Goal: Information Seeking & Learning: Learn about a topic

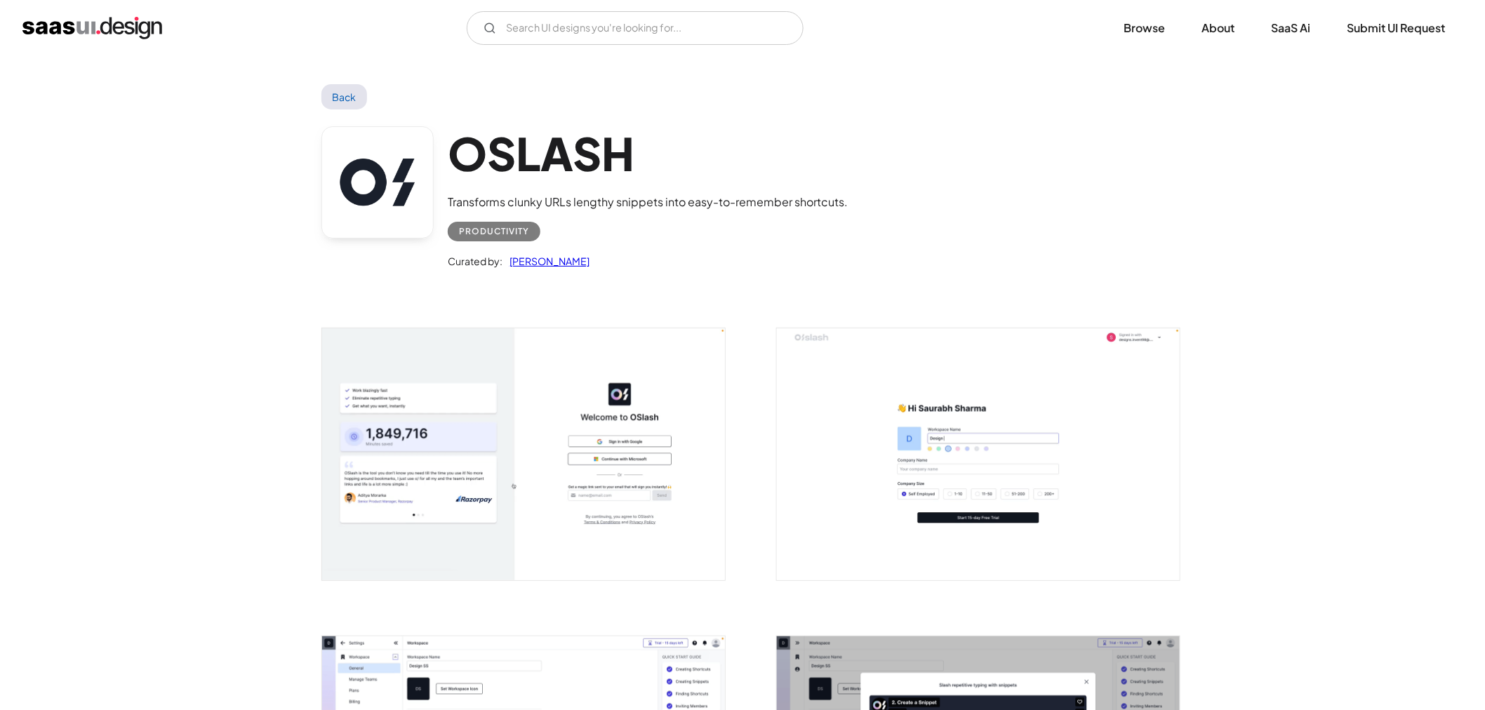
drag, startPoint x: 46, startPoint y: 597, endPoint x: 162, endPoint y: 227, distance: 388.4
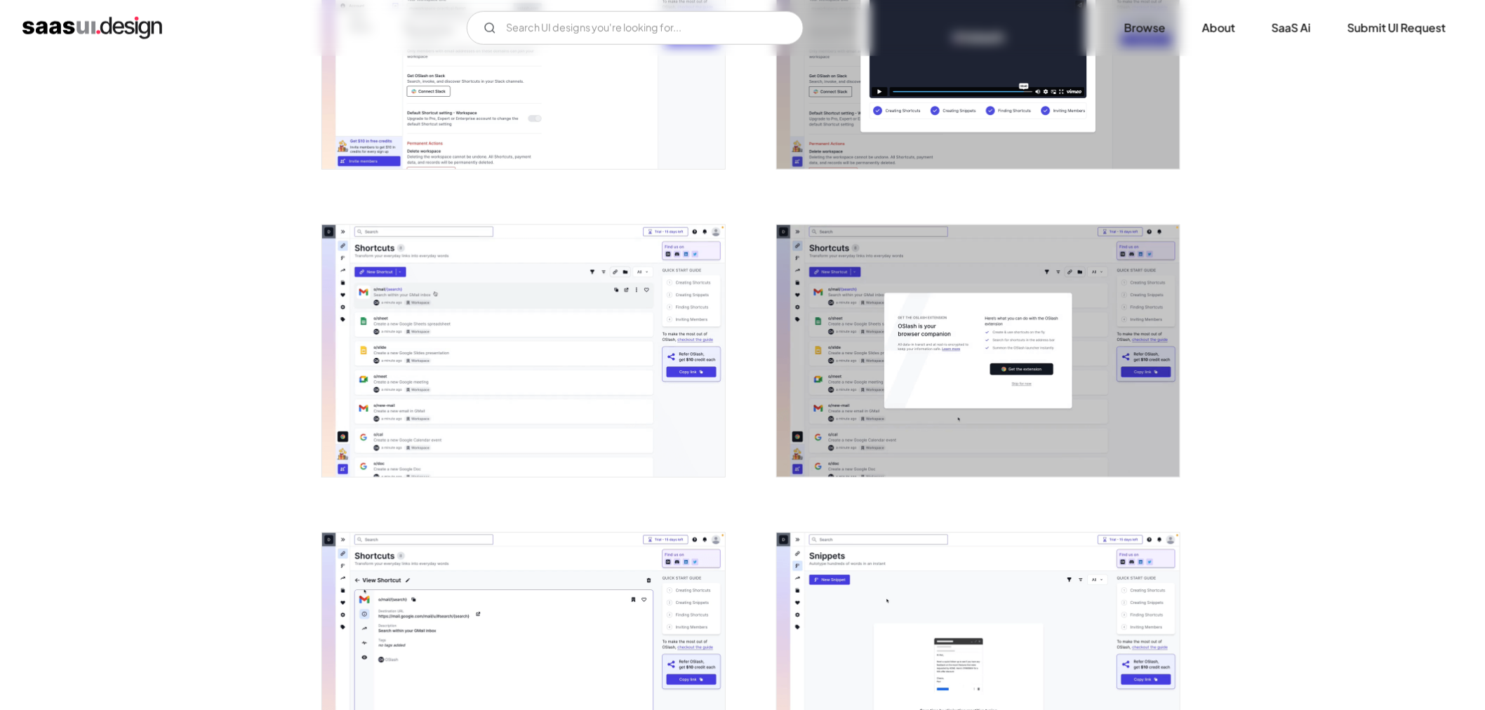
drag, startPoint x: 272, startPoint y: 200, endPoint x: 243, endPoint y: 398, distance: 199.9
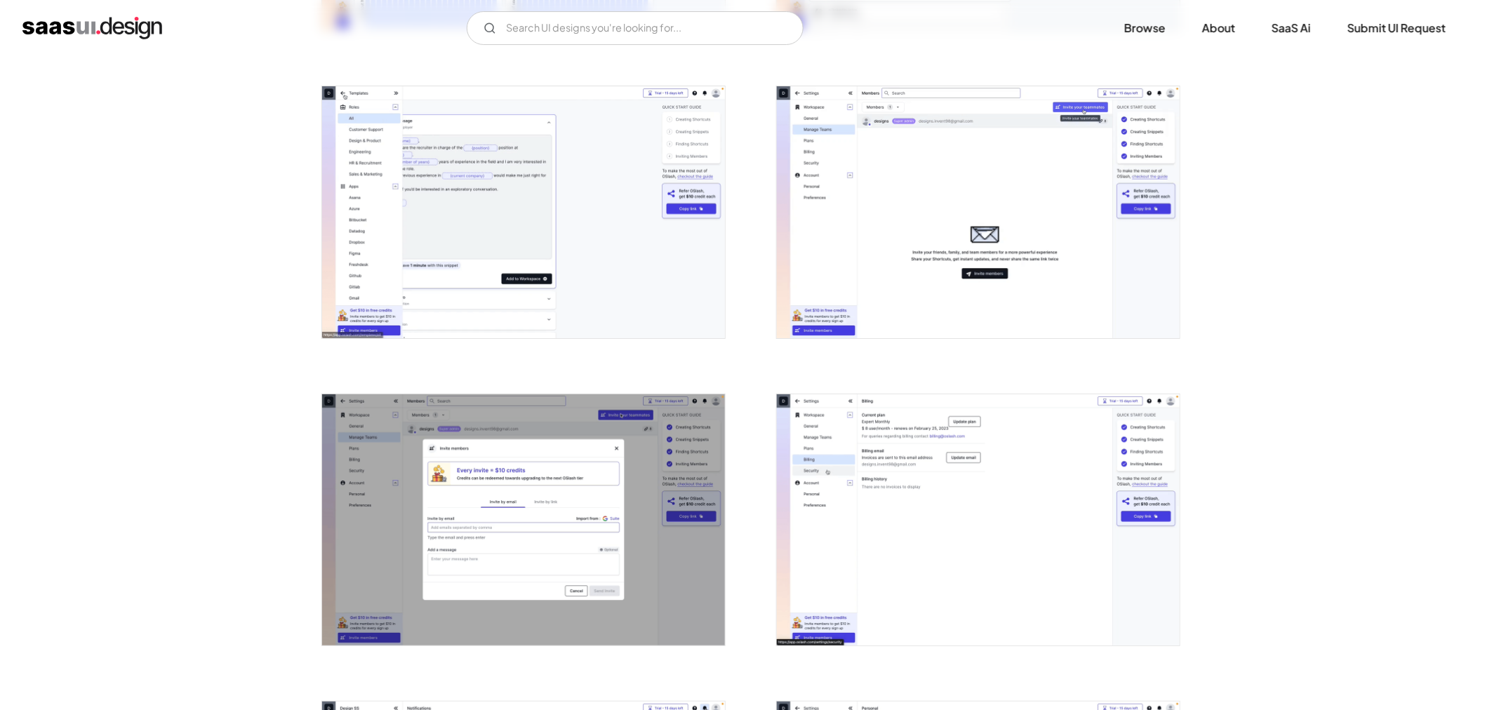
scroll to position [2238, 0]
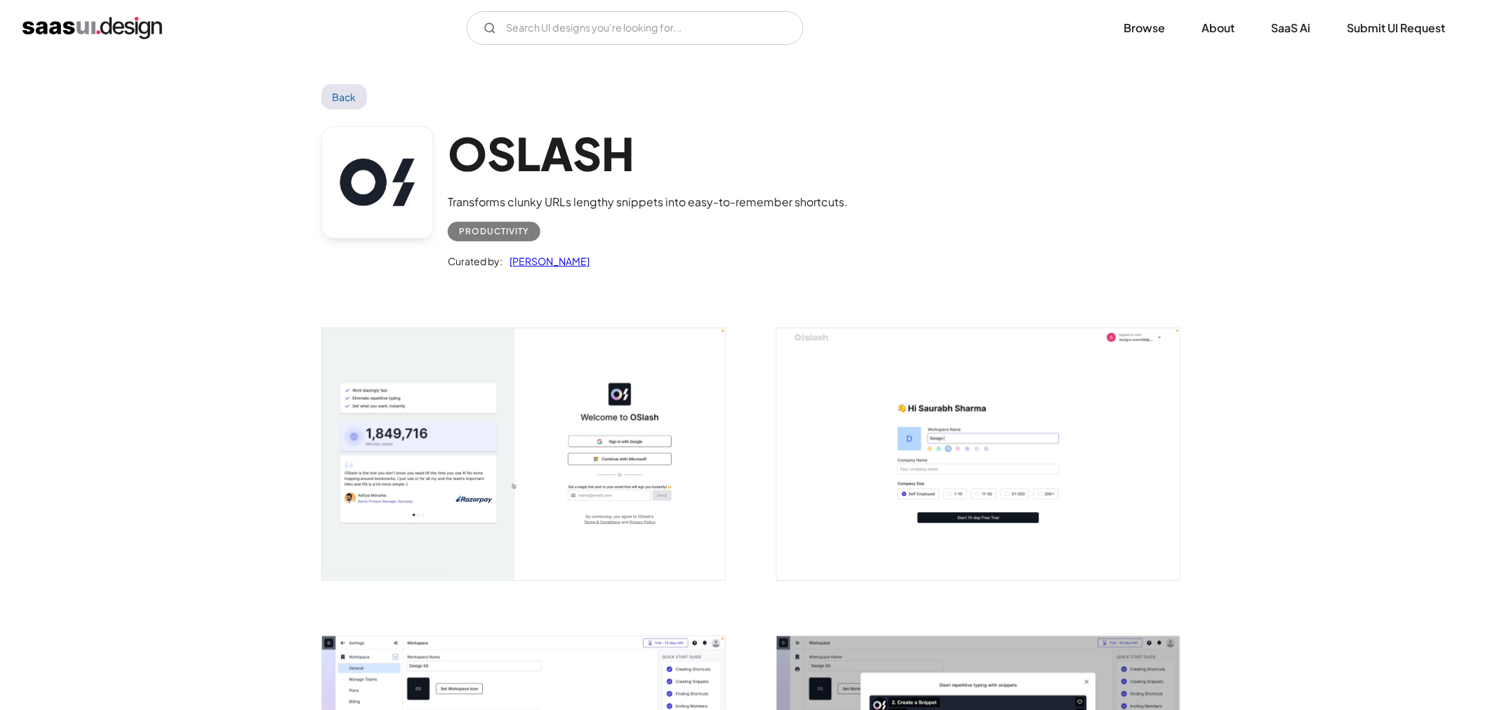
click at [331, 102] on link "Back" at bounding box center [344, 96] width 46 height 25
click at [349, 106] on link "Back" at bounding box center [344, 96] width 46 height 25
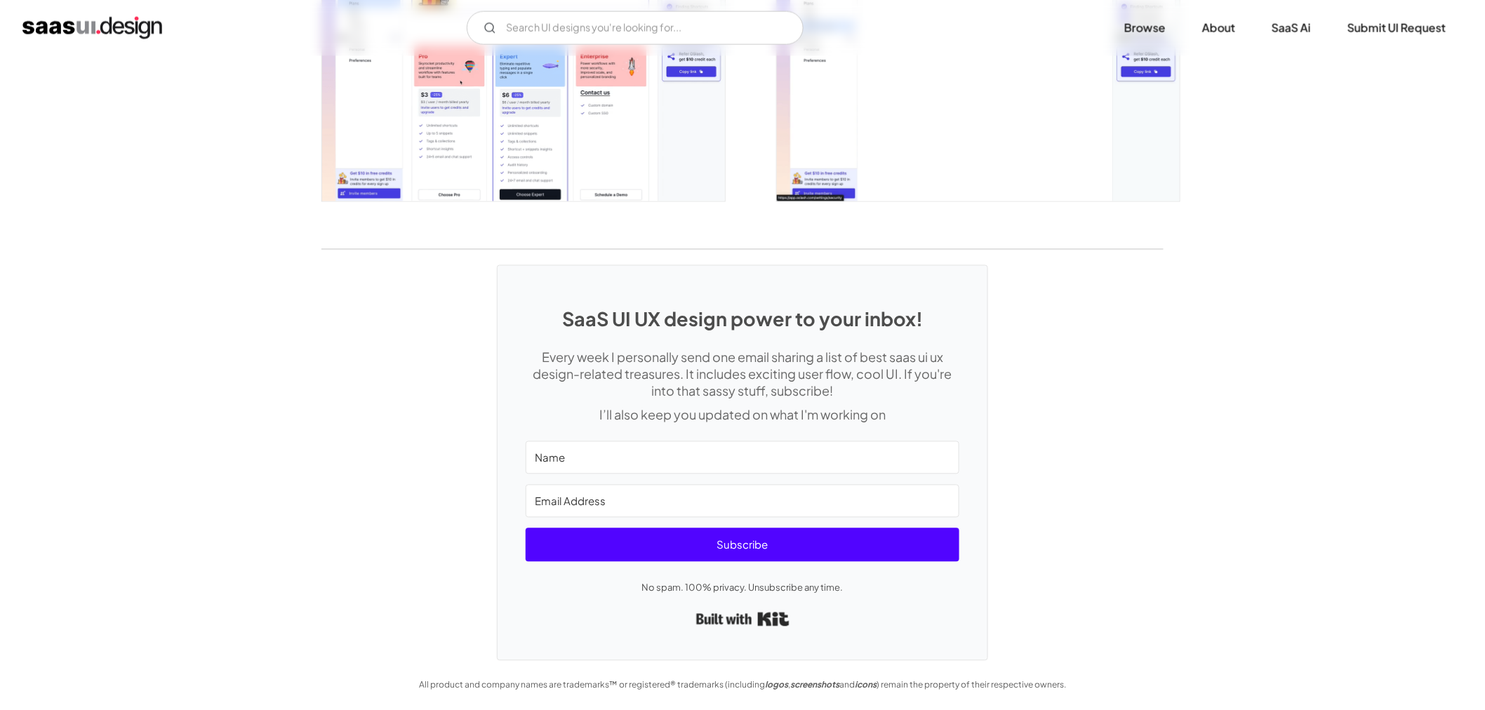
drag, startPoint x: 1330, startPoint y: 191, endPoint x: 1286, endPoint y: 440, distance: 253.0
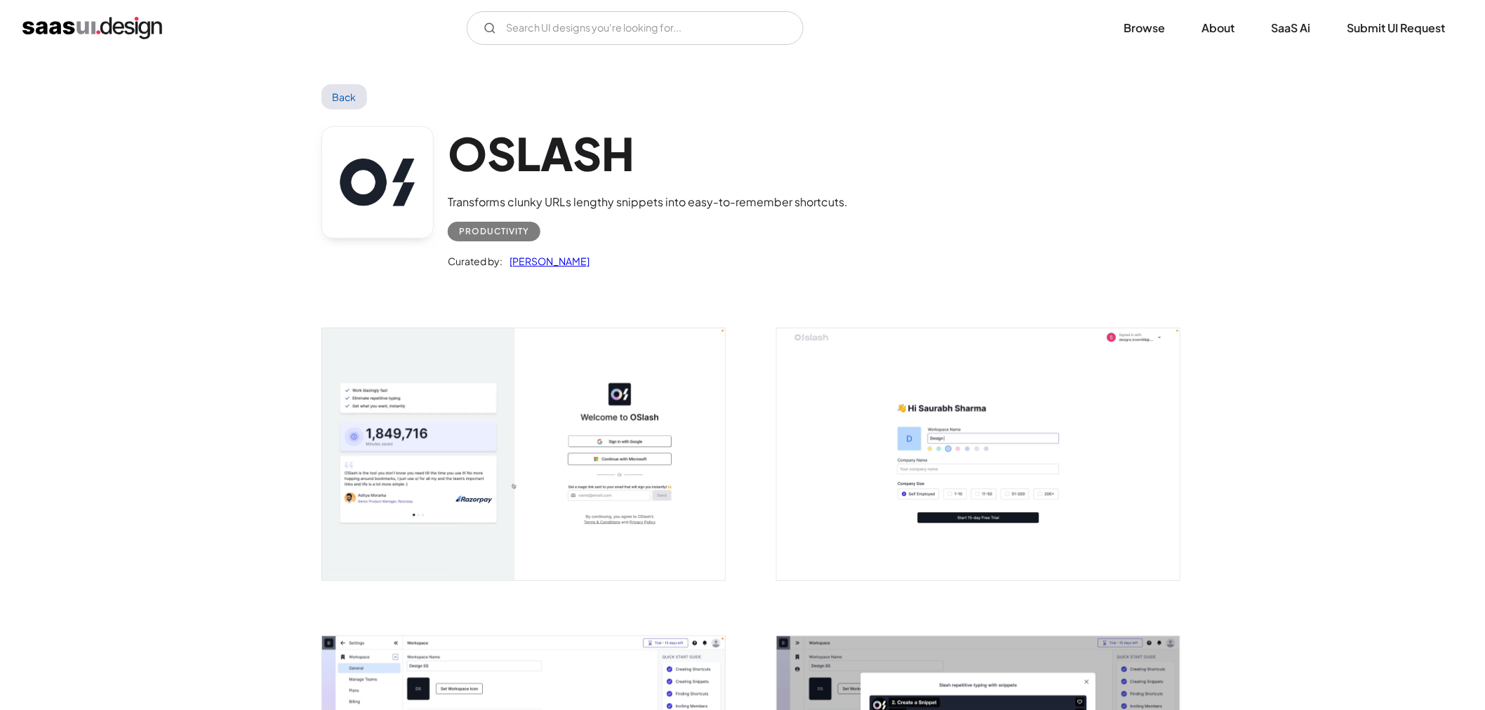
drag, startPoint x: 1214, startPoint y: 516, endPoint x: 1234, endPoint y: 299, distance: 217.7
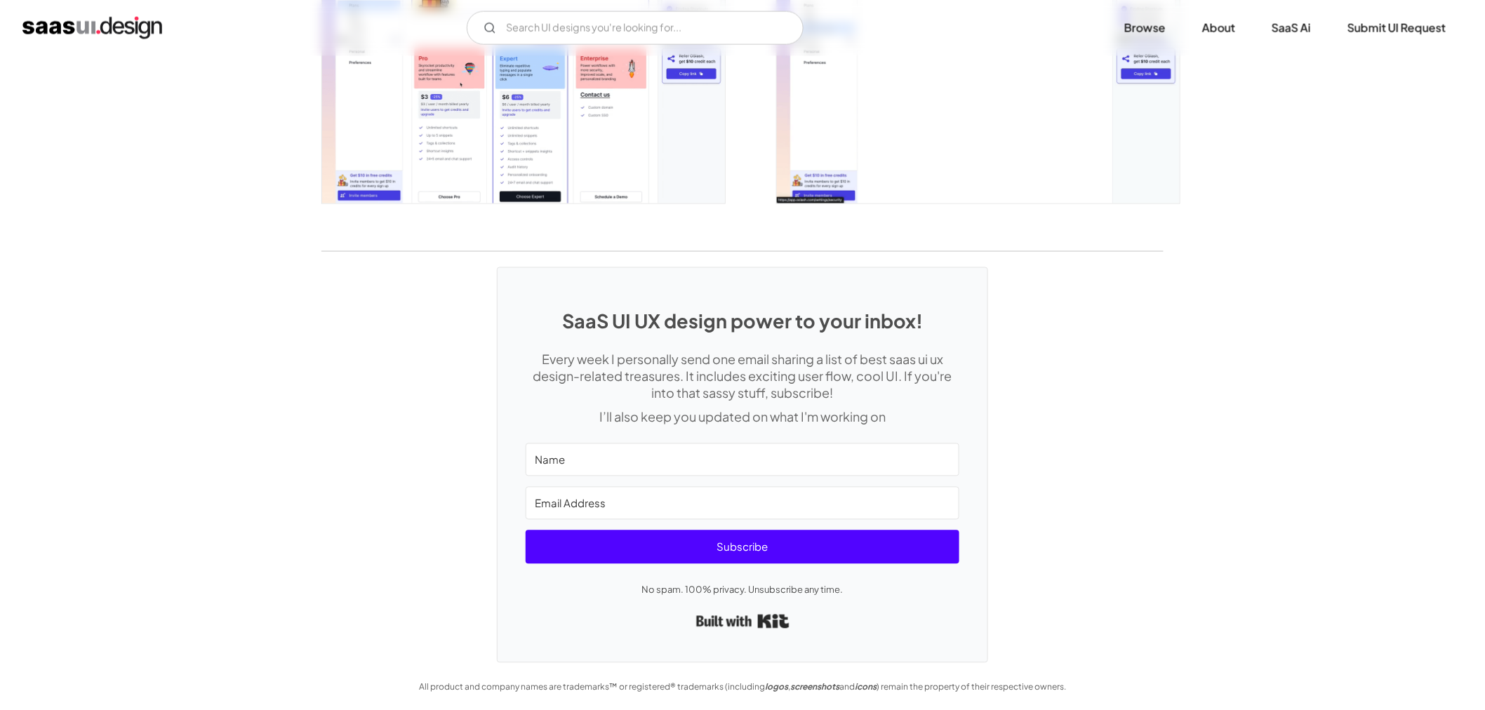
scroll to position [3151, 0]
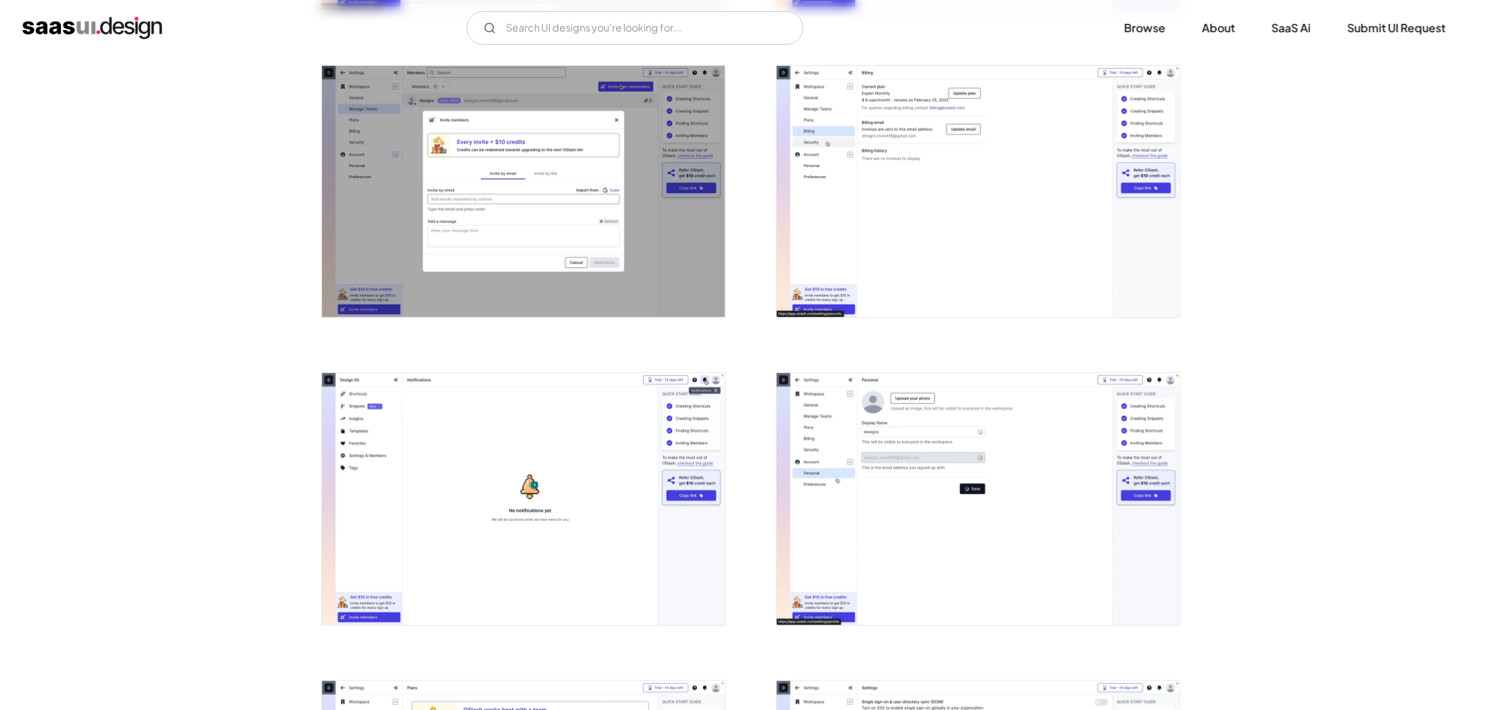
drag, startPoint x: 284, startPoint y: 543, endPoint x: 230, endPoint y: 251, distance: 297.6
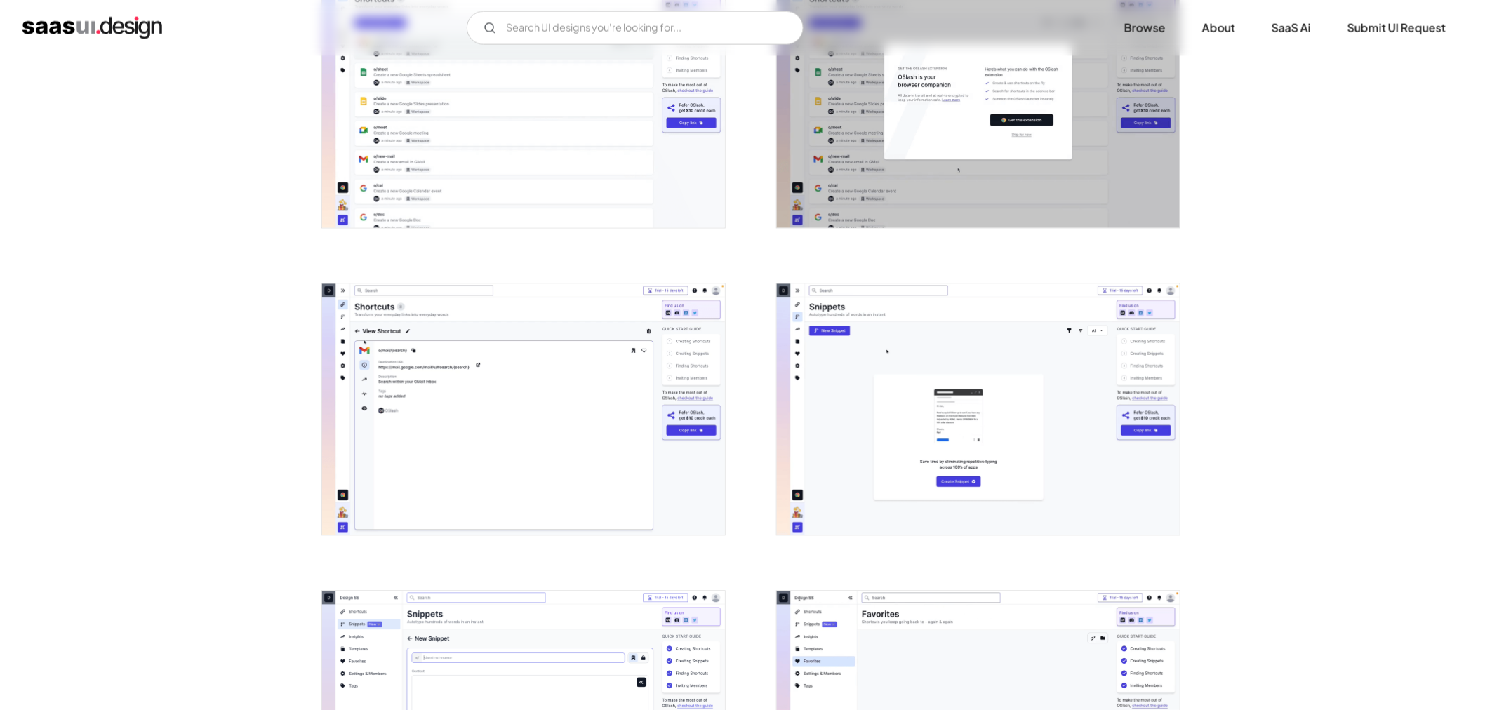
click at [106, 18] on img "home" at bounding box center [92, 28] width 140 height 22
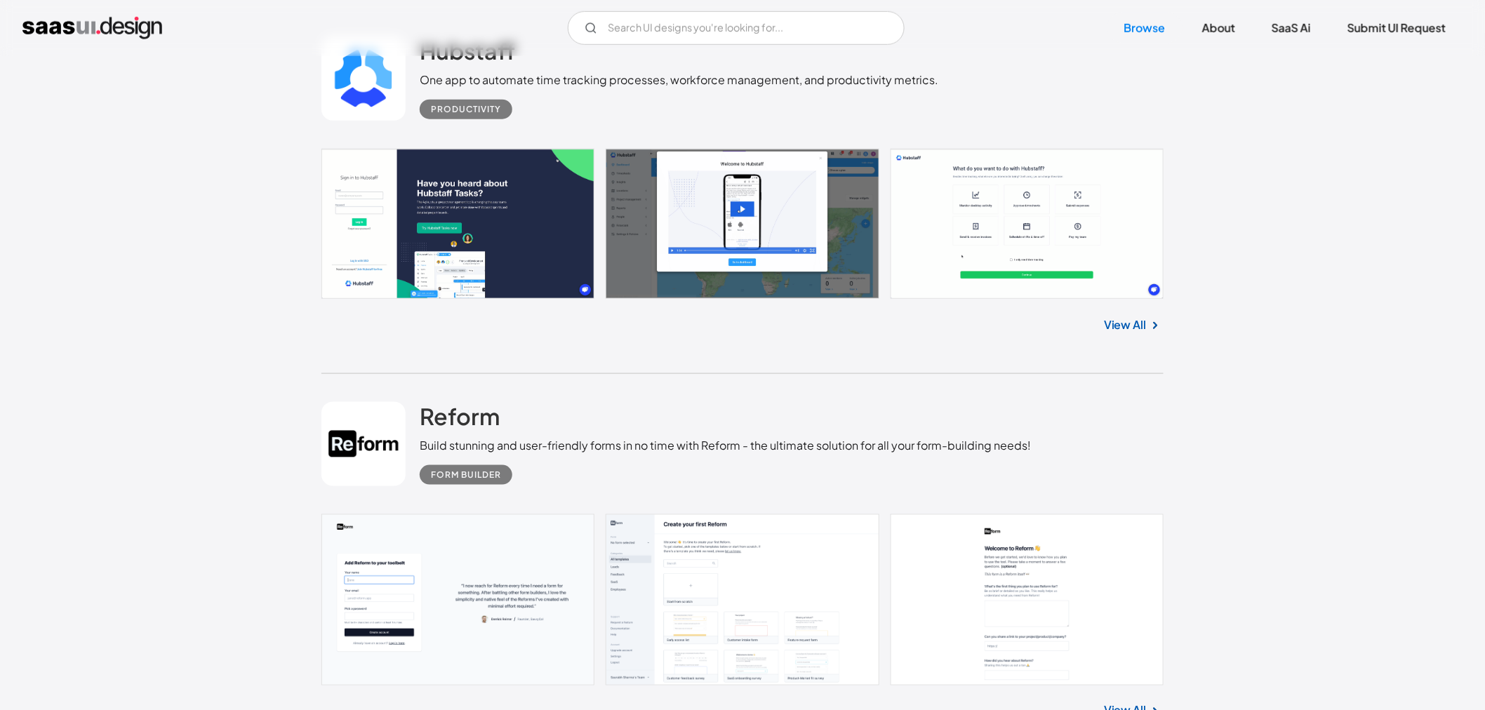
scroll to position [467, 0]
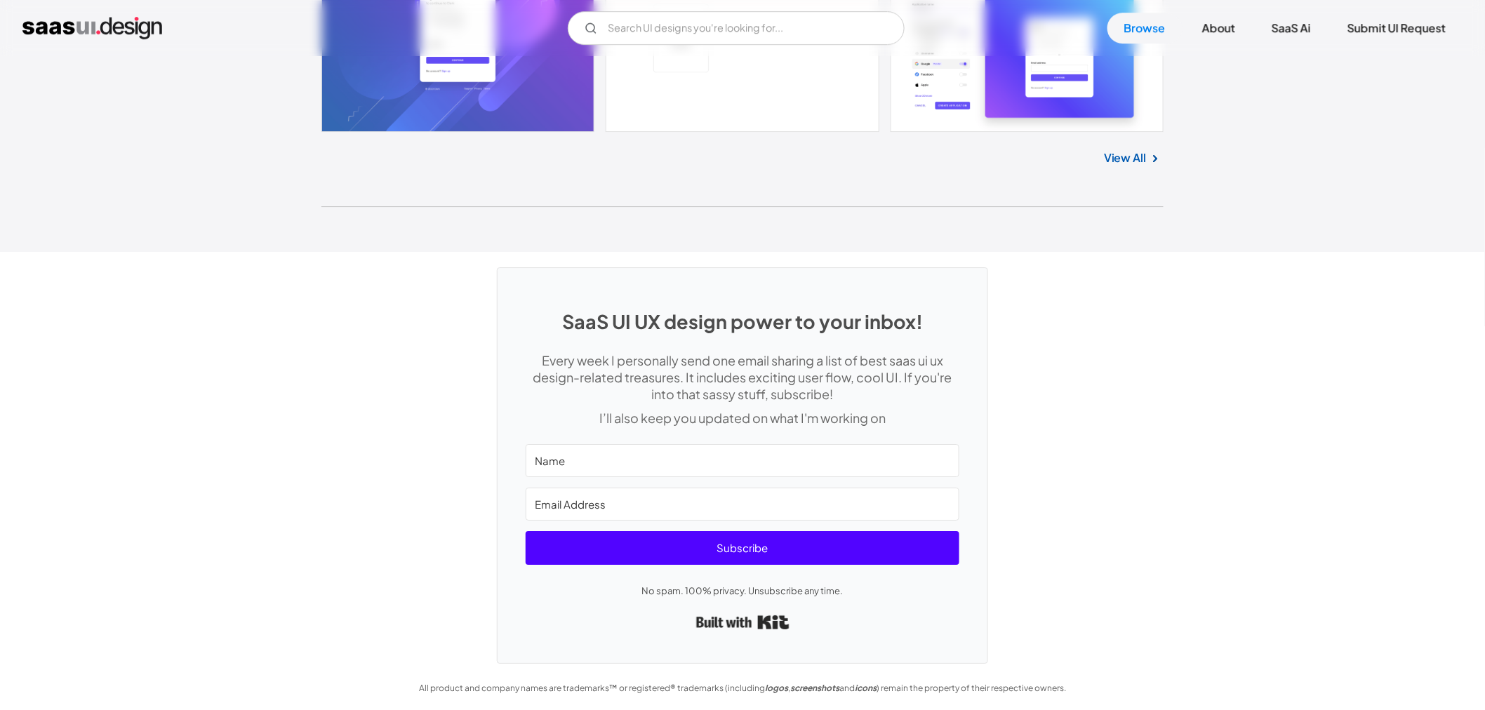
drag, startPoint x: 274, startPoint y: 359, endPoint x: 314, endPoint y: 622, distance: 266.2
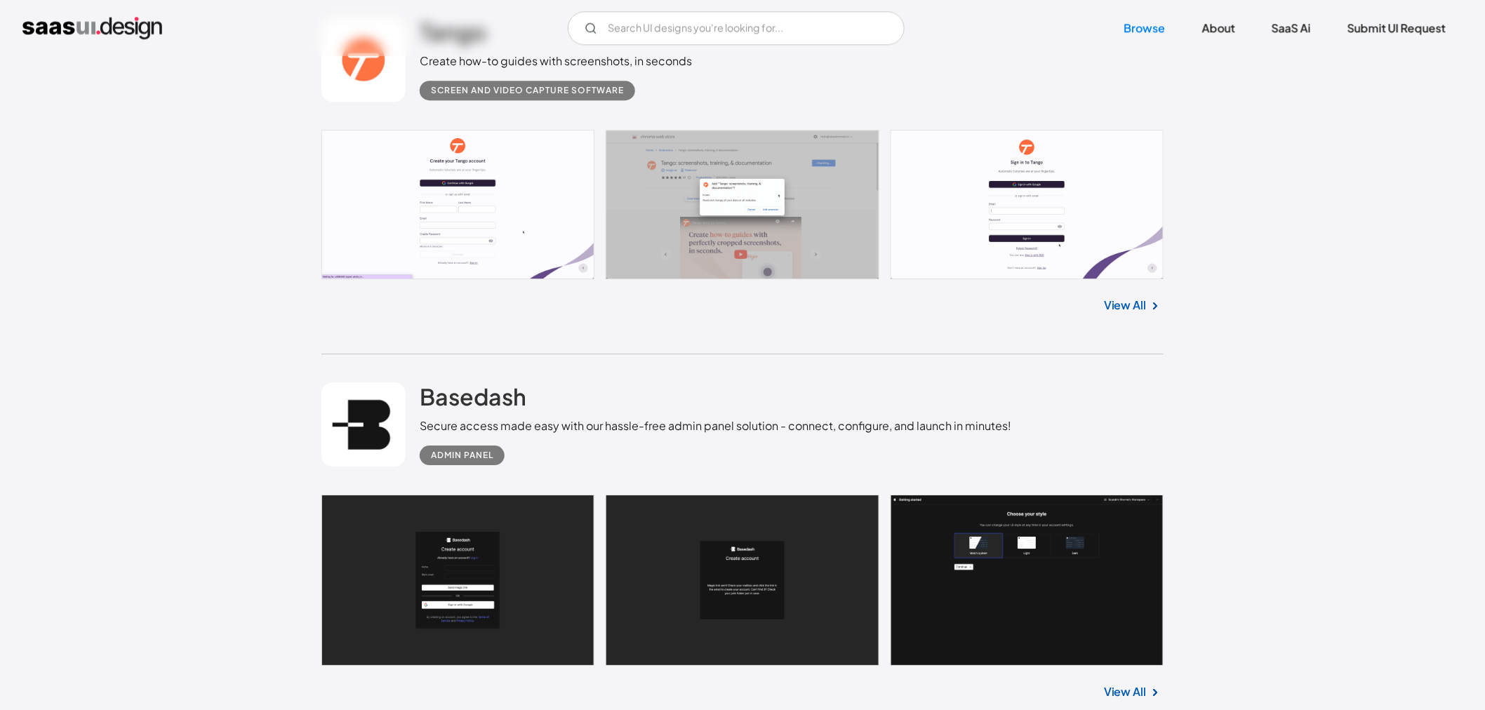
scroll to position [0, 0]
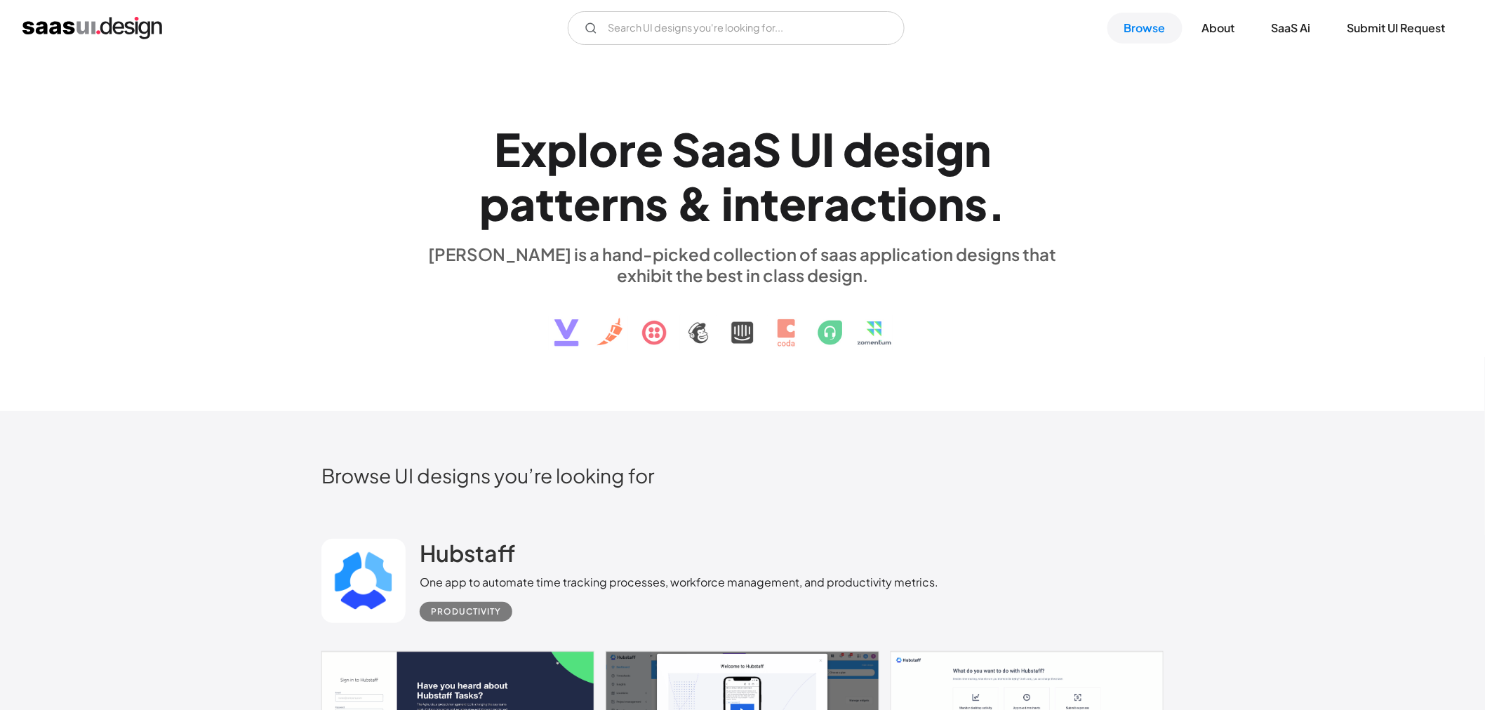
drag, startPoint x: 1271, startPoint y: 627, endPoint x: 1220, endPoint y: 97, distance: 532.3
click at [653, 32] on input "Email Form" at bounding box center [736, 28] width 337 height 34
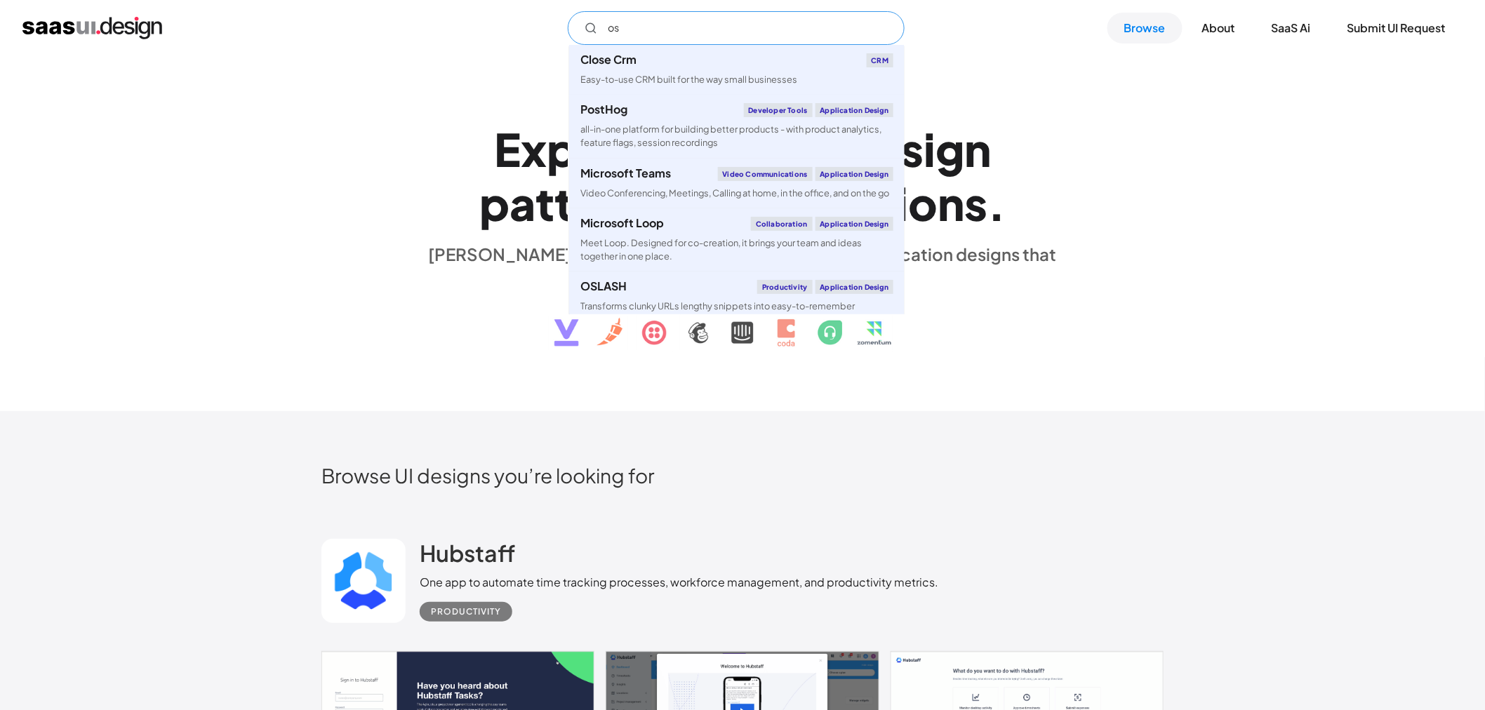
type input "o"
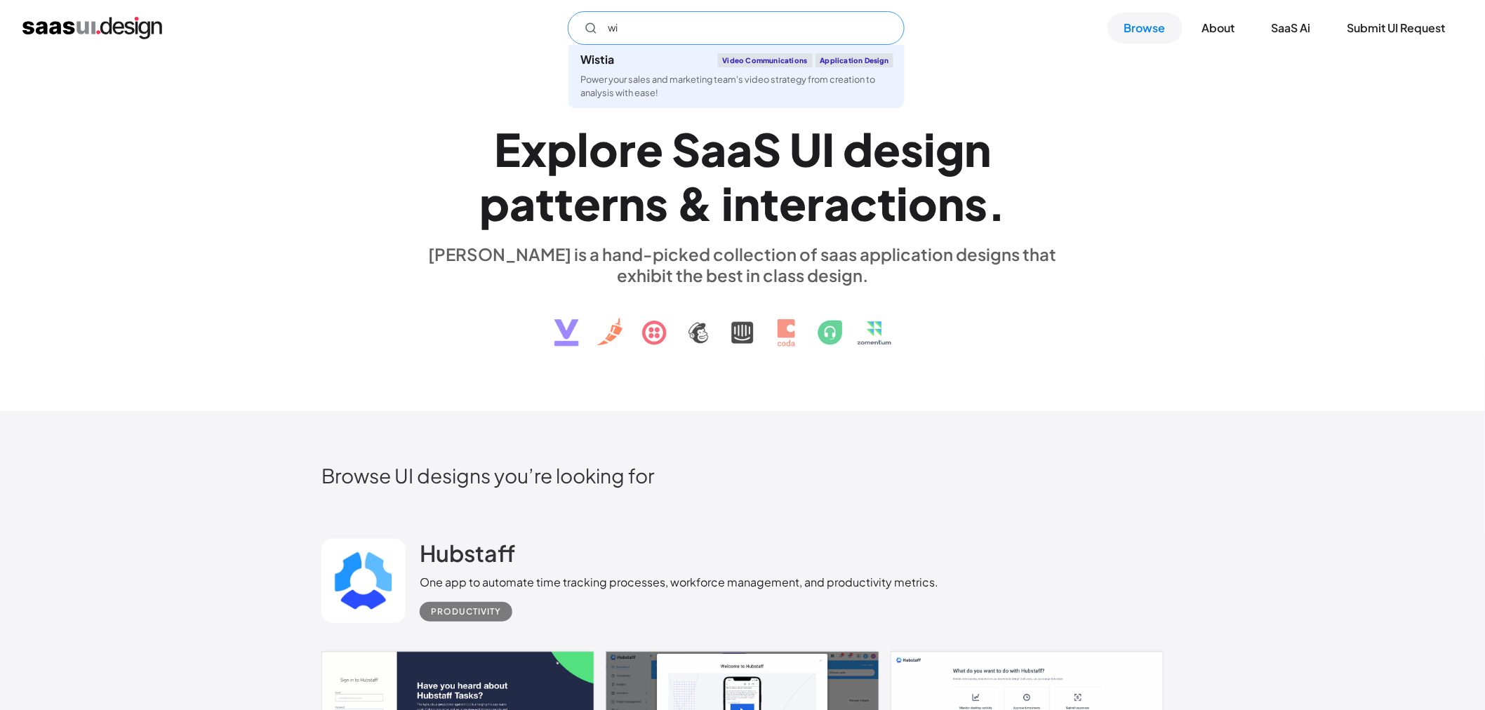
type input "w"
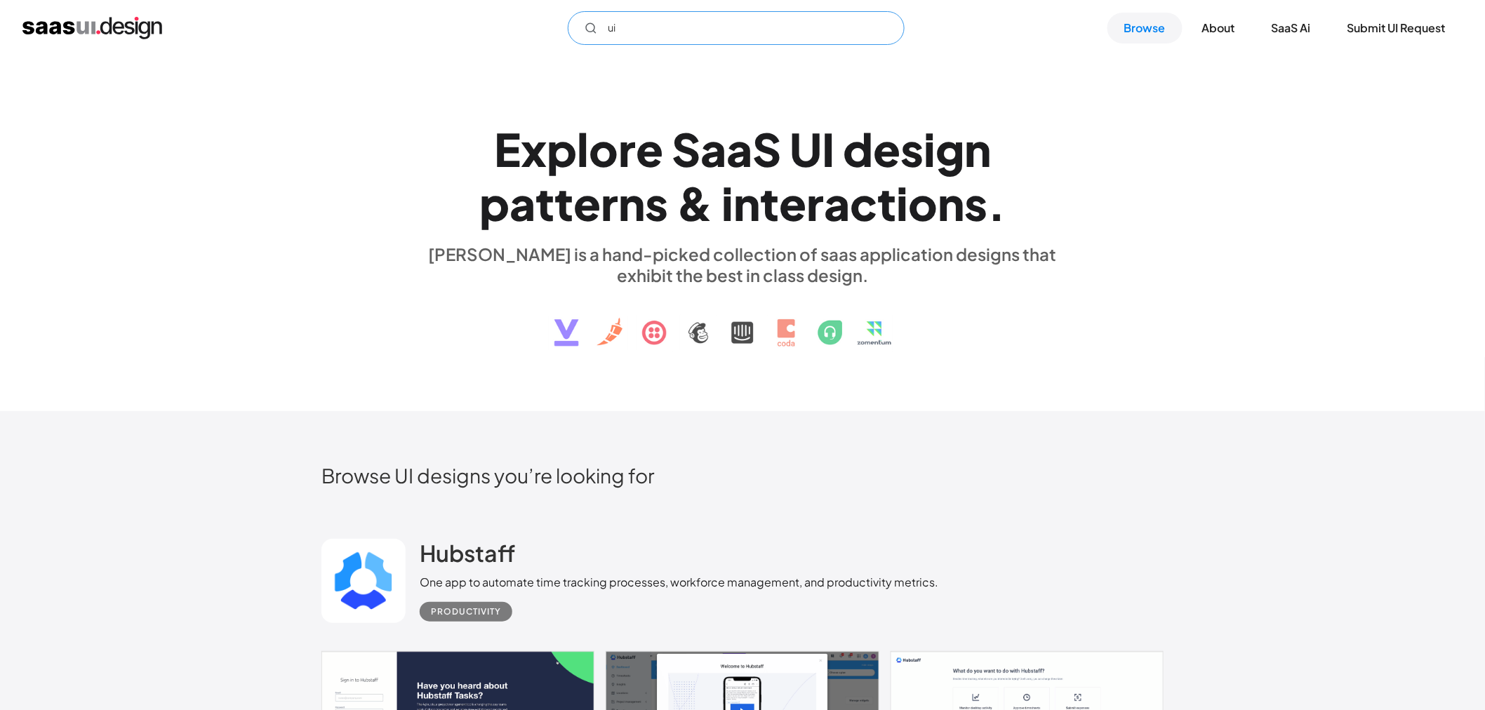
type input "u"
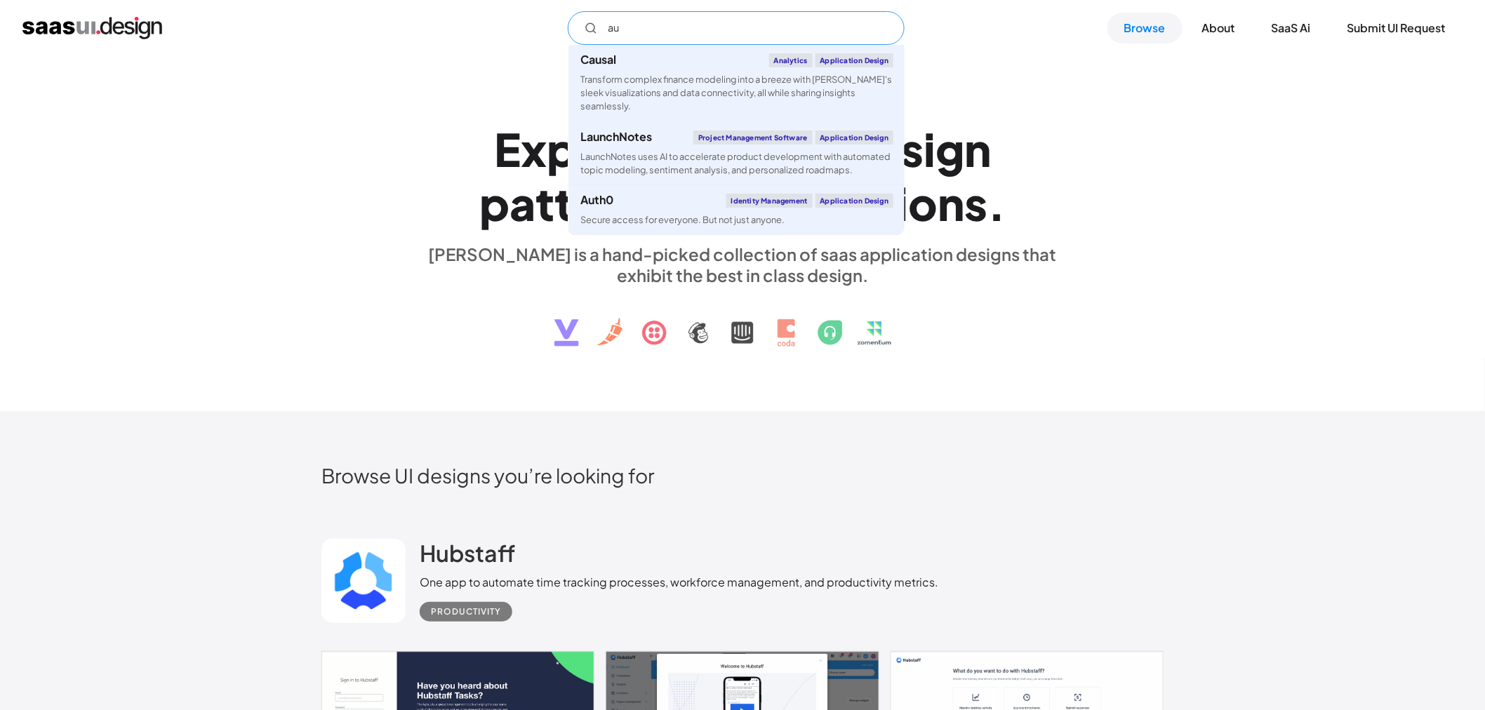
type input "a"
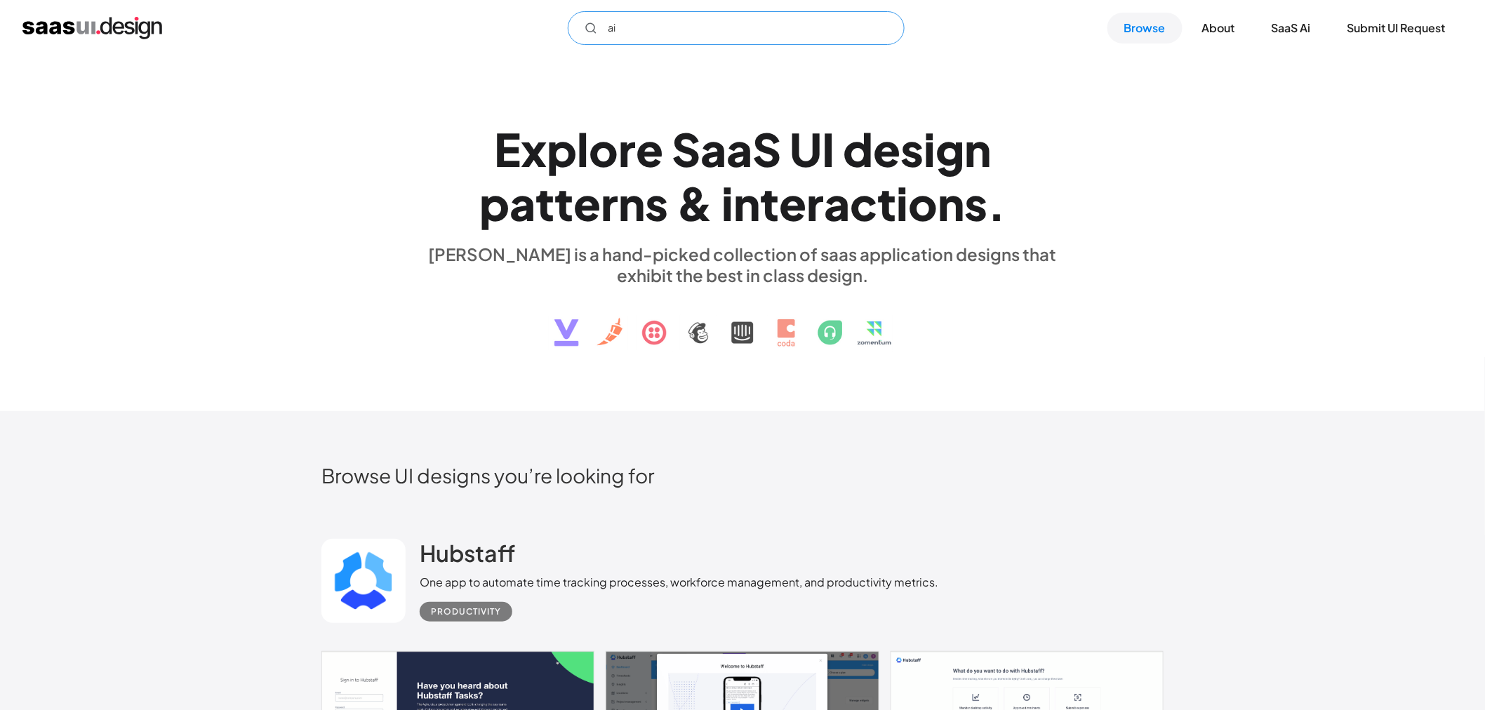
type input "ai"
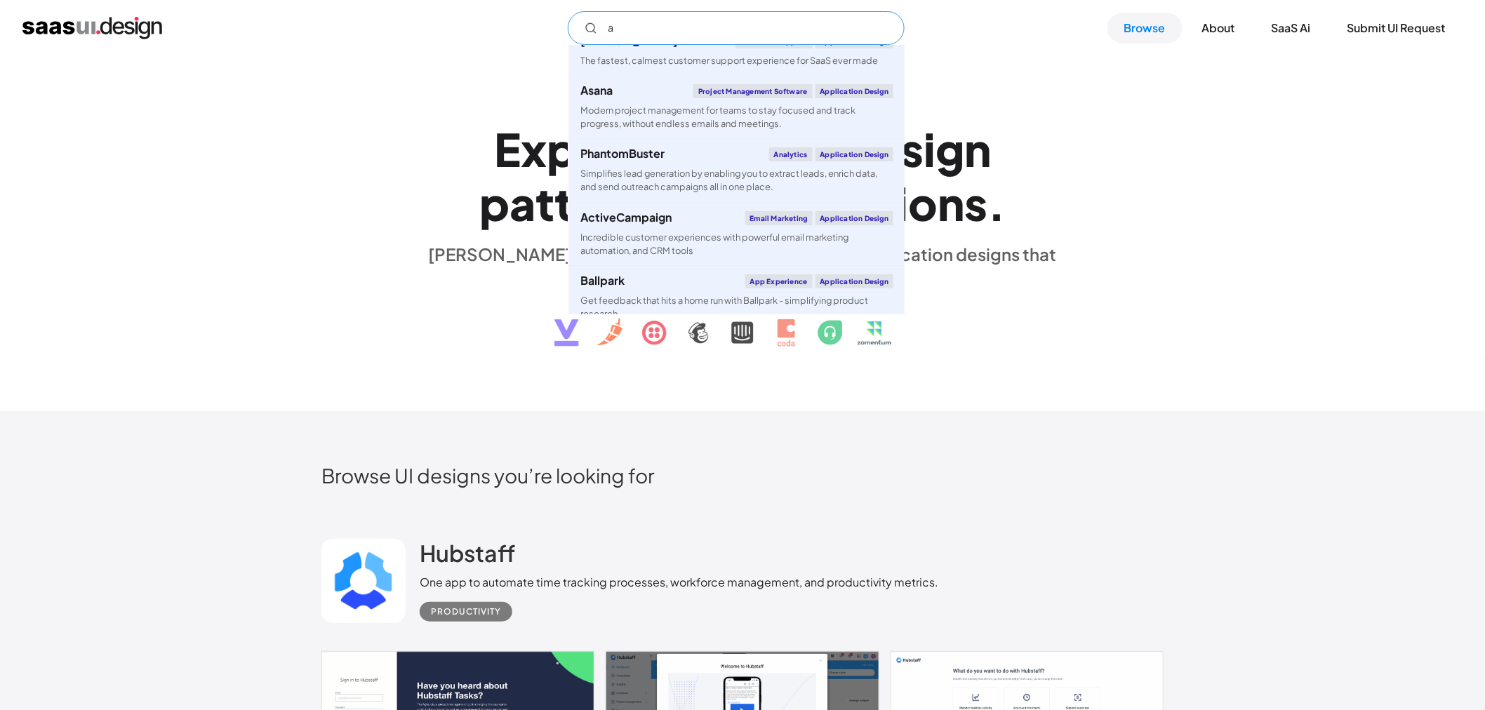
scroll to position [2158, 0]
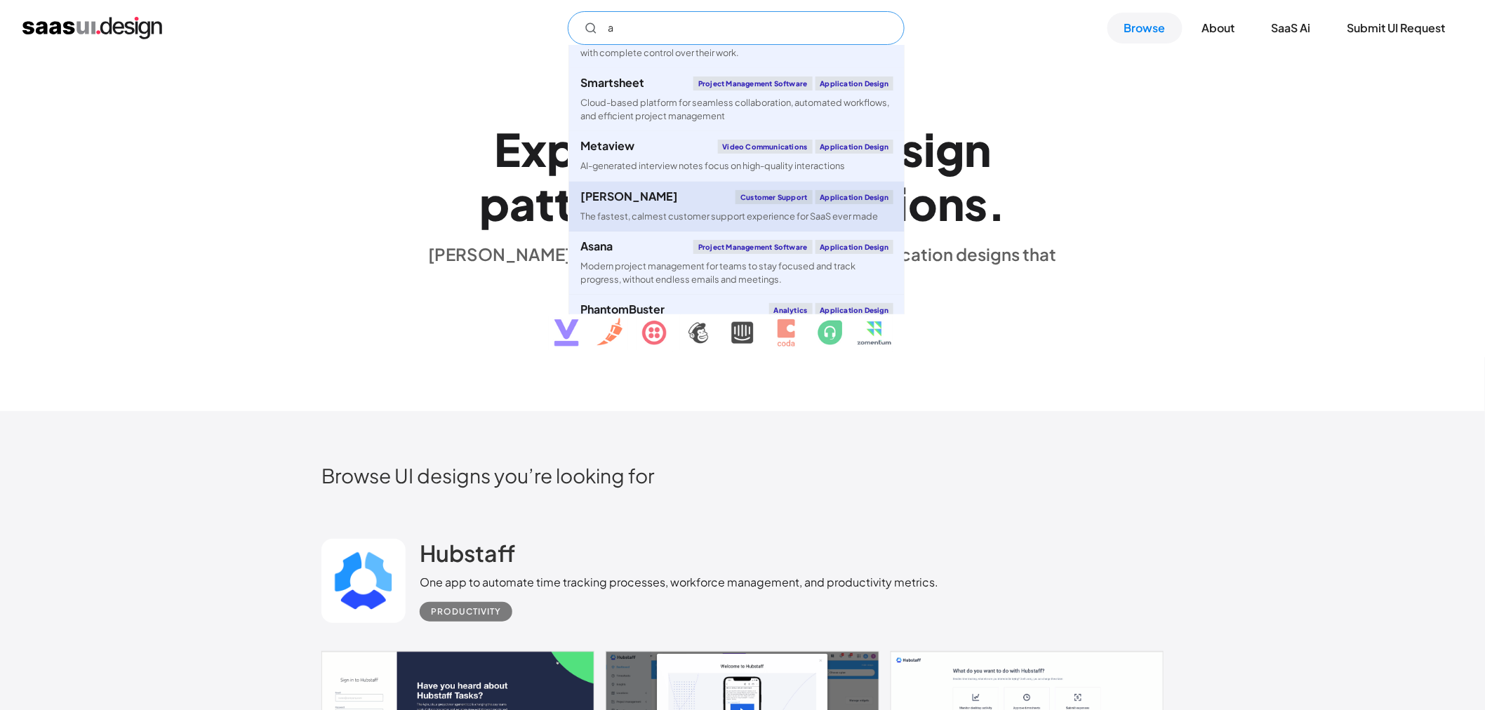
click at [674, 204] on div "Fernand Customer Support Application Design" at bounding box center [736, 197] width 313 height 14
type input "a"
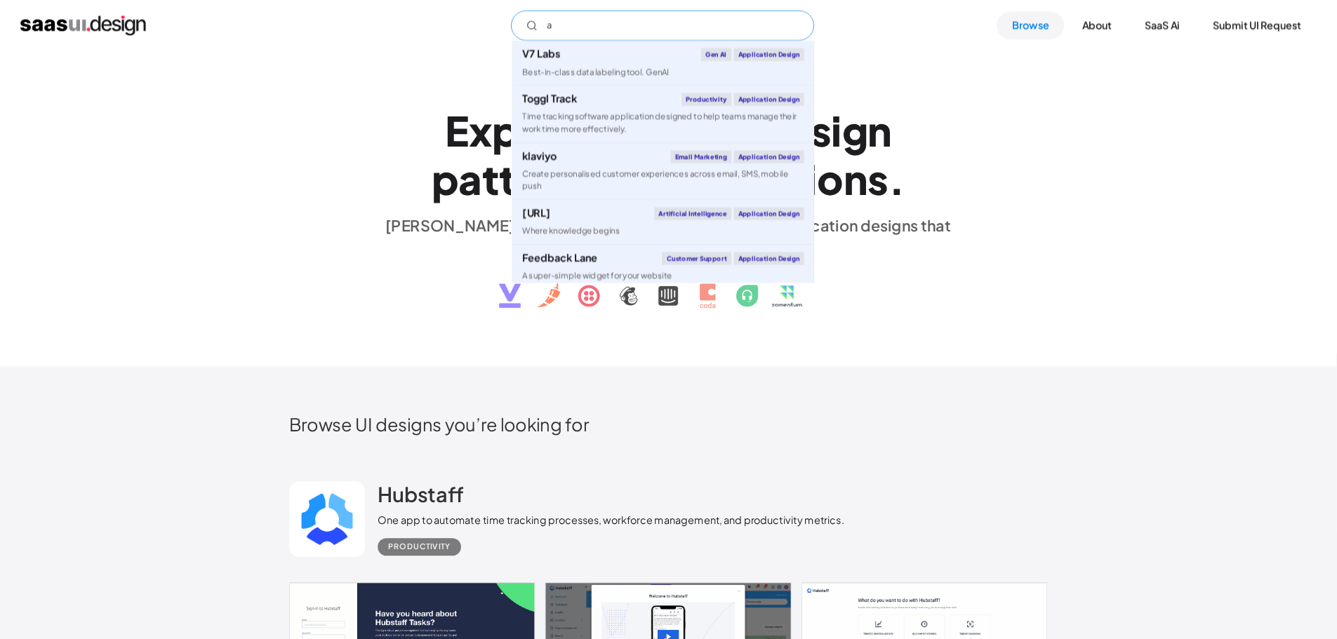
scroll to position [0, 0]
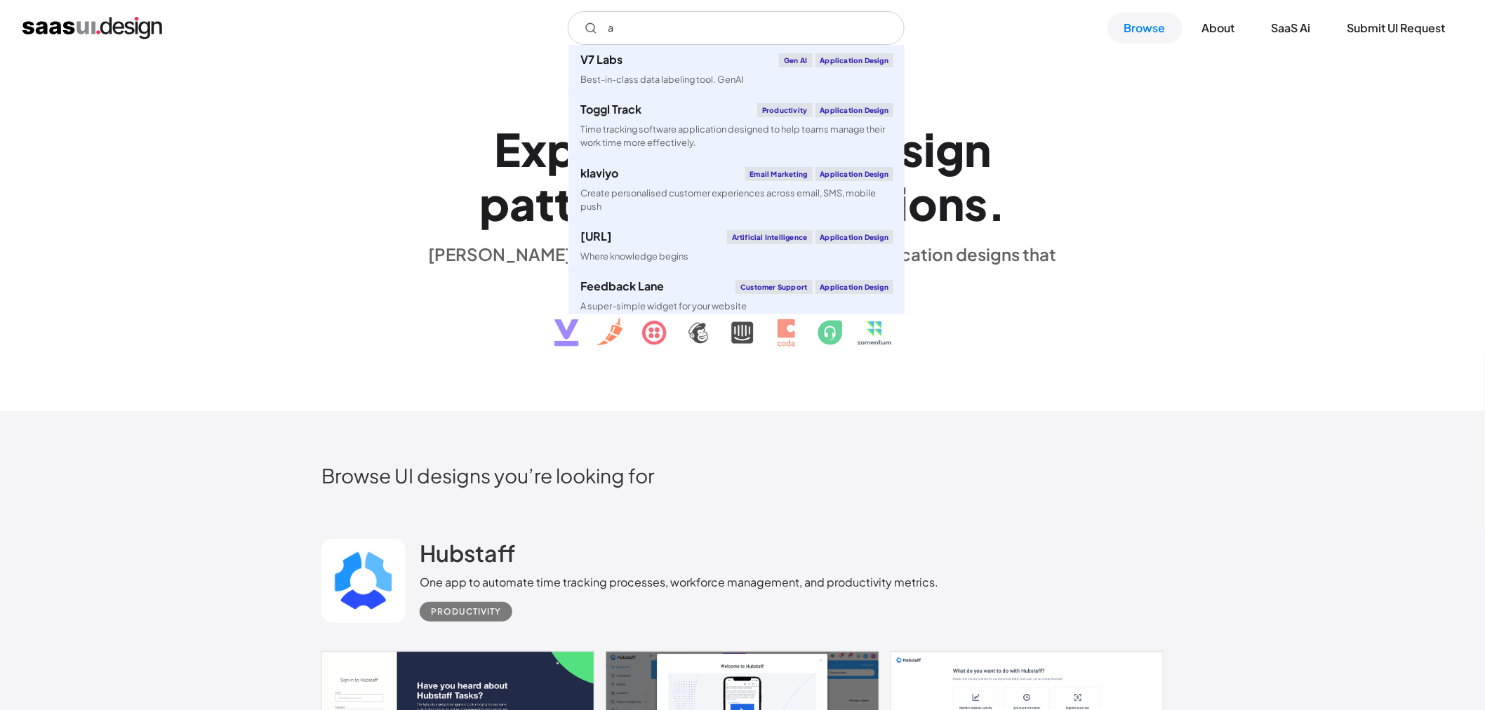
click at [346, 206] on div "E x p l o r e S a a S U I d e s i g n p a t t e r n s & i n t e r a c t i o n s…" at bounding box center [742, 233] width 842 height 251
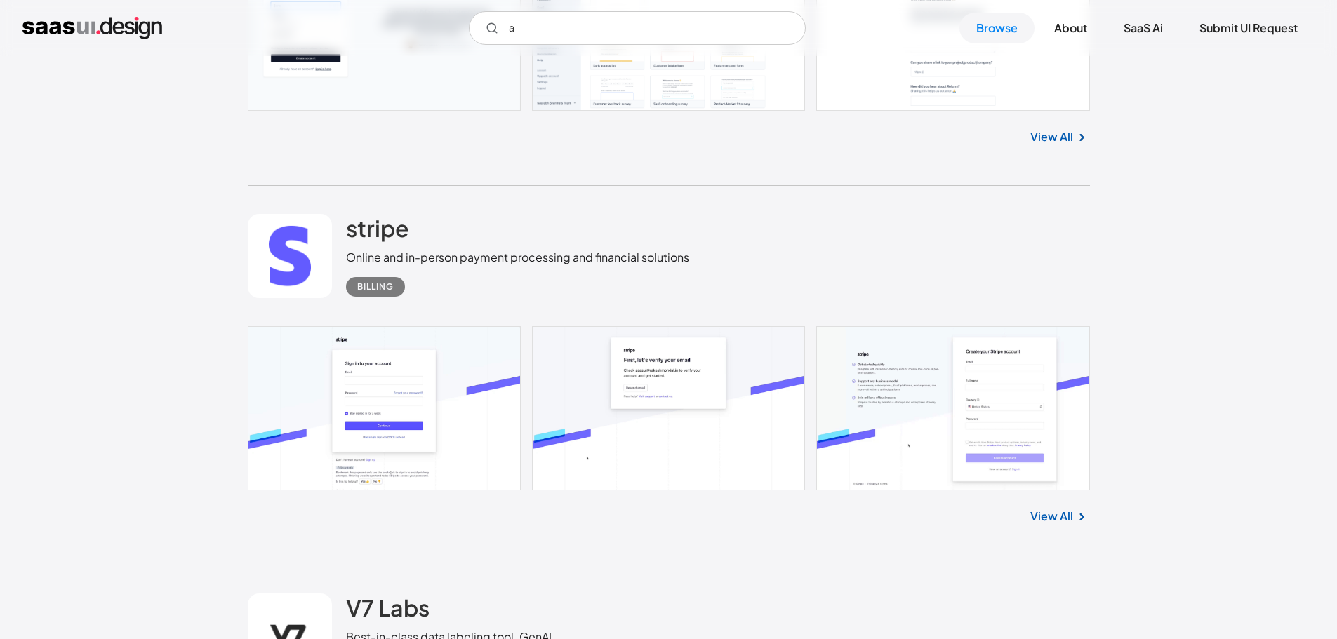
scroll to position [1403, 0]
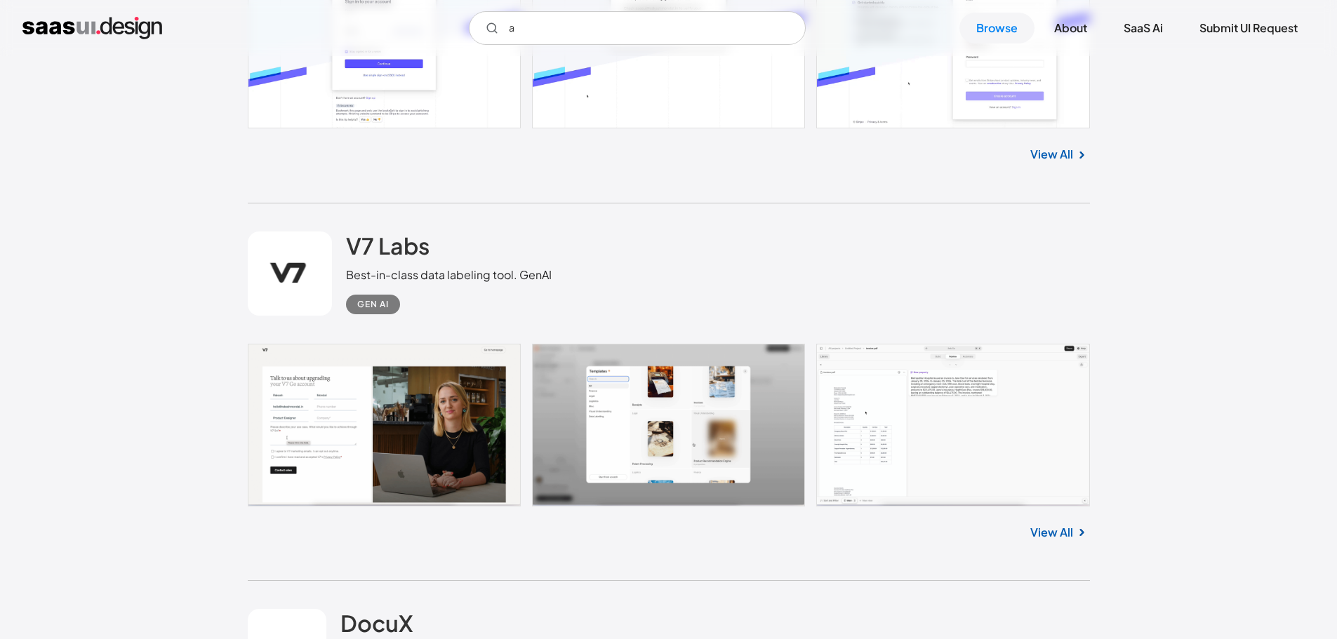
drag, startPoint x: 408, startPoint y: 99, endPoint x: 101, endPoint y: 465, distance: 477.7
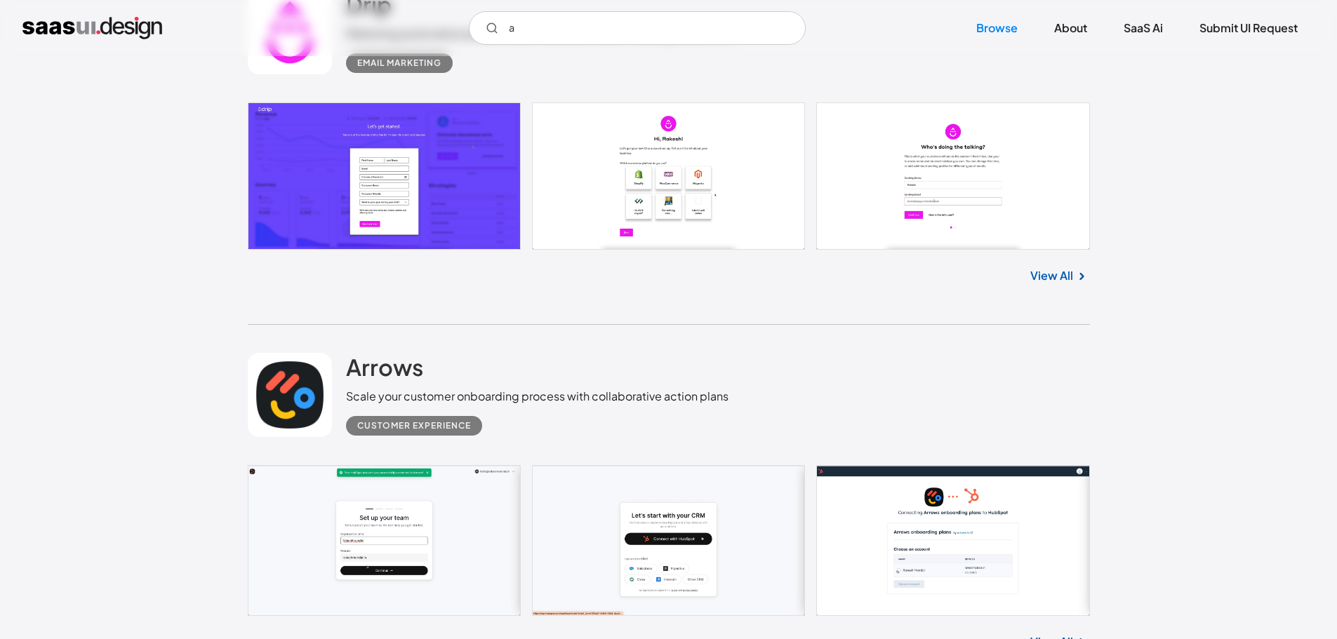
scroll to position [15539, 0]
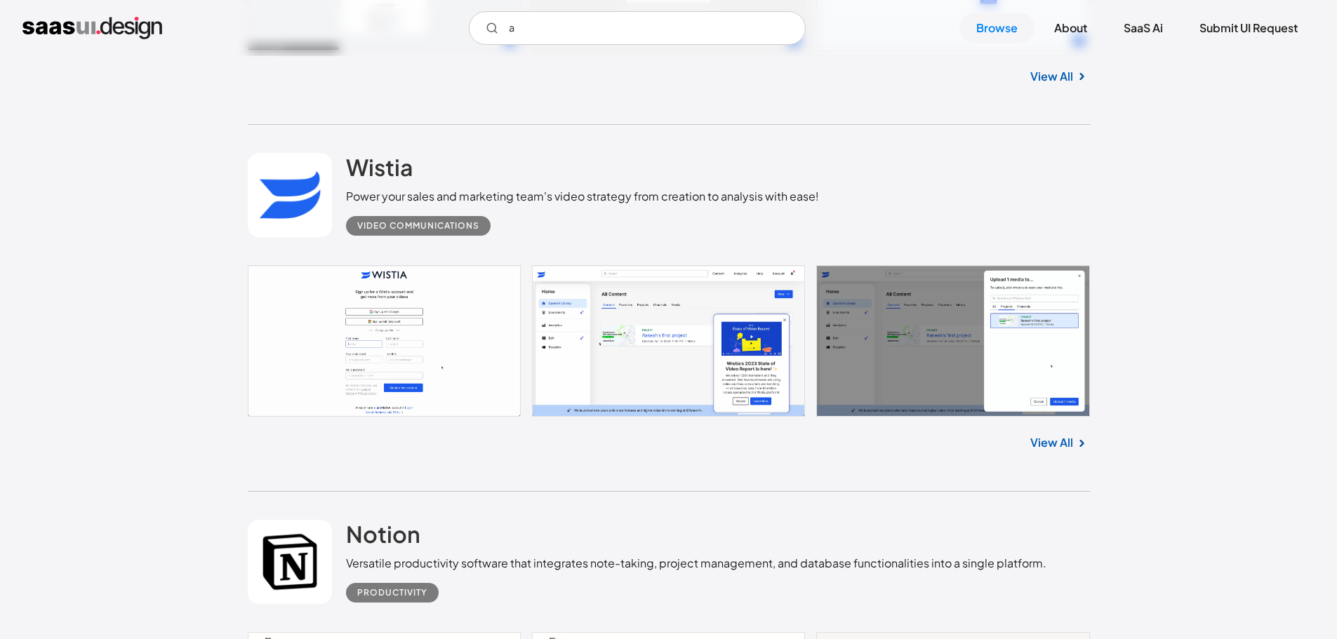
drag, startPoint x: 1, startPoint y: 92, endPoint x: 81, endPoint y: 592, distance: 505.9
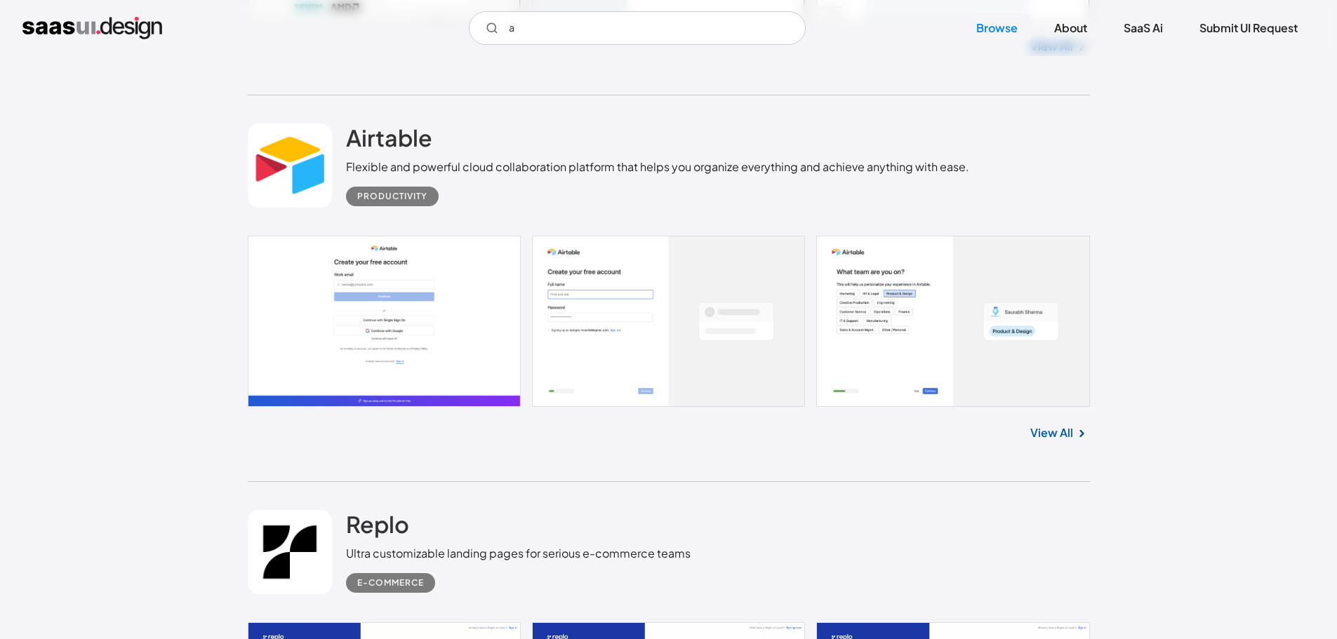
drag, startPoint x: 60, startPoint y: 88, endPoint x: 79, endPoint y: 131, distance: 46.8
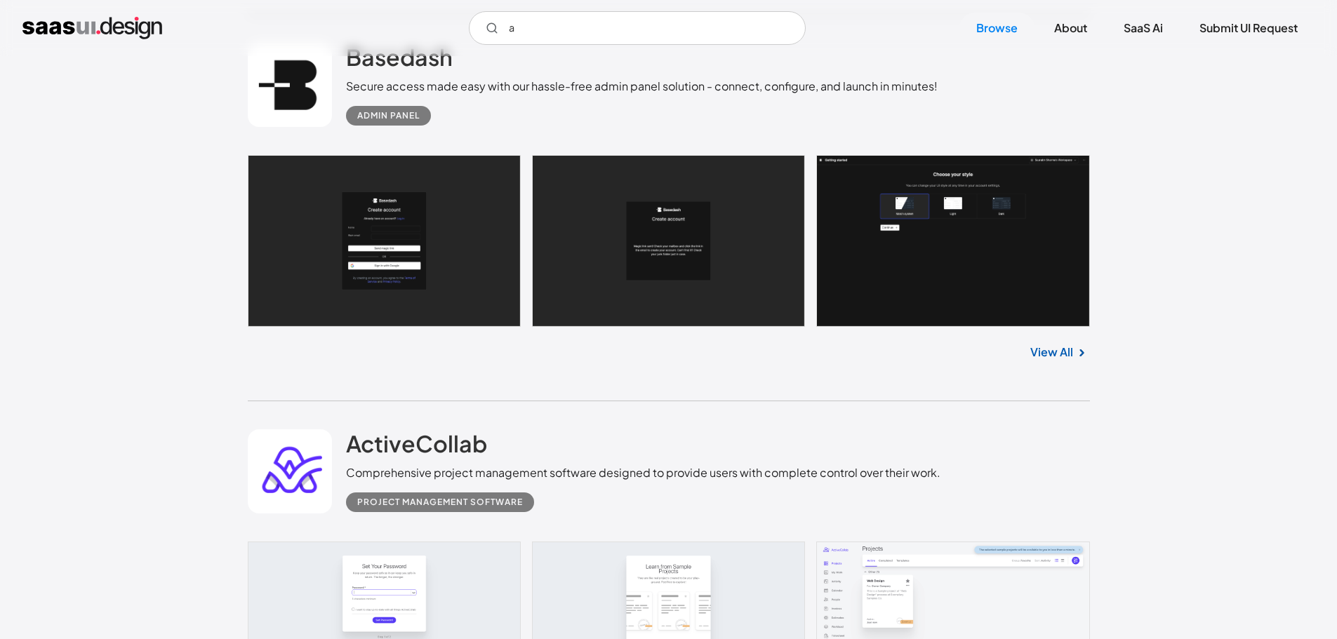
scroll to position [19551, 0]
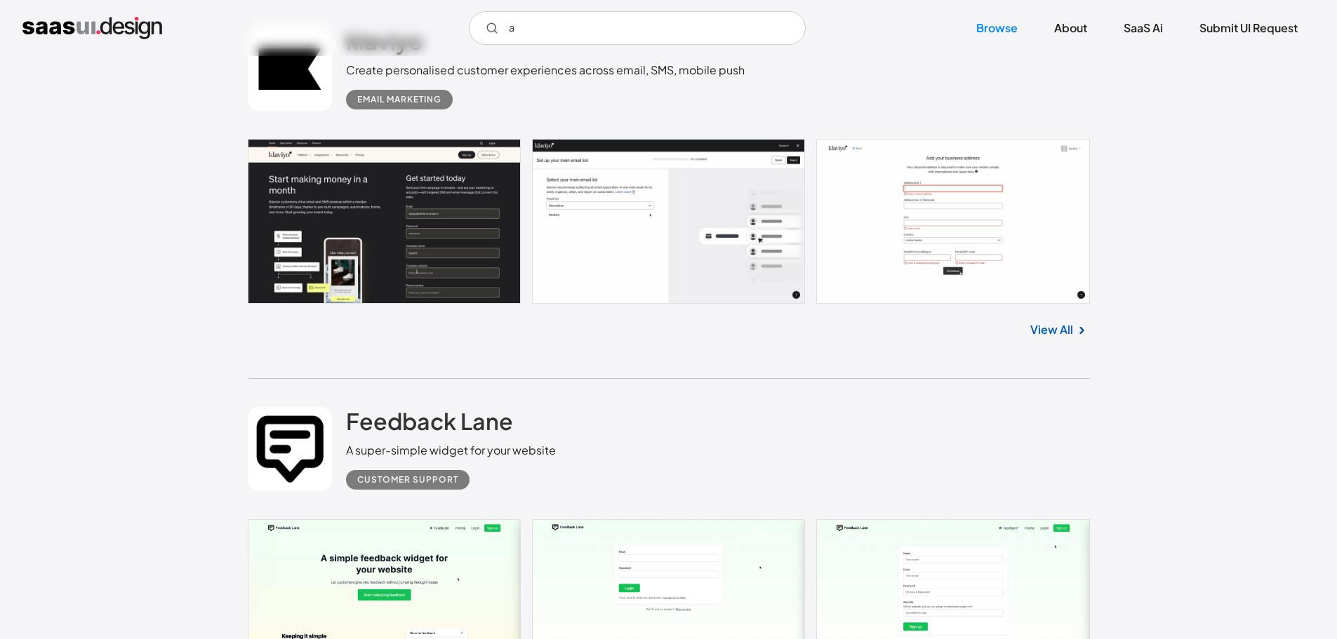
drag, startPoint x: 700, startPoint y: 262, endPoint x: 776, endPoint y: 496, distance: 246.3
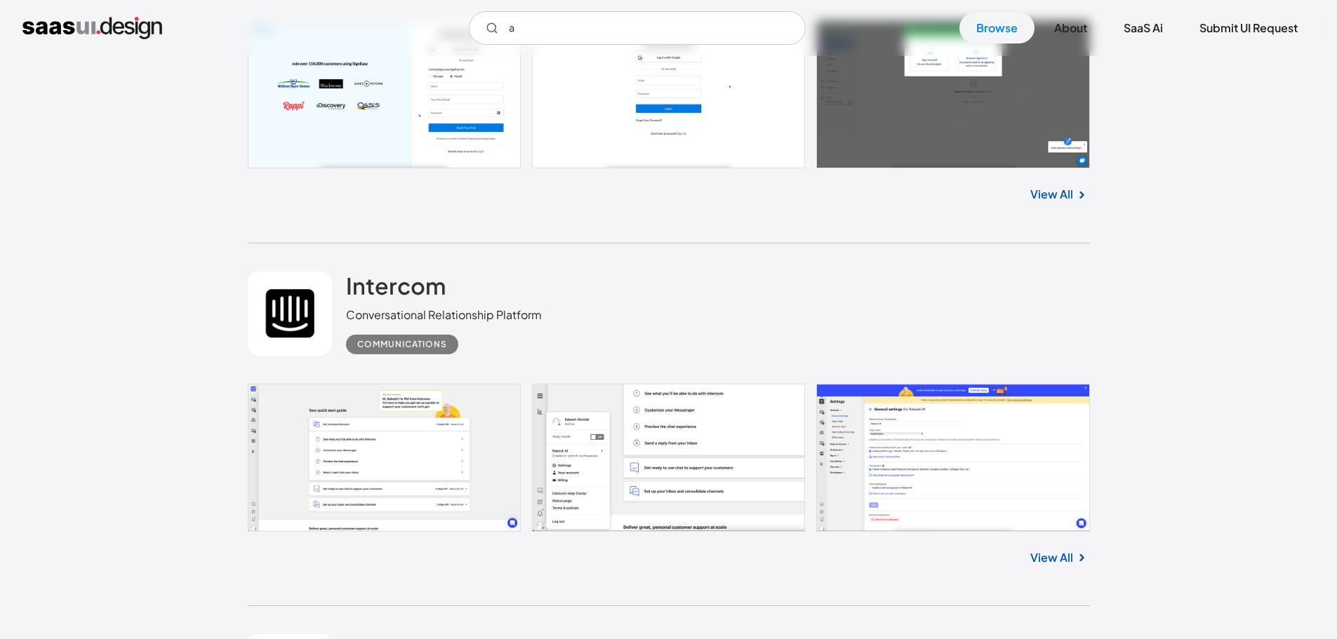
drag, startPoint x: 42, startPoint y: 134, endPoint x: 110, endPoint y: 392, distance: 267.0
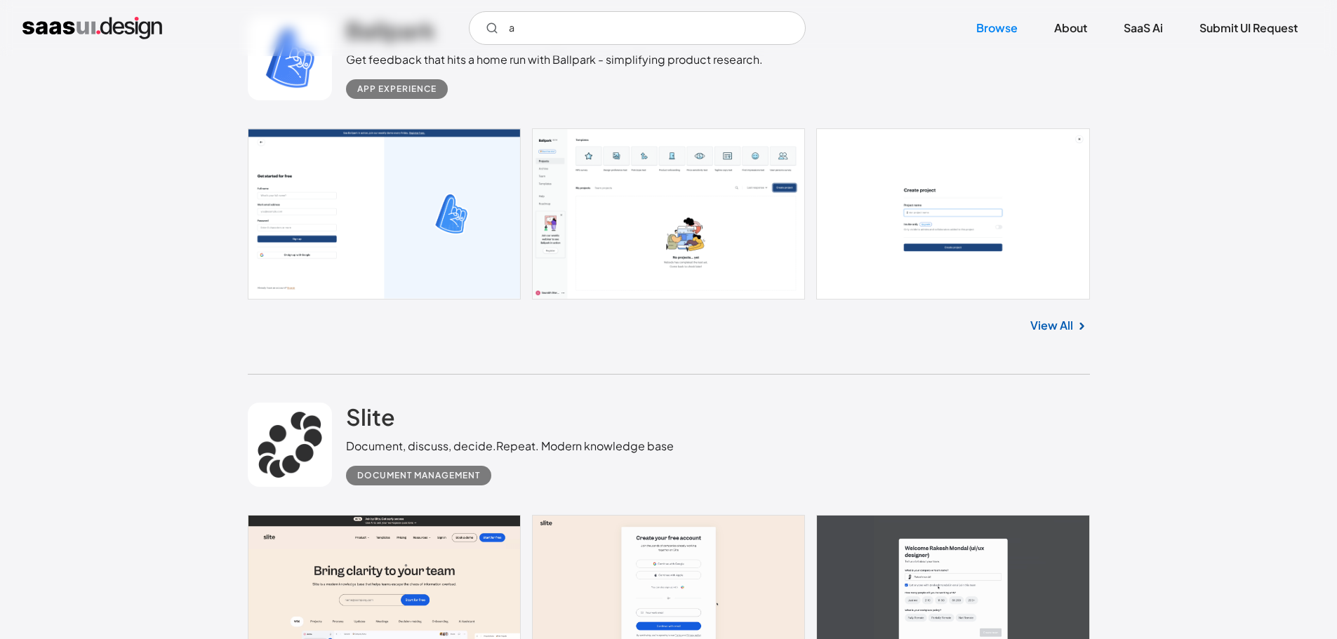
drag, startPoint x: 186, startPoint y: 133, endPoint x: 225, endPoint y: 107, distance: 46.5
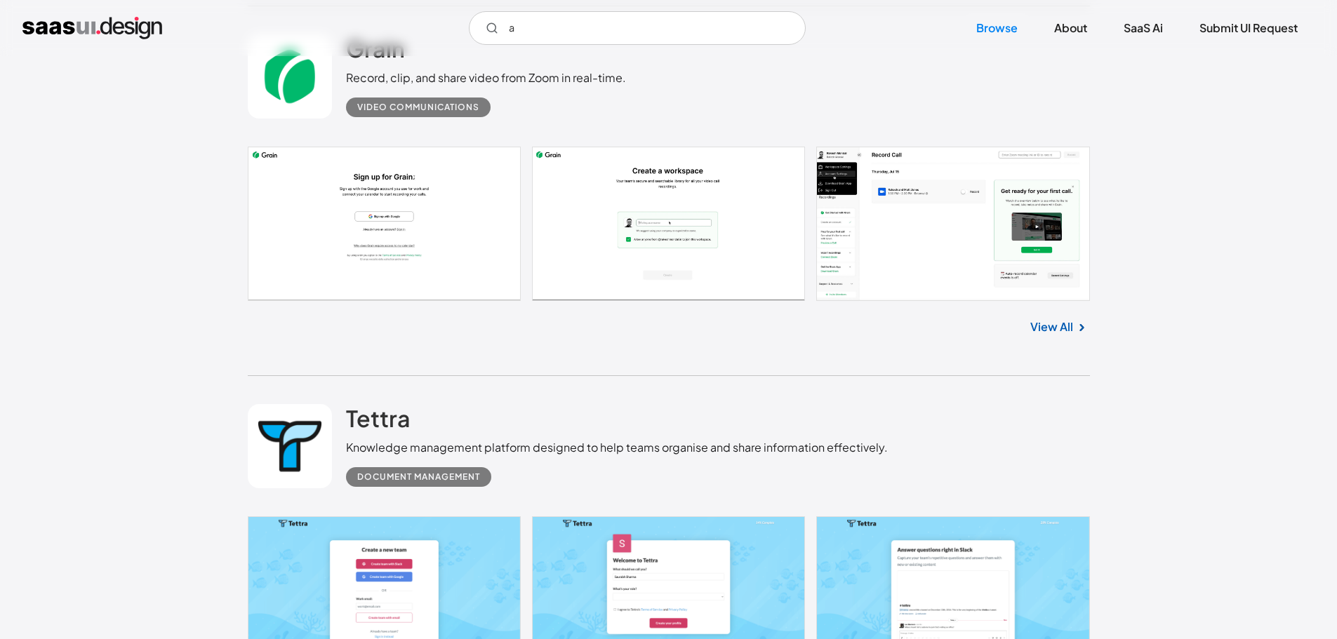
drag, startPoint x: 229, startPoint y: 105, endPoint x: 263, endPoint y: 273, distance: 171.9
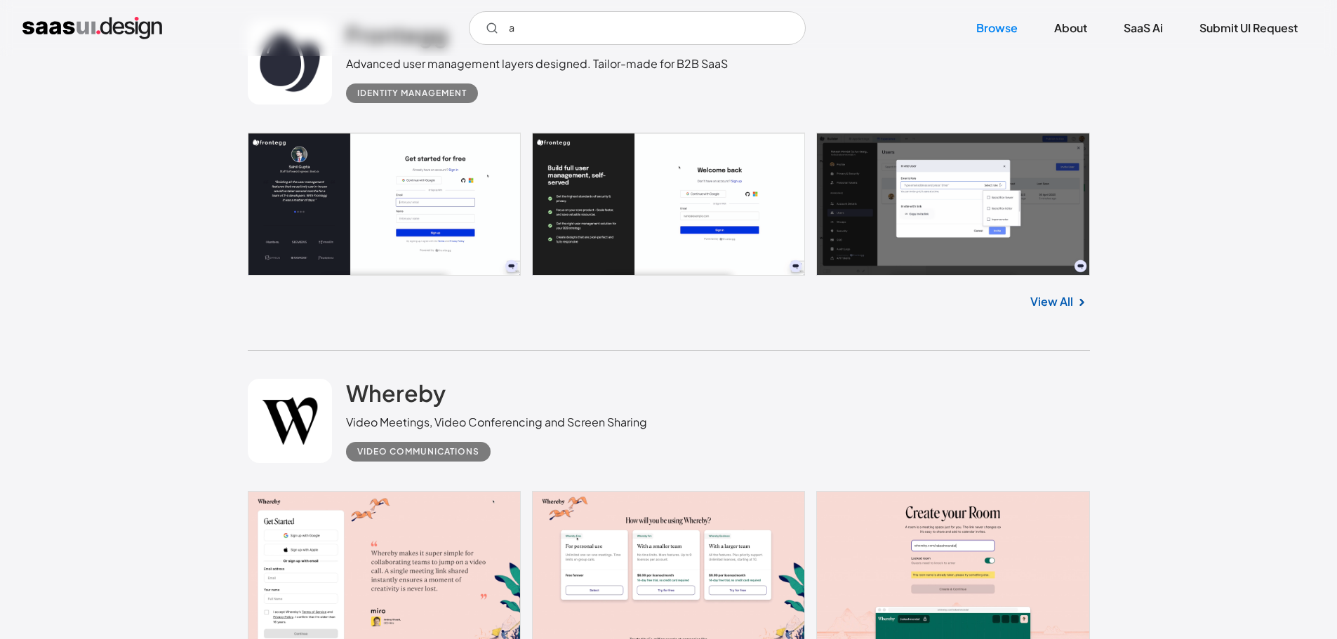
scroll to position [35286, 0]
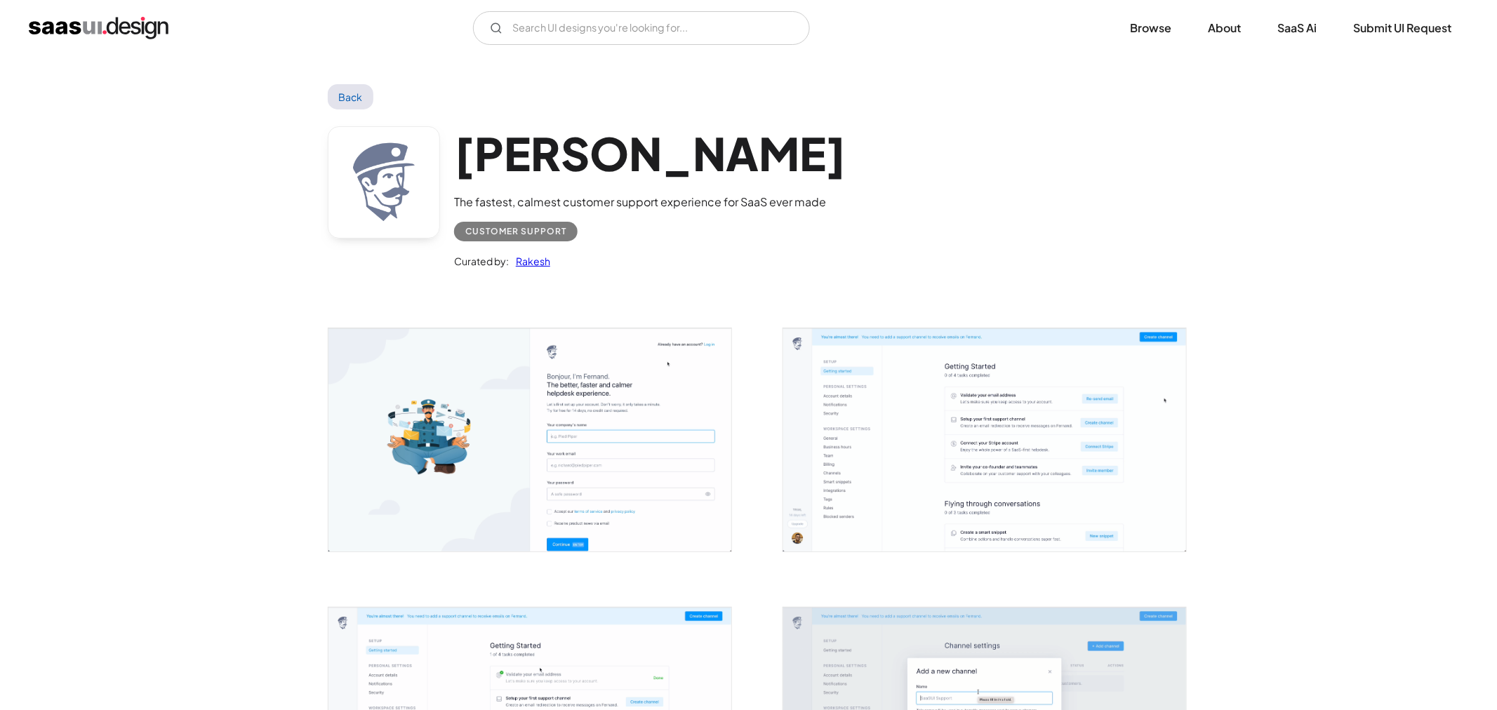
scroll to position [623, 0]
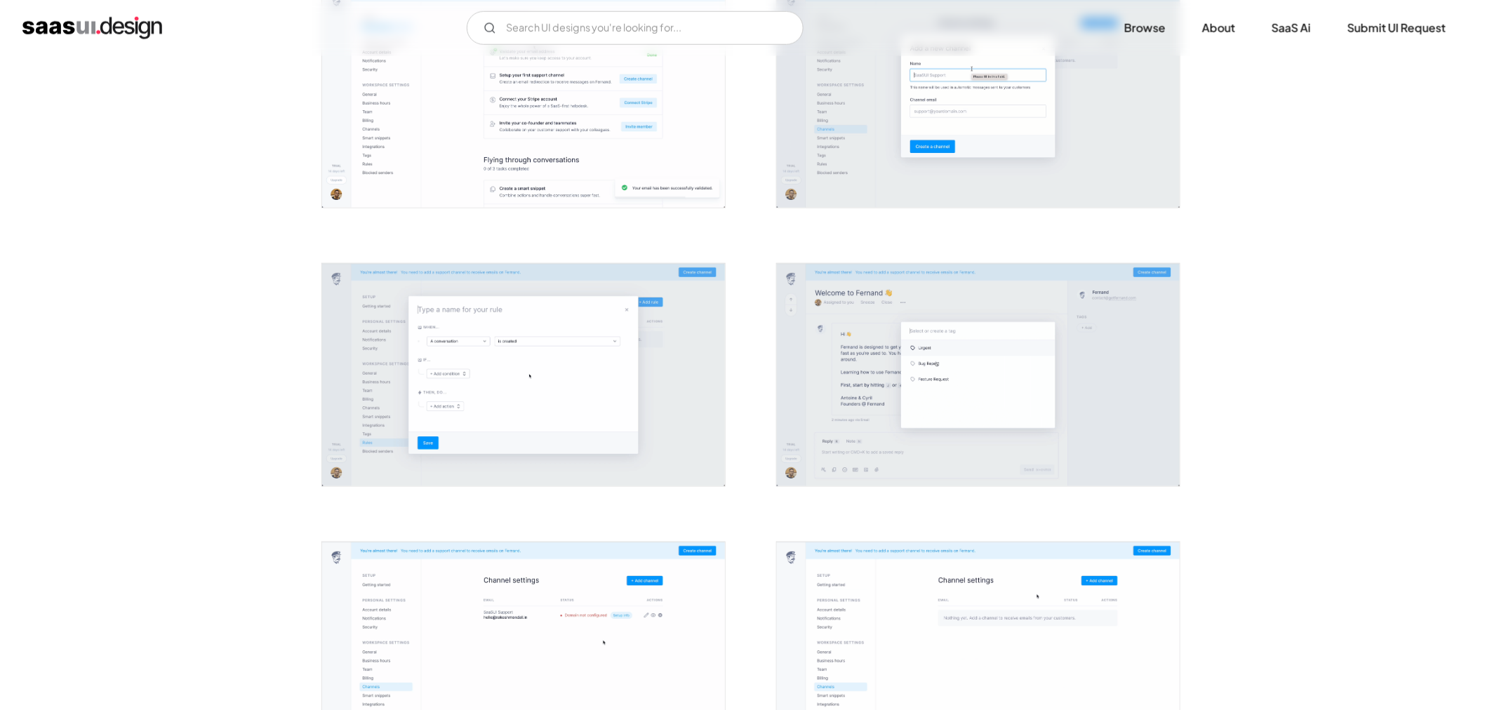
click at [523, 382] on img "open lightbox" at bounding box center [523, 375] width 403 height 223
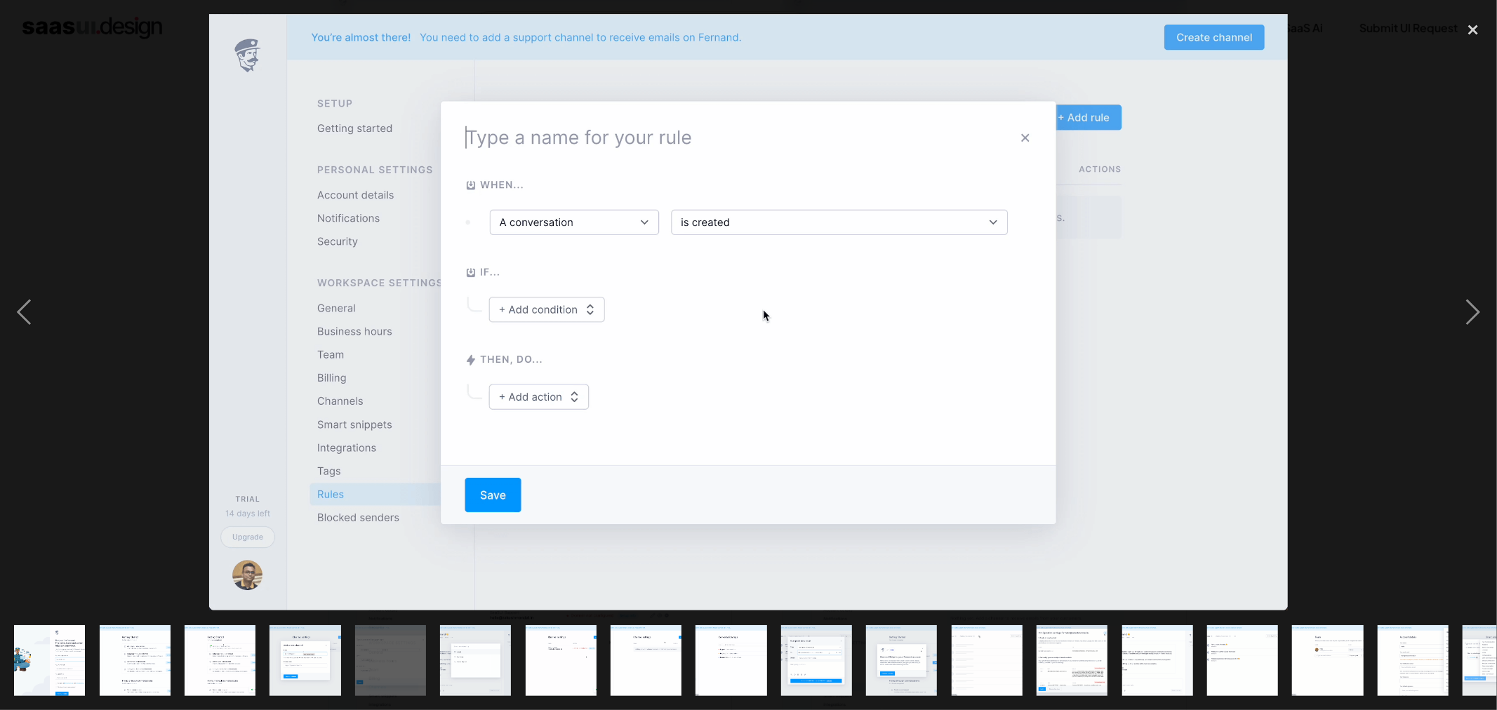
scroll to position [0, 0]
click at [1471, 248] on div "next image" at bounding box center [1473, 312] width 48 height 596
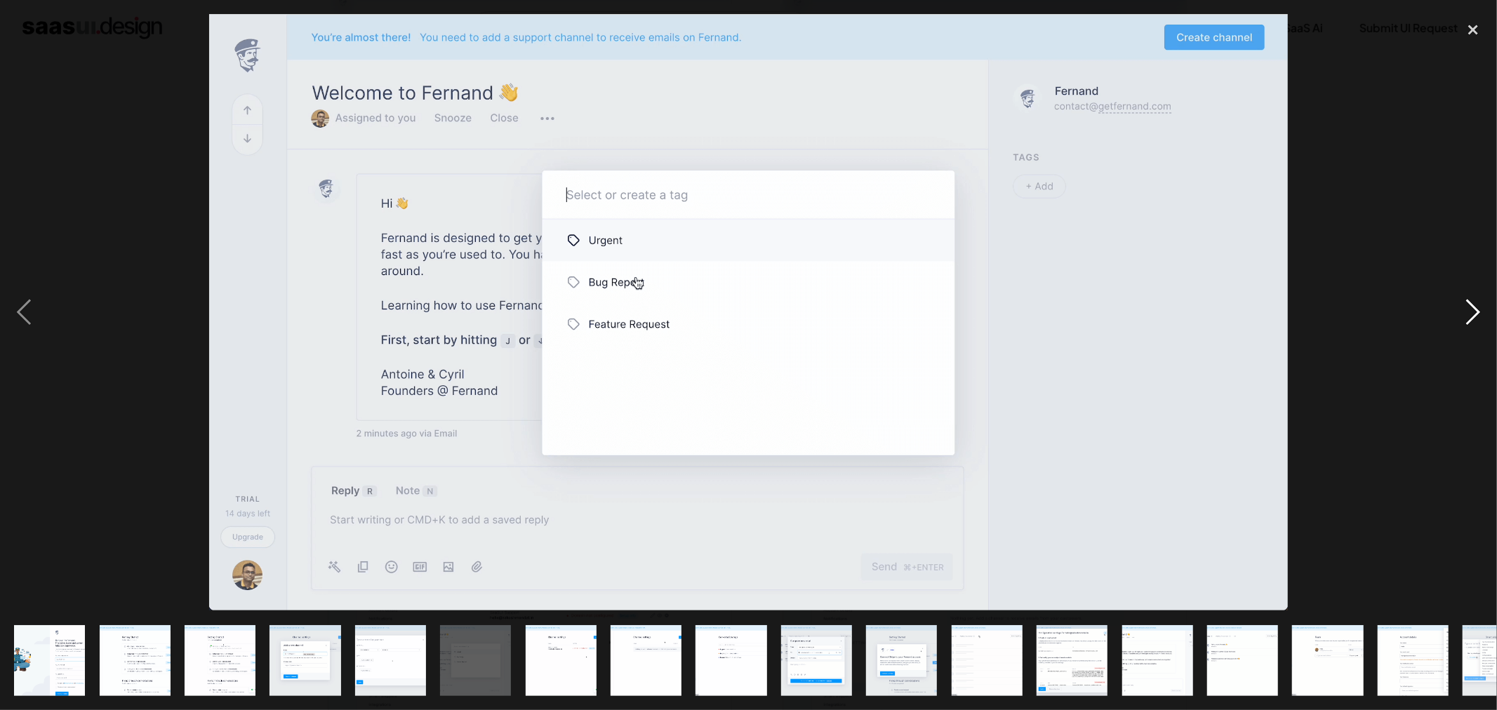
click at [1478, 323] on div "next image" at bounding box center [1473, 312] width 48 height 596
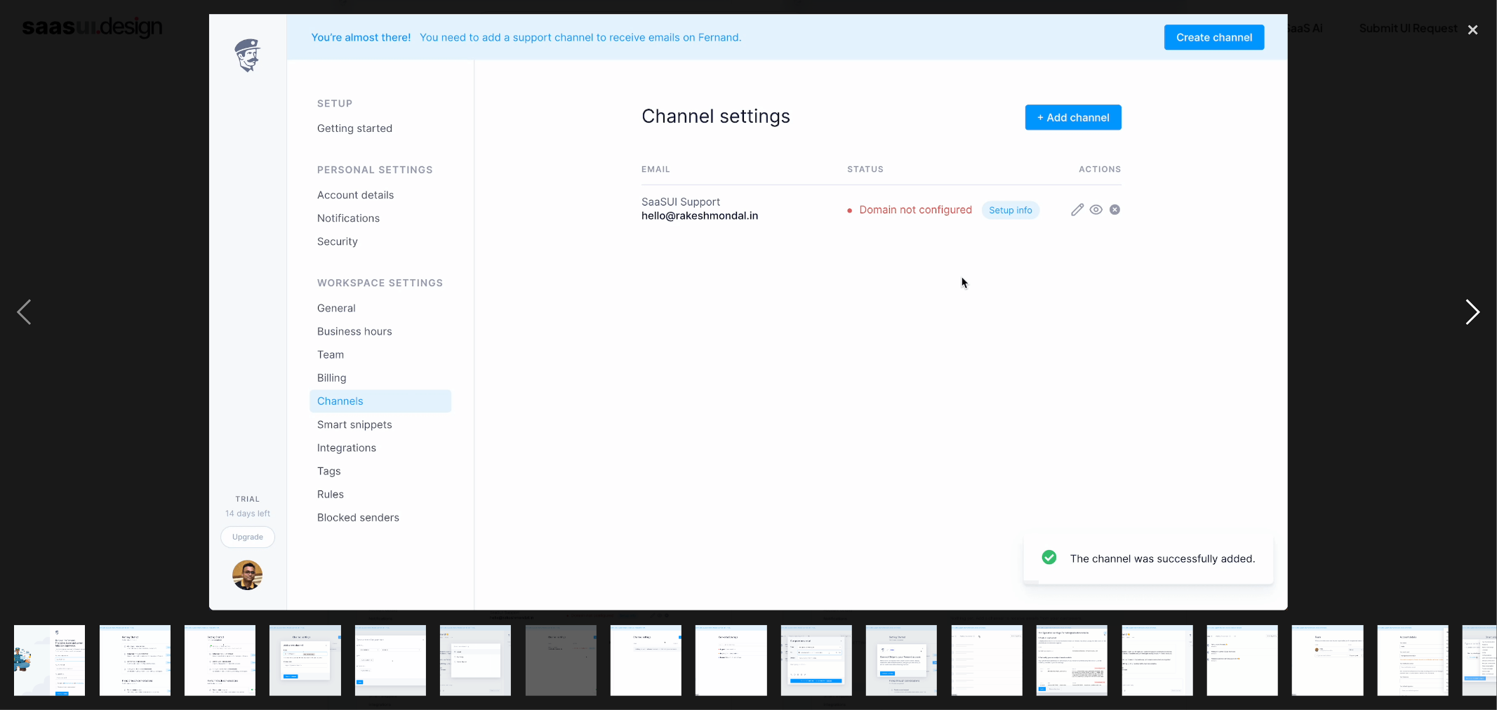
click at [1478, 323] on div "next image" at bounding box center [1473, 312] width 48 height 596
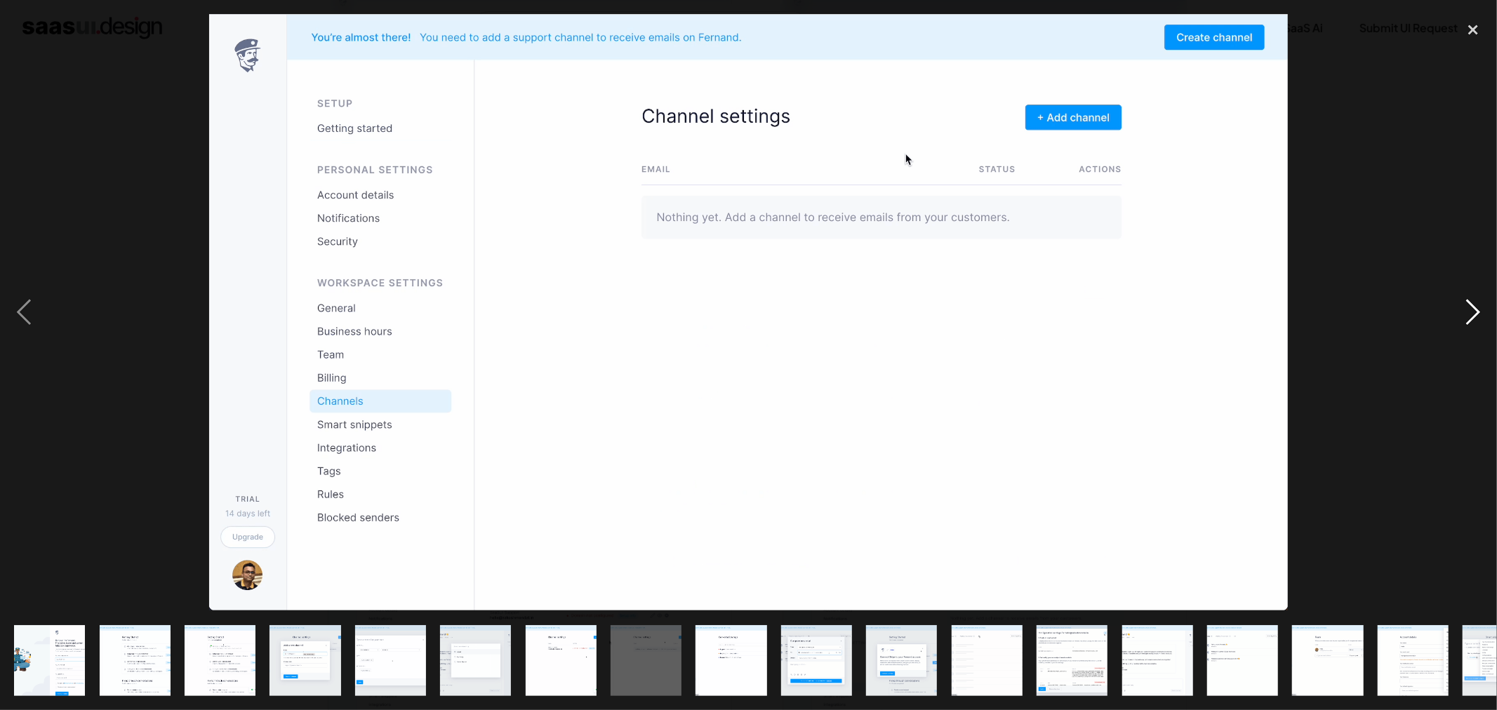
click at [1478, 323] on div "next image" at bounding box center [1473, 312] width 48 height 596
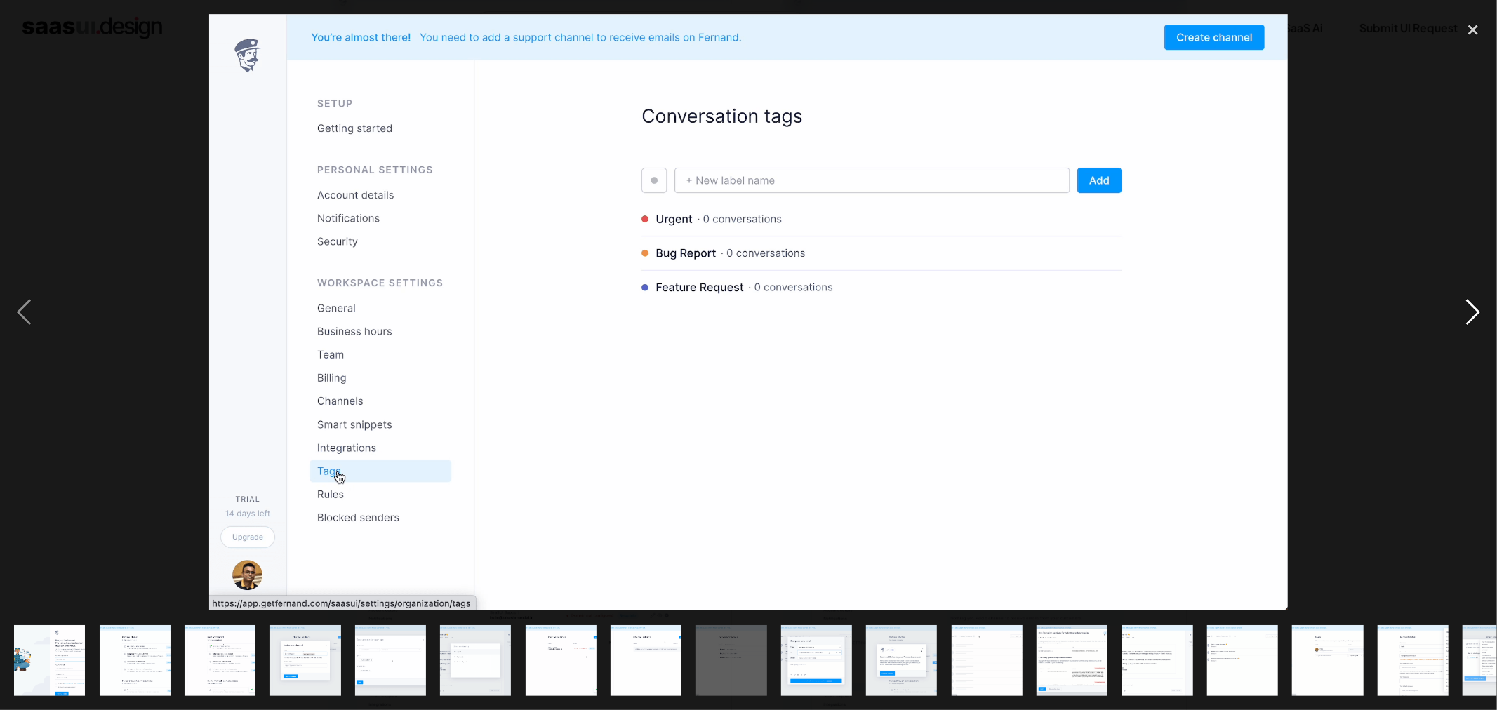
click at [1484, 117] on div "next image" at bounding box center [1473, 312] width 48 height 596
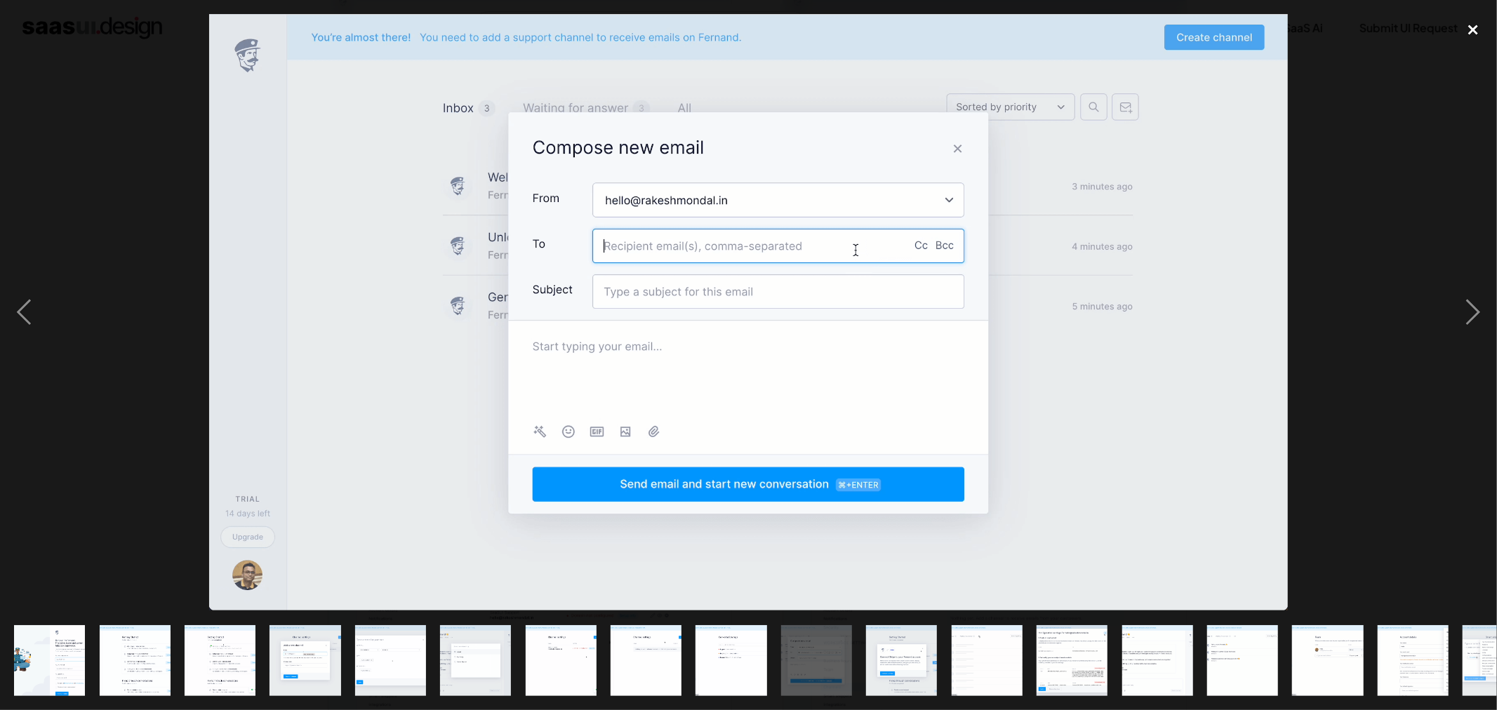
click at [1472, 32] on div "close lightbox" at bounding box center [1473, 29] width 48 height 31
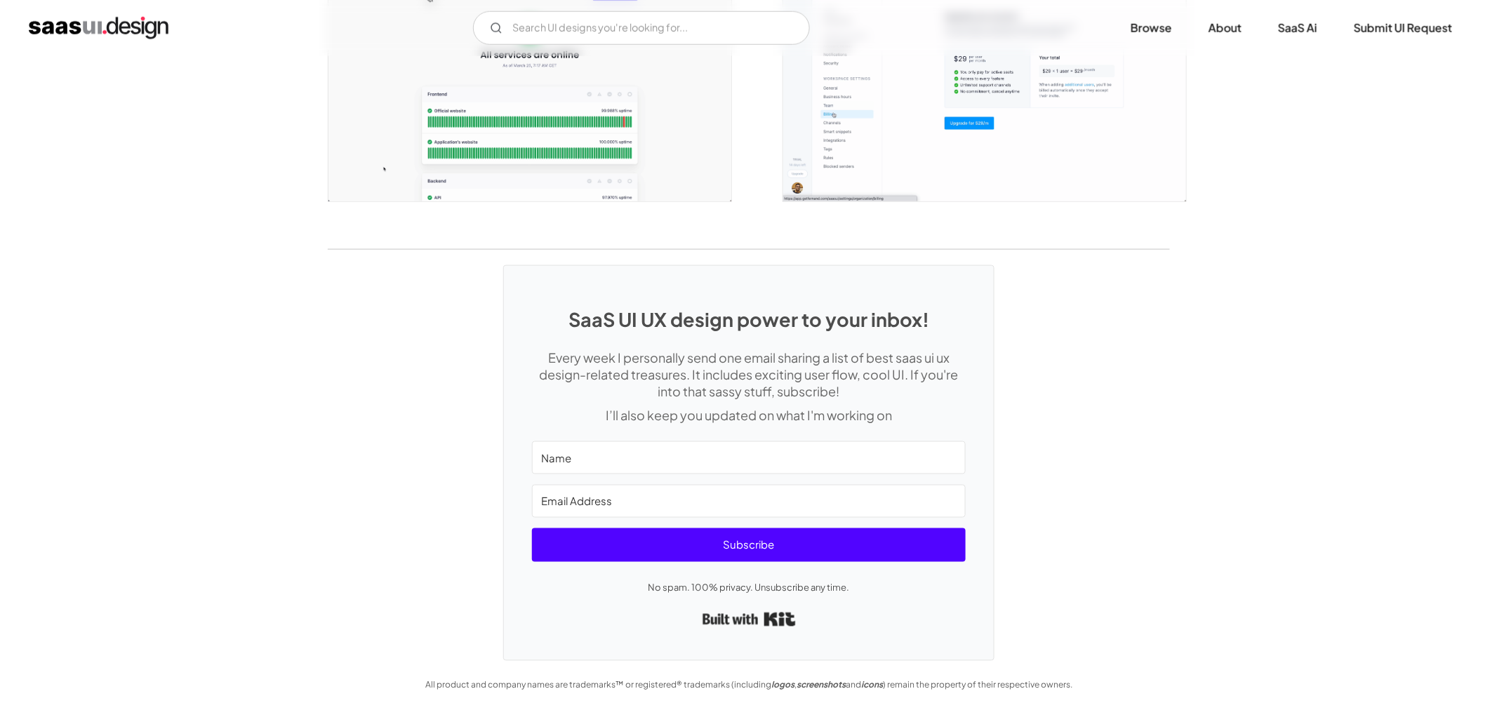
scroll to position [2706, 0]
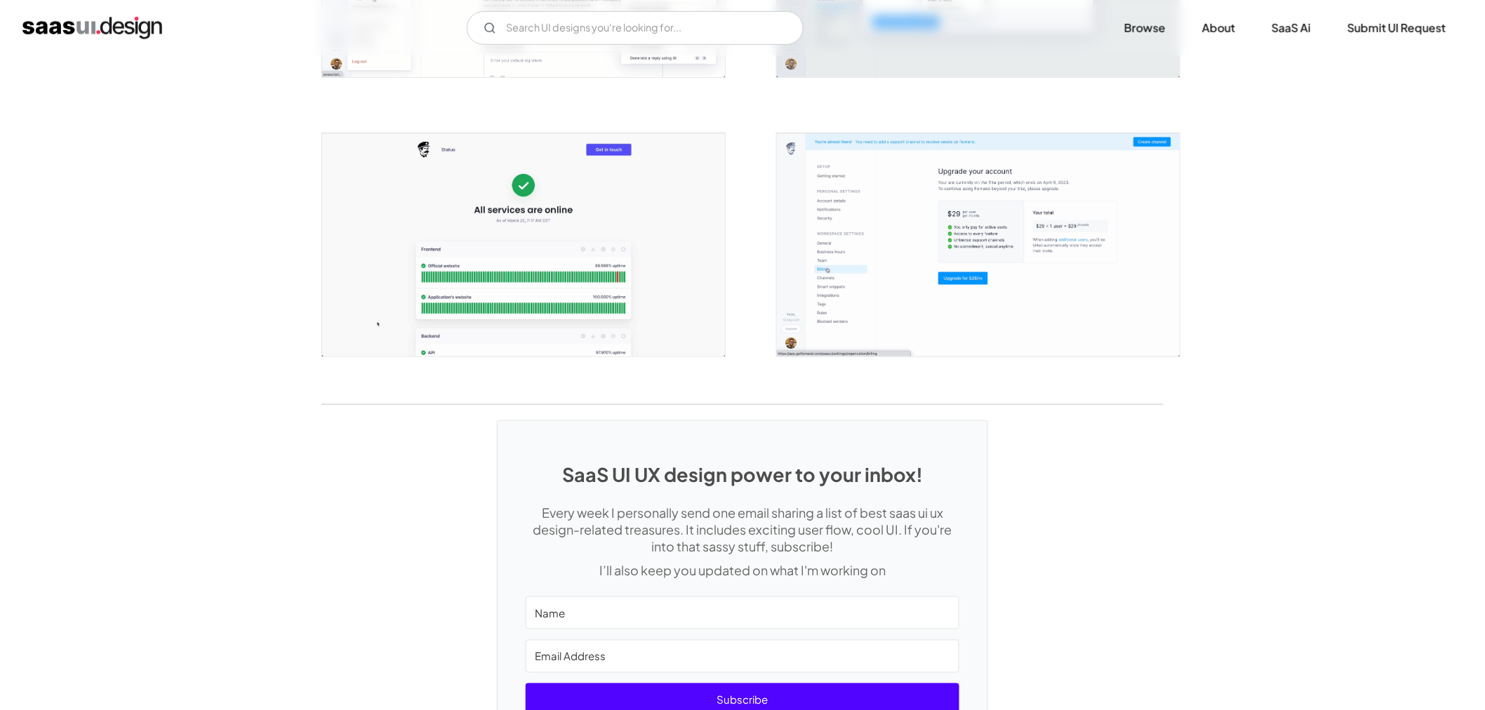
click at [526, 236] on img "open lightbox" at bounding box center [523, 244] width 403 height 223
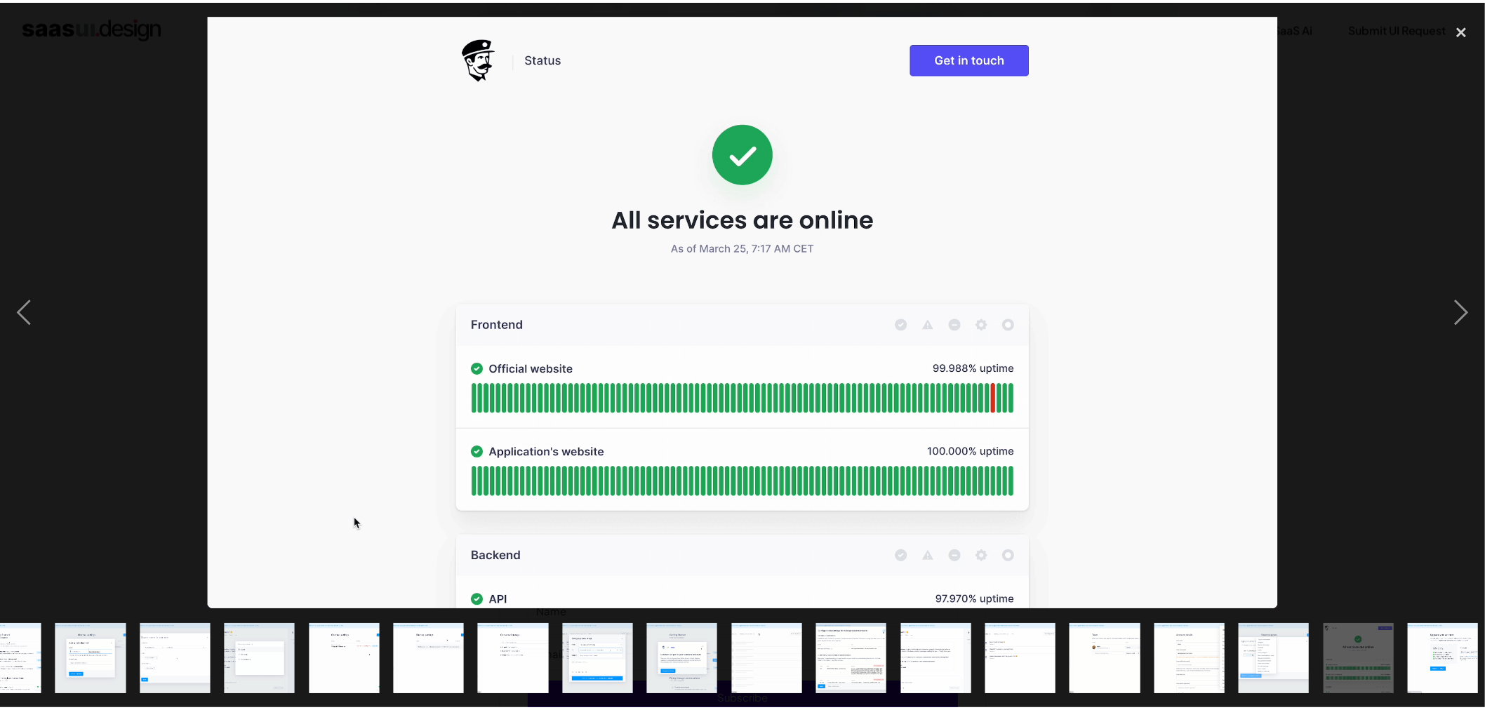
scroll to position [0, 221]
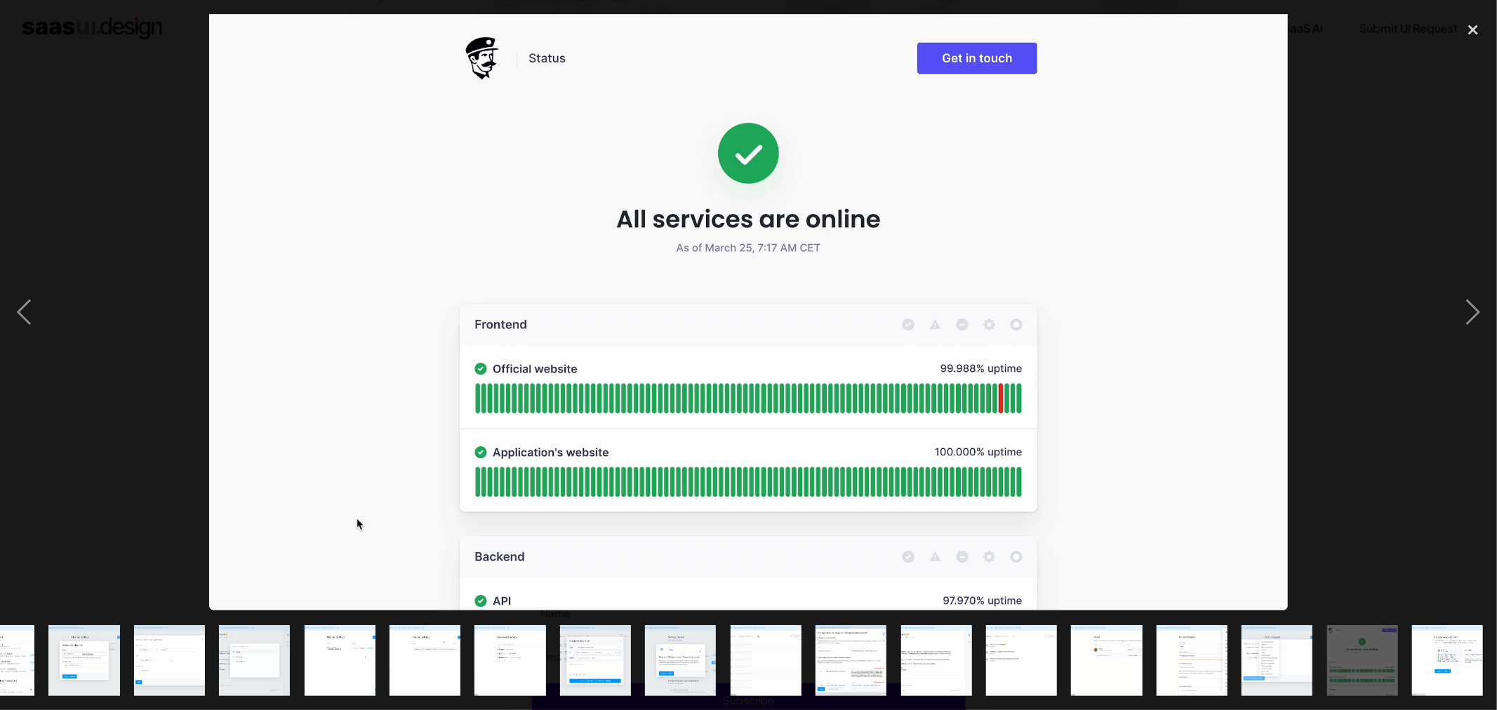
click at [59, 193] on div at bounding box center [748, 312] width 1497 height 596
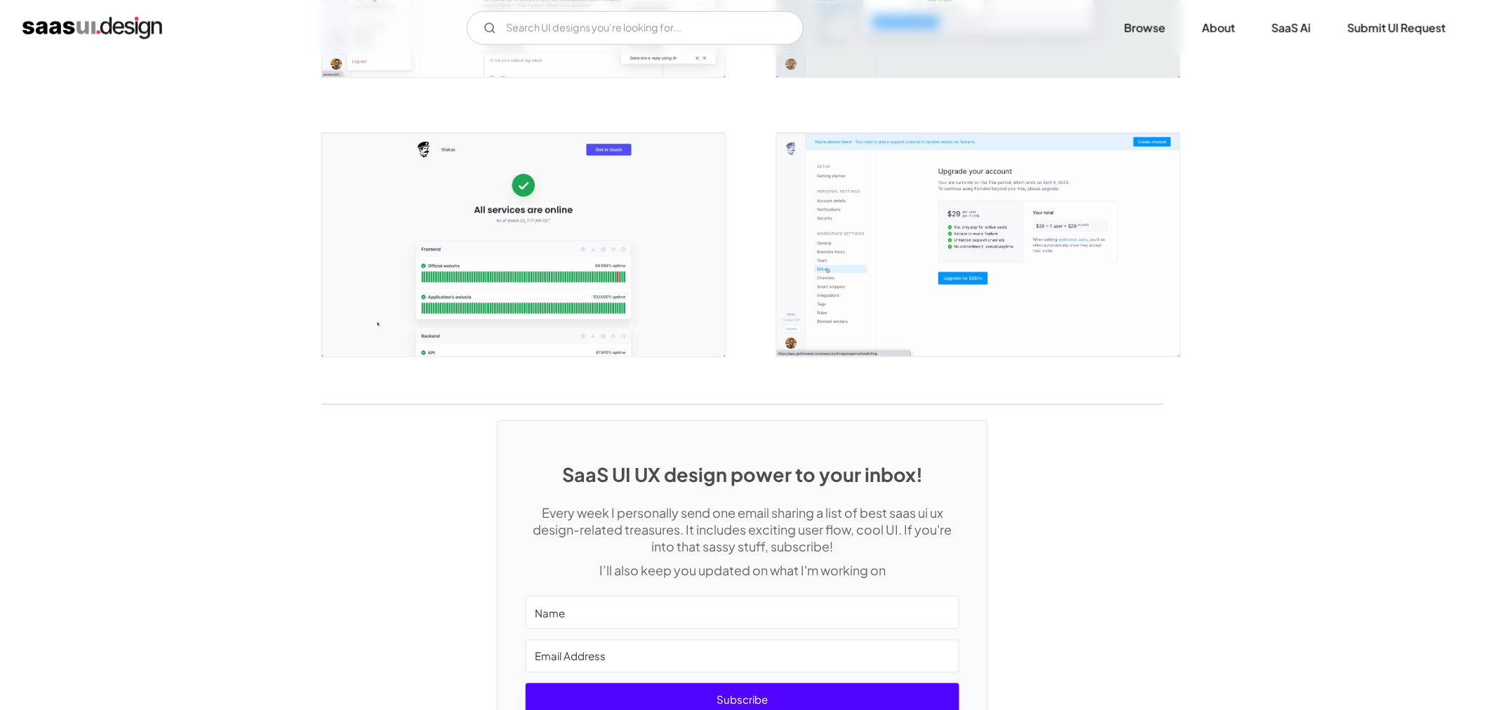
scroll to position [2239, 0]
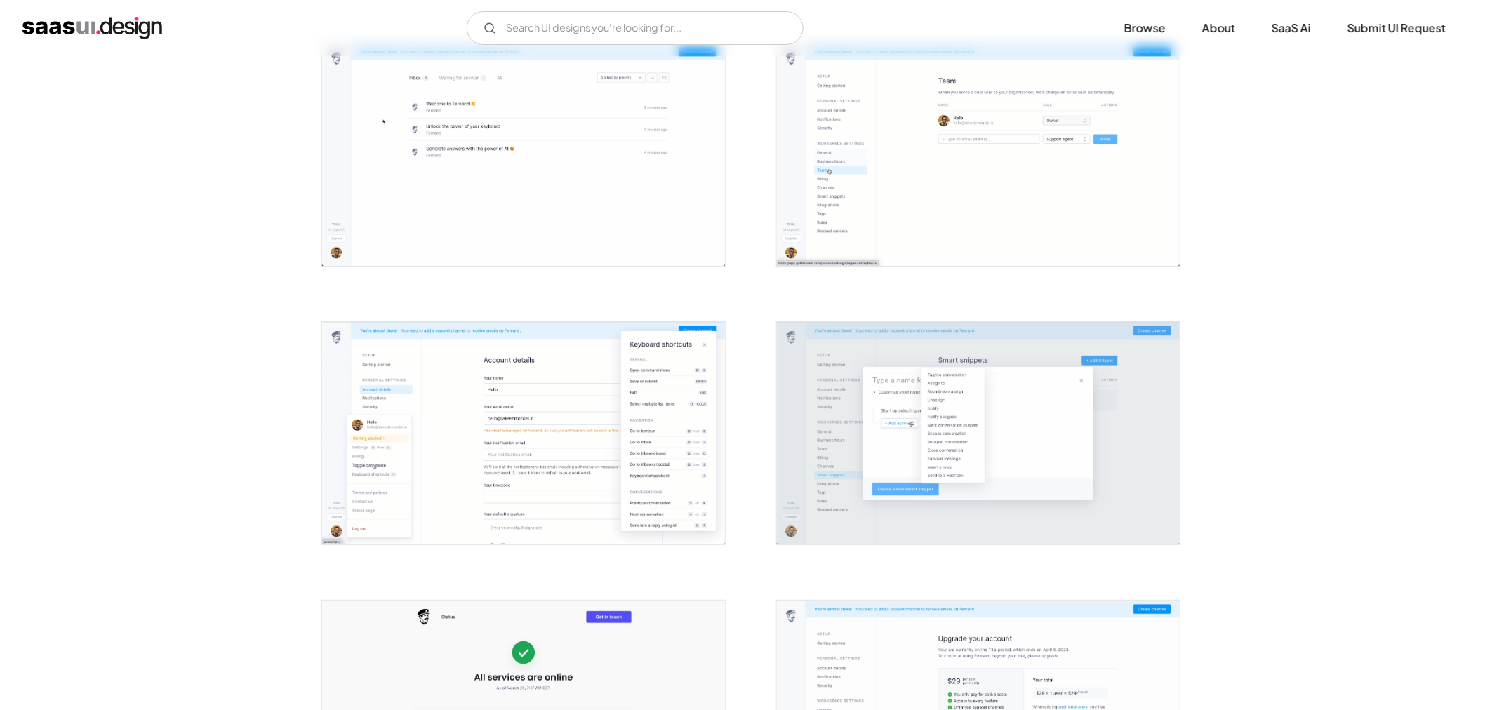
click at [805, 356] on img "open lightbox" at bounding box center [978, 433] width 403 height 223
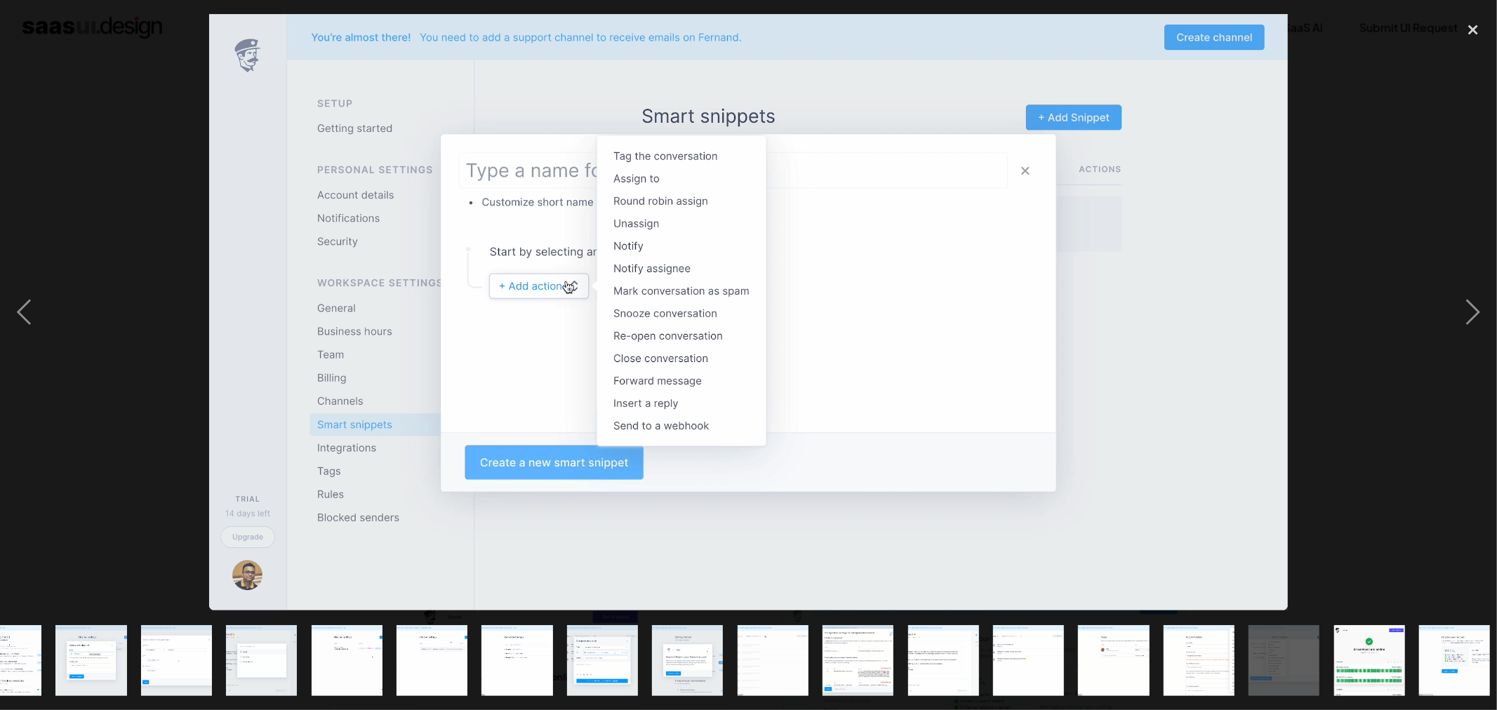
scroll to position [0, 221]
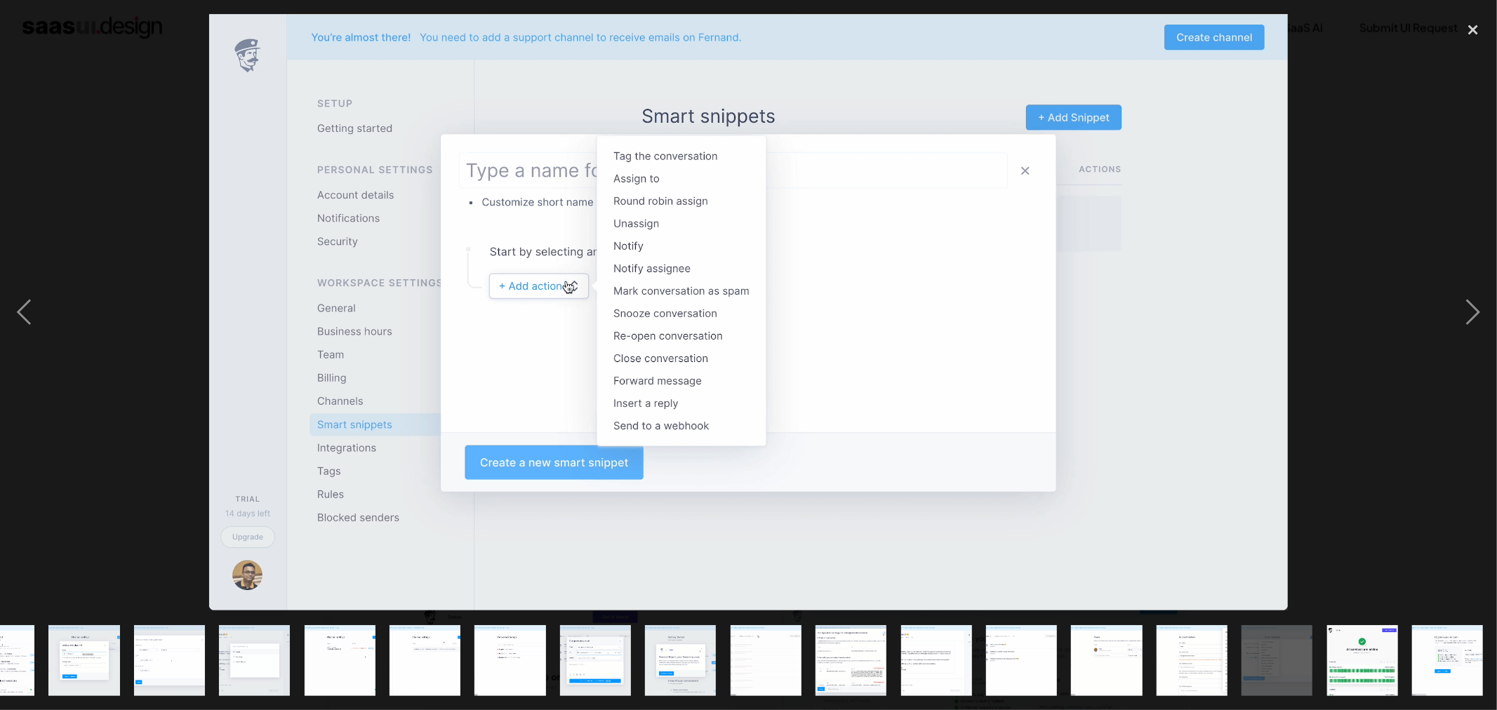
click at [121, 220] on div at bounding box center [748, 312] width 1497 height 596
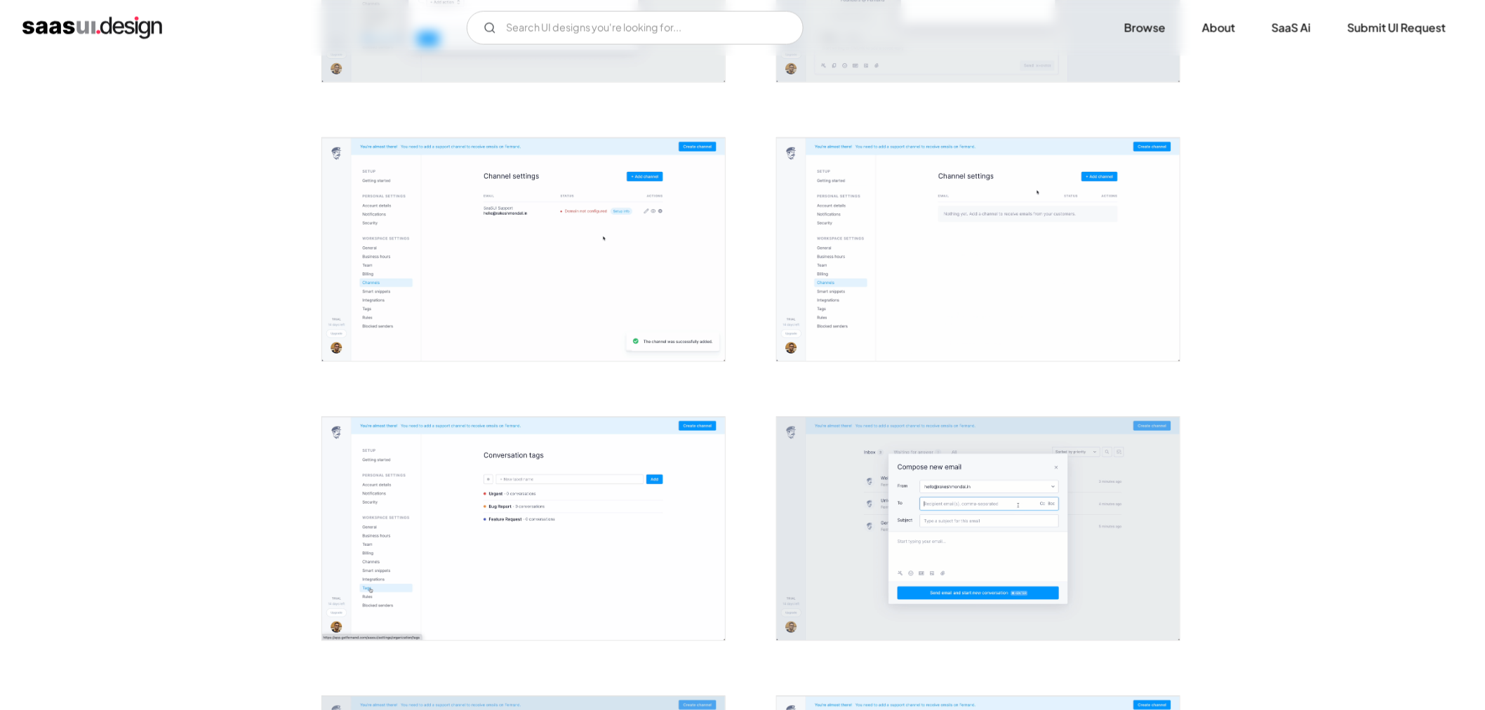
scroll to position [992, 0]
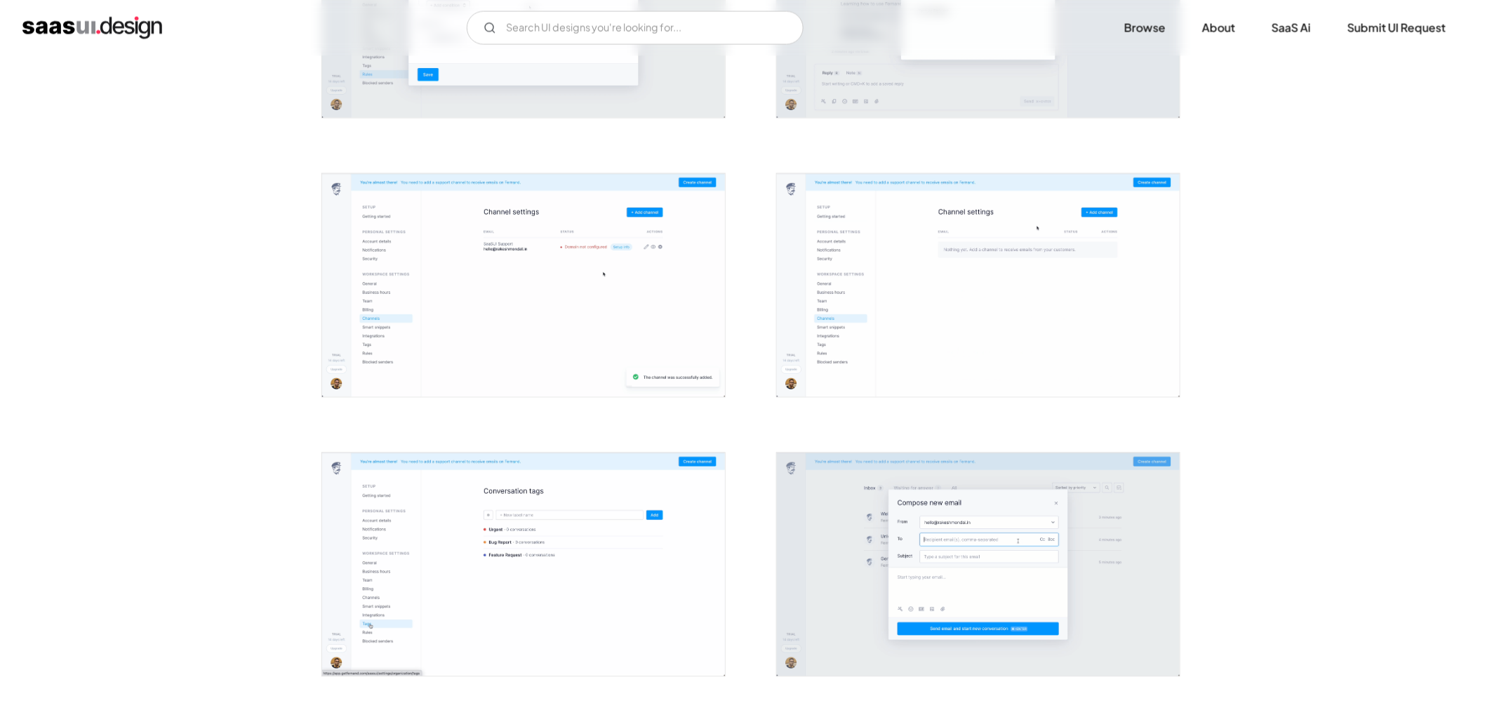
click at [372, 255] on img "open lightbox" at bounding box center [523, 285] width 403 height 223
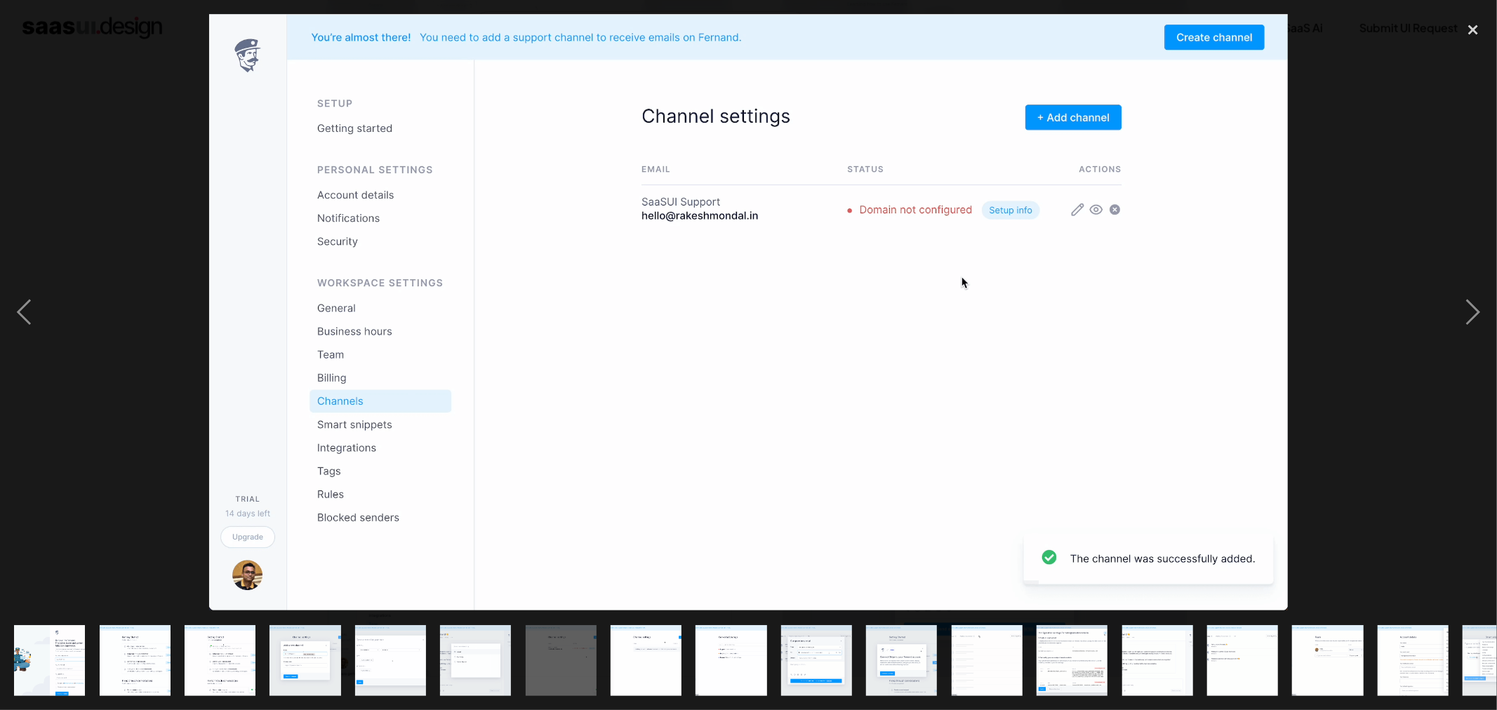
click at [58, 232] on div at bounding box center [748, 312] width 1497 height 596
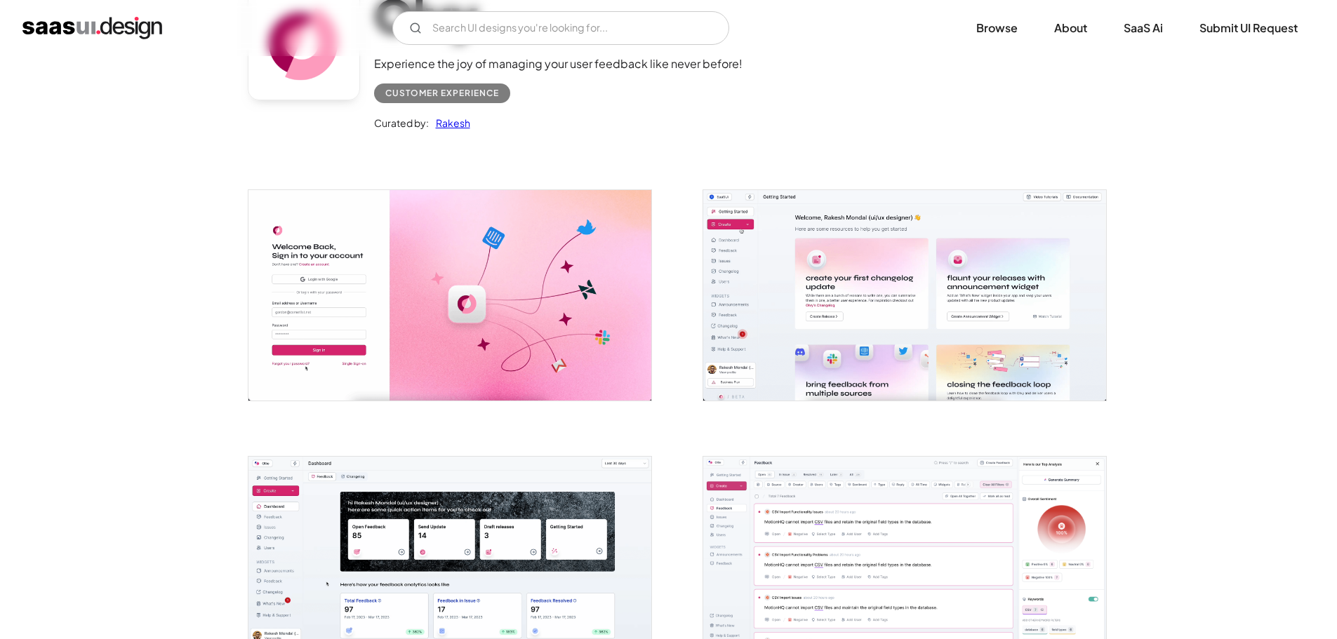
scroll to position [421, 0]
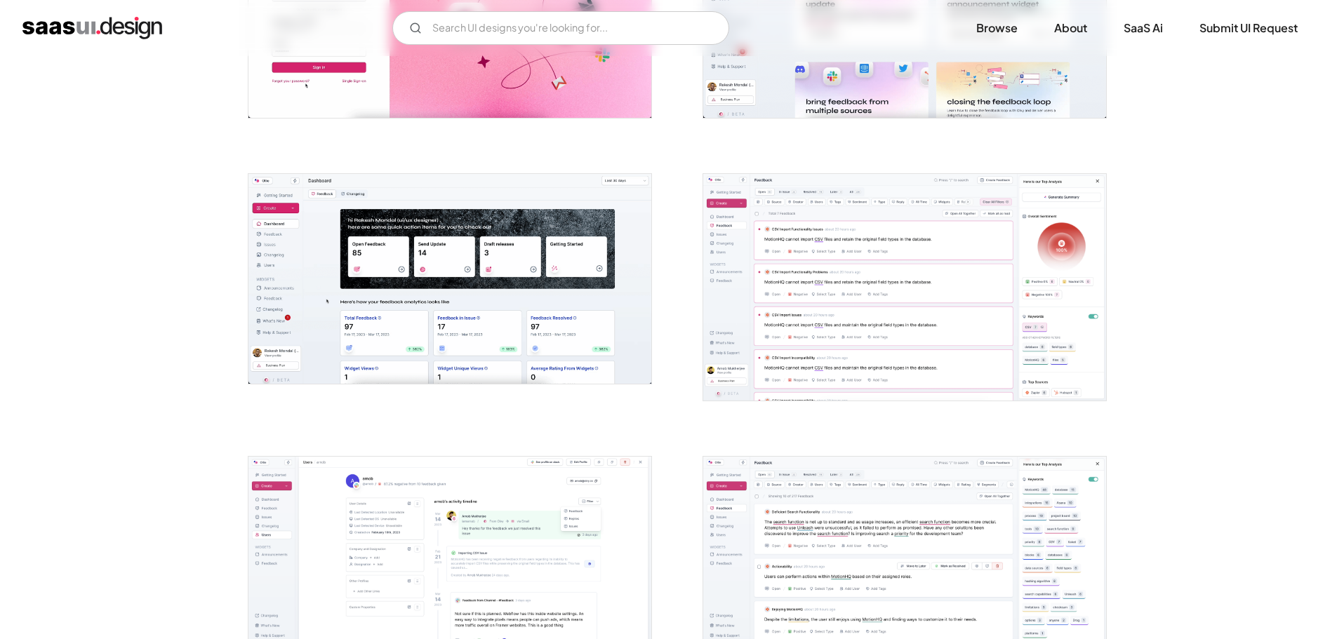
click at [746, 249] on img "open lightbox" at bounding box center [904, 287] width 403 height 227
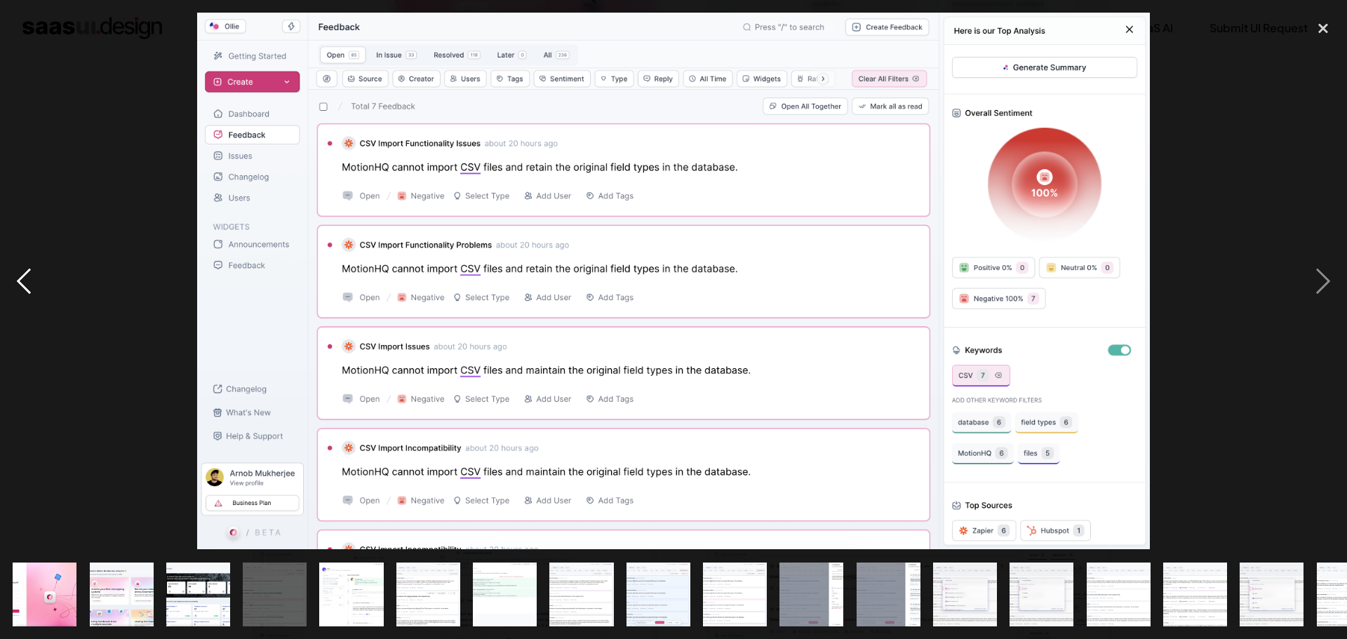
click at [8, 275] on div "previous image" at bounding box center [24, 281] width 48 height 537
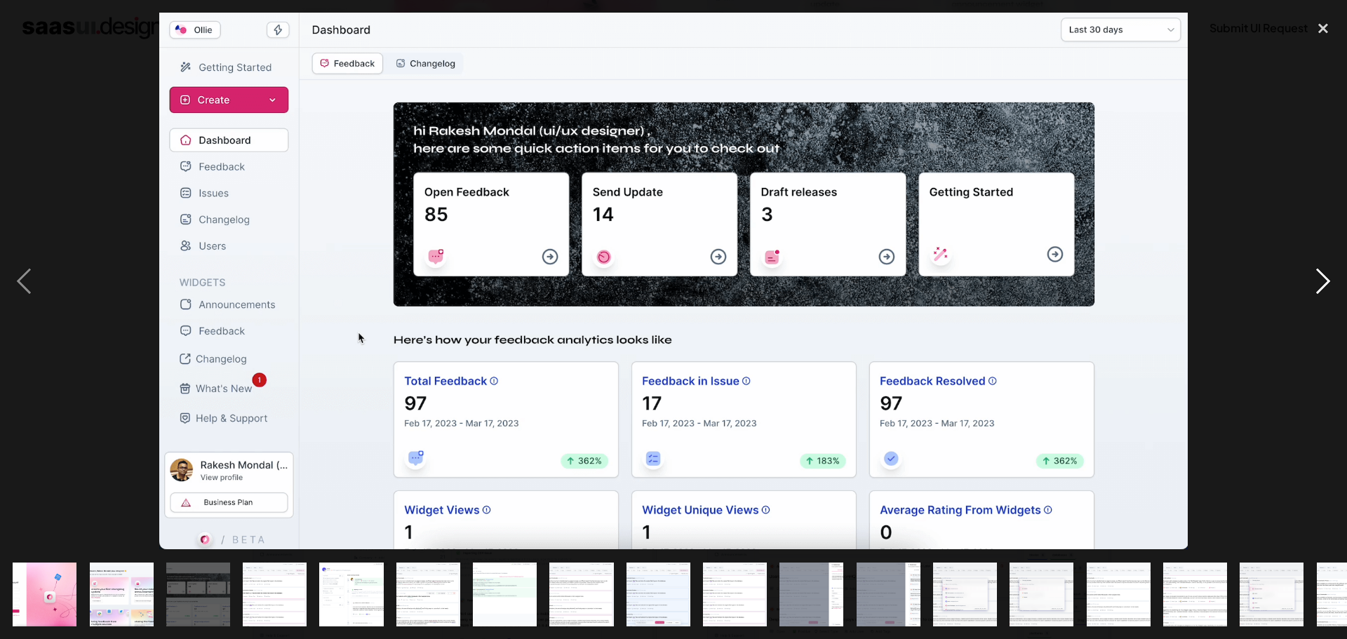
click at [1347, 283] on div "next image" at bounding box center [1324, 281] width 48 height 537
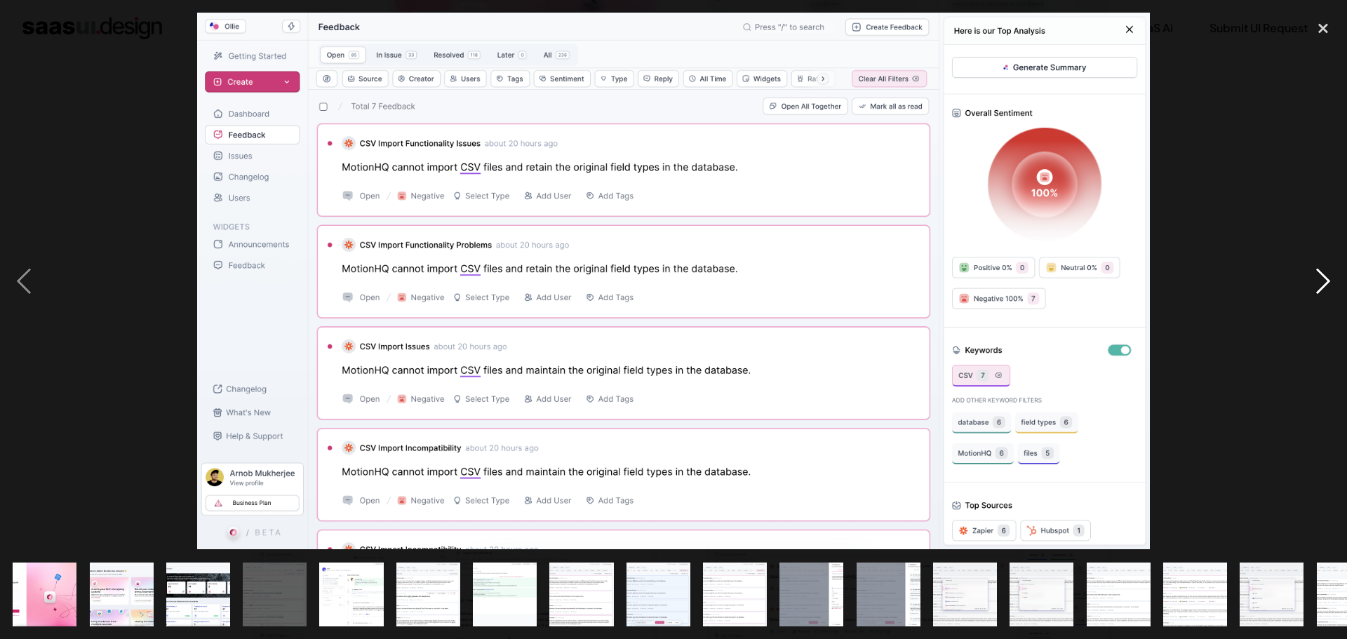
click at [1319, 282] on div "next image" at bounding box center [1324, 281] width 48 height 537
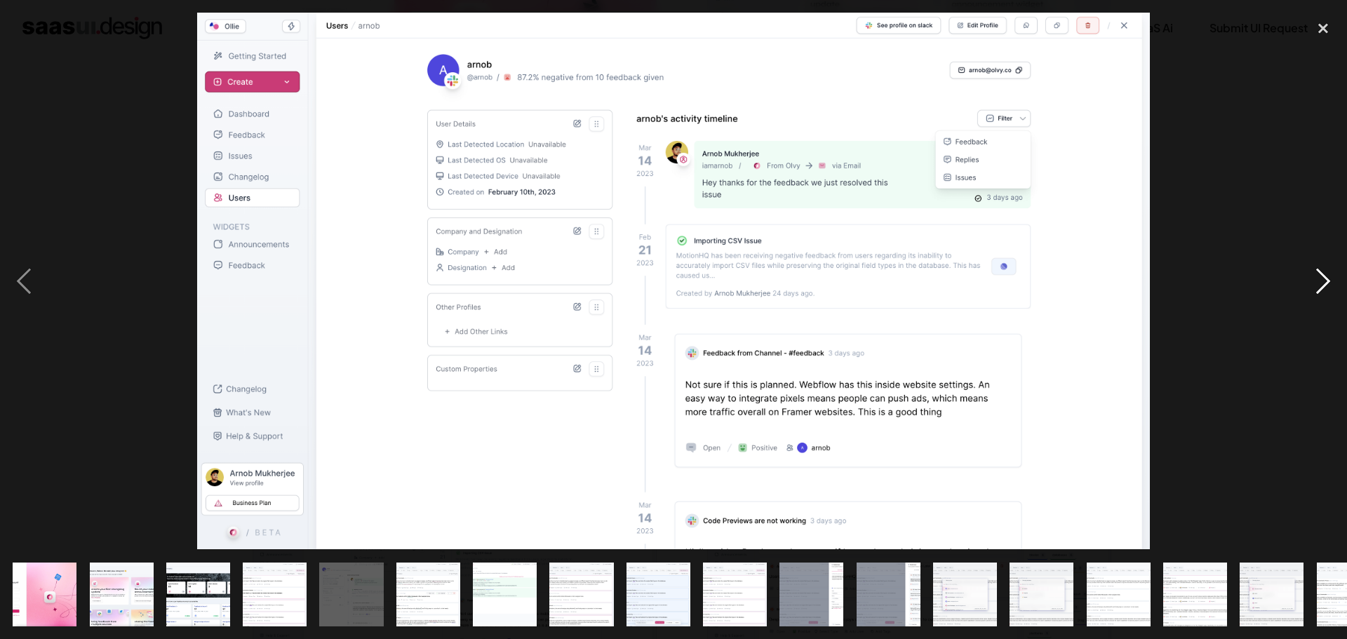
click at [1317, 282] on div "next image" at bounding box center [1324, 281] width 48 height 537
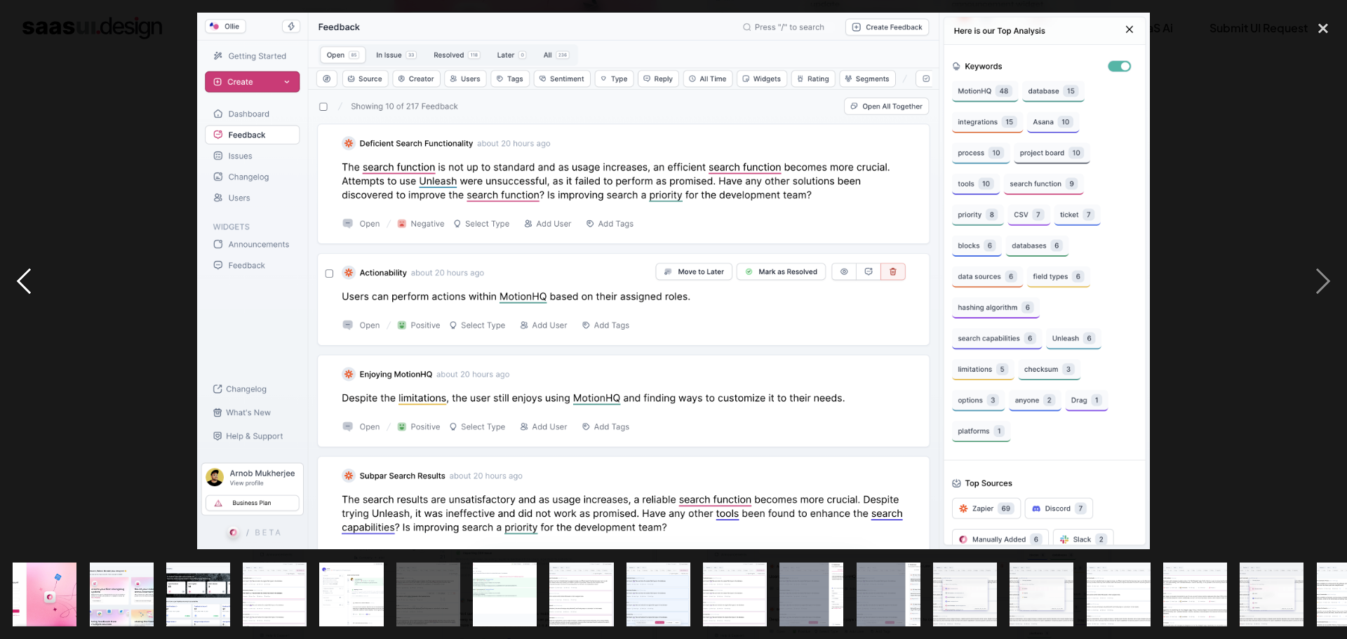
click at [35, 277] on div "previous image" at bounding box center [24, 281] width 48 height 537
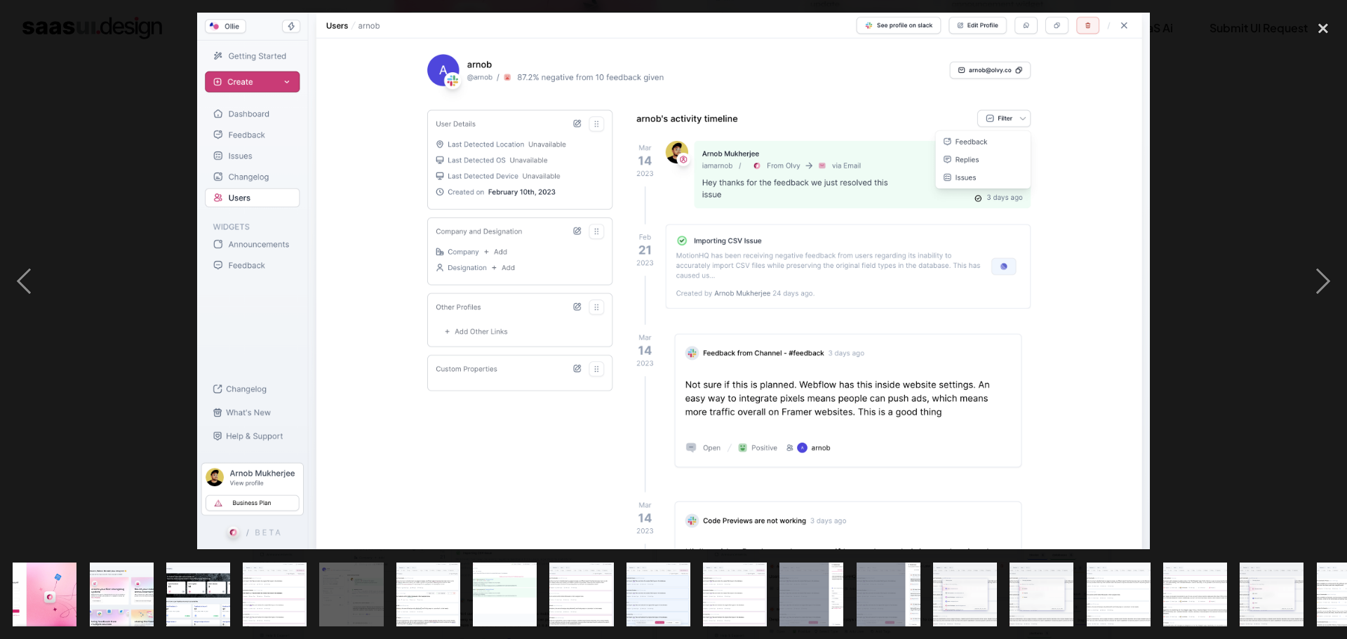
click at [137, 172] on div at bounding box center [673, 281] width 1347 height 537
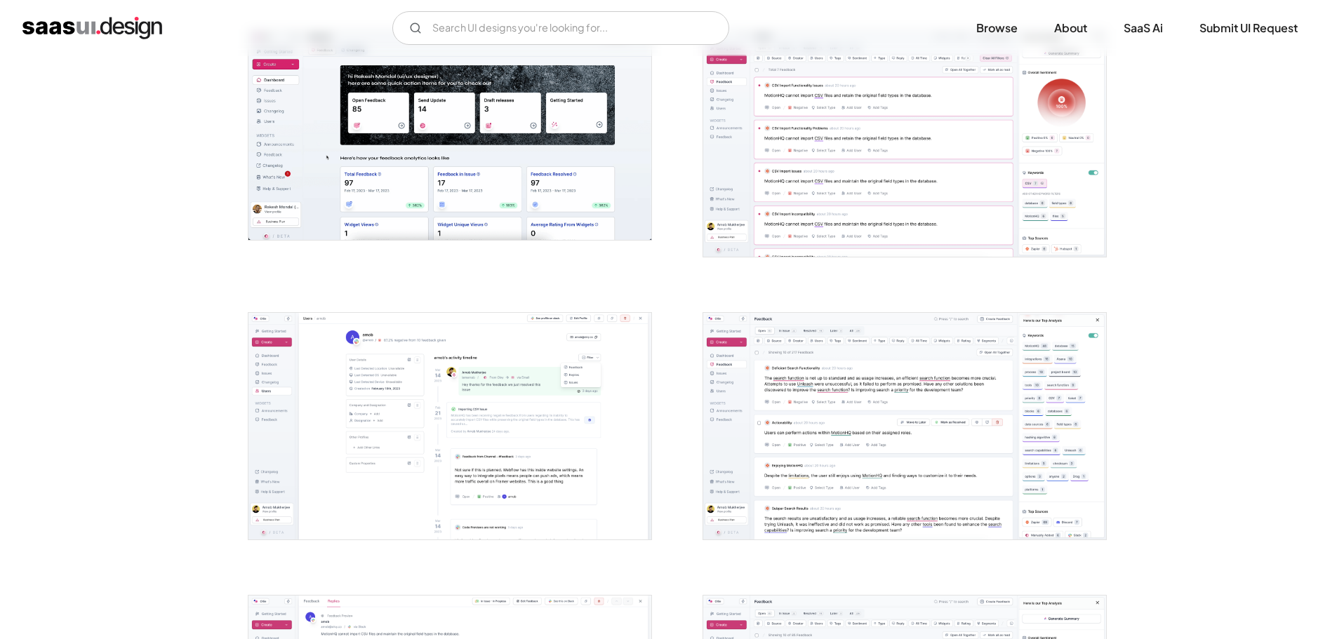
scroll to position [702, 0]
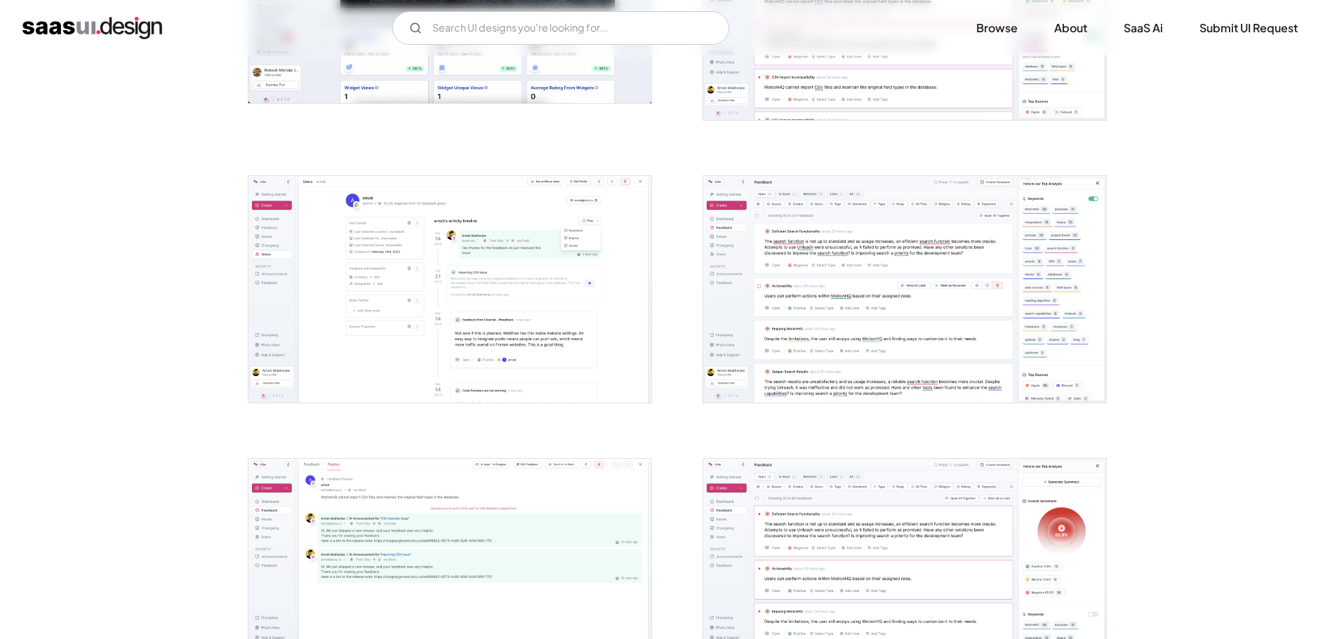
click at [765, 224] on img "open lightbox" at bounding box center [904, 289] width 403 height 227
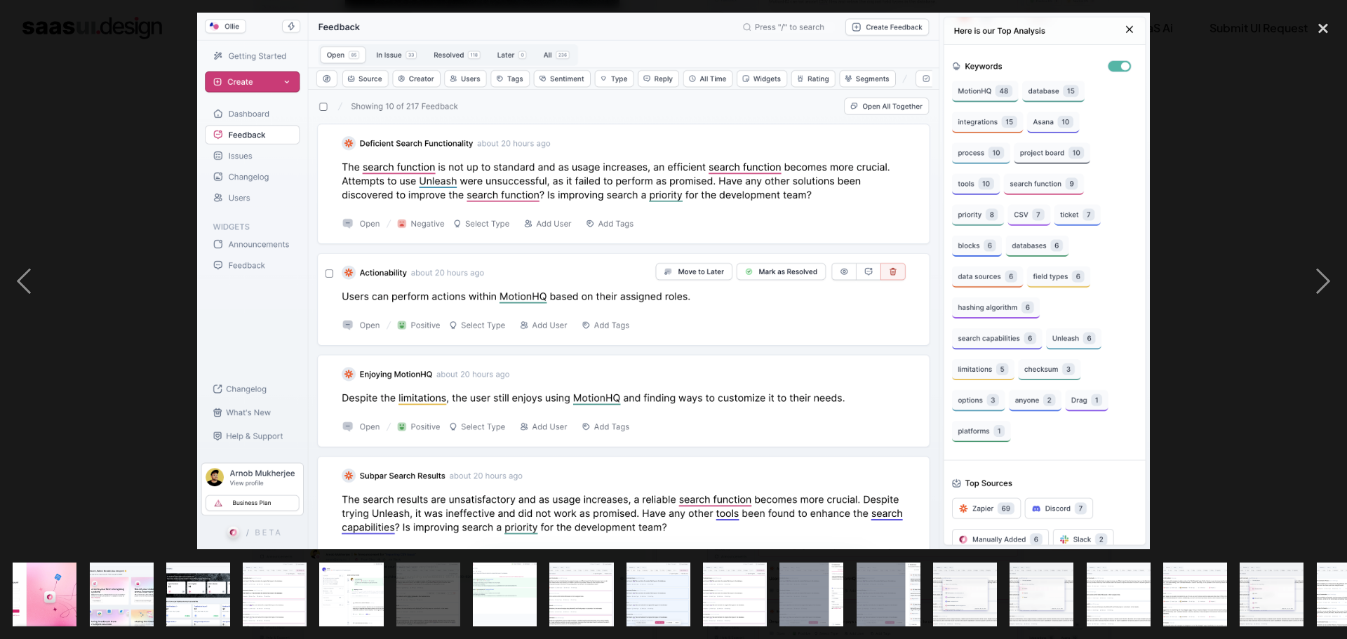
click at [61, 258] on div at bounding box center [673, 281] width 1347 height 537
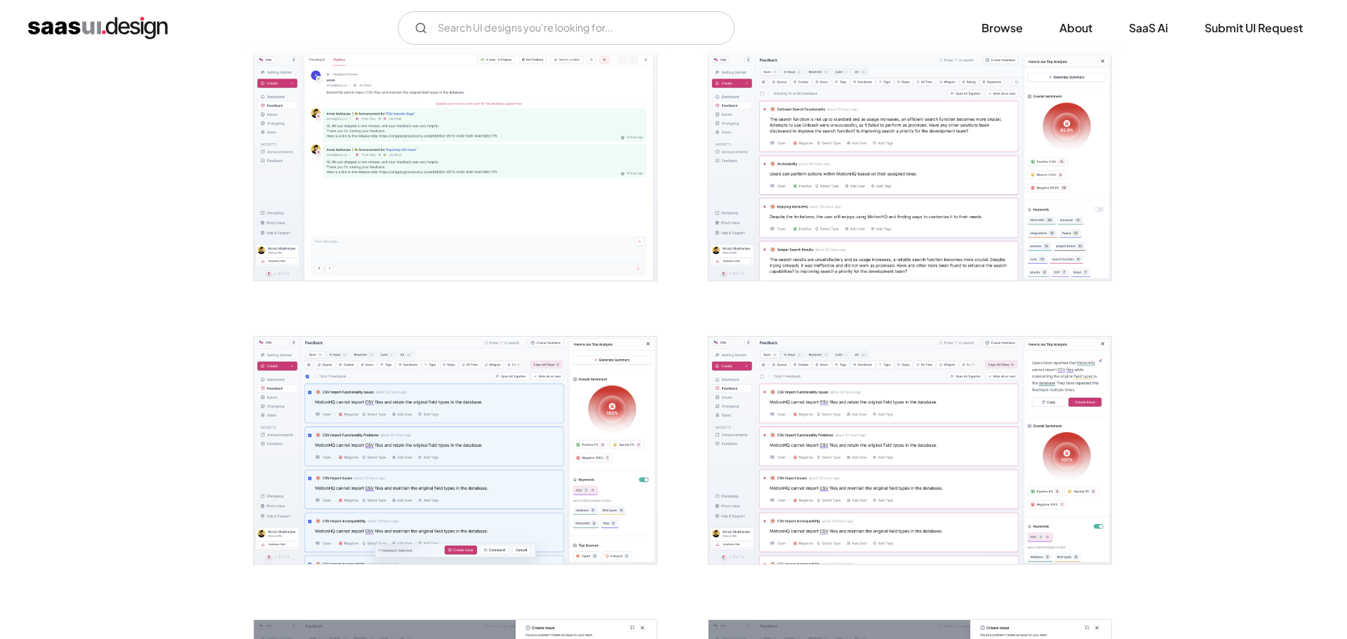
scroll to position [1263, 0]
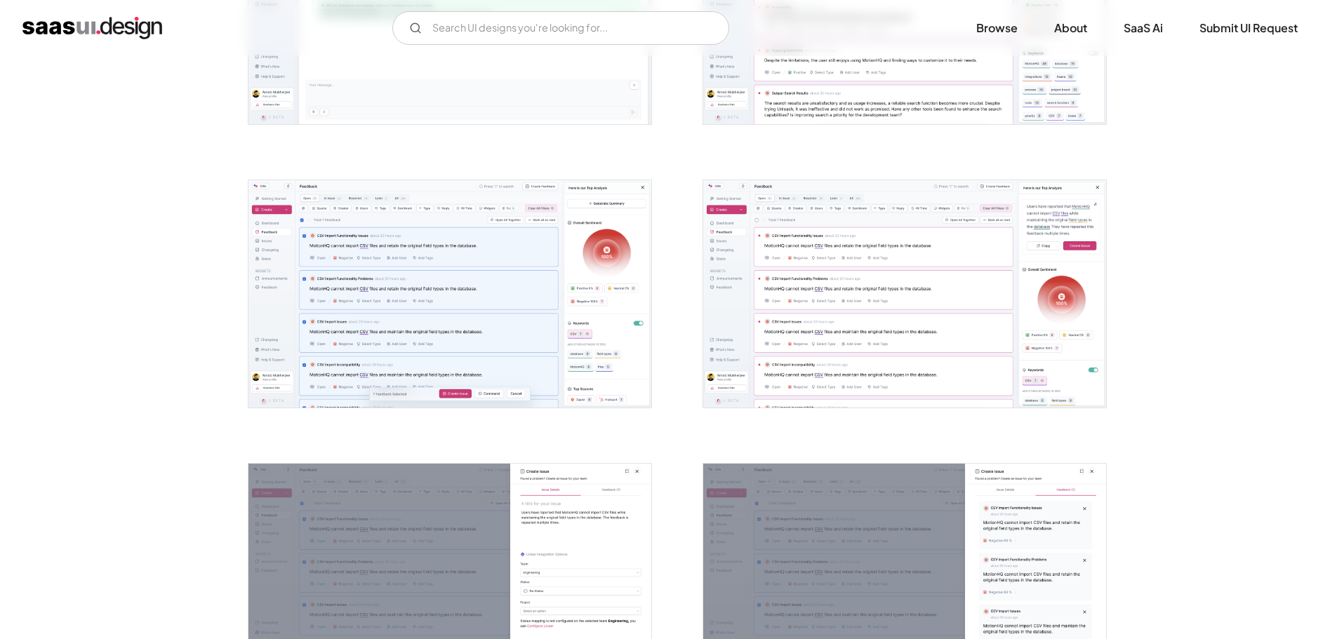
click at [719, 309] on img "open lightbox" at bounding box center [904, 293] width 403 height 227
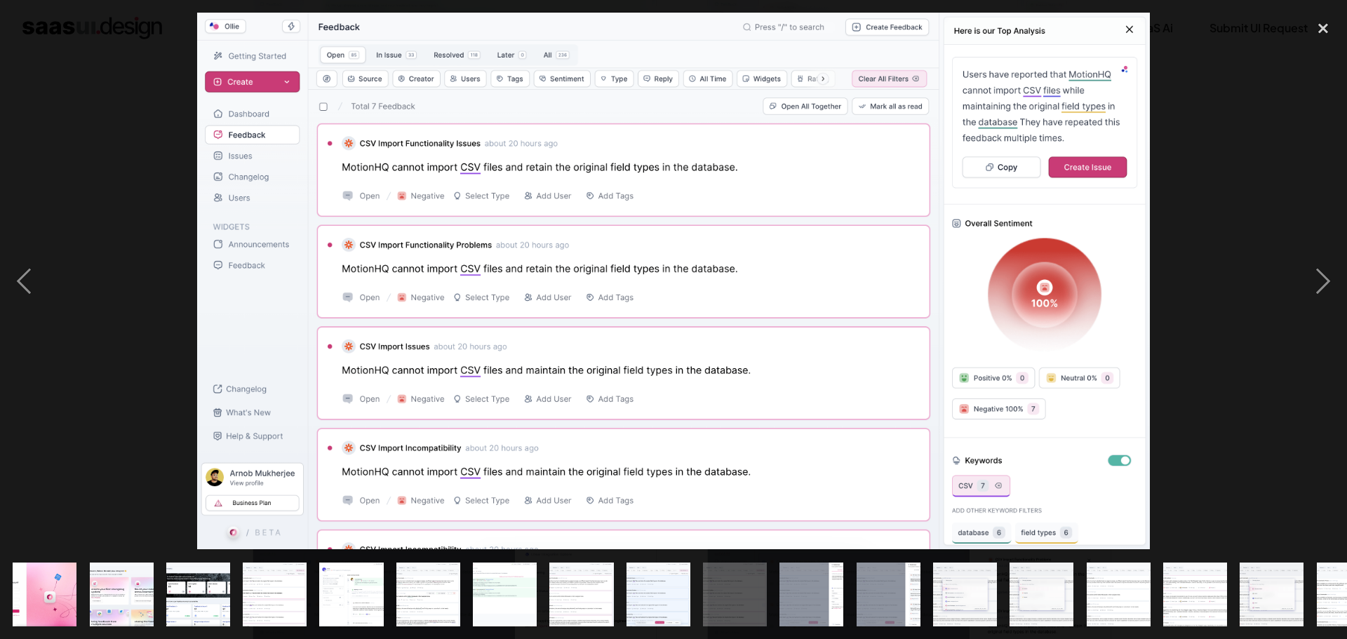
click at [120, 185] on div at bounding box center [673, 281] width 1347 height 537
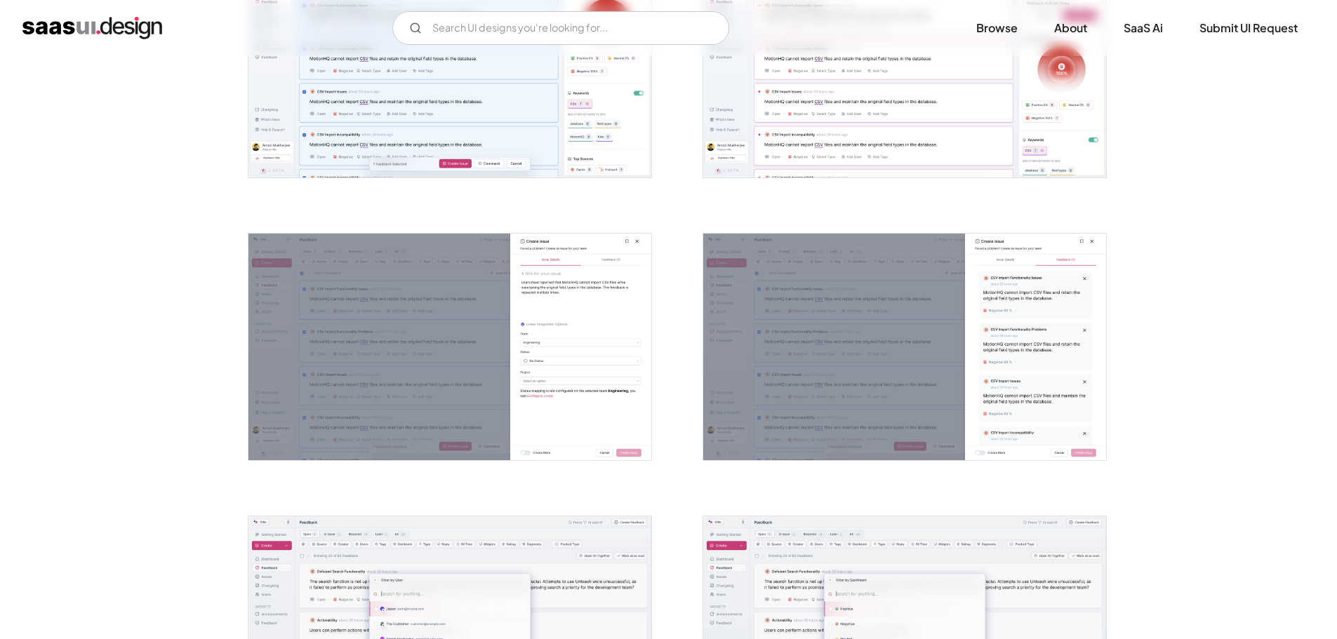
scroll to position [1684, 0]
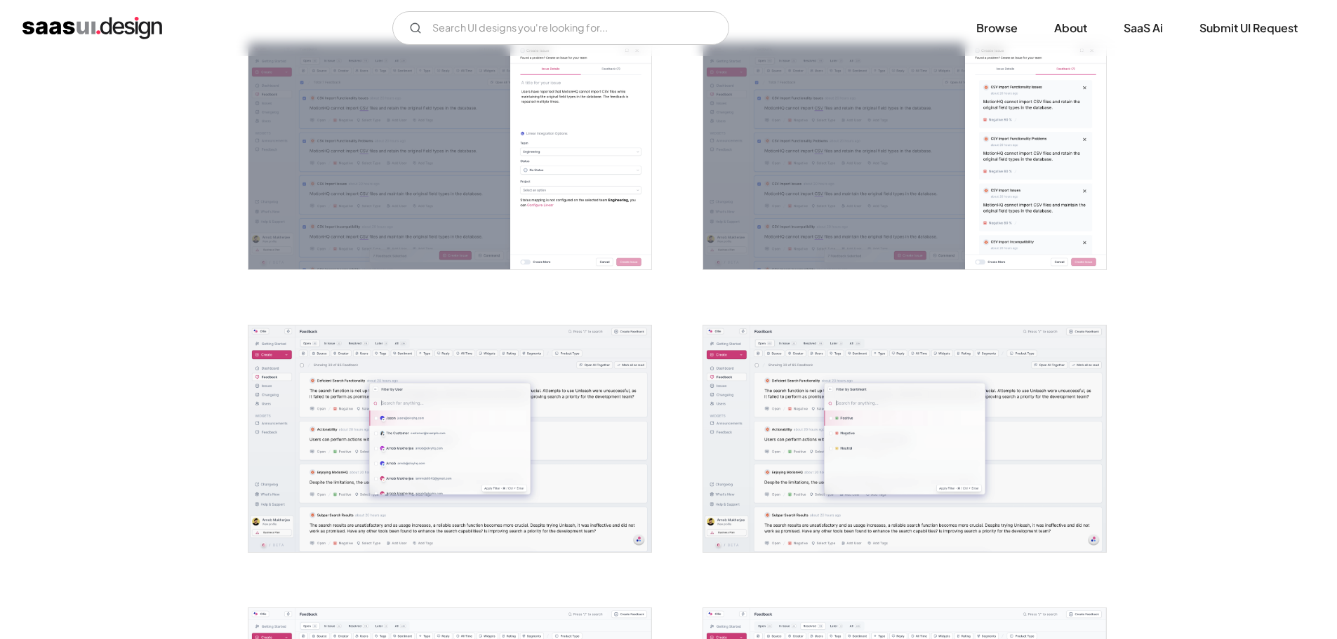
click at [316, 352] on img "open lightbox" at bounding box center [449, 439] width 403 height 227
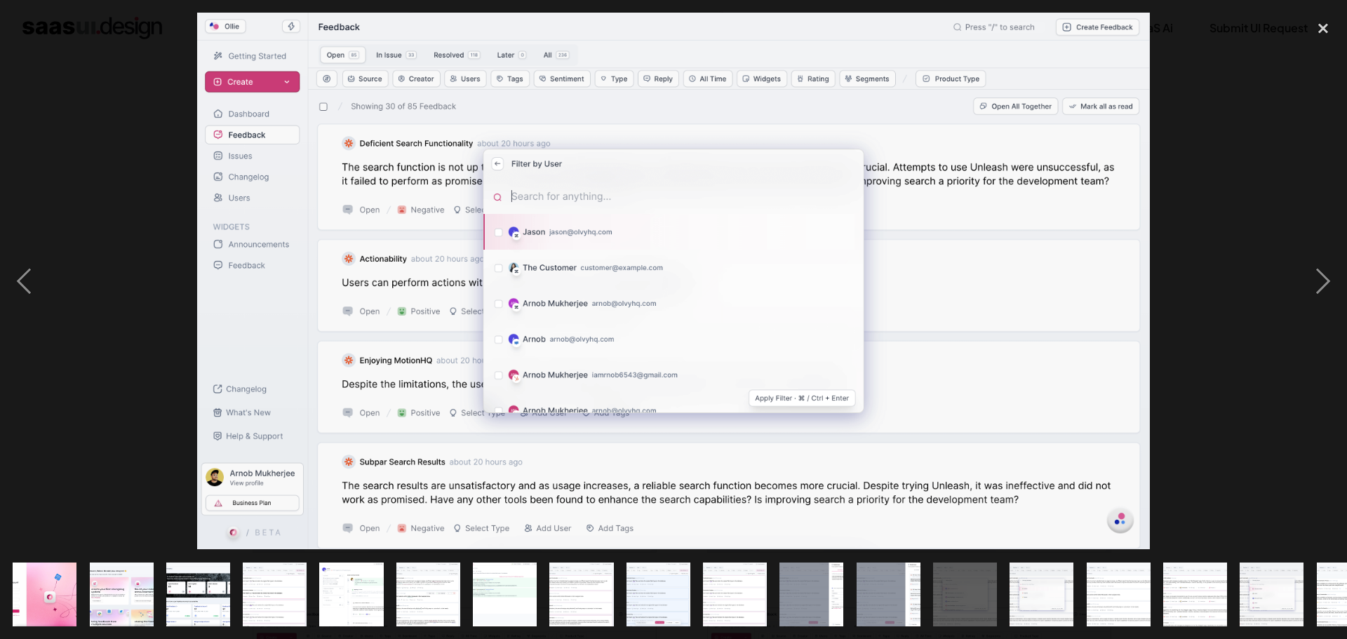
click at [84, 215] on div at bounding box center [673, 281] width 1347 height 537
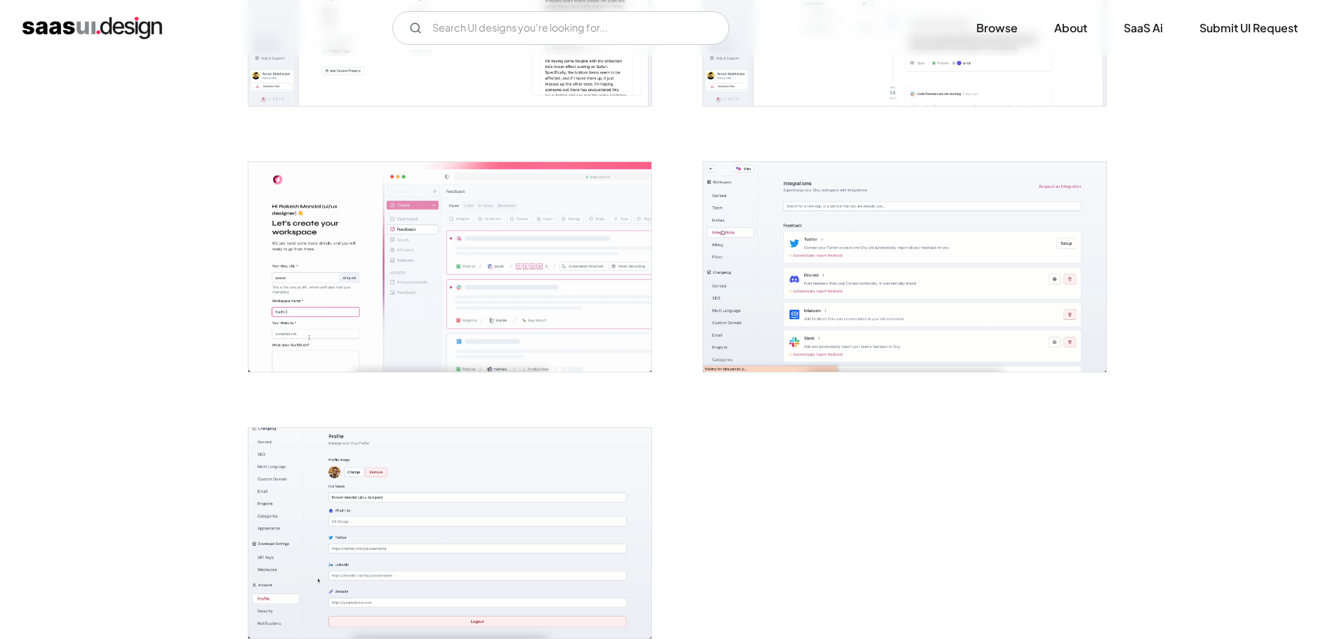
scroll to position [3228, 0]
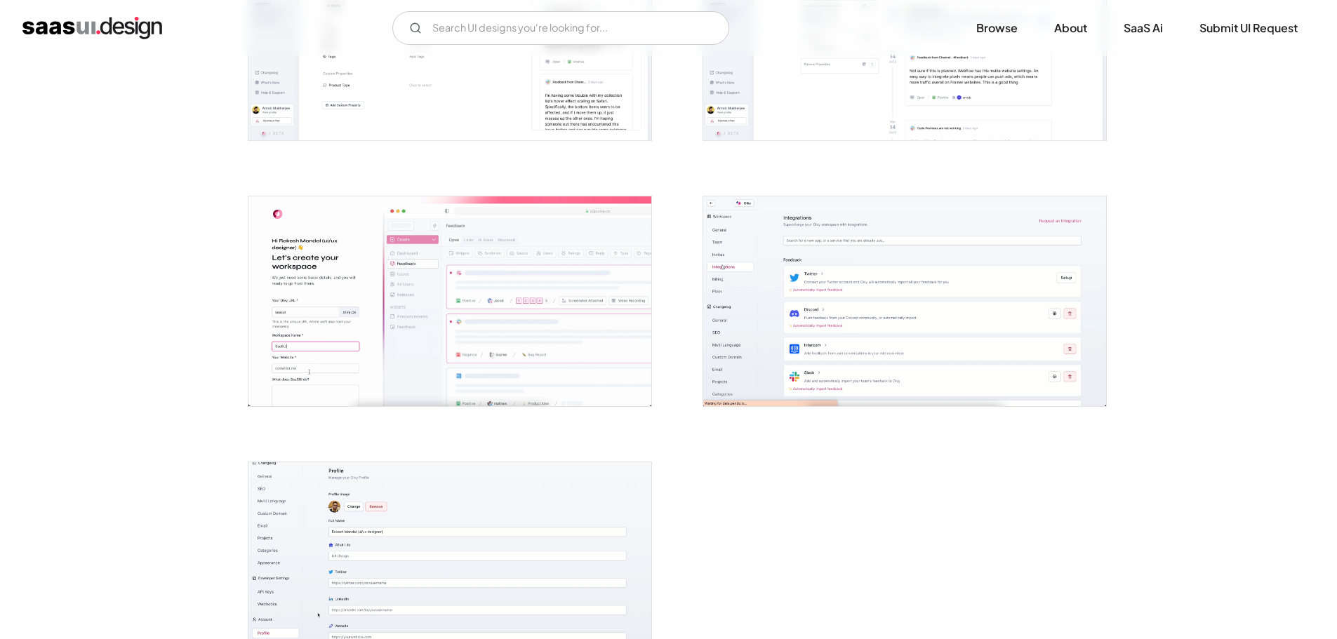
click at [391, 256] on img "open lightbox" at bounding box center [449, 301] width 403 height 210
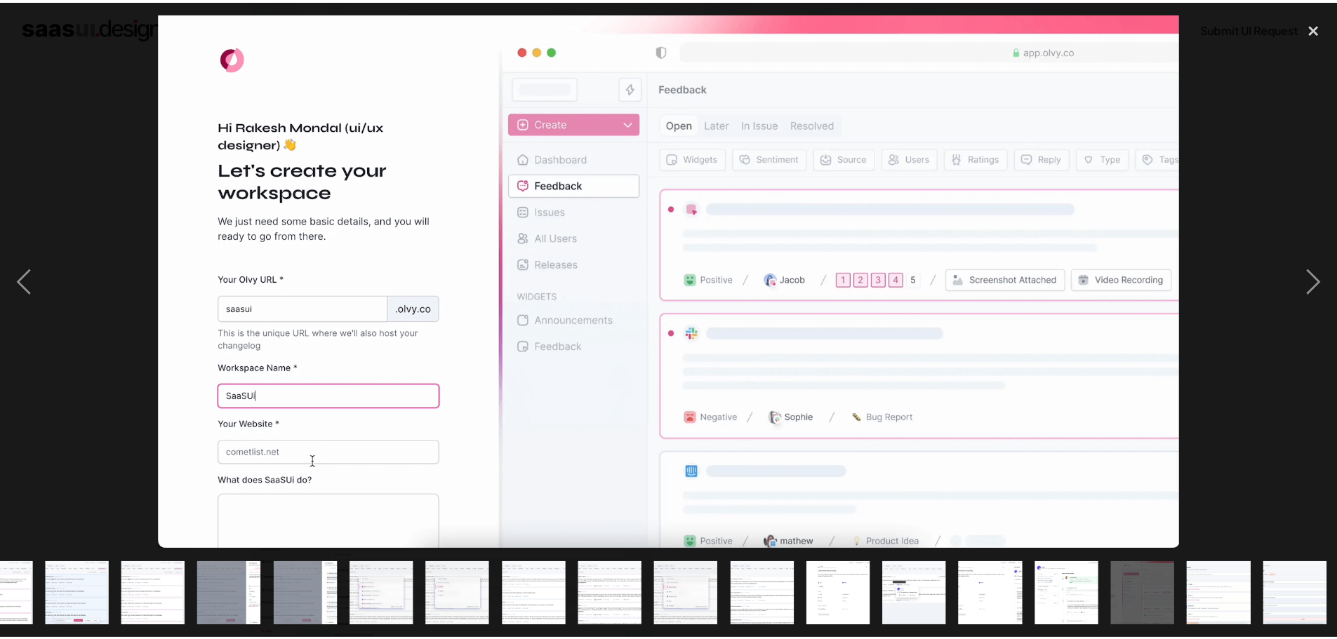
scroll to position [0, 583]
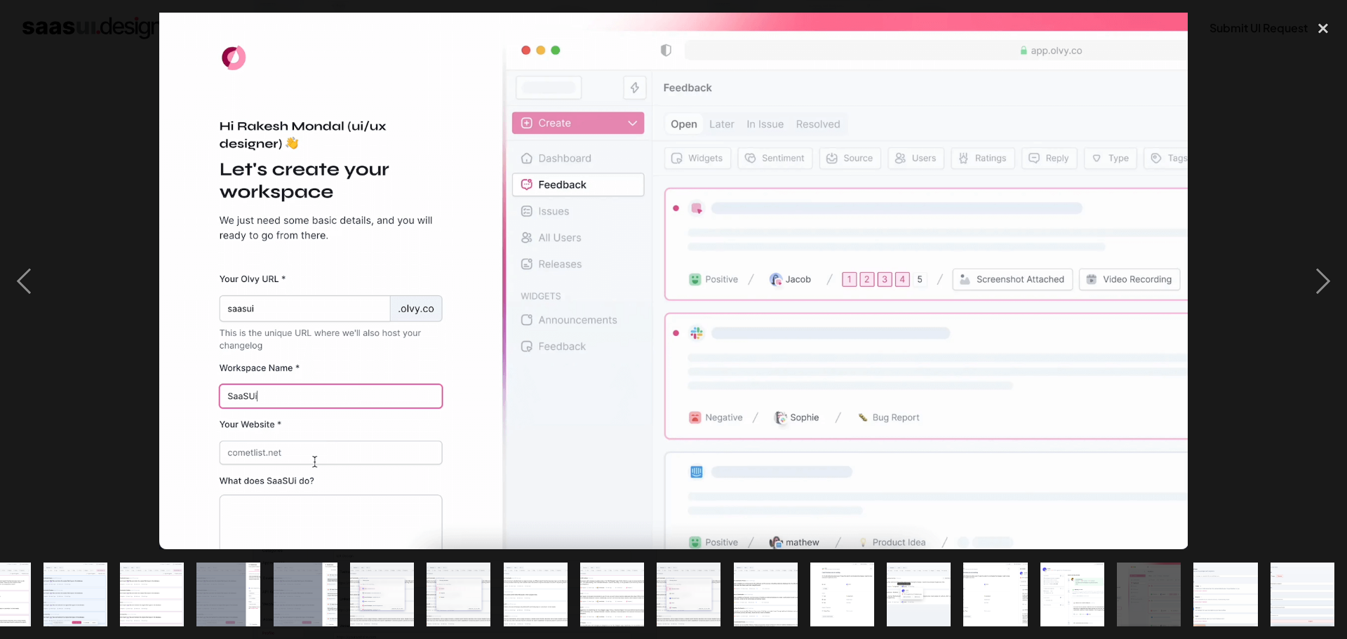
click at [89, 218] on div at bounding box center [673, 281] width 1347 height 537
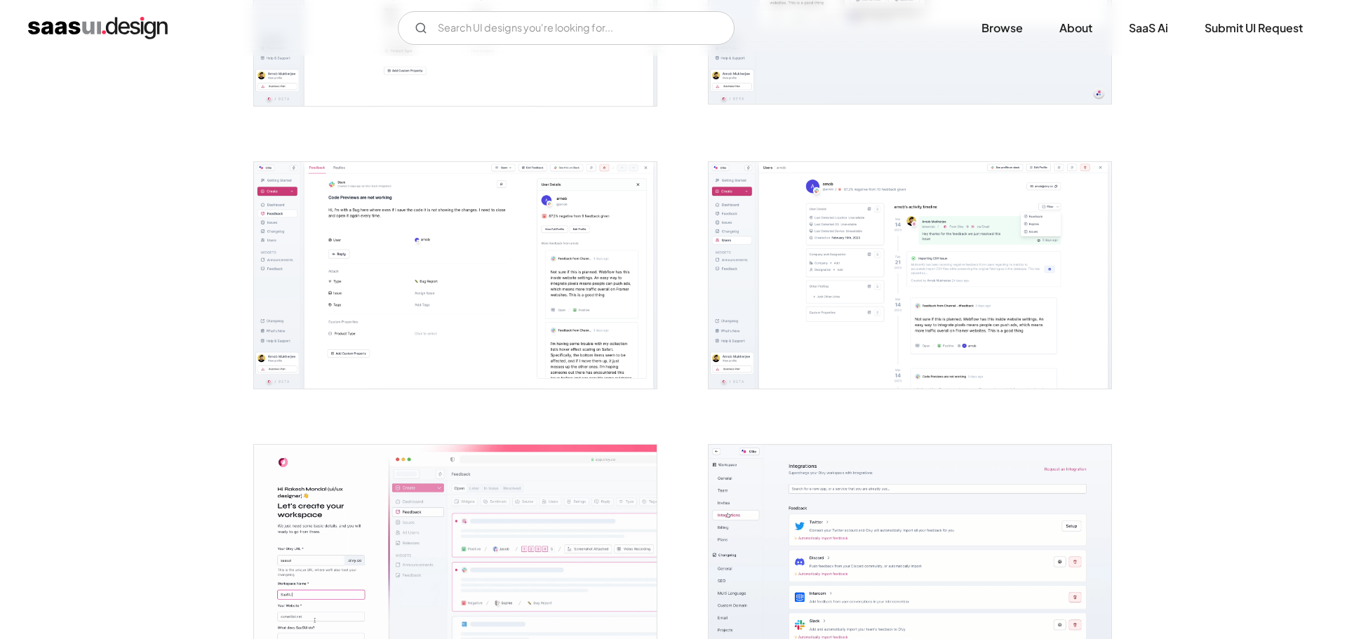
scroll to position [2807, 0]
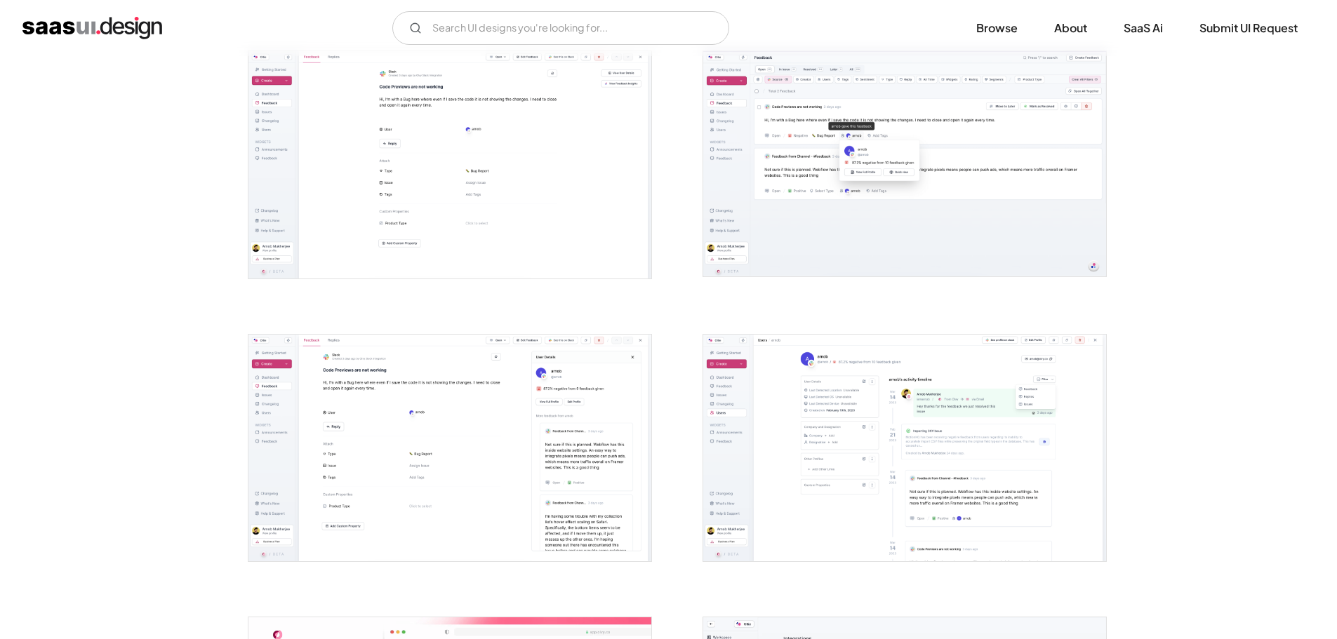
click at [373, 250] on img "open lightbox" at bounding box center [449, 164] width 403 height 227
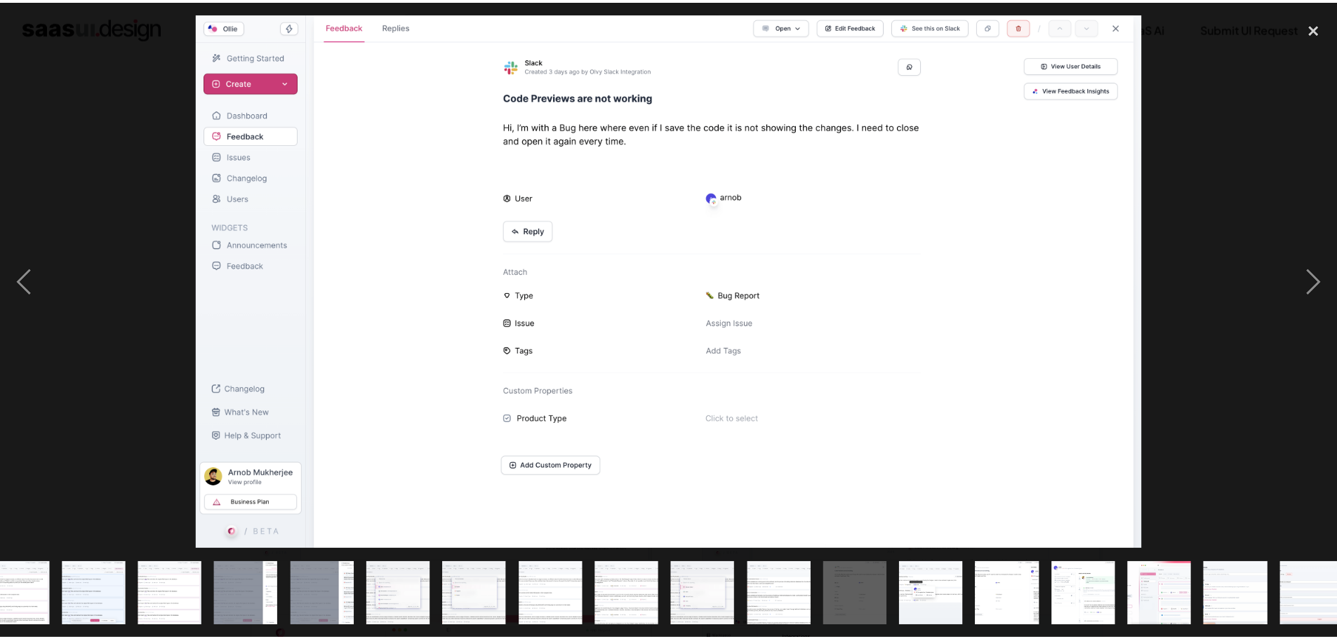
scroll to position [0, 583]
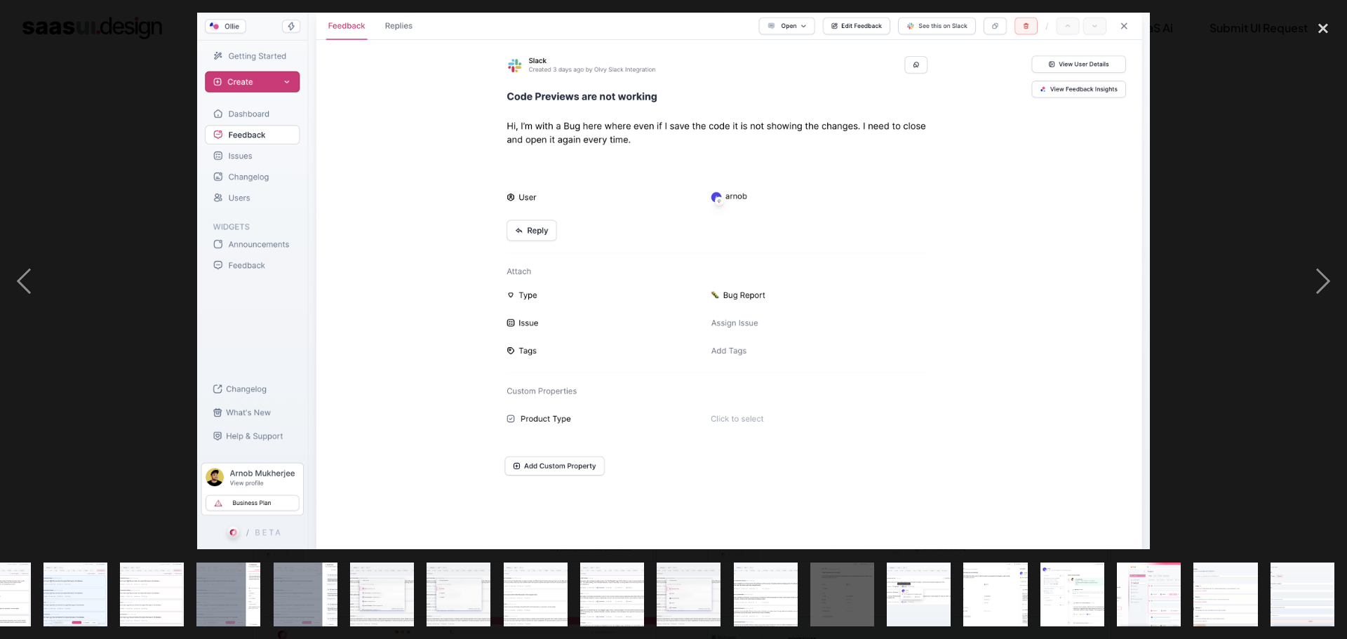
drag, startPoint x: 115, startPoint y: 209, endPoint x: 125, endPoint y: 211, distance: 10.0
click at [116, 208] on div at bounding box center [673, 281] width 1347 height 537
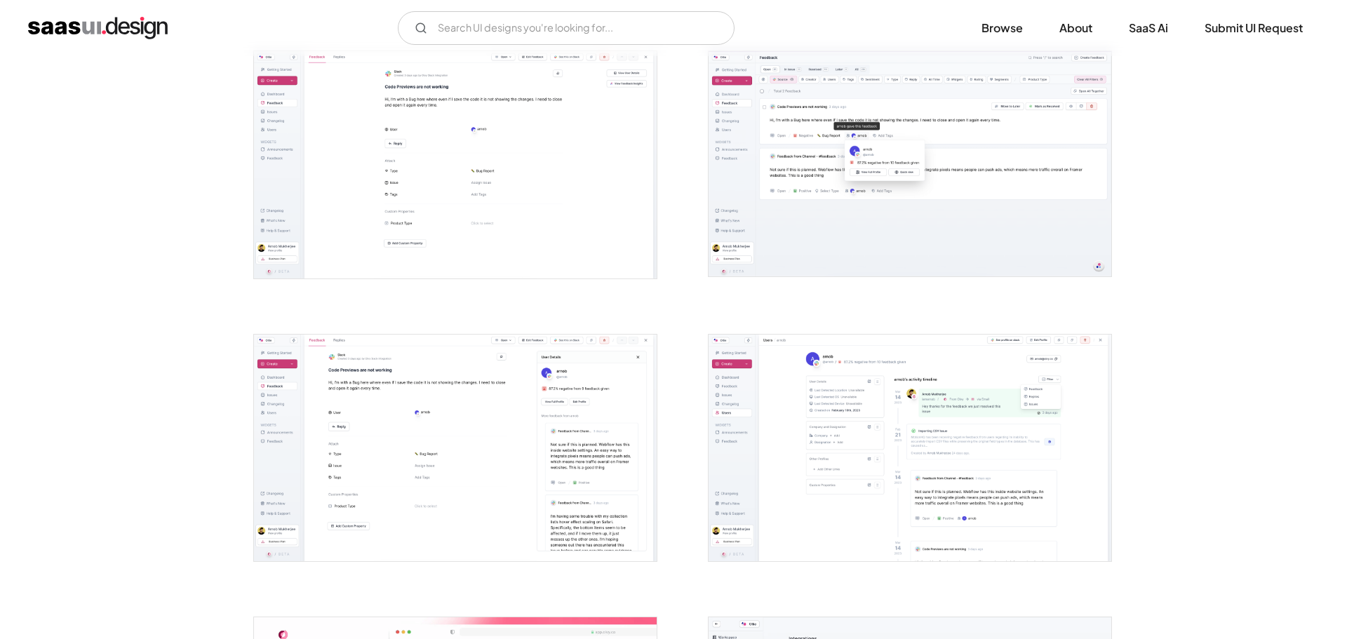
scroll to position [0, 0]
click at [514, 387] on img "open lightbox" at bounding box center [449, 448] width 403 height 227
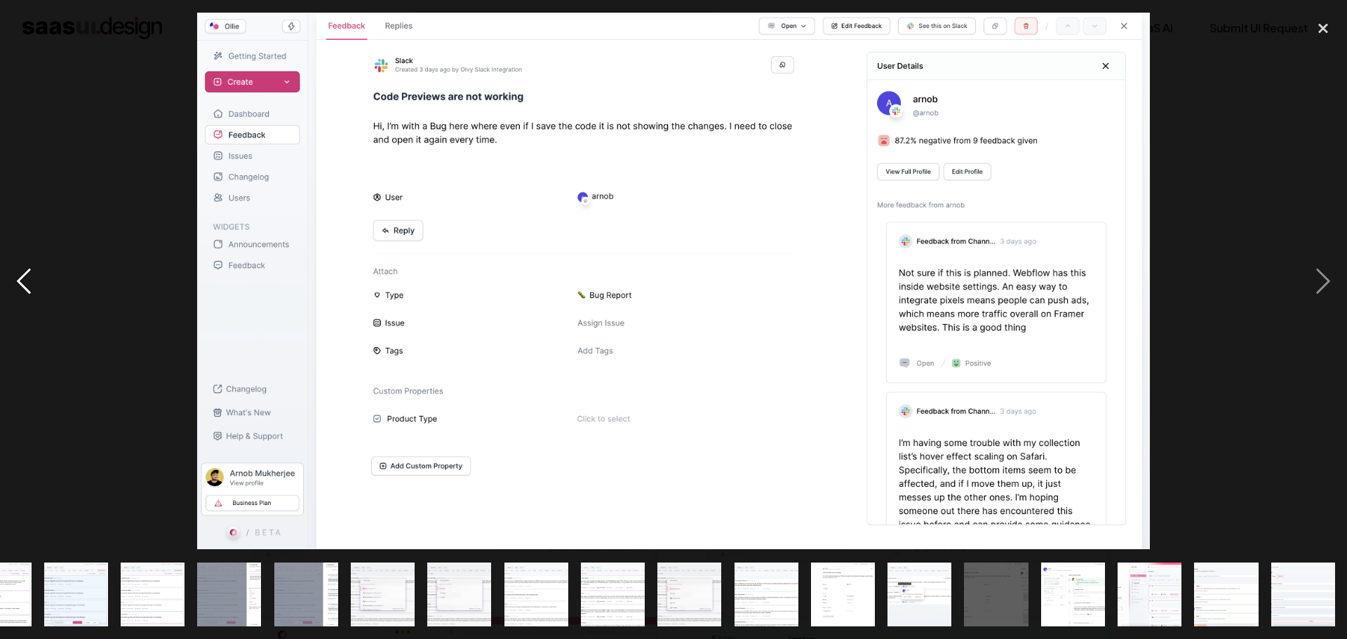
scroll to position [0, 583]
click at [15, 284] on div "previous image" at bounding box center [24, 281] width 48 height 537
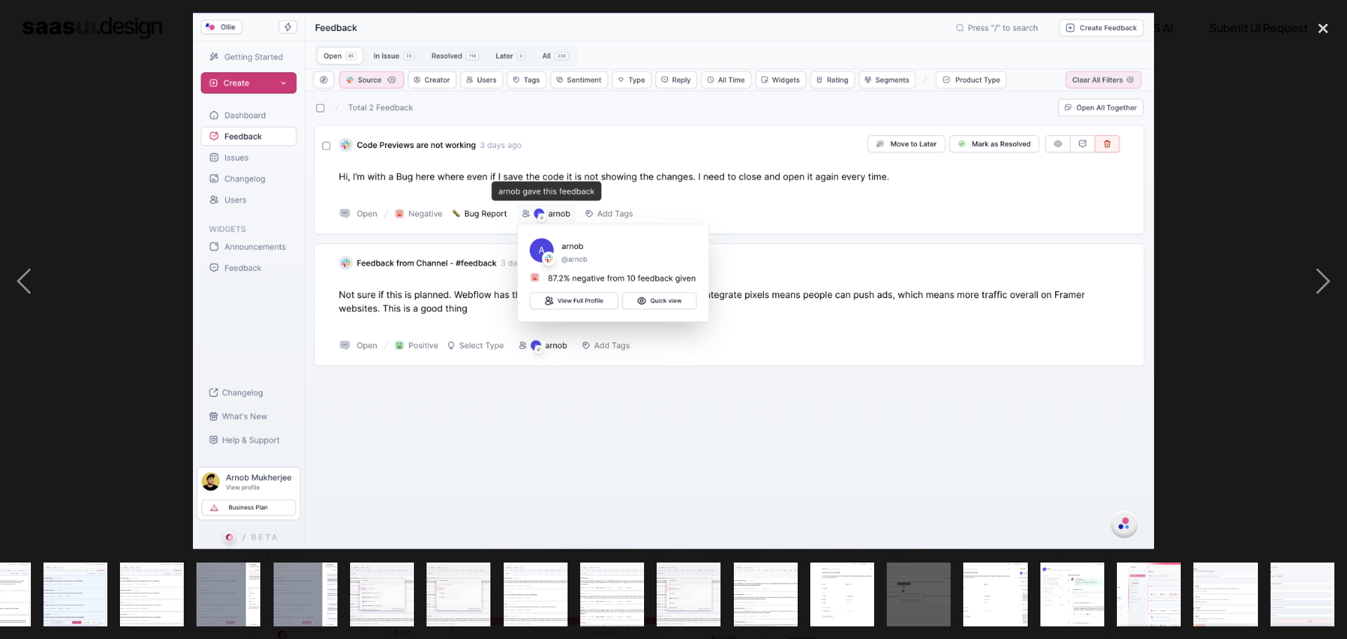
click at [96, 183] on div at bounding box center [673, 281] width 1347 height 537
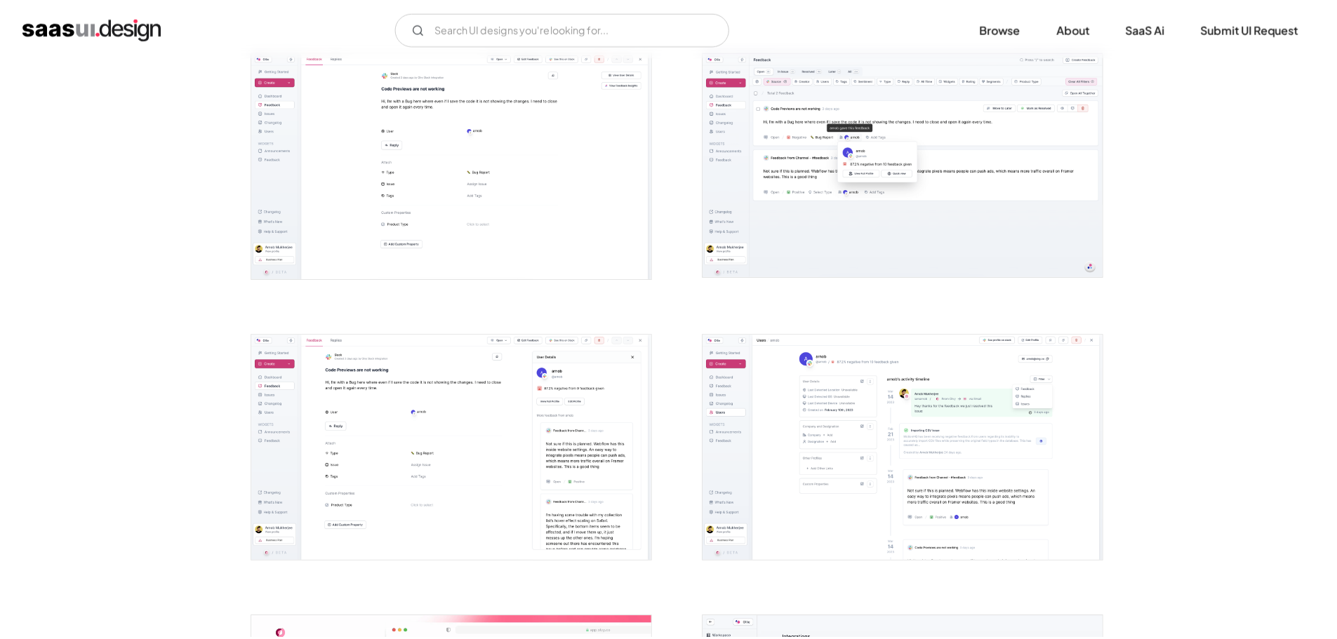
scroll to position [0, 0]
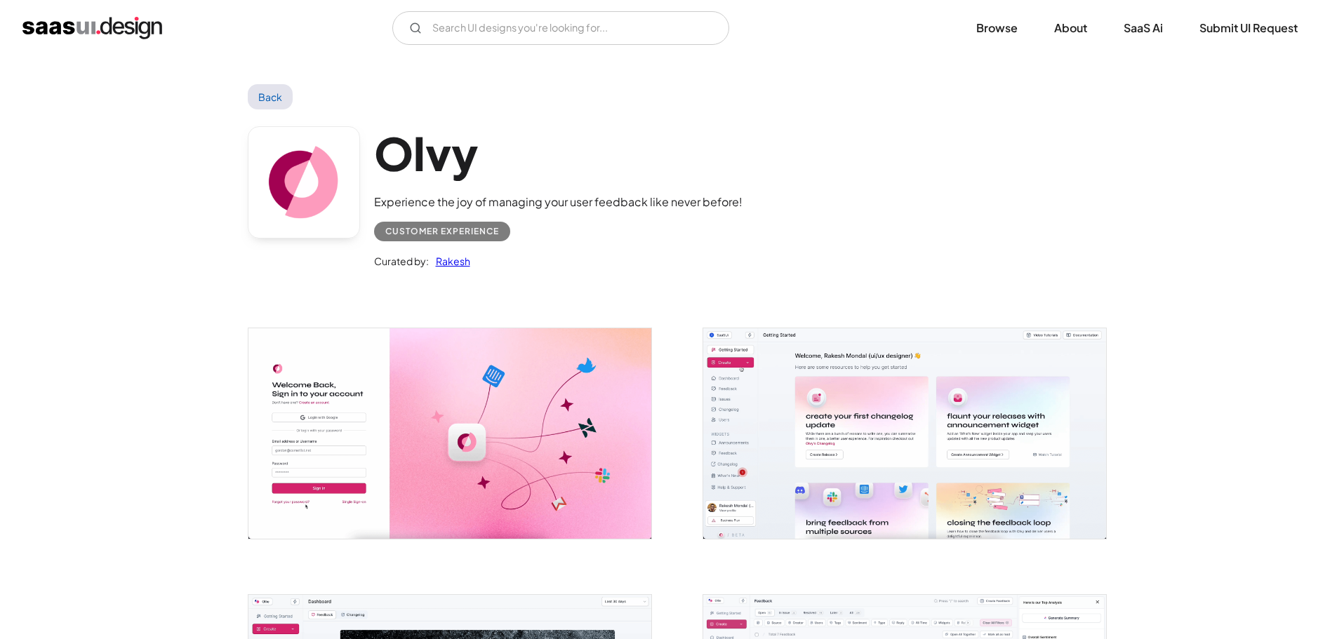
click at [453, 155] on h1 "Olvy" at bounding box center [558, 153] width 368 height 54
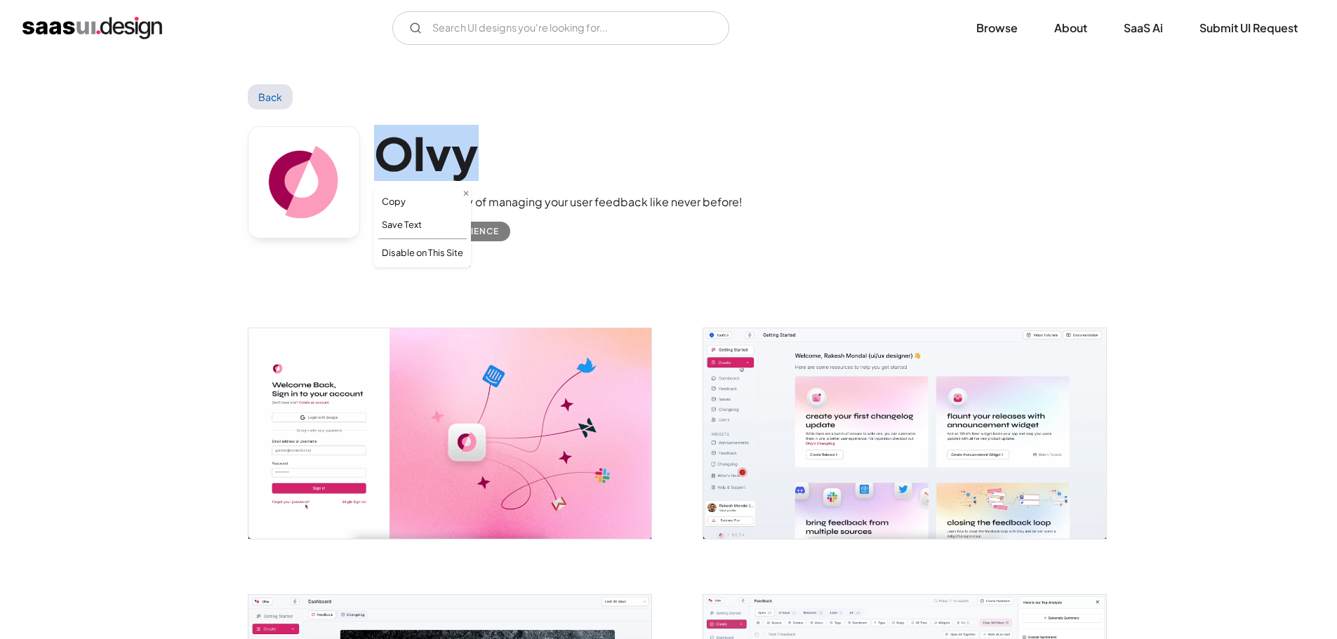
copy h1 "Olvy"
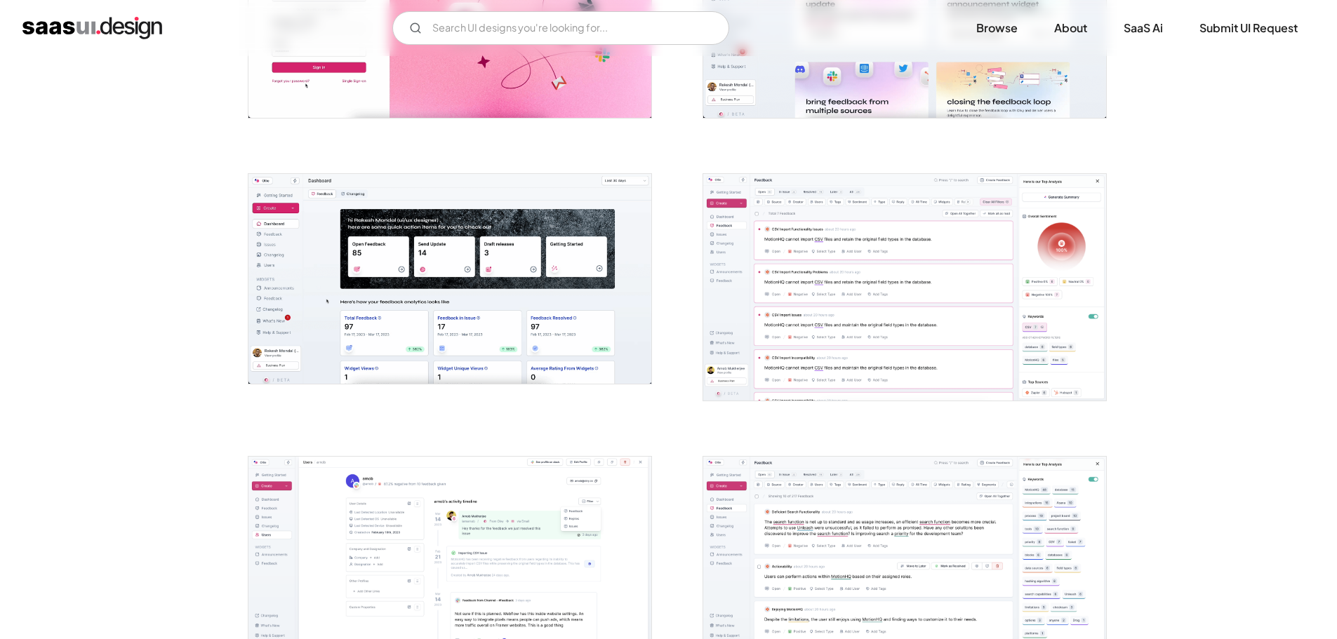
click at [869, 303] on img "open lightbox" at bounding box center [904, 287] width 403 height 227
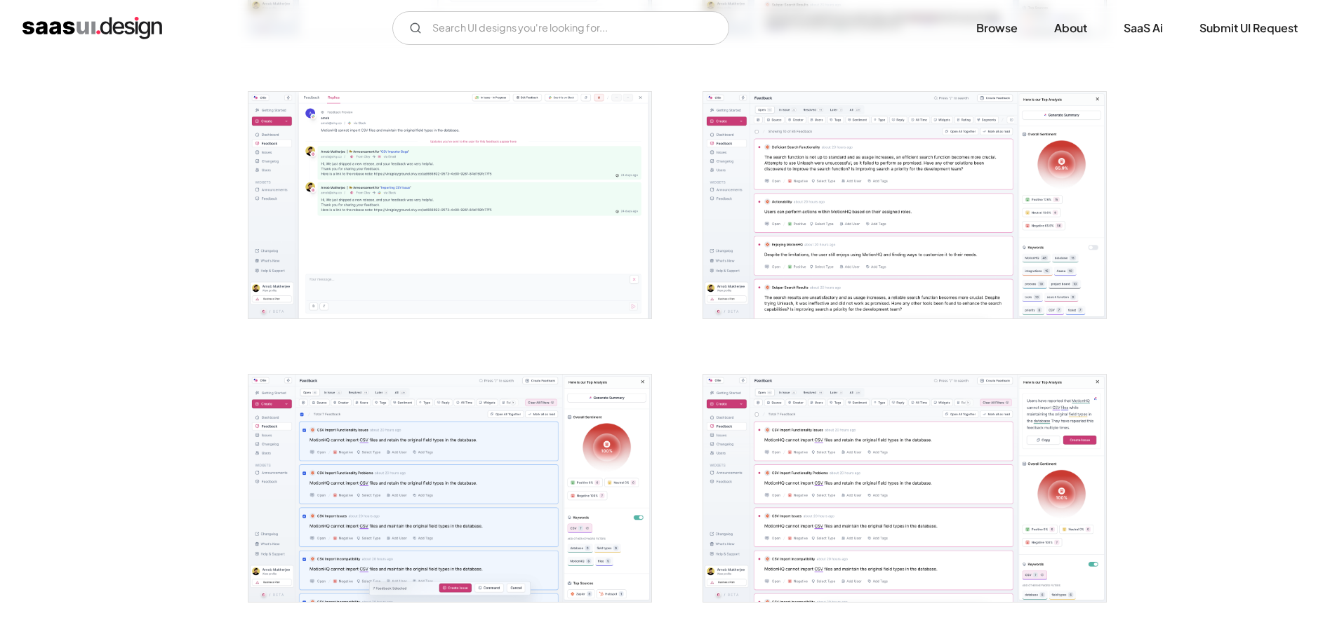
scroll to position [1123, 0]
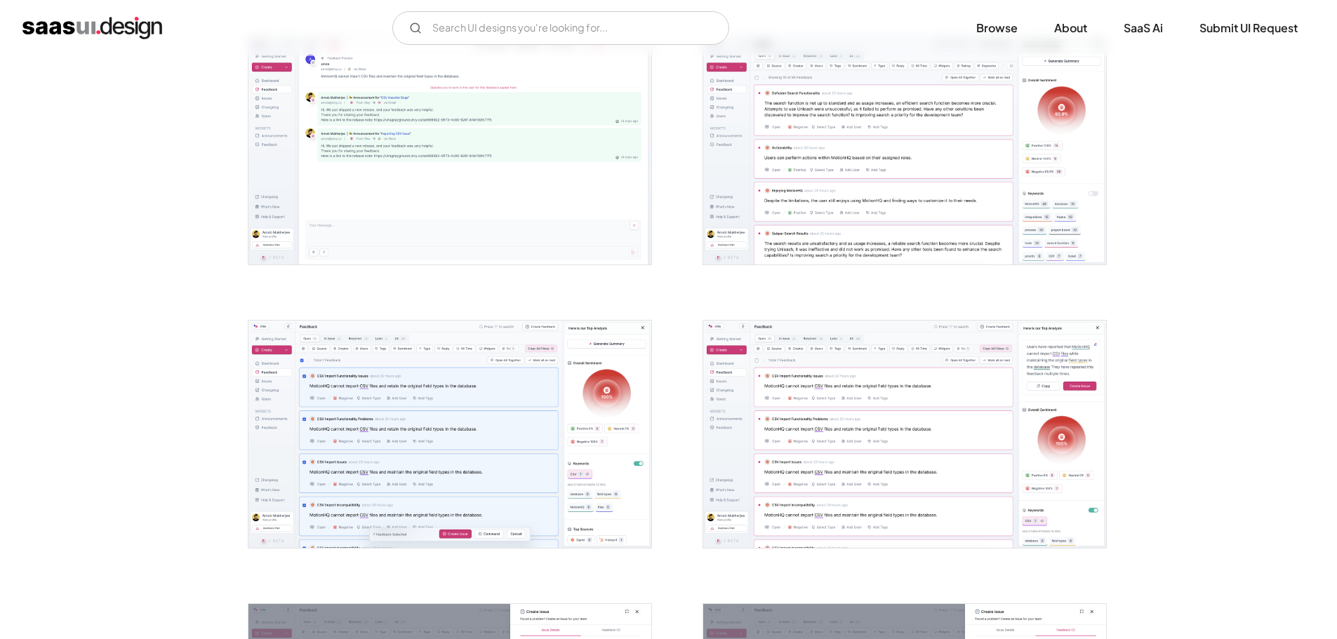
click at [837, 174] on img "open lightbox" at bounding box center [904, 151] width 403 height 227
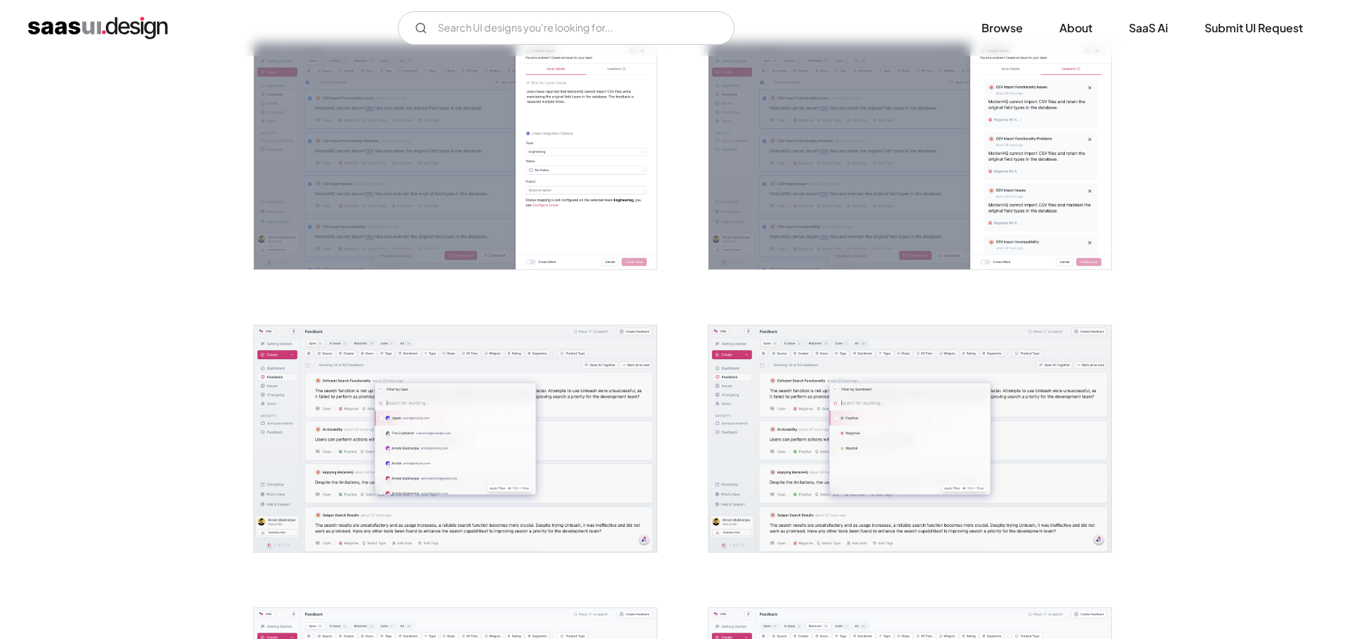
scroll to position [1824, 0]
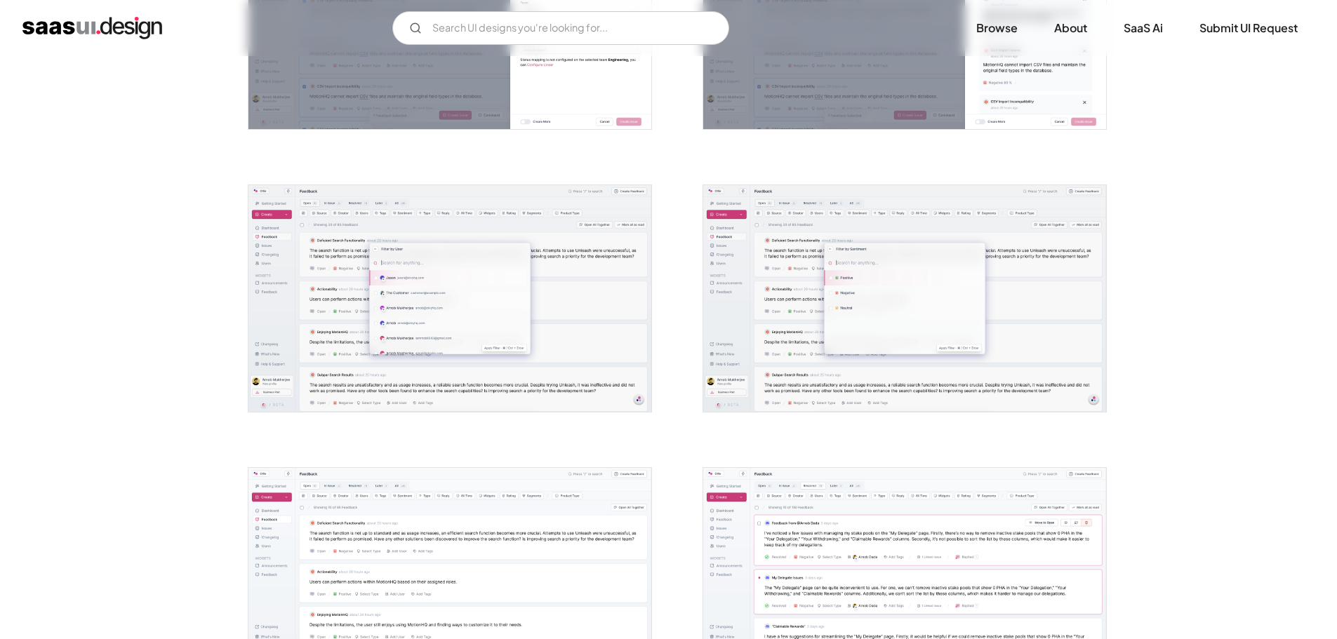
click at [767, 236] on img "open lightbox" at bounding box center [904, 298] width 403 height 227
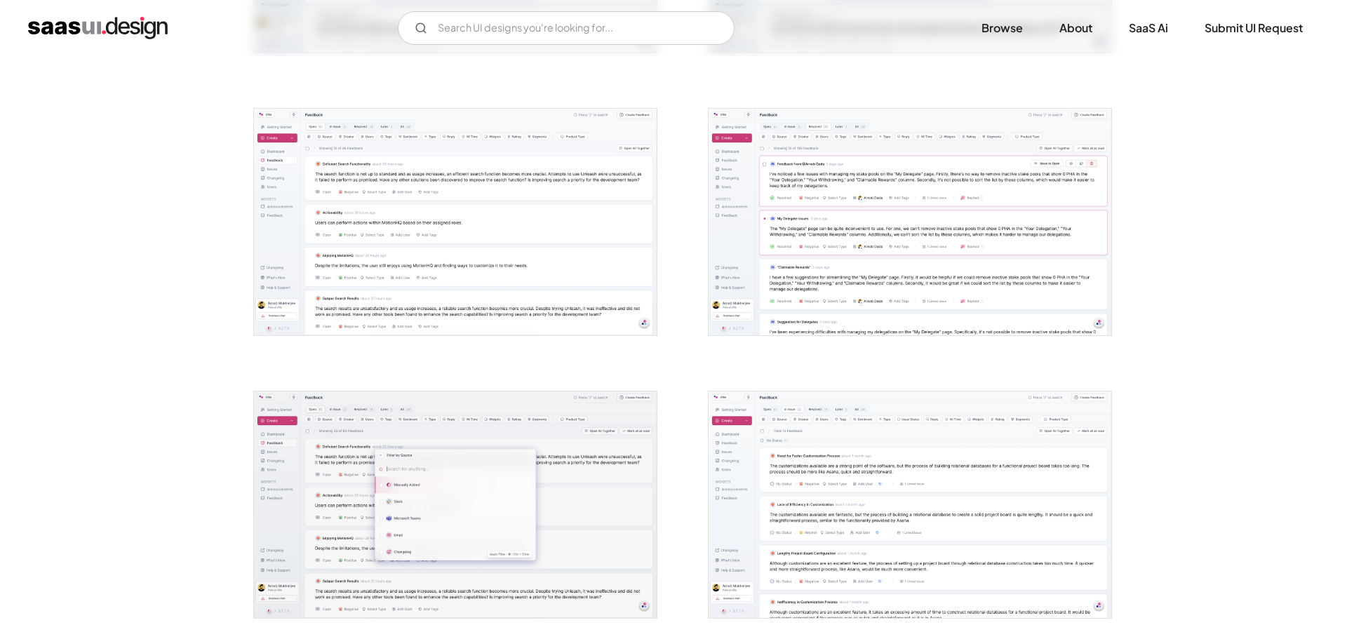
scroll to position [2386, 0]
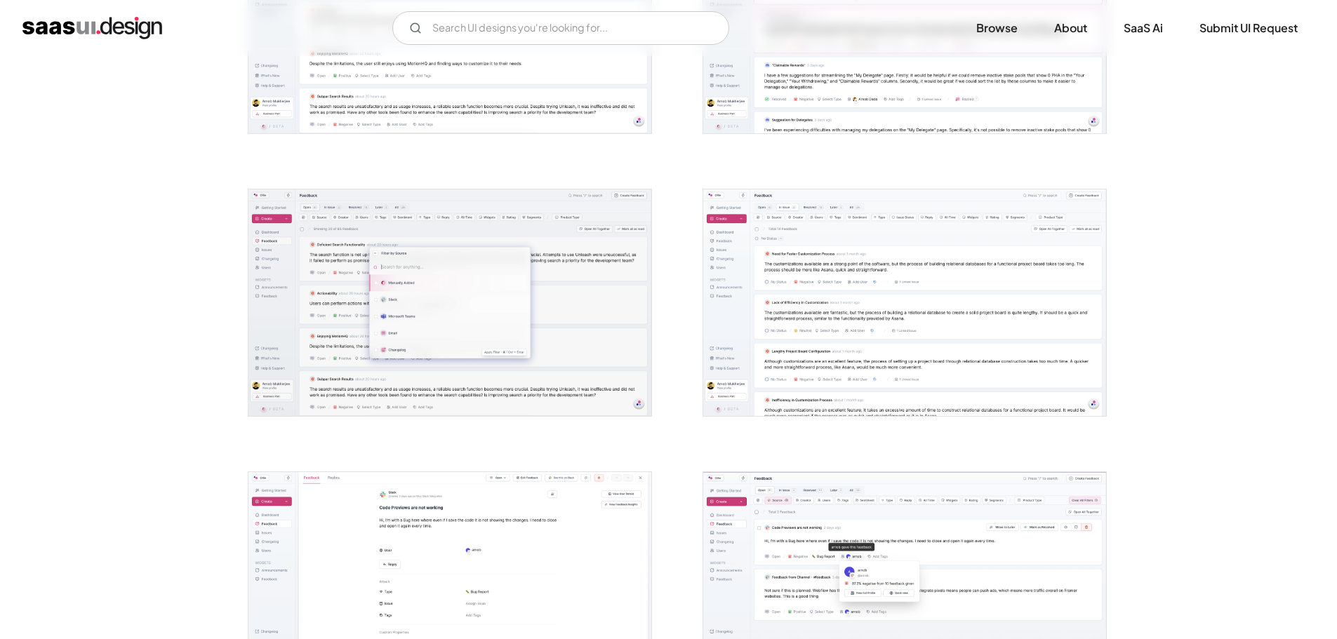
click at [495, 265] on img "open lightbox" at bounding box center [449, 302] width 403 height 227
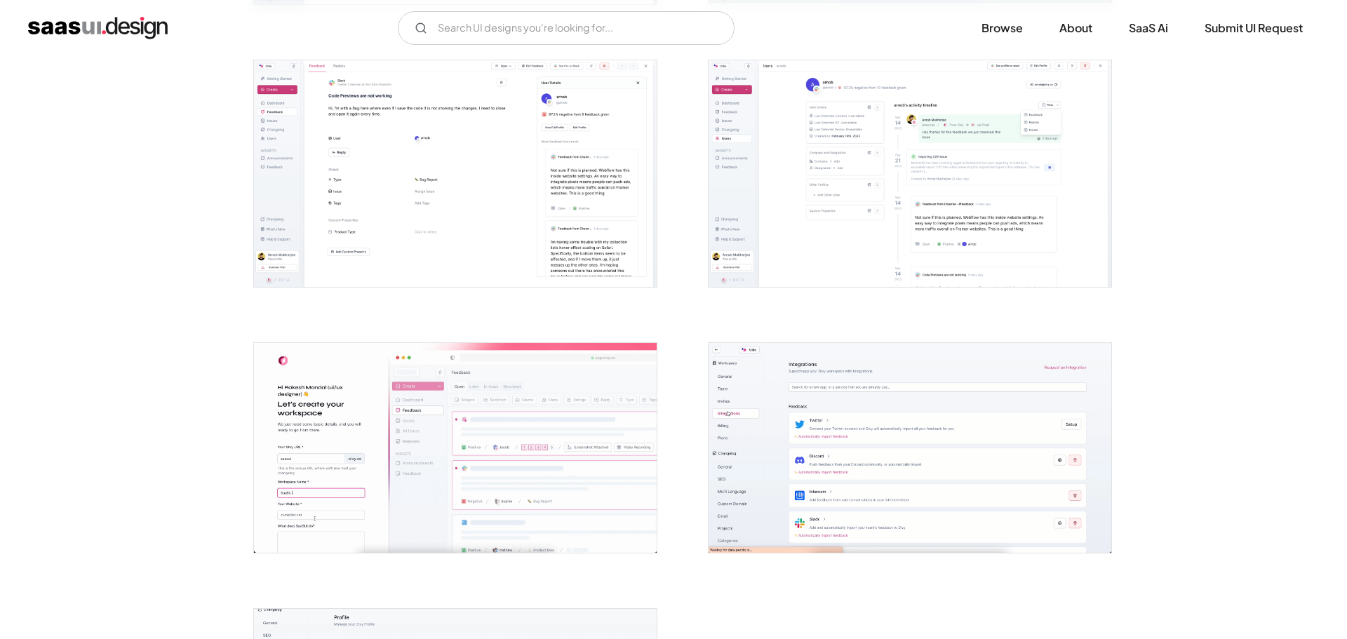
scroll to position [3088, 0]
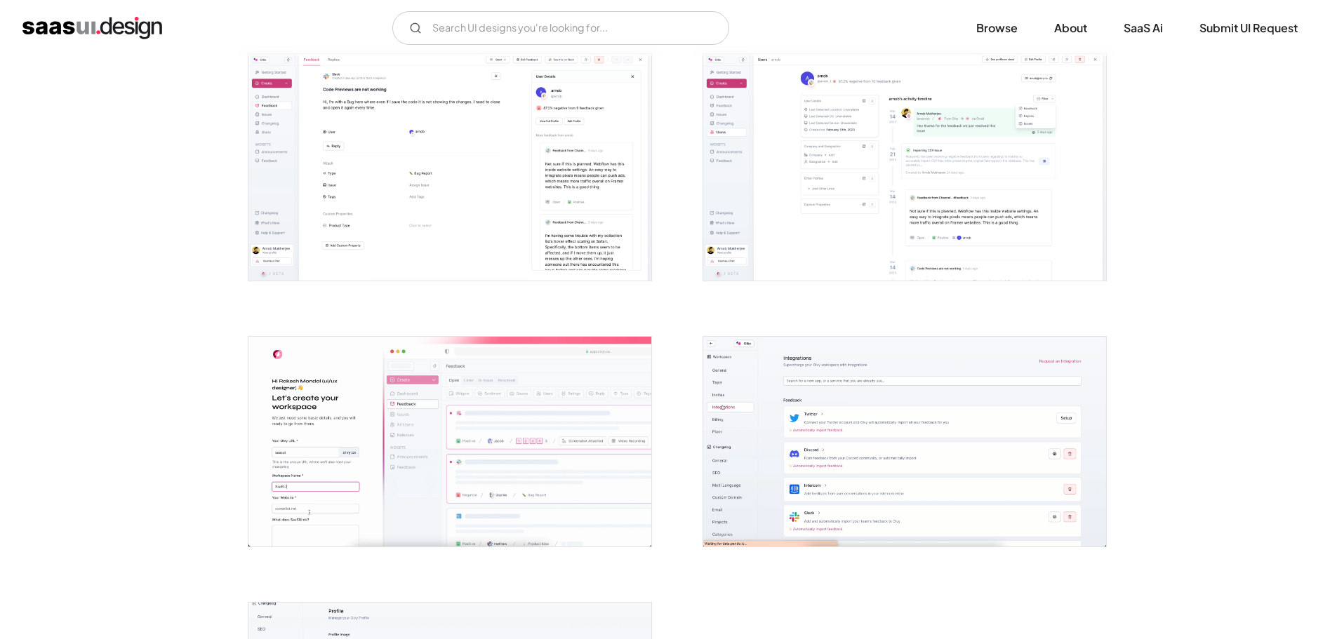
click at [482, 252] on img "open lightbox" at bounding box center [449, 167] width 403 height 227
click at [302, 446] on img "open lightbox" at bounding box center [449, 442] width 403 height 210
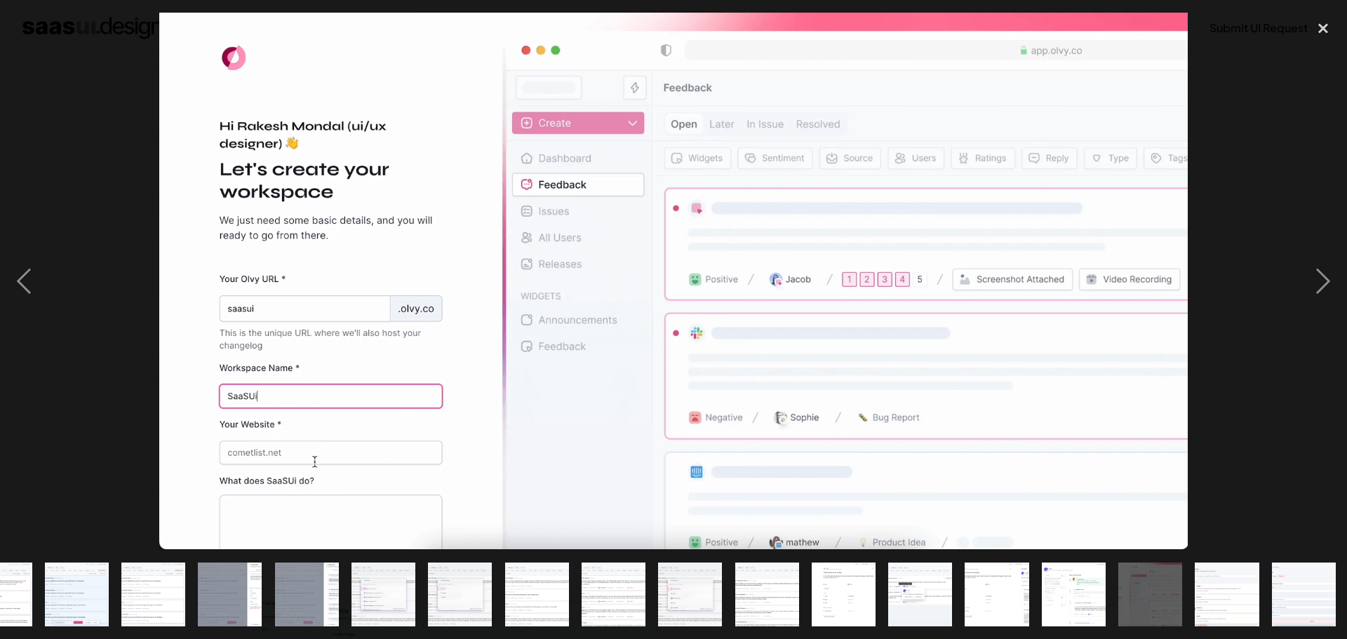
scroll to position [0, 583]
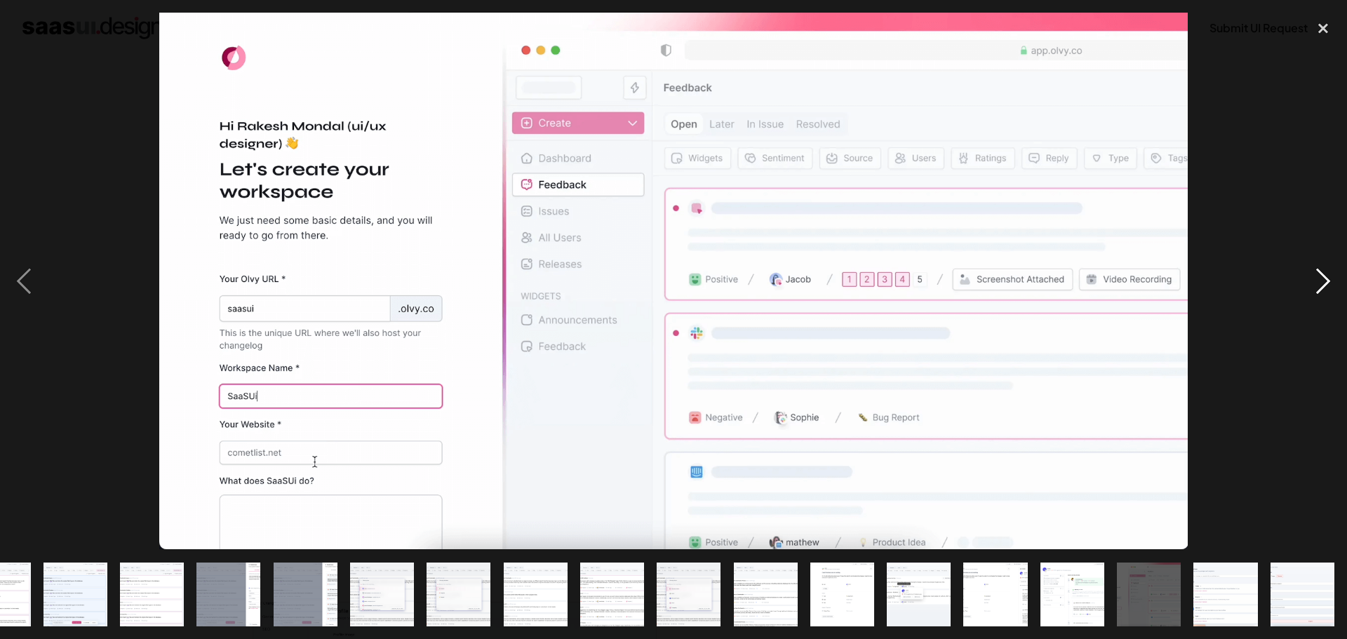
click at [1326, 273] on div "next image" at bounding box center [1324, 281] width 48 height 537
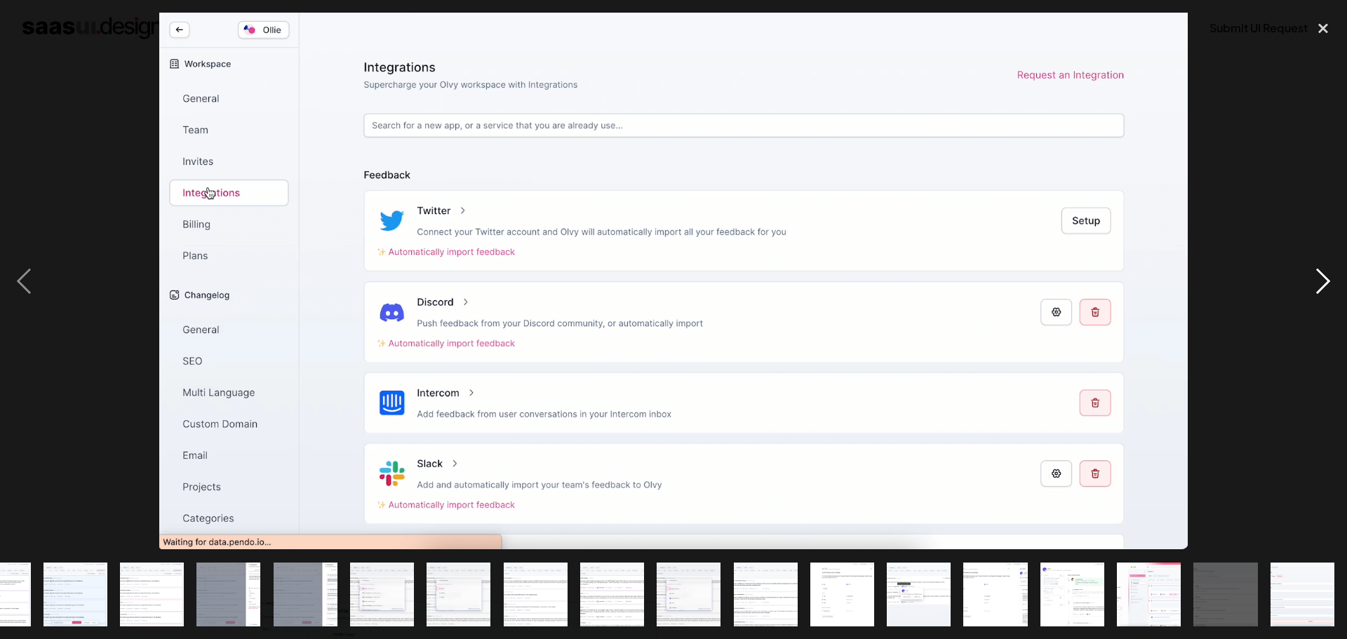
click at [1326, 273] on div "next image" at bounding box center [1324, 281] width 48 height 537
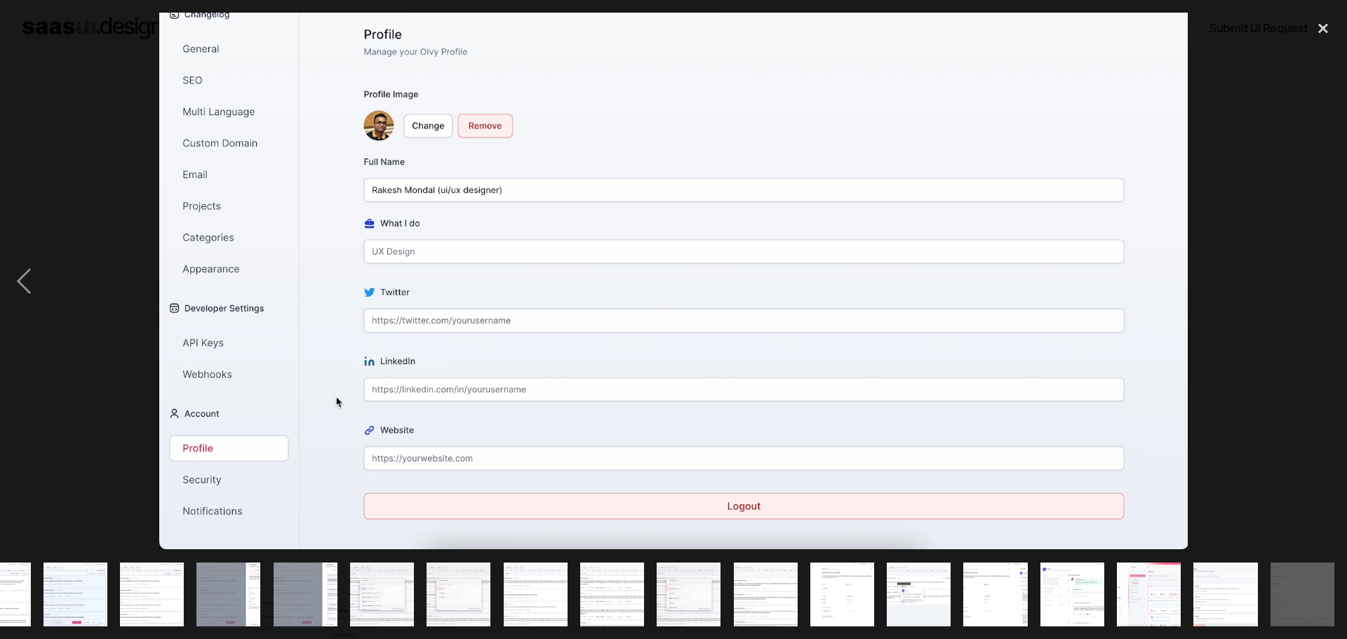
click at [1326, 273] on div "next image" at bounding box center [1324, 281] width 48 height 537
click at [1314, 36] on div "close lightbox" at bounding box center [1324, 28] width 48 height 31
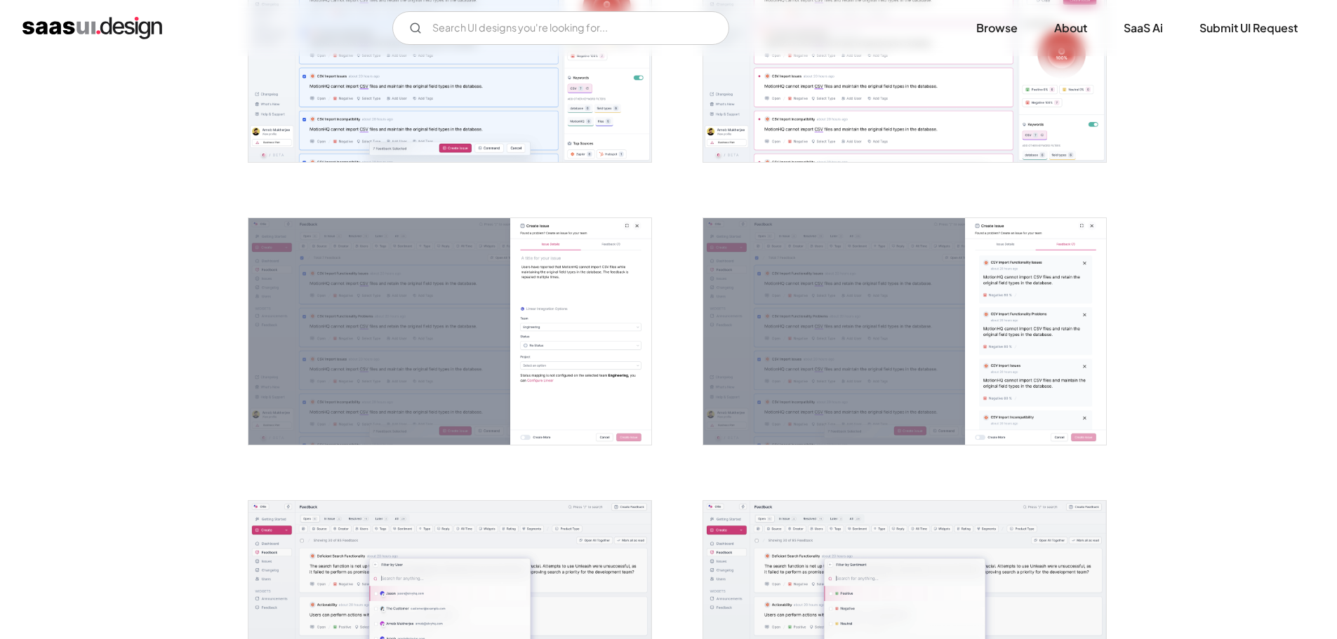
scroll to position [1403, 0]
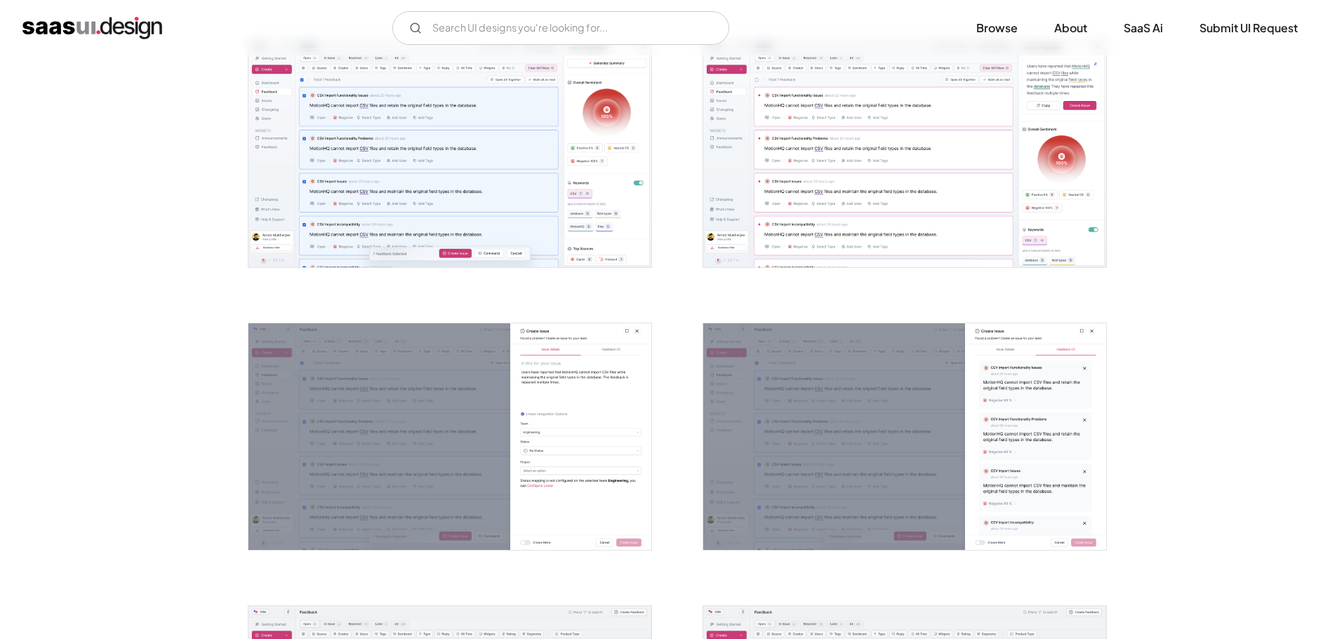
click at [391, 177] on img "open lightbox" at bounding box center [449, 153] width 403 height 227
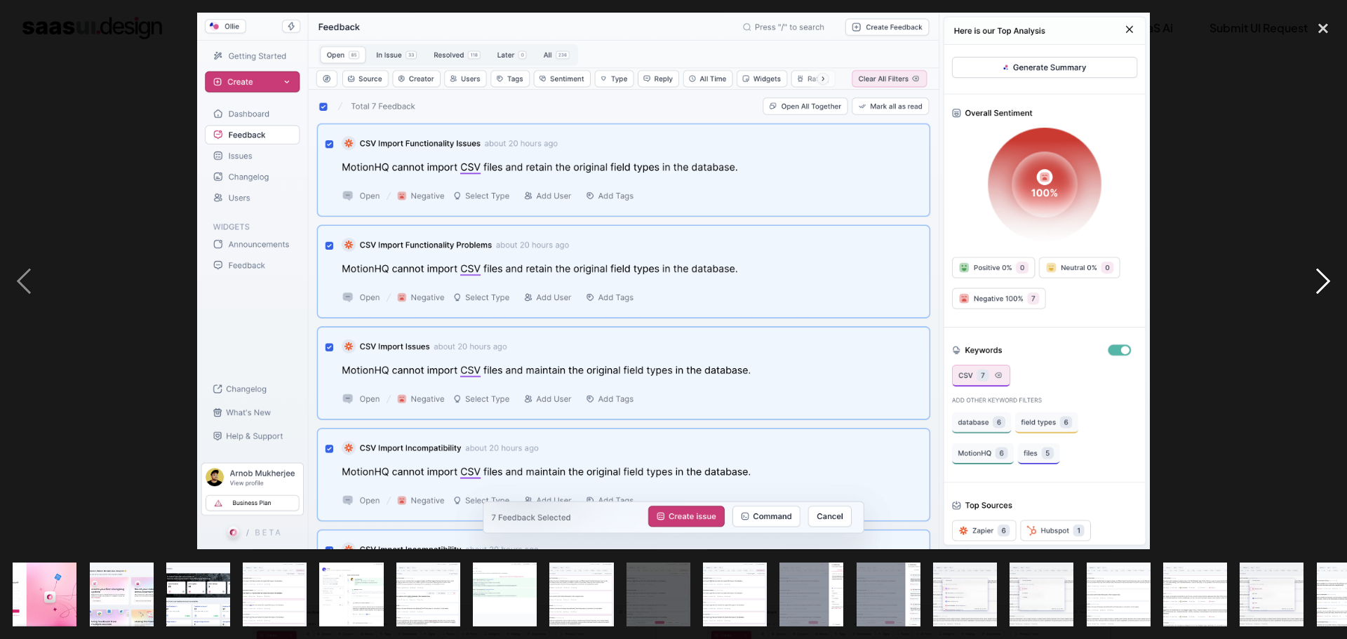
click at [1318, 276] on div "next image" at bounding box center [1324, 281] width 48 height 537
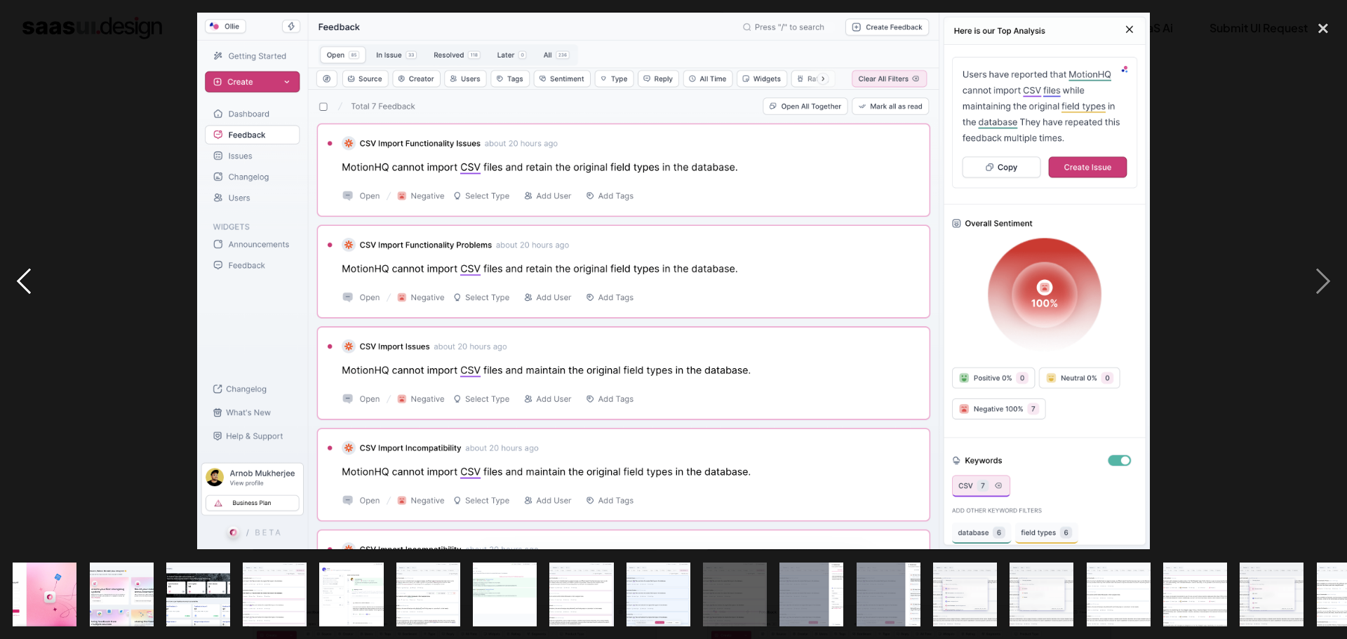
click at [33, 283] on div "previous image" at bounding box center [24, 281] width 48 height 537
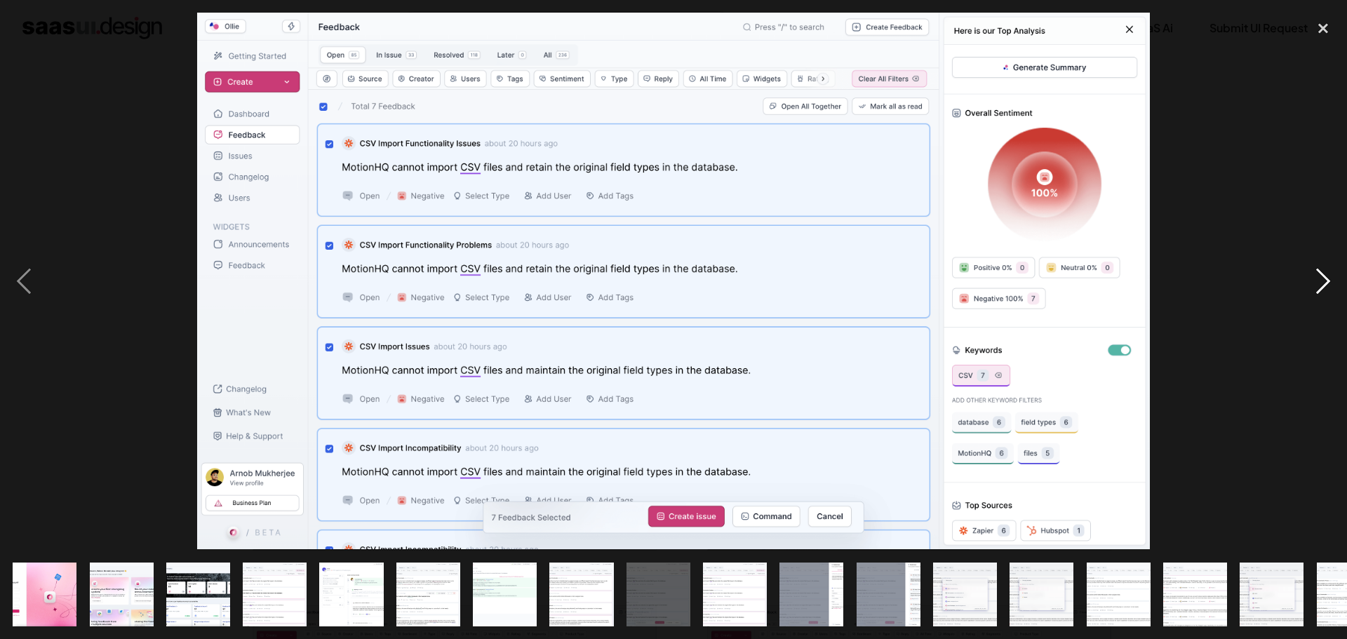
click at [1321, 283] on div "next image" at bounding box center [1324, 281] width 48 height 537
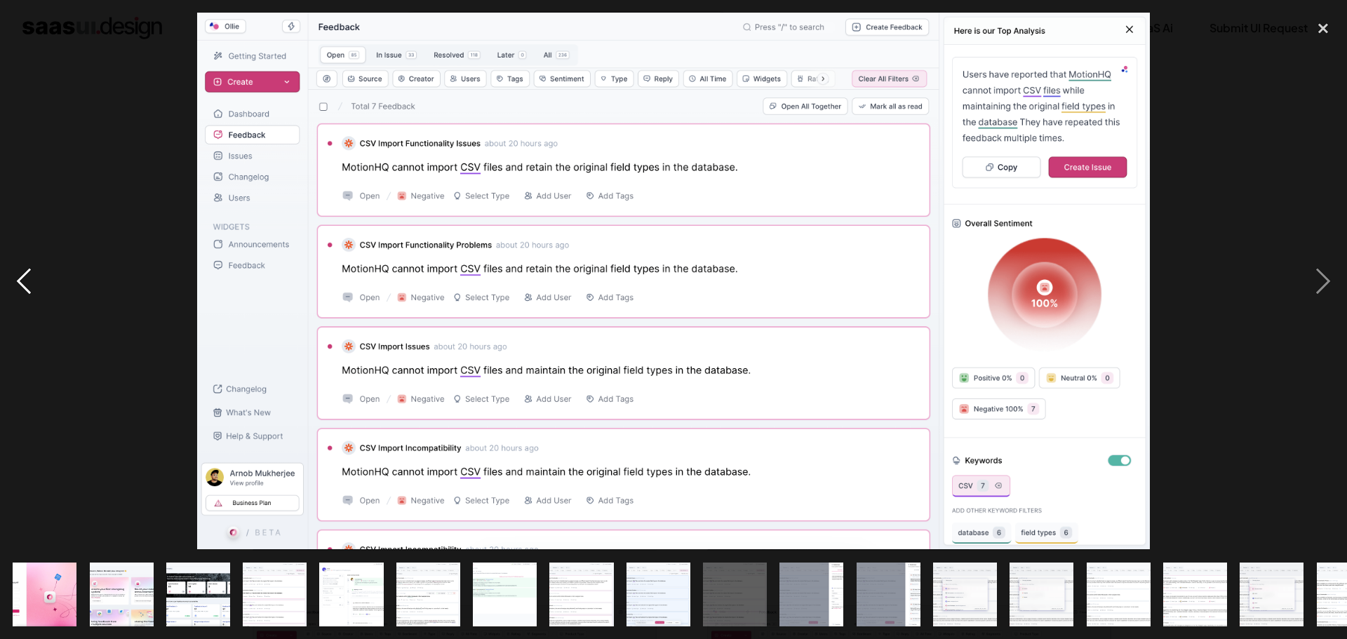
click at [1, 247] on div "previous image" at bounding box center [24, 281] width 48 height 537
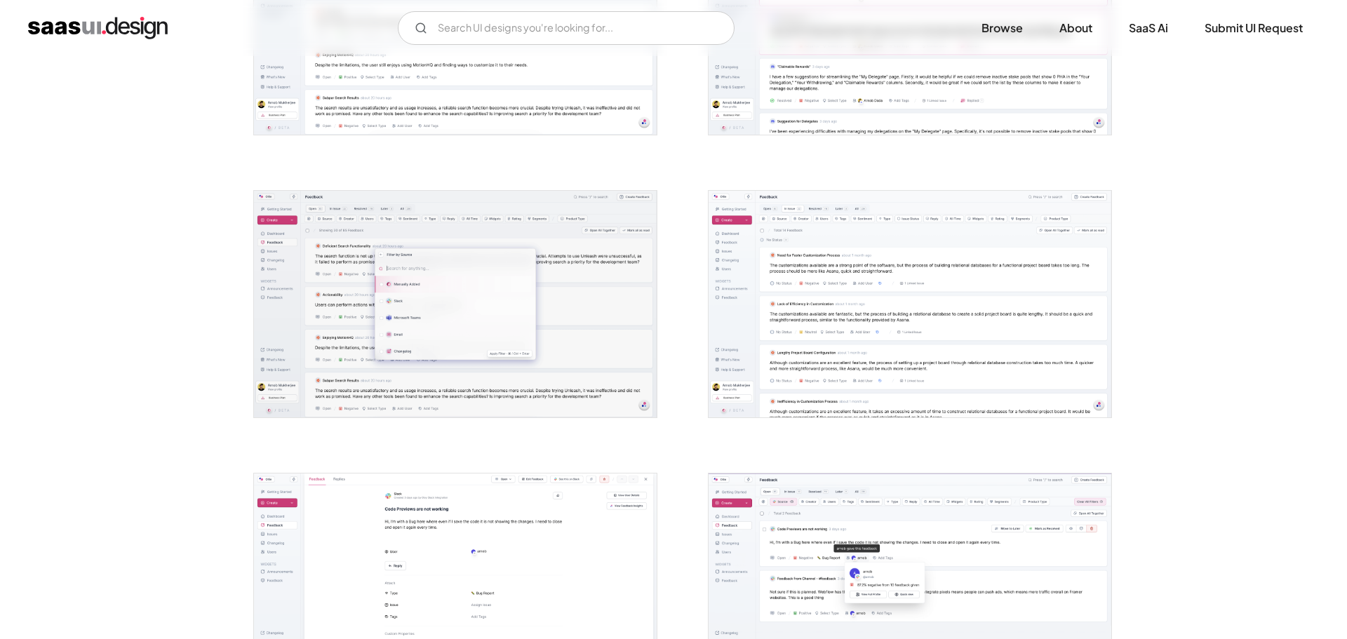
scroll to position [2526, 0]
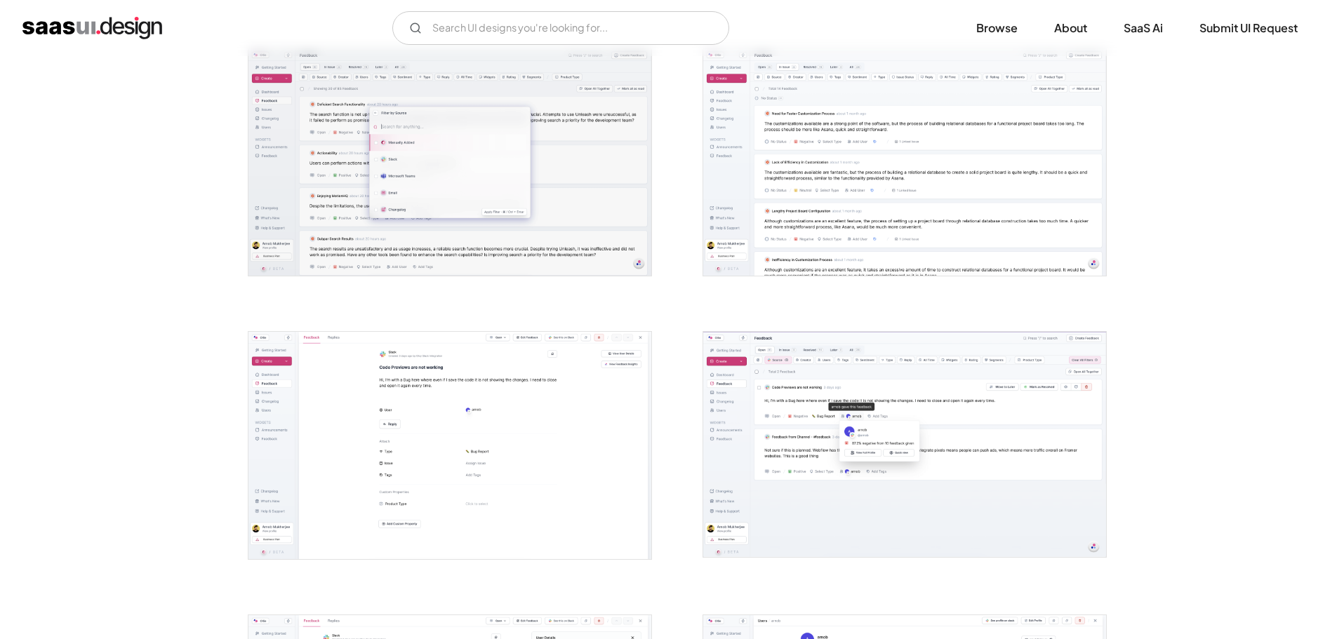
click at [454, 207] on img "open lightbox" at bounding box center [449, 162] width 403 height 227
click at [836, 216] on img "open lightbox" at bounding box center [904, 162] width 403 height 227
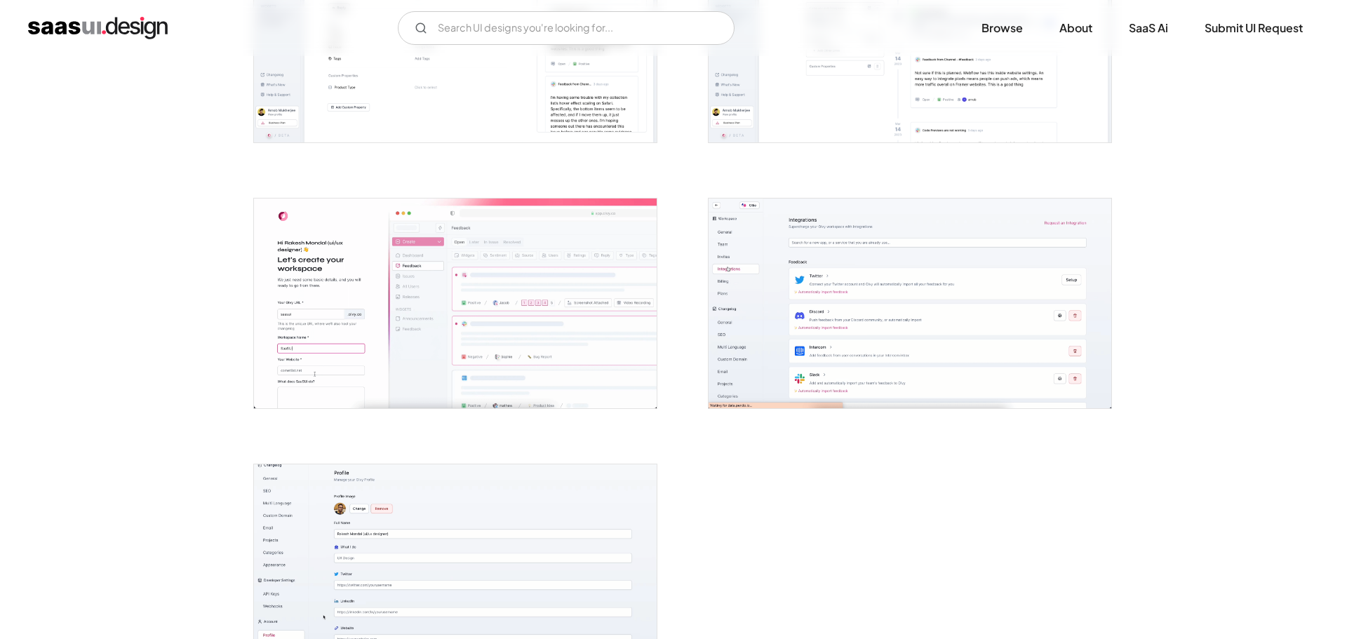
scroll to position [3088, 0]
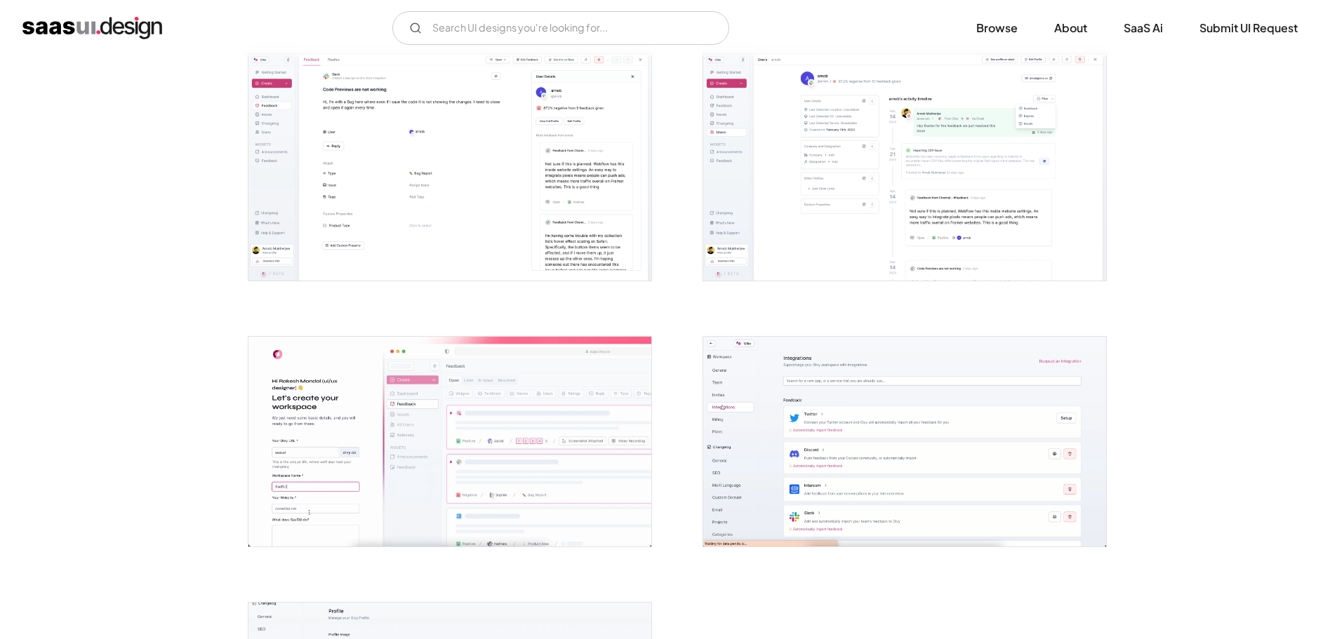
click at [796, 214] on img "open lightbox" at bounding box center [904, 167] width 403 height 227
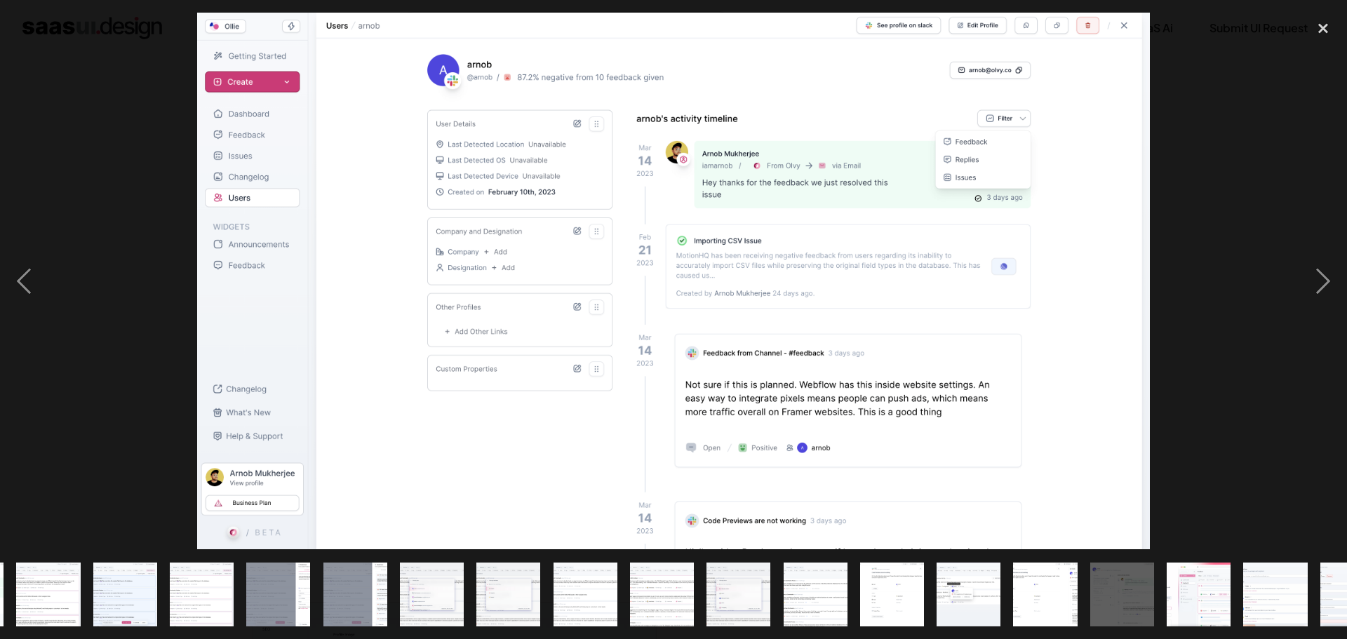
scroll to position [0, 583]
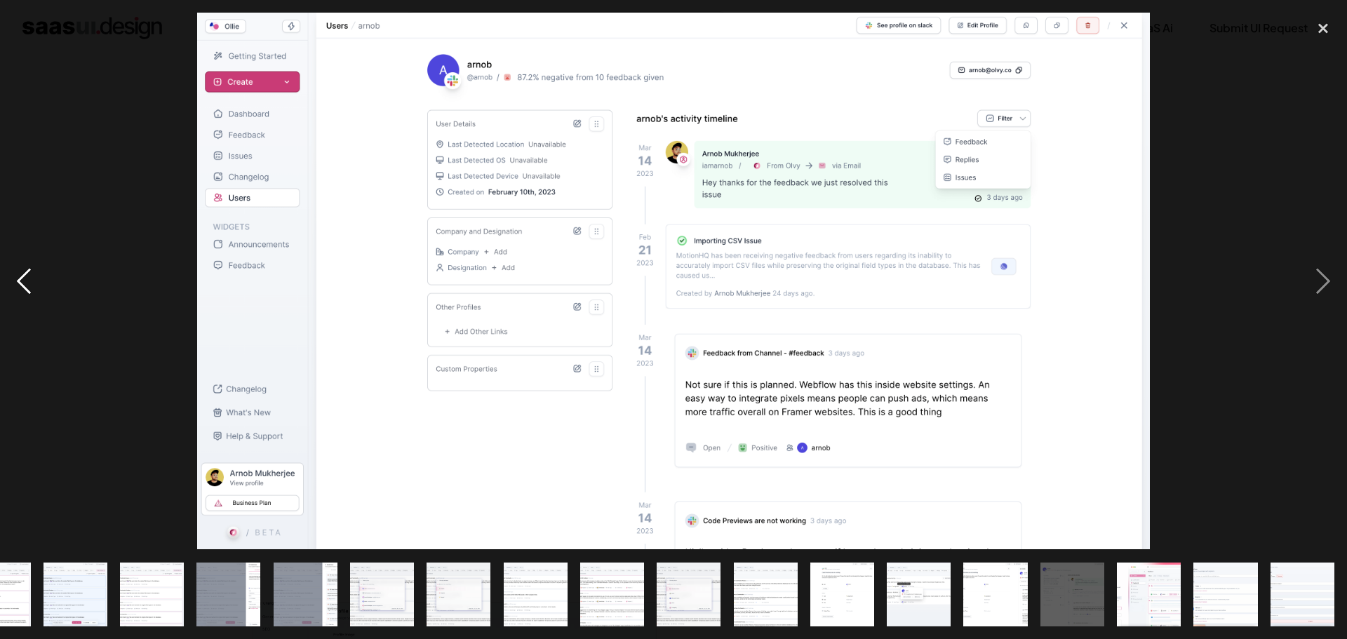
click at [0, 216] on div "previous image" at bounding box center [24, 281] width 48 height 537
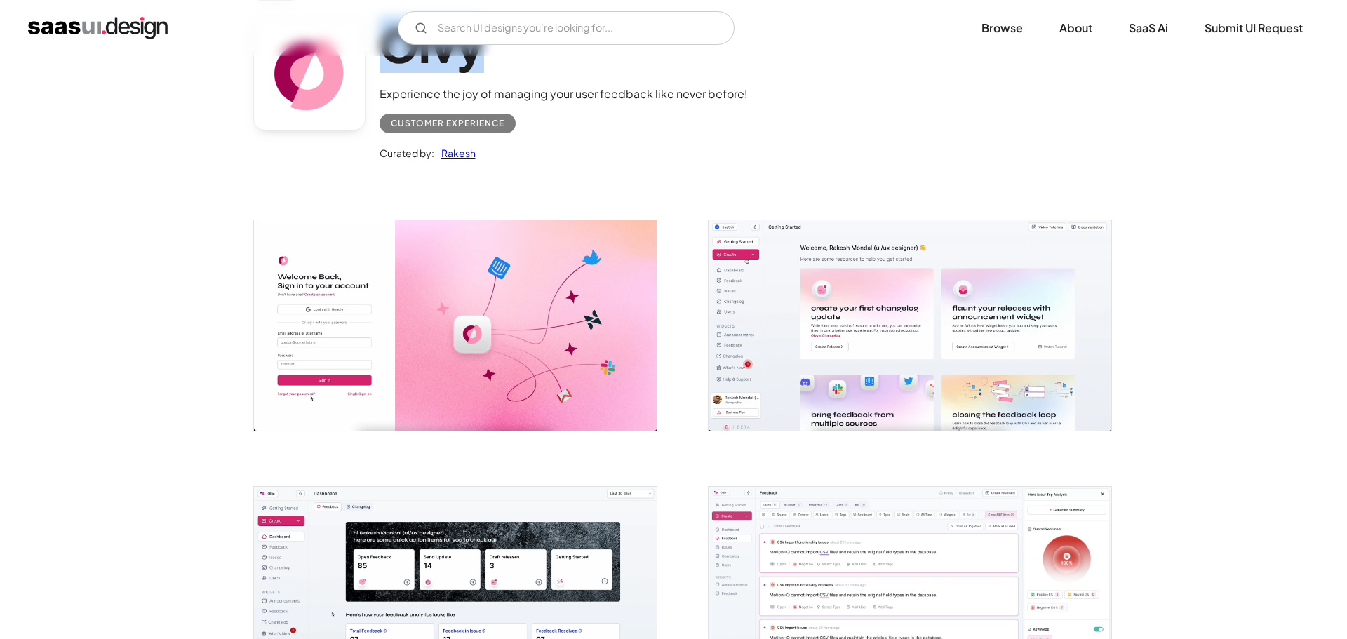
scroll to position [140, 0]
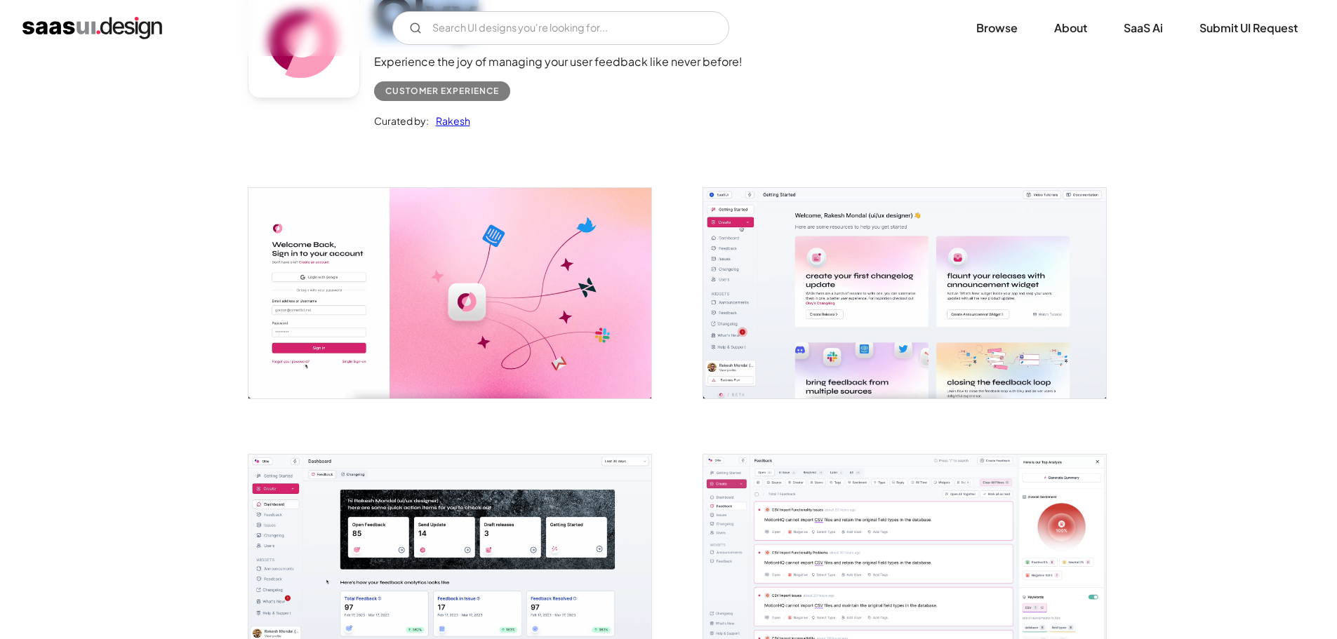
click at [811, 286] on img "open lightbox" at bounding box center [904, 293] width 403 height 210
click at [424, 474] on img "open lightbox" at bounding box center [449, 560] width 403 height 210
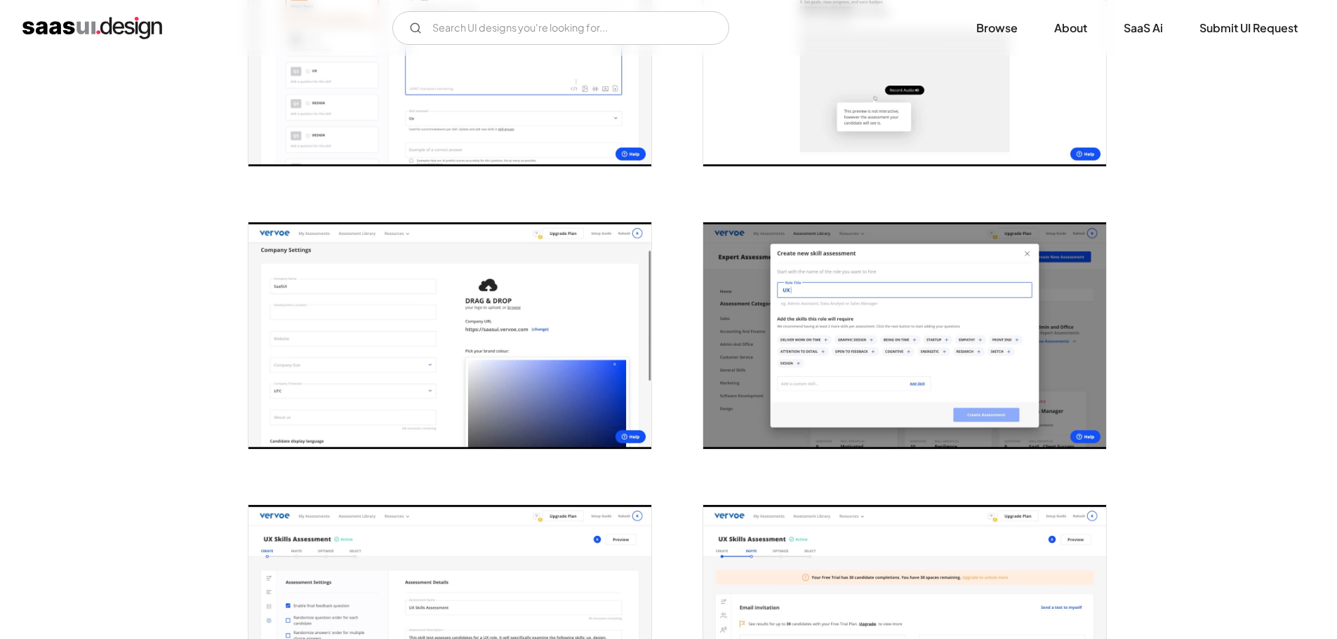
scroll to position [1123, 0]
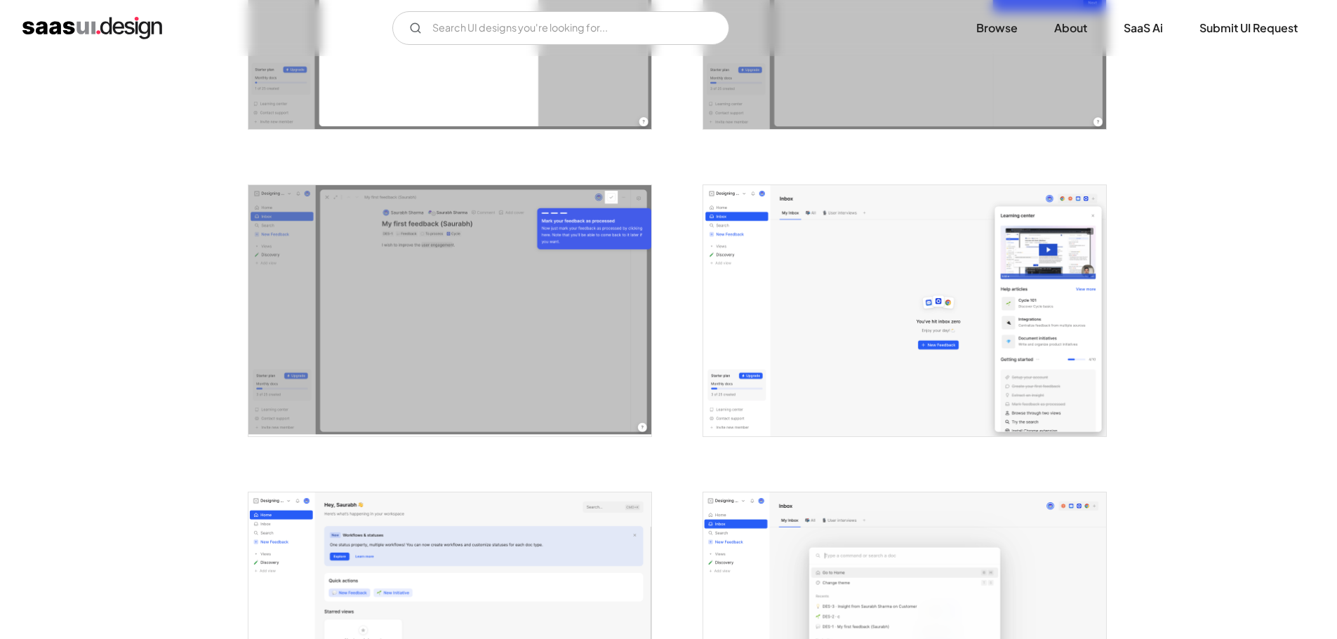
scroll to position [2105, 0]
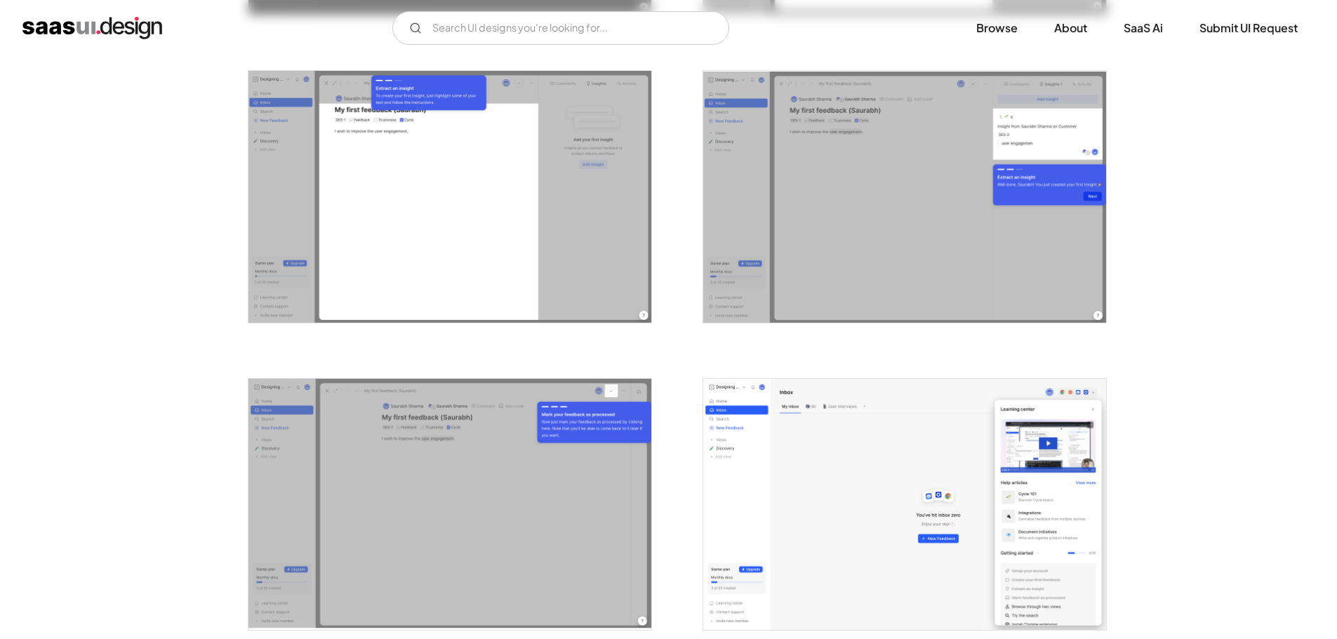
click at [455, 212] on img "open lightbox" at bounding box center [449, 197] width 403 height 252
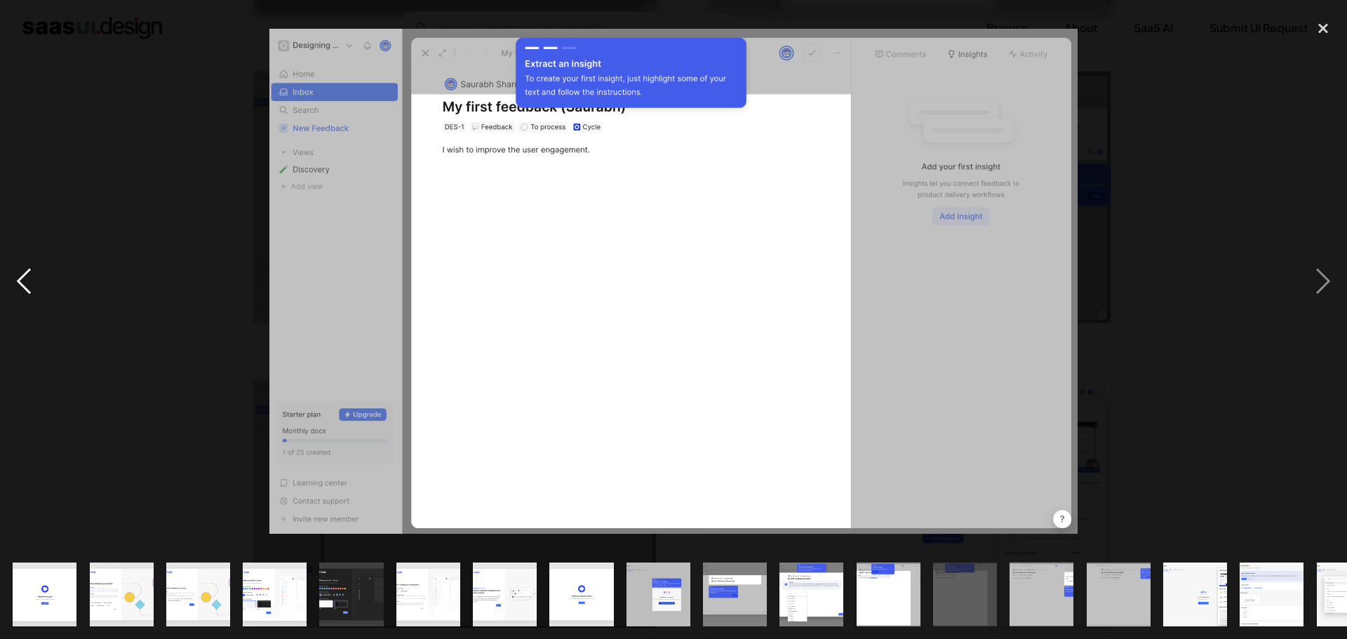
click at [27, 372] on div "previous image" at bounding box center [24, 281] width 48 height 537
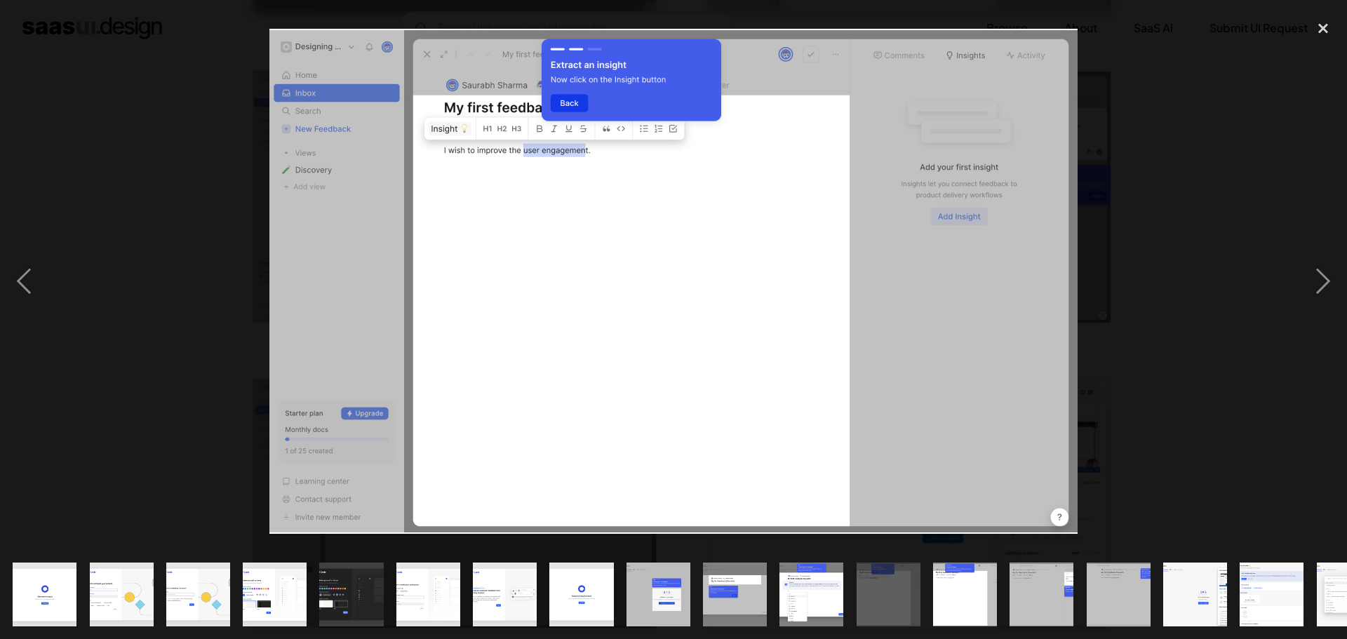
click at [135, 156] on div at bounding box center [673, 281] width 1347 height 537
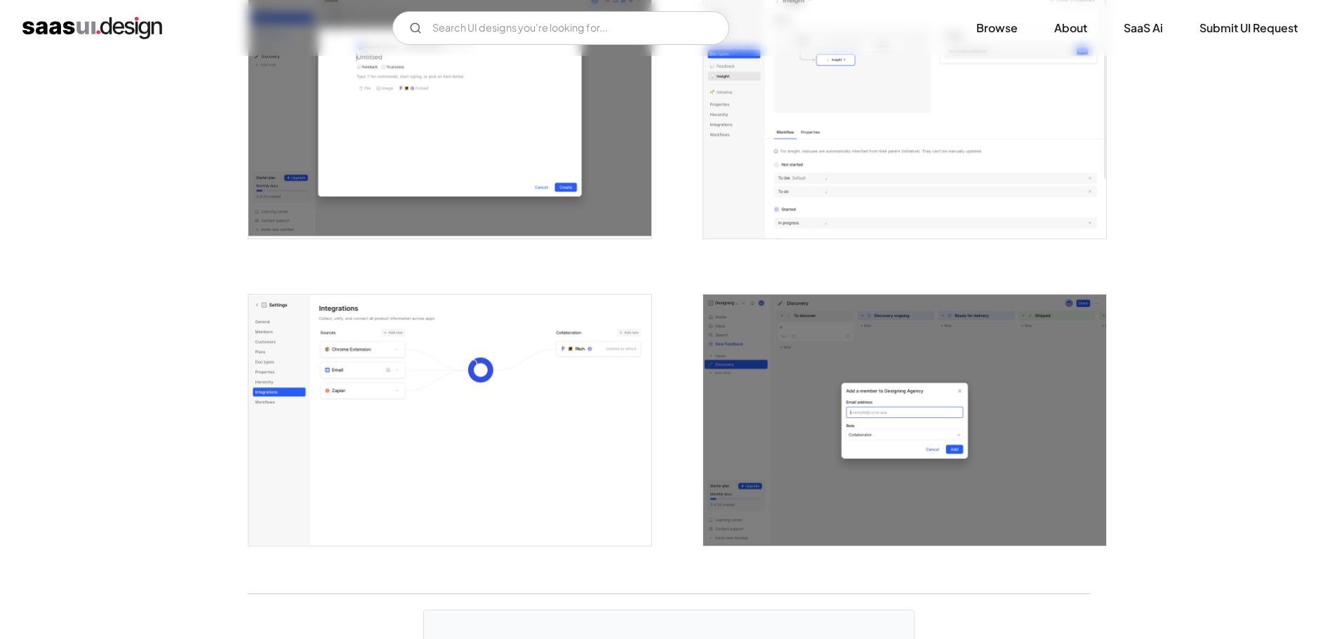
scroll to position [3837, 0]
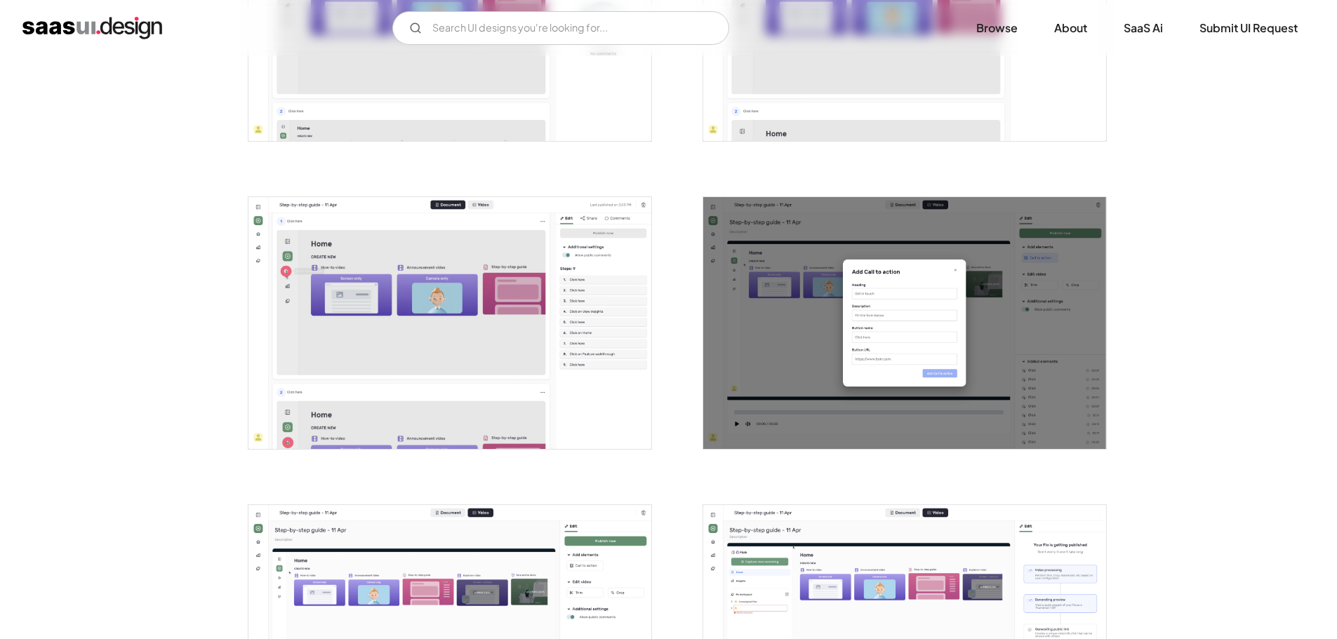
scroll to position [1544, 0]
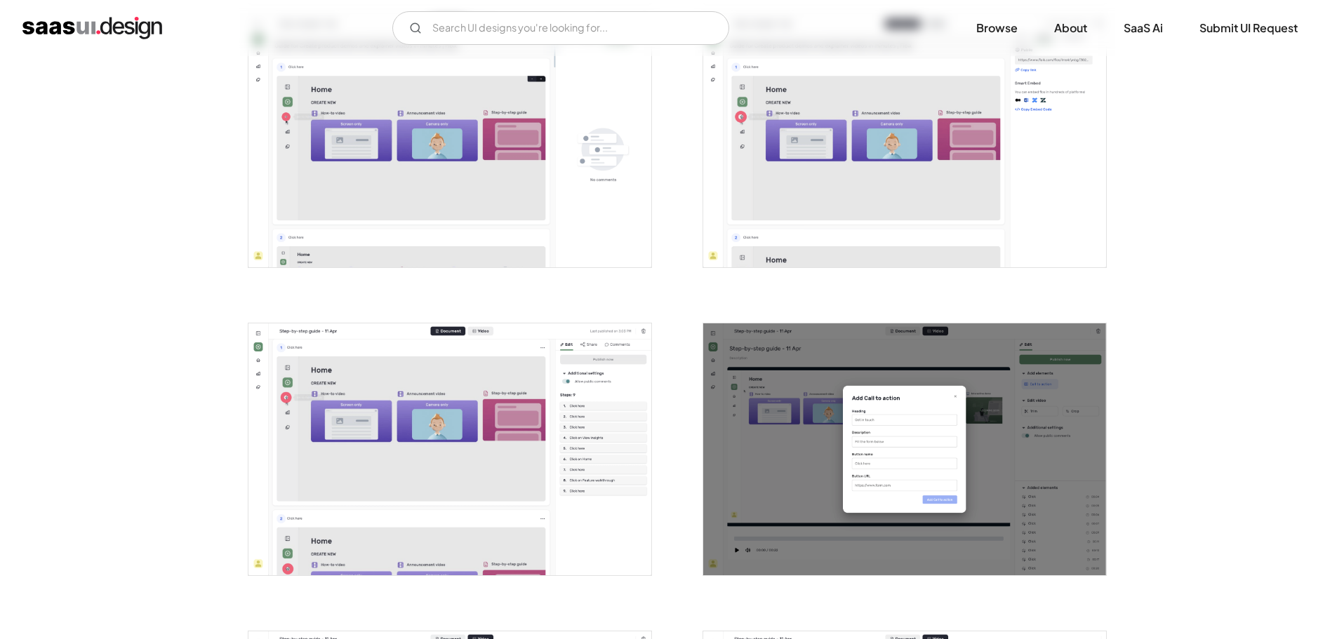
click at [783, 298] on div at bounding box center [896, 441] width 421 height 308
click at [790, 222] on img "open lightbox" at bounding box center [904, 142] width 403 height 252
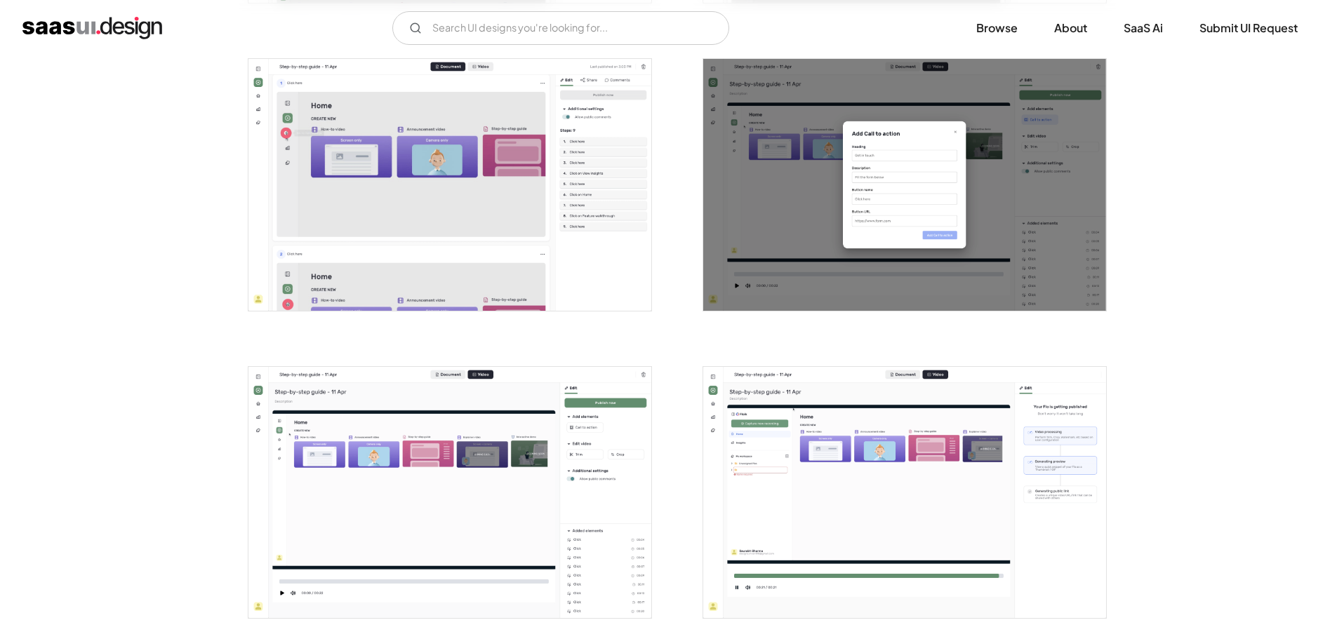
scroll to position [1965, 0]
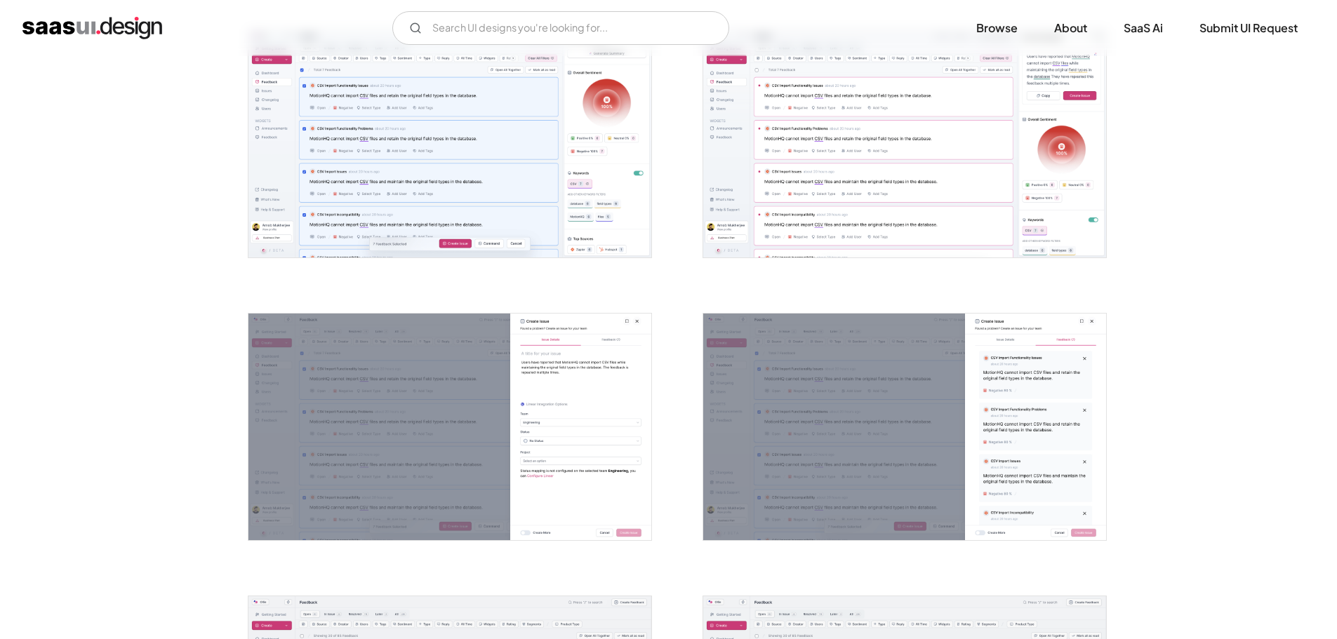
scroll to position [1684, 0]
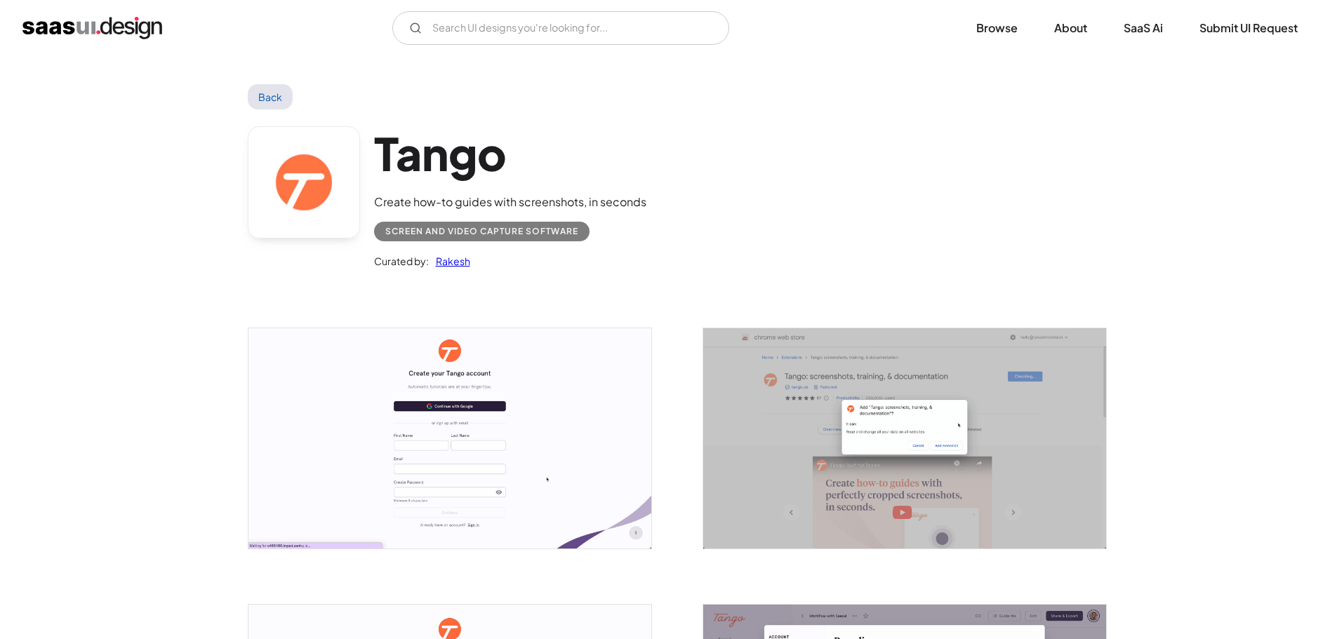
click at [629, 453] on img "open lightbox" at bounding box center [449, 438] width 403 height 220
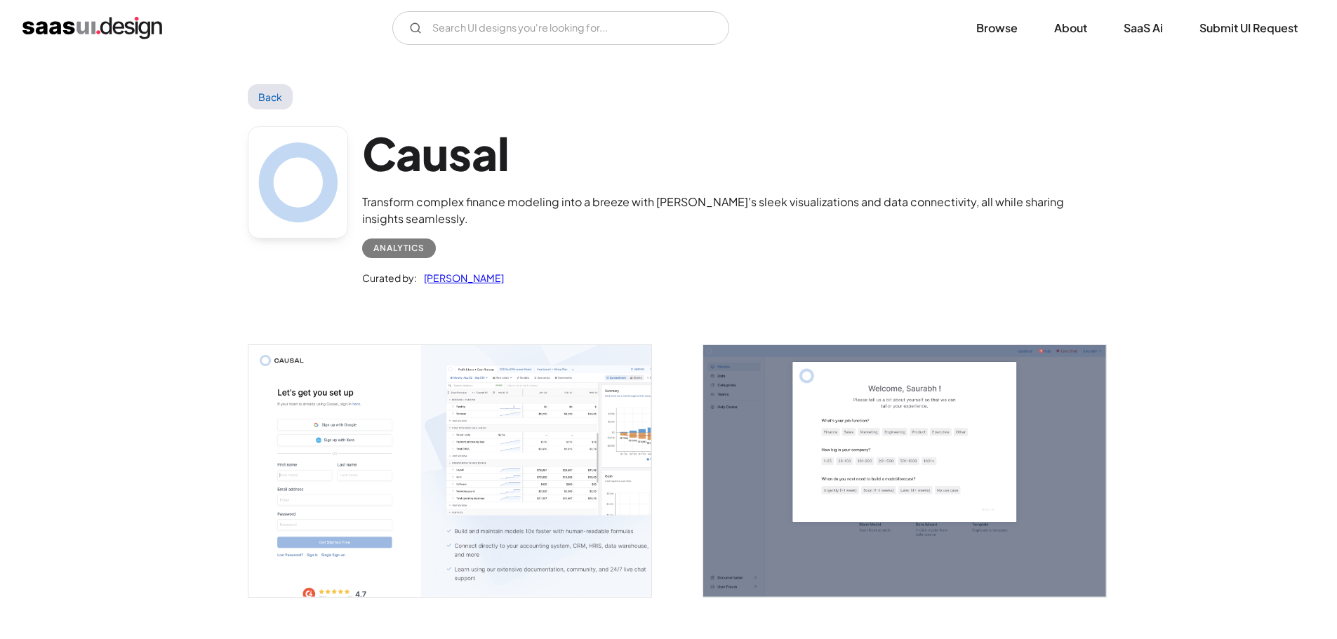
click at [551, 431] on img "open lightbox" at bounding box center [449, 471] width 403 height 252
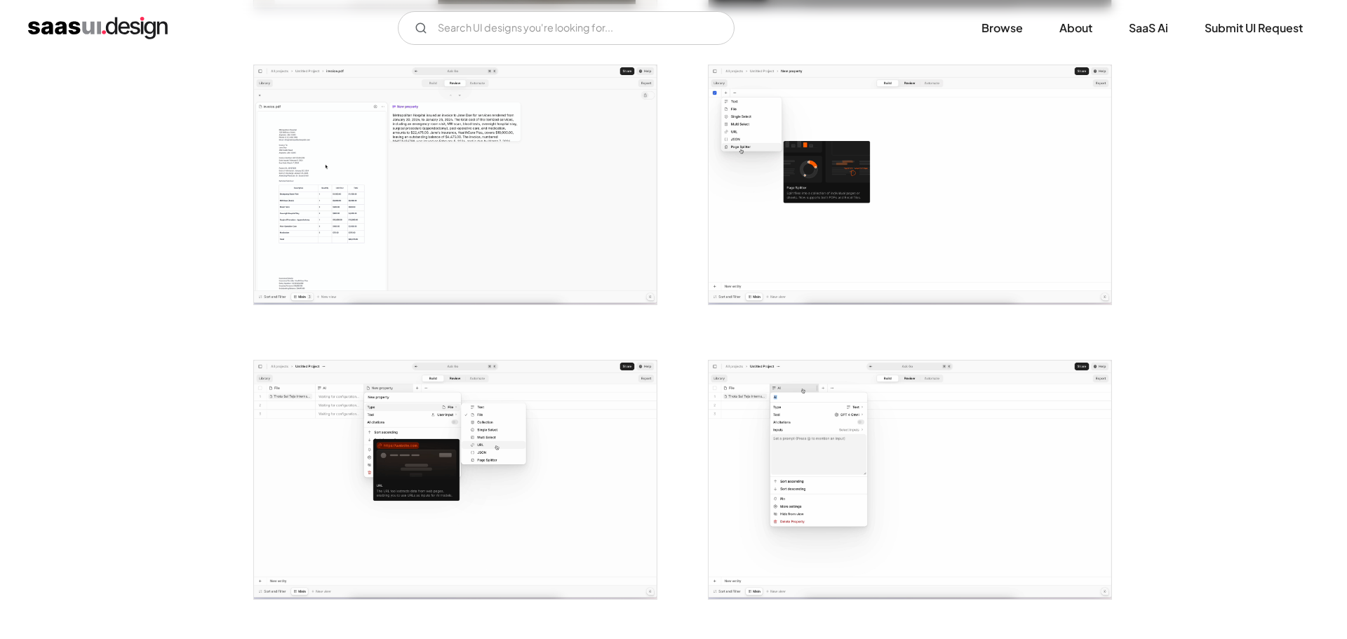
scroll to position [561, 0]
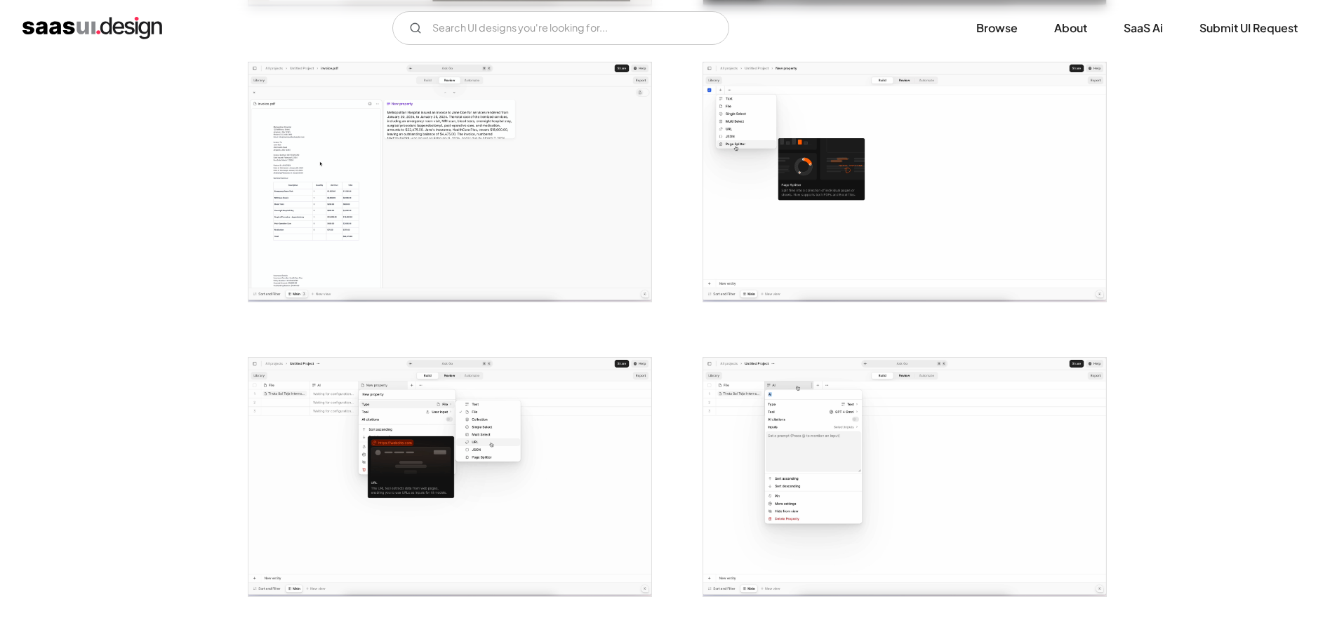
click at [469, 403] on img "open lightbox" at bounding box center [449, 477] width 403 height 239
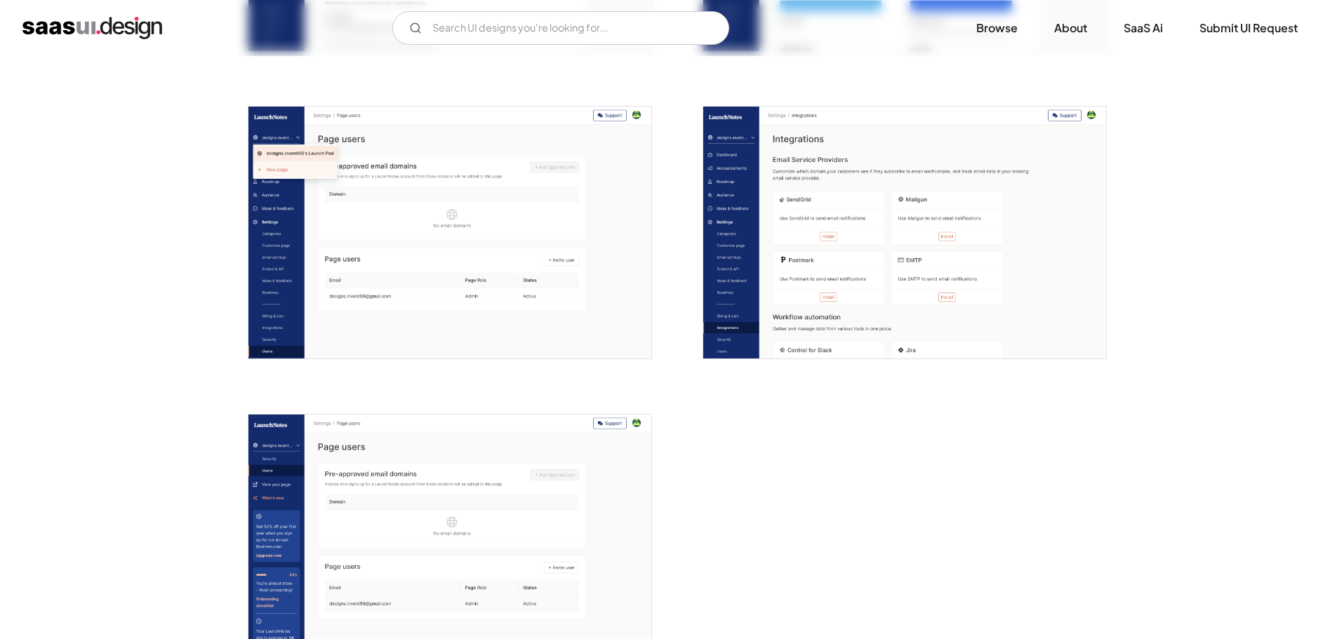
scroll to position [3789, 0]
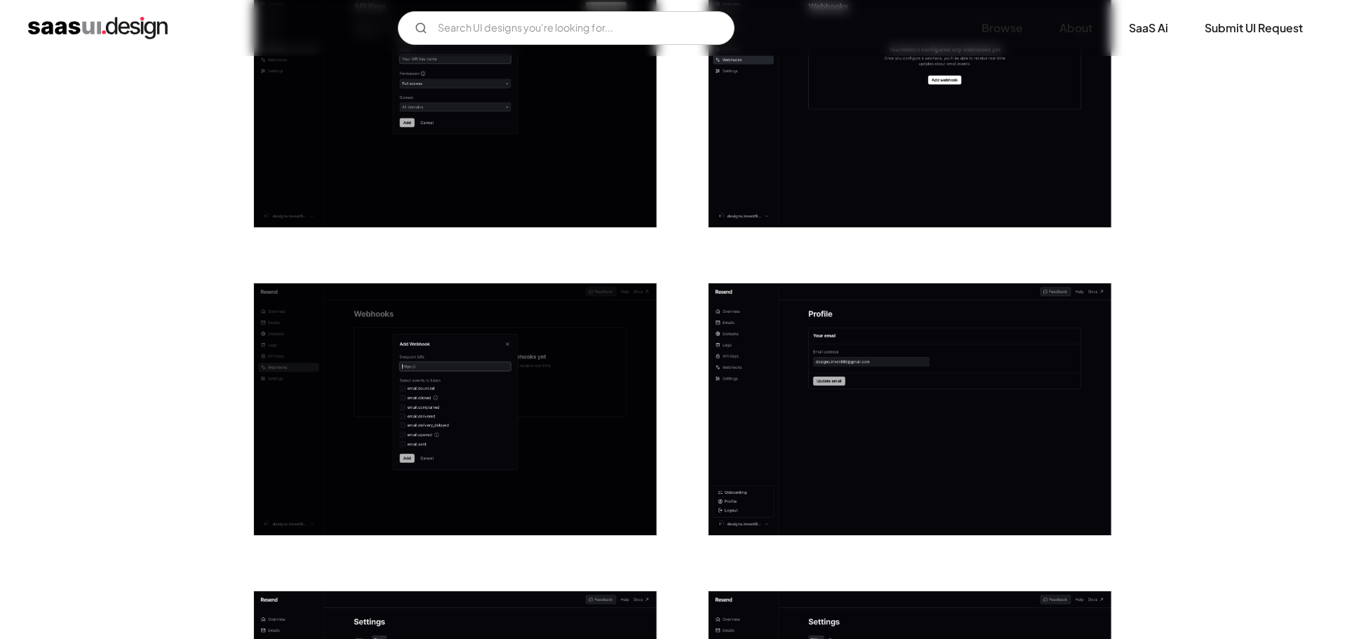
scroll to position [1824, 0]
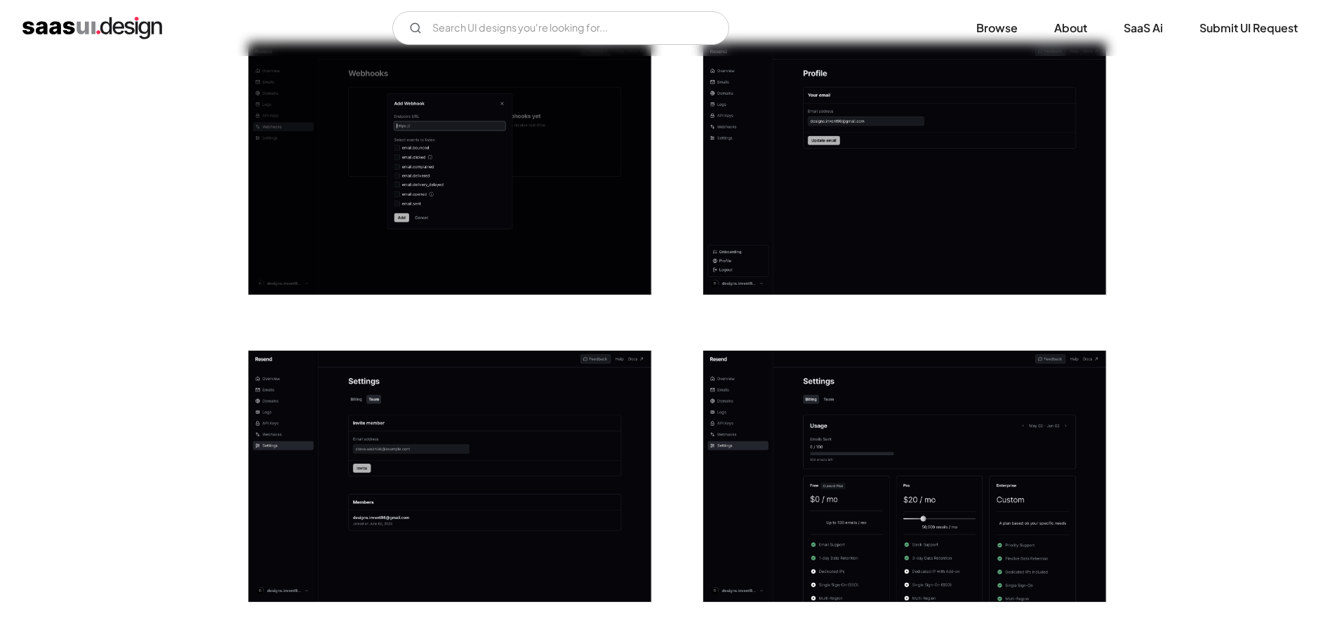
click at [608, 270] on img "open lightbox" at bounding box center [449, 169] width 403 height 252
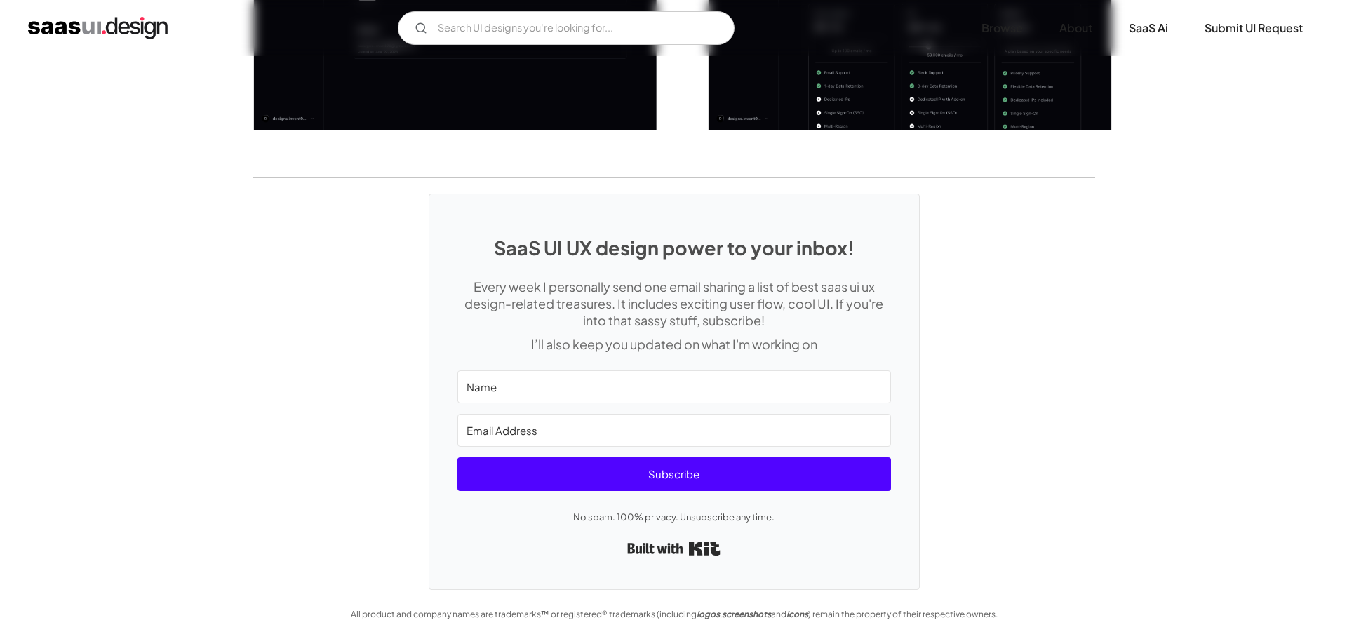
scroll to position [2156, 0]
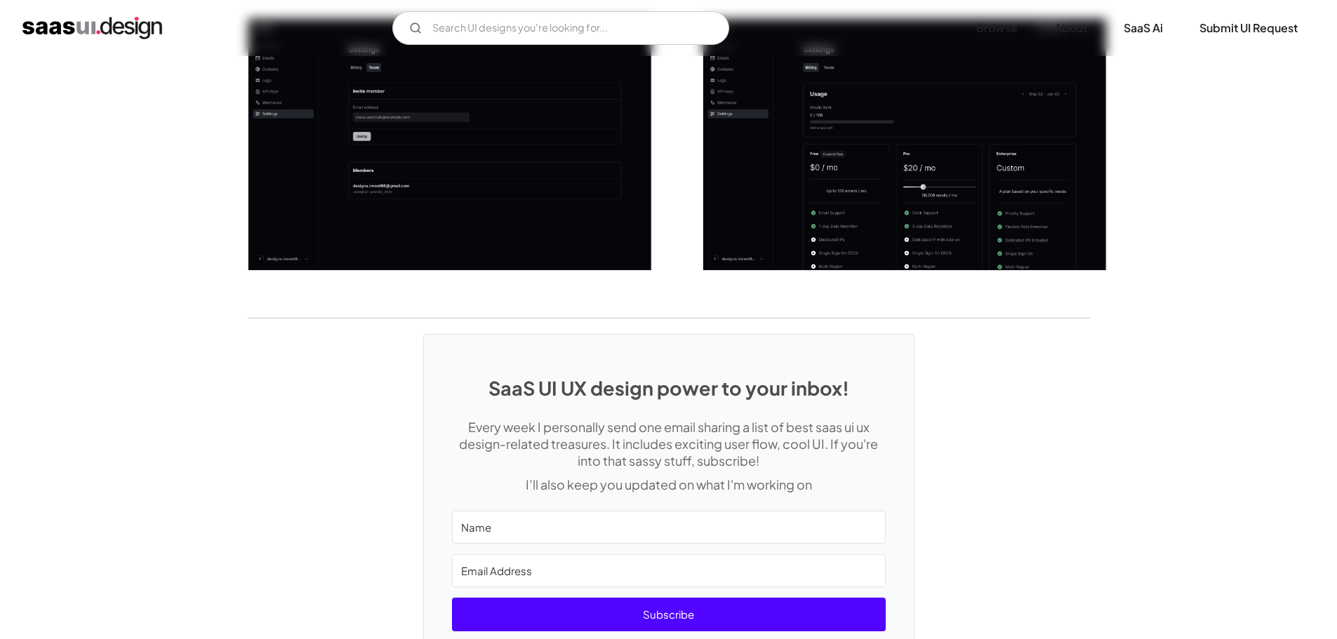
click at [768, 228] on img "open lightbox" at bounding box center [904, 145] width 403 height 252
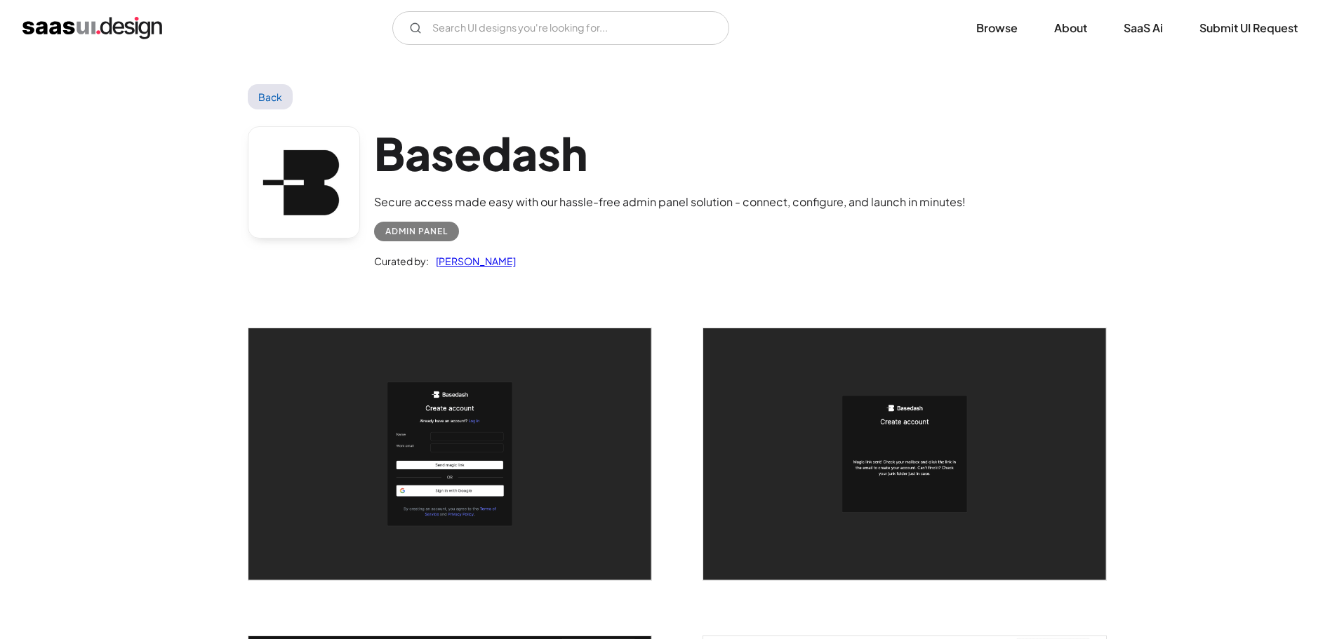
click at [469, 397] on img "open lightbox" at bounding box center [449, 454] width 403 height 252
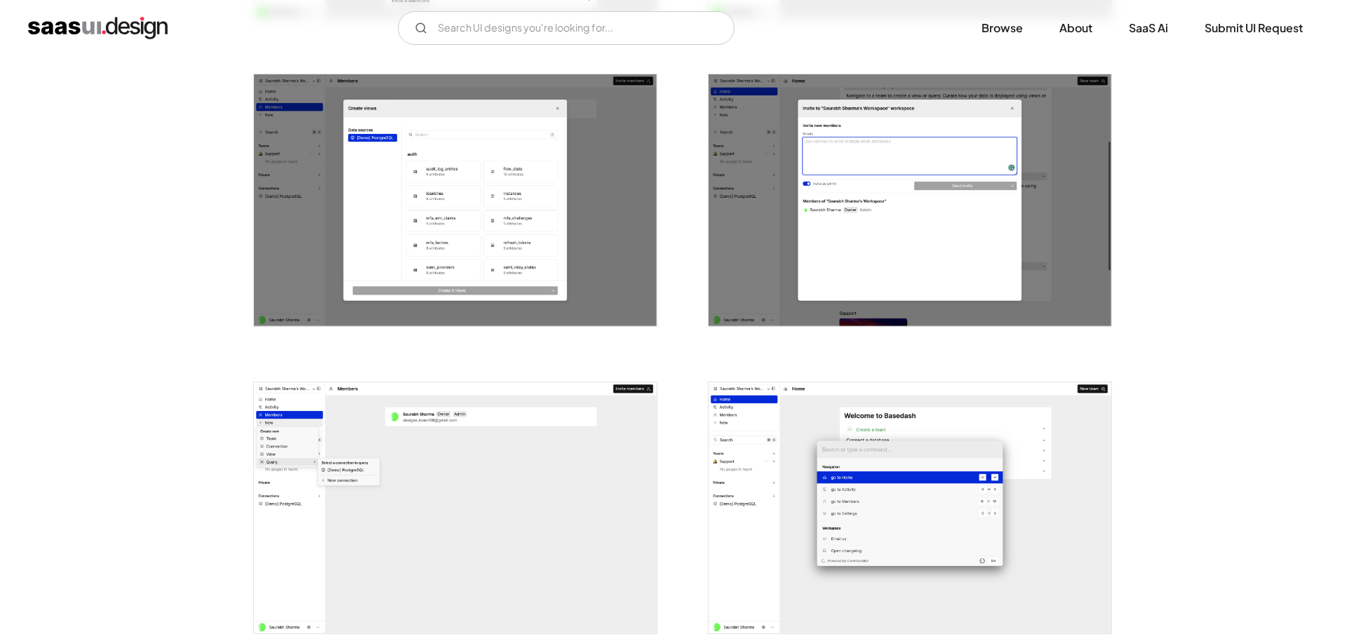
scroll to position [1824, 0]
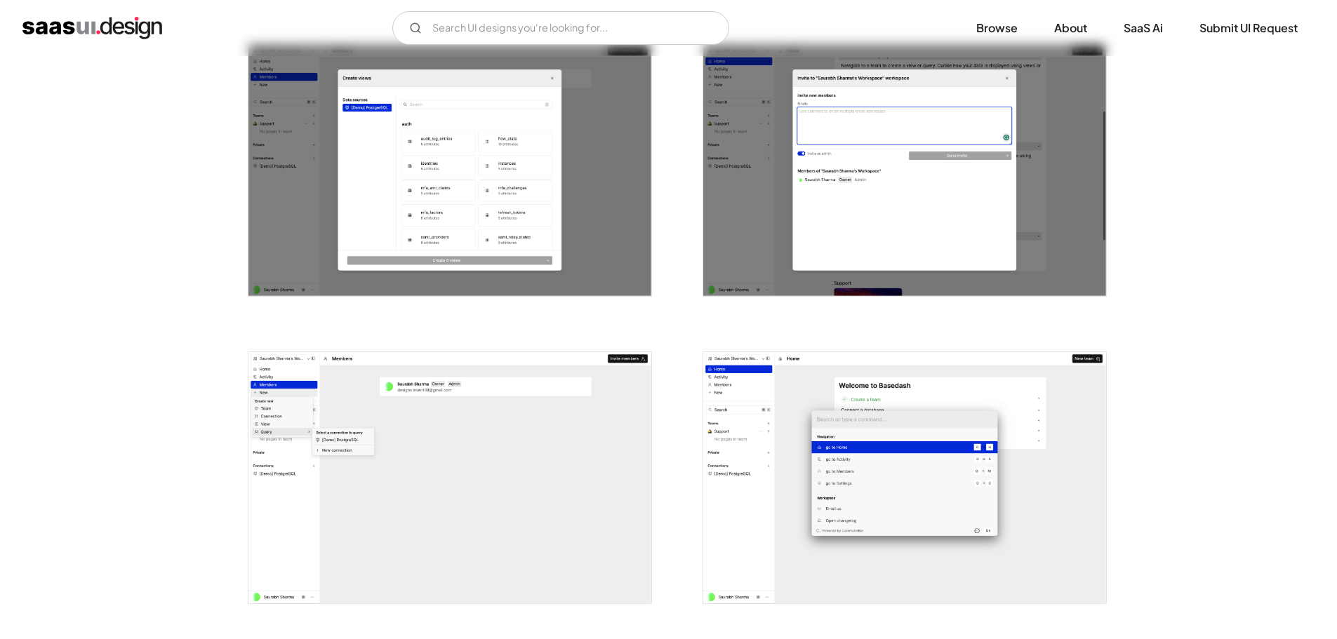
click at [518, 183] on img "open lightbox" at bounding box center [449, 170] width 403 height 252
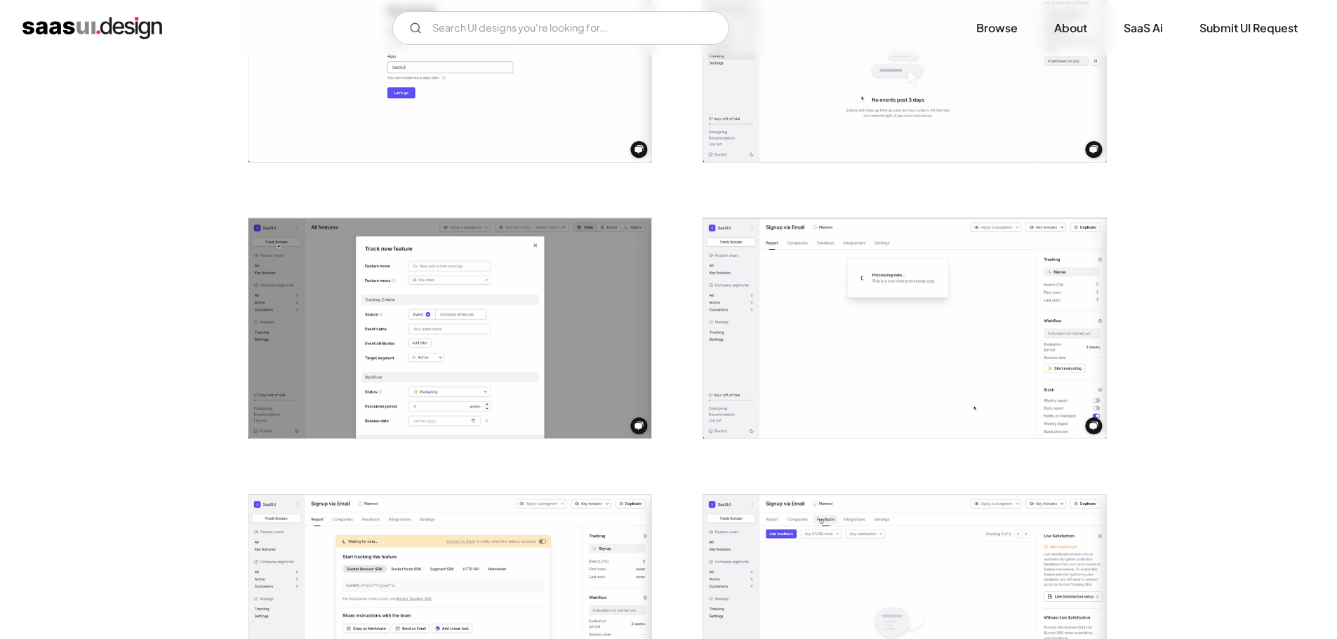
scroll to position [702, 0]
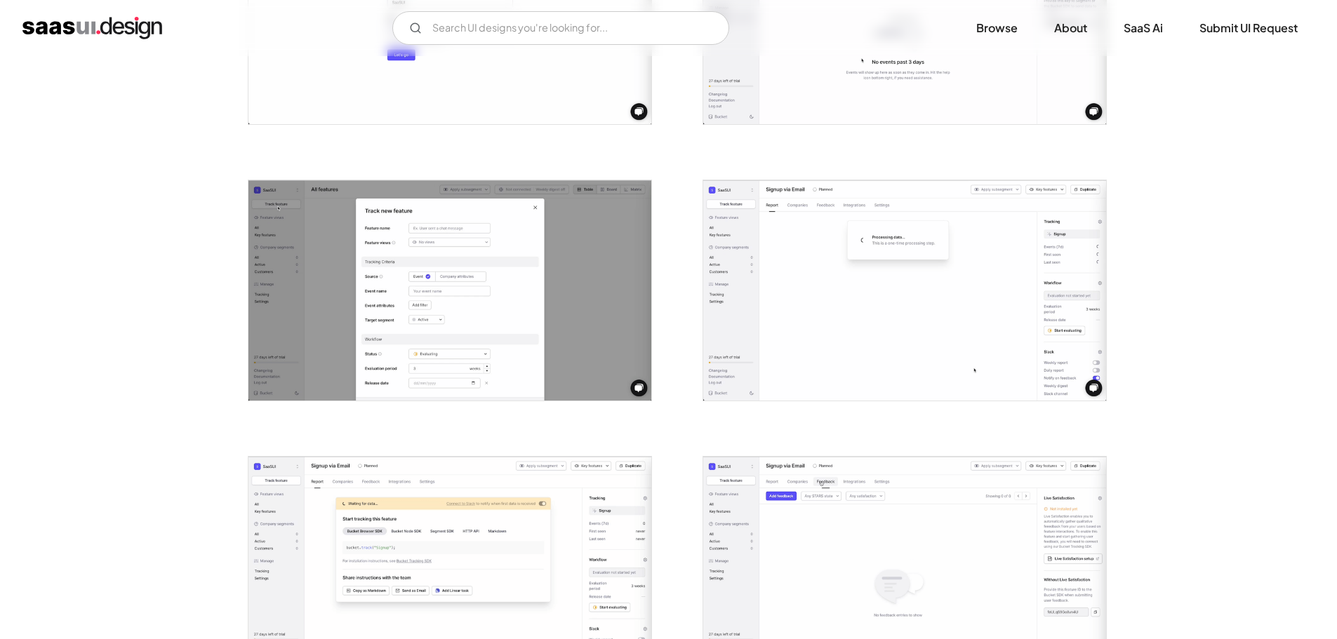
click at [411, 302] on img "open lightbox" at bounding box center [449, 290] width 403 height 220
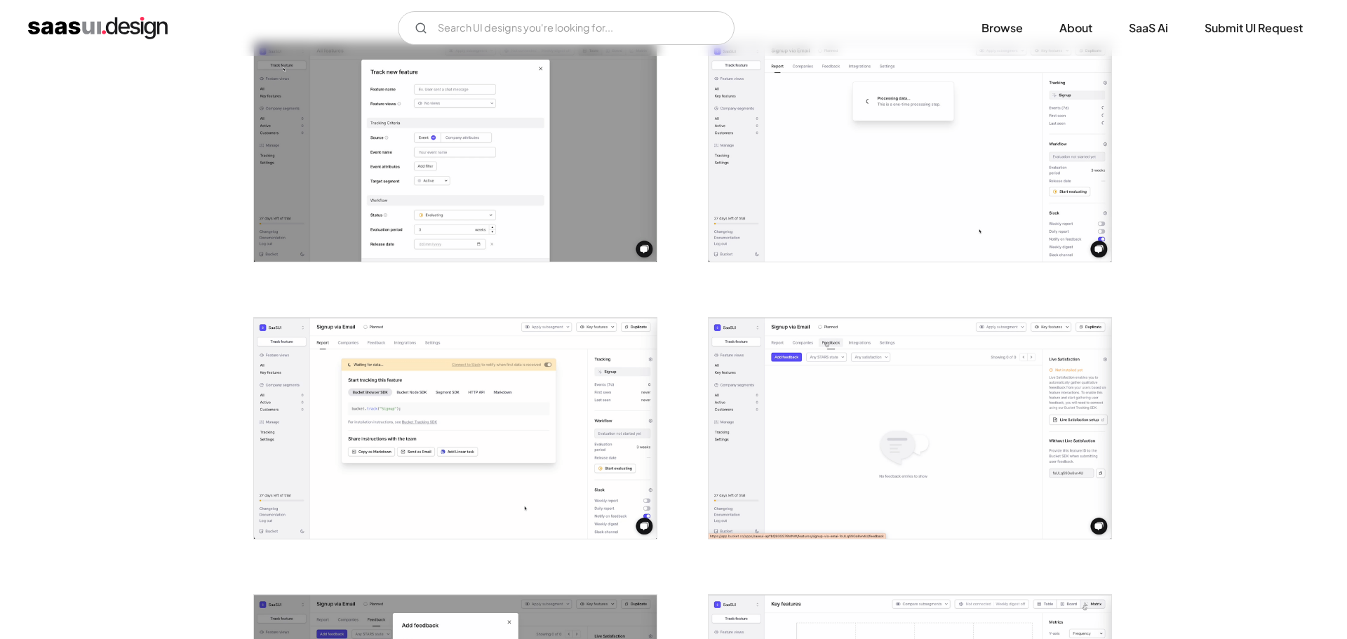
scroll to position [982, 0]
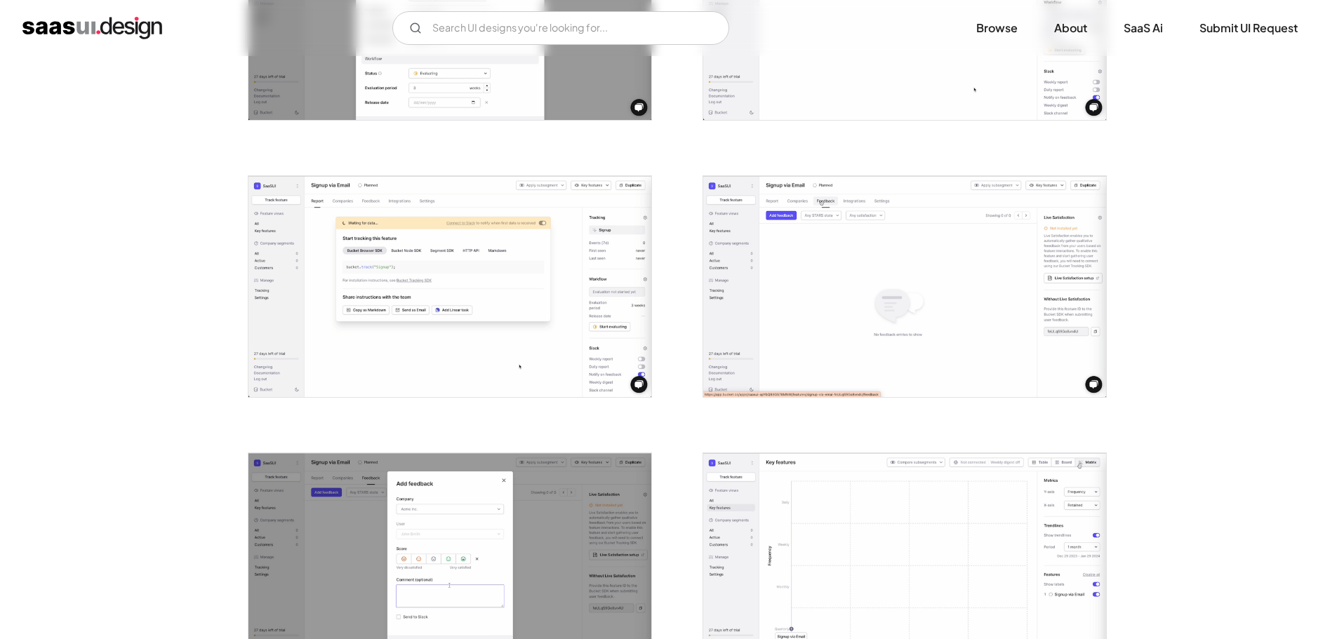
click at [850, 93] on img "open lightbox" at bounding box center [904, 10] width 403 height 220
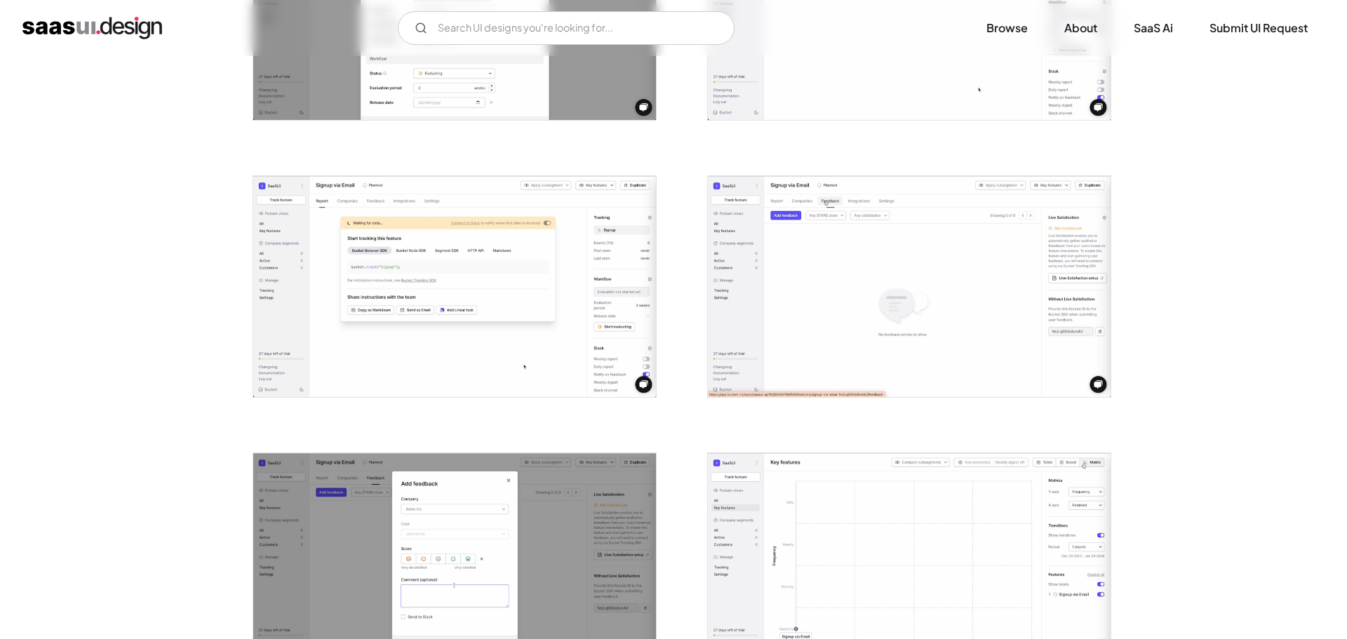
scroll to position [882, 0]
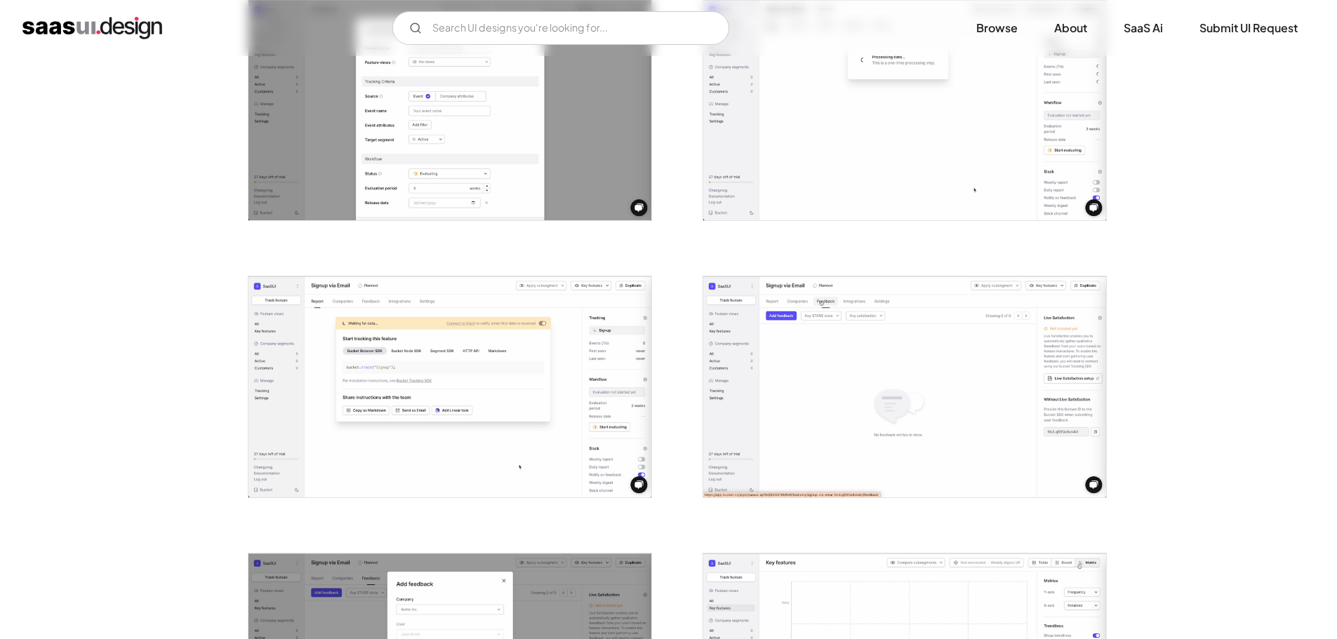
click at [419, 378] on img "open lightbox" at bounding box center [449, 386] width 403 height 220
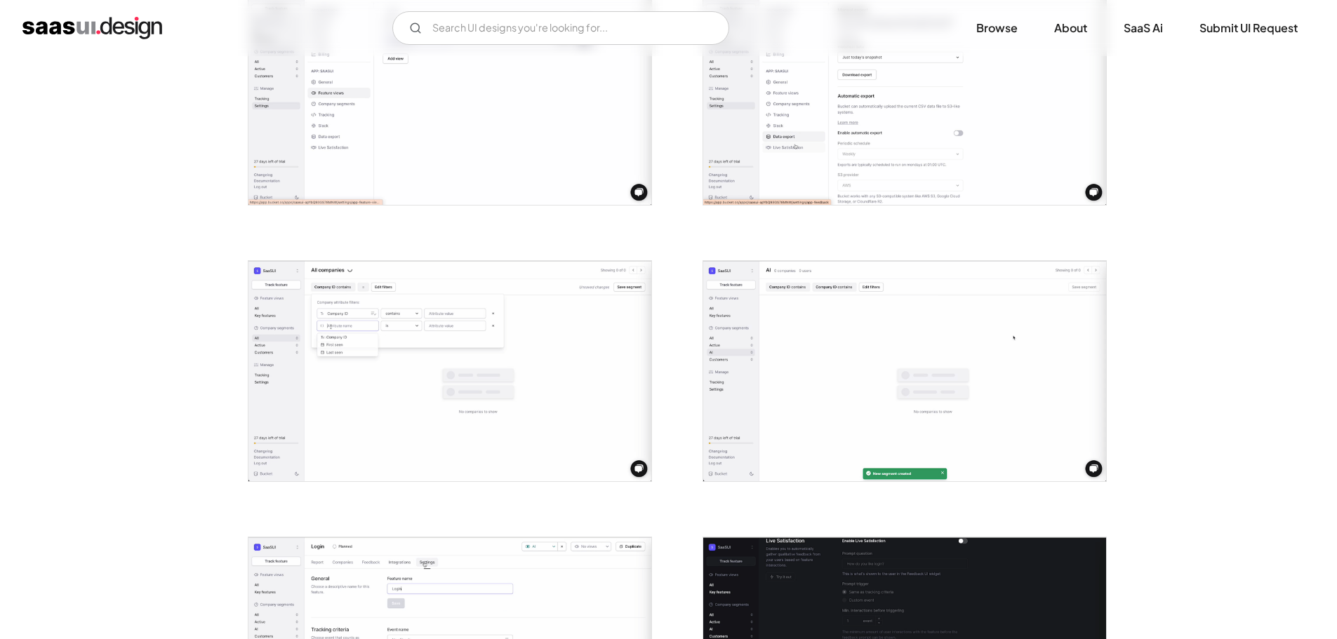
scroll to position [1864, 0]
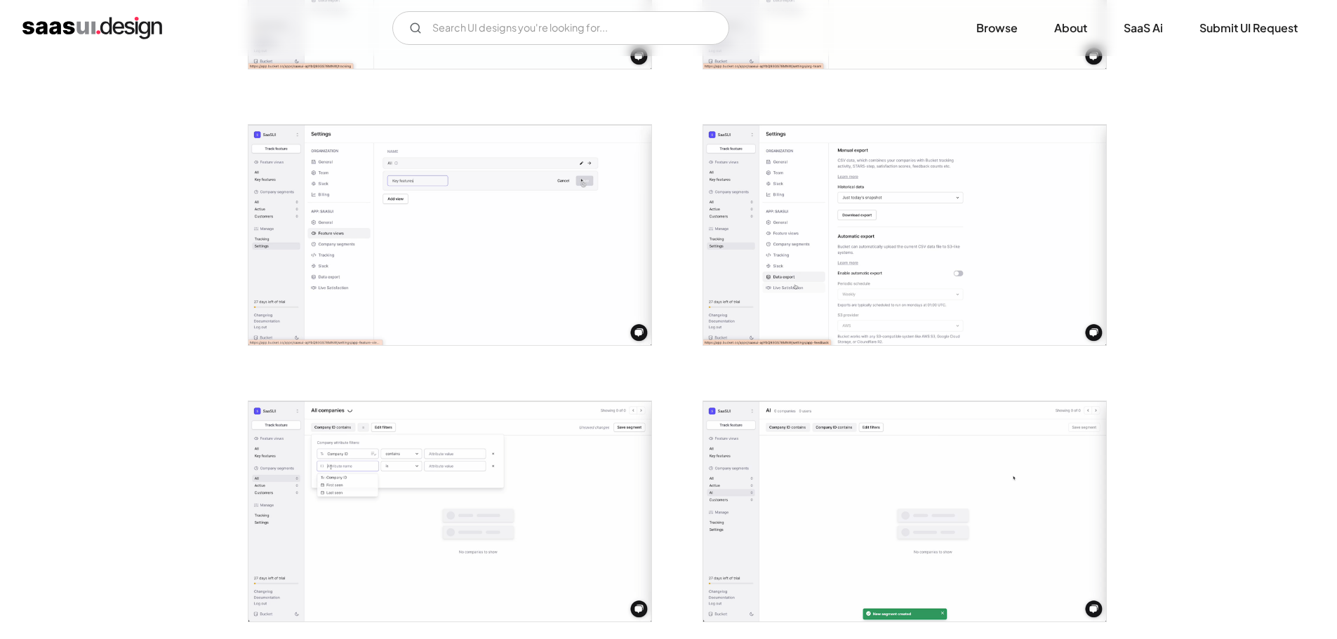
click at [897, 182] on img "open lightbox" at bounding box center [904, 235] width 403 height 220
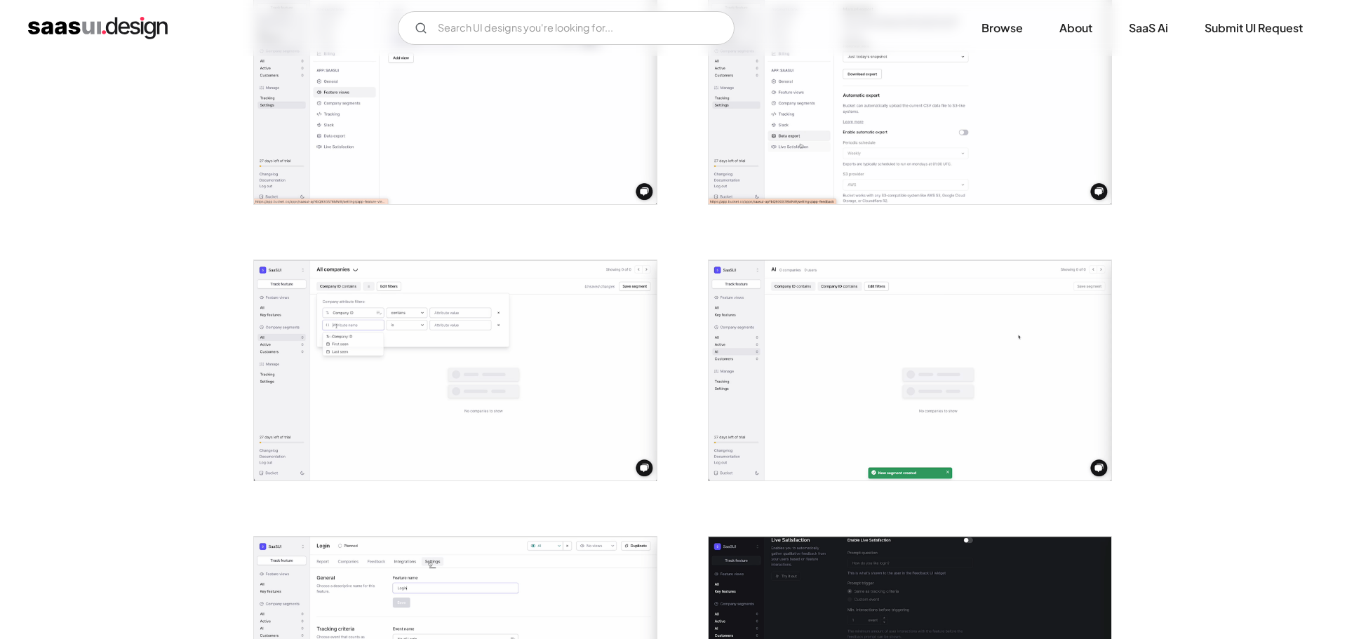
scroll to position [2005, 0]
click at [772, 223] on div at bounding box center [896, 86] width 421 height 276
click at [786, 168] on img "open lightbox" at bounding box center [904, 95] width 403 height 220
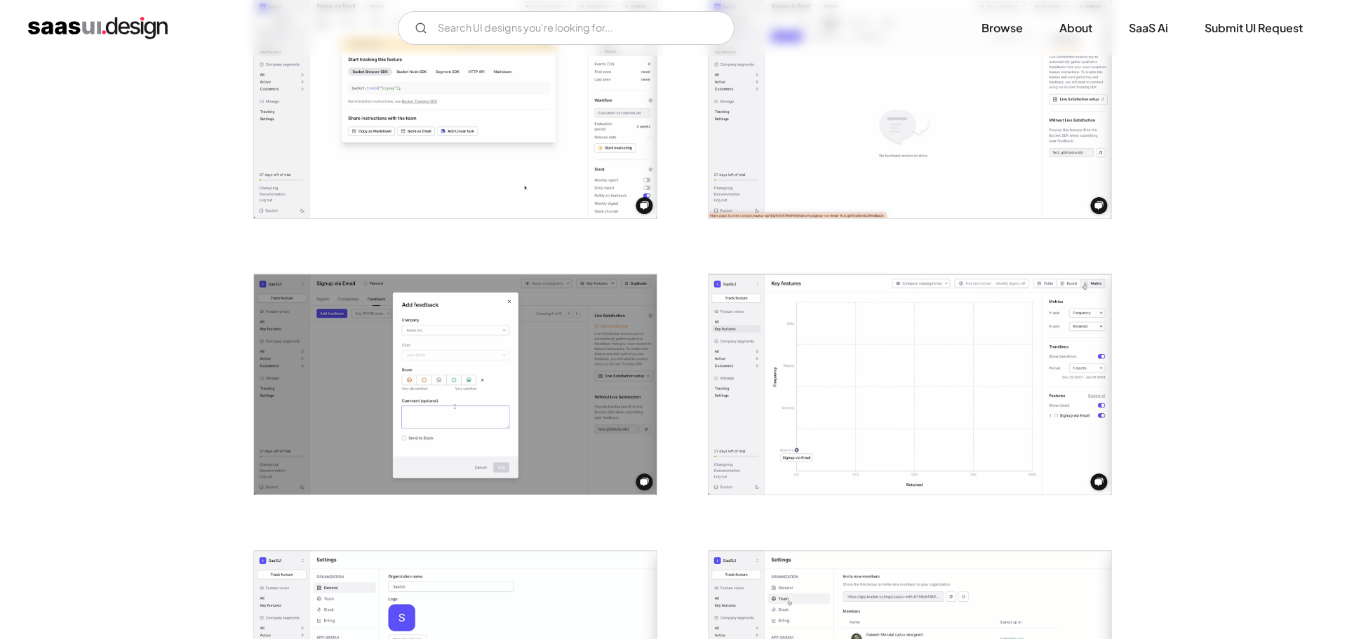
scroll to position [1147, 0]
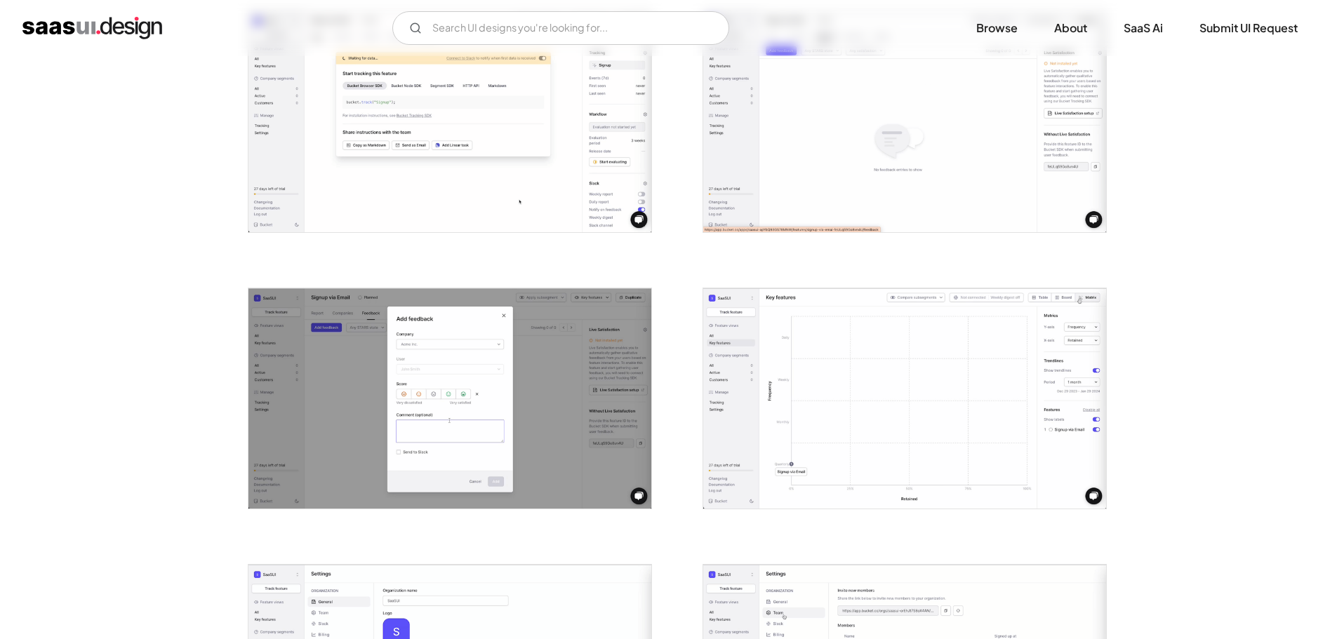
click at [413, 239] on div at bounding box center [441, 113] width 421 height 276
click at [458, 121] on img "open lightbox" at bounding box center [449, 121] width 403 height 220
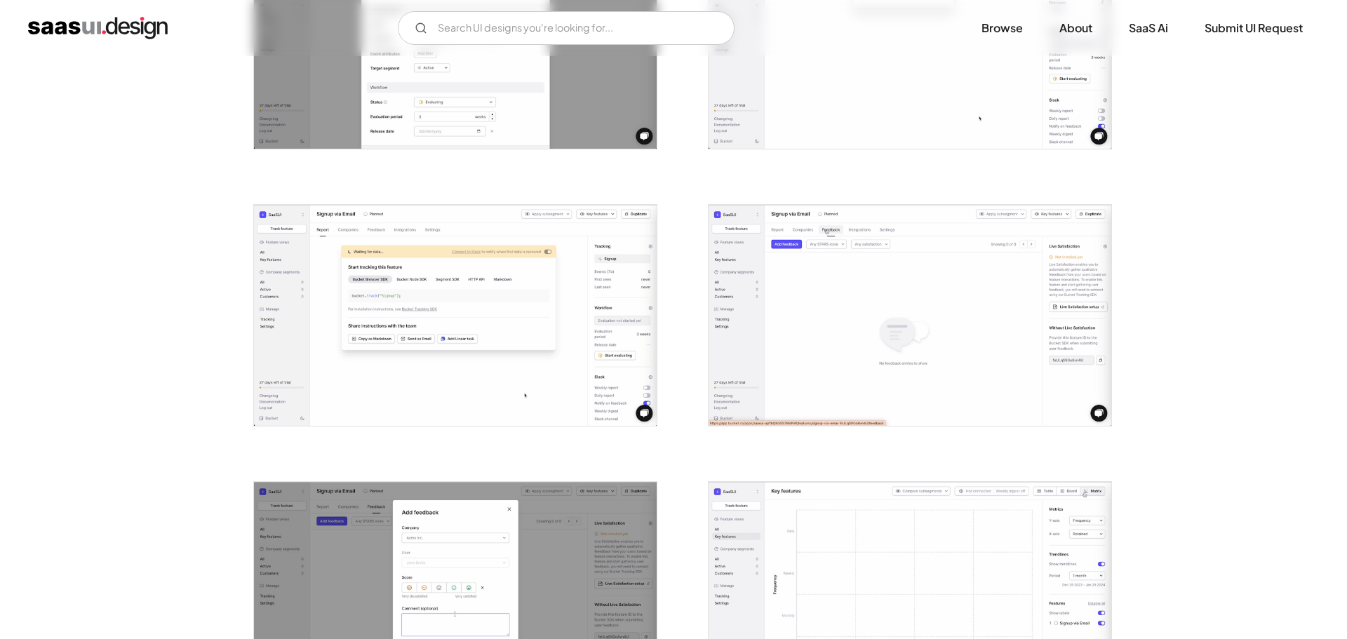
scroll to position [982, 0]
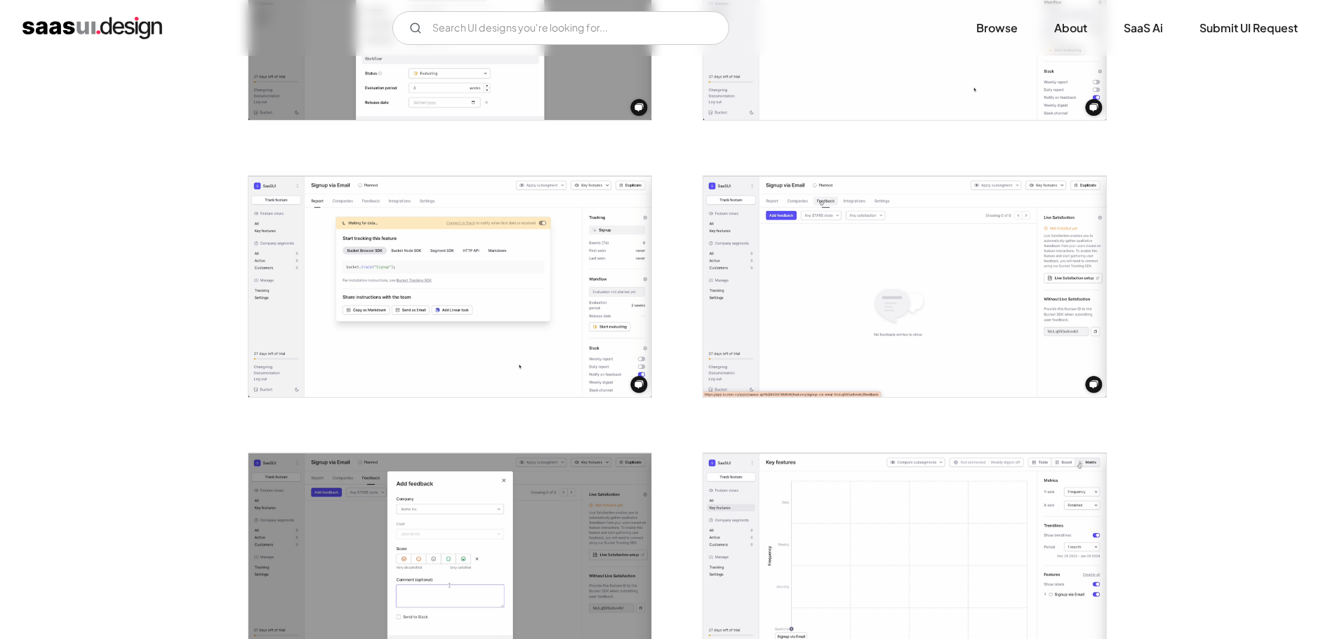
click at [990, 232] on img "open lightbox" at bounding box center [904, 286] width 403 height 220
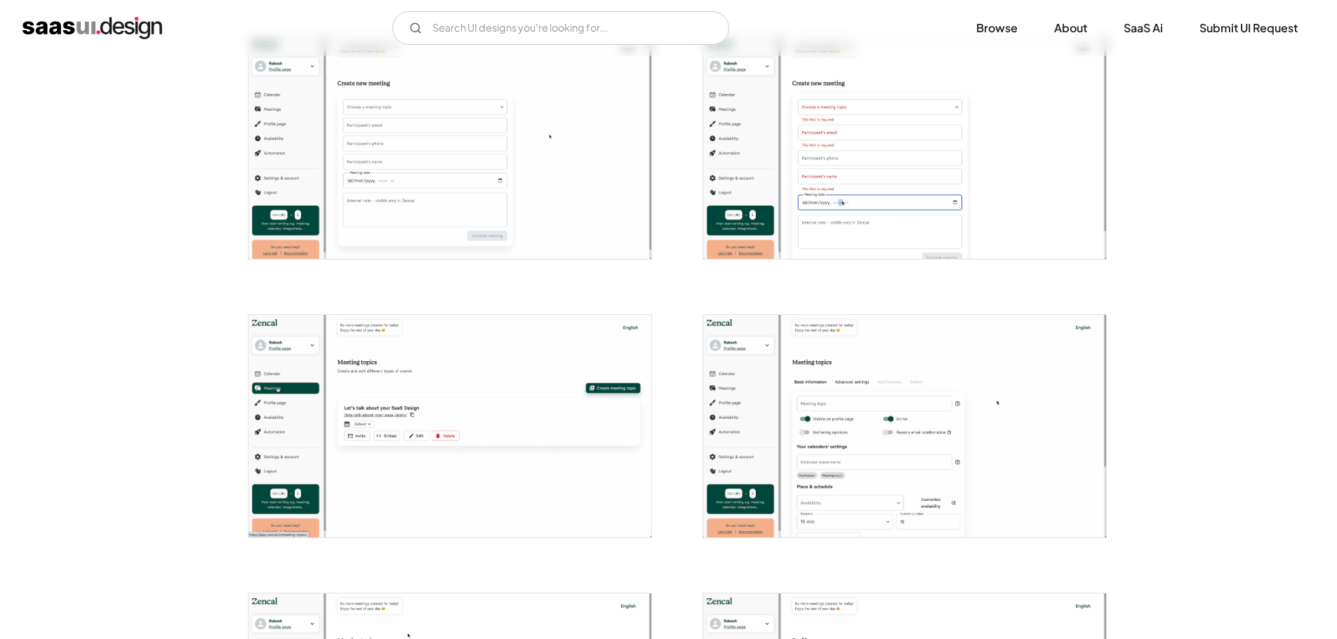
scroll to position [2105, 0]
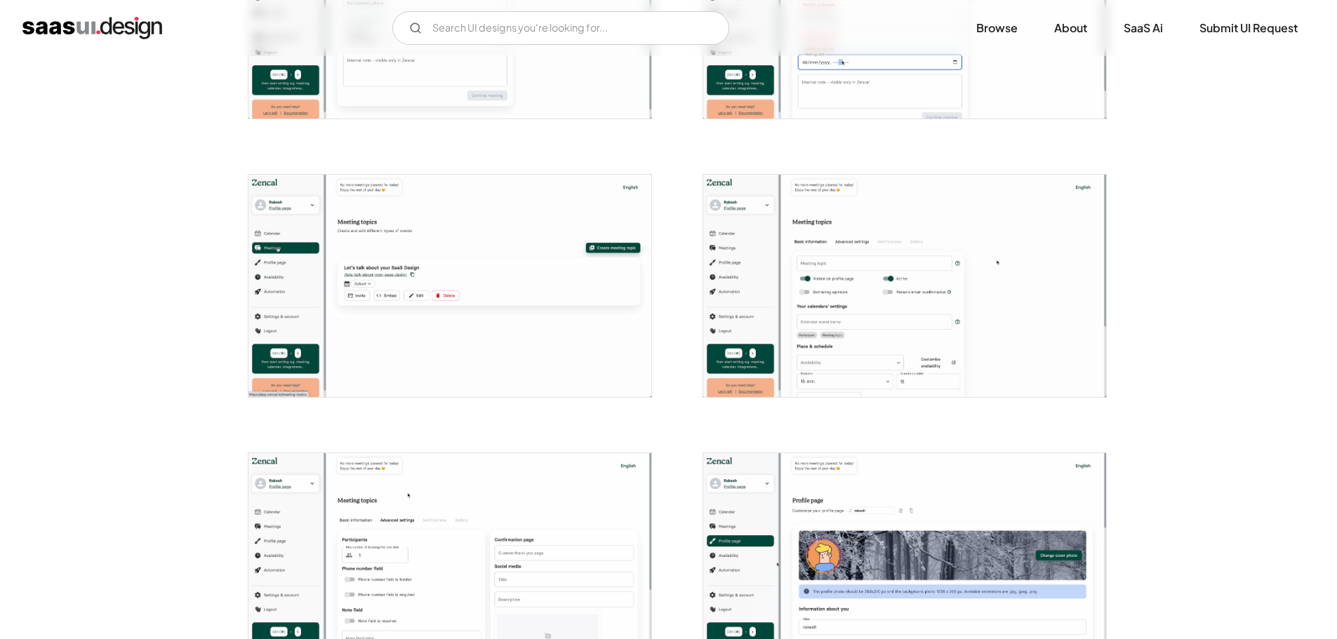
click at [474, 270] on img "open lightbox" at bounding box center [449, 286] width 403 height 222
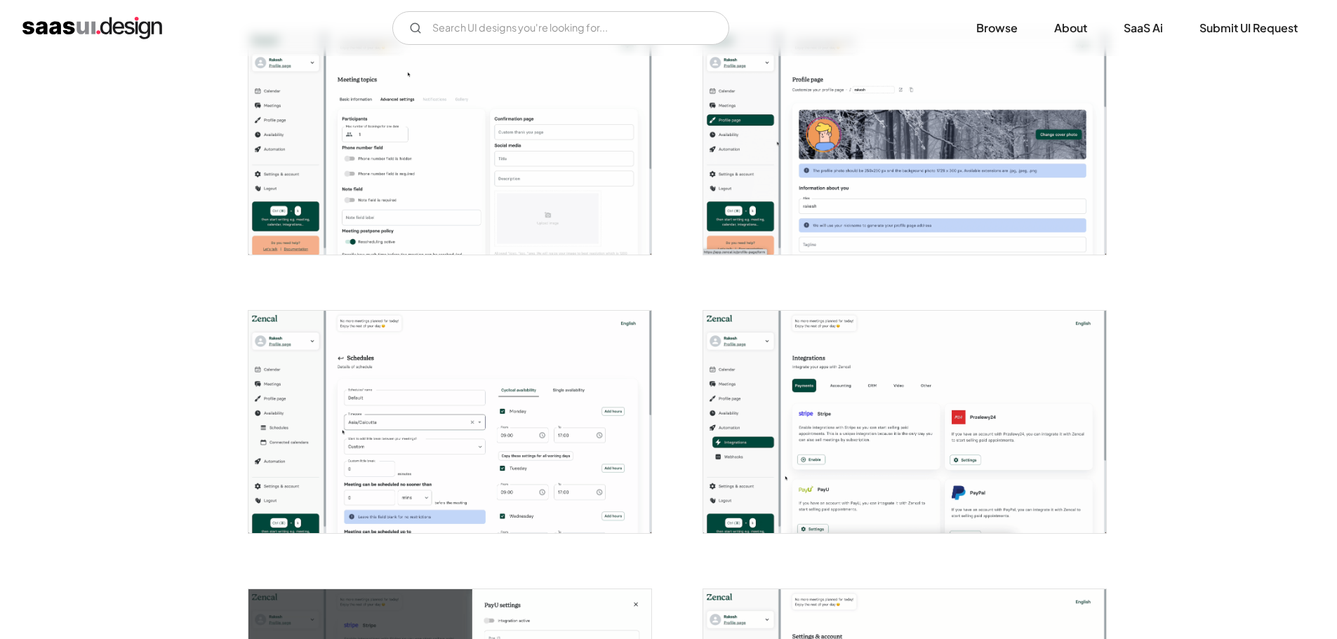
click at [730, 340] on img "open lightbox" at bounding box center [904, 422] width 403 height 222
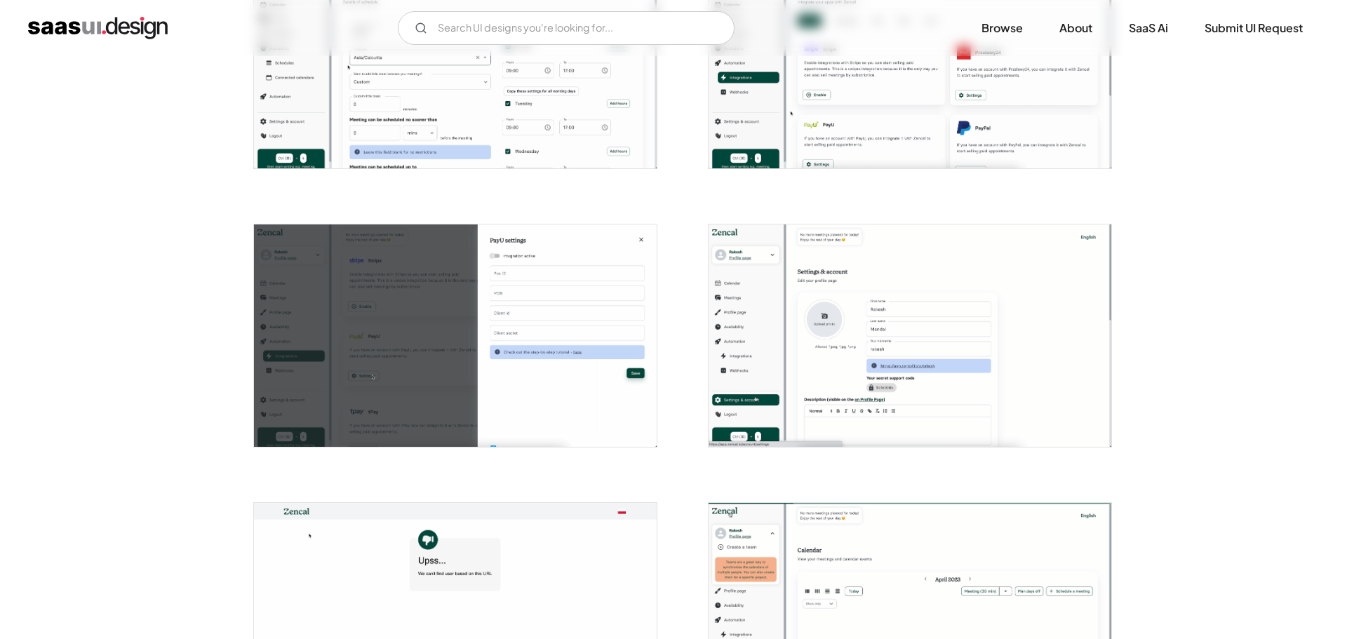
scroll to position [3088, 0]
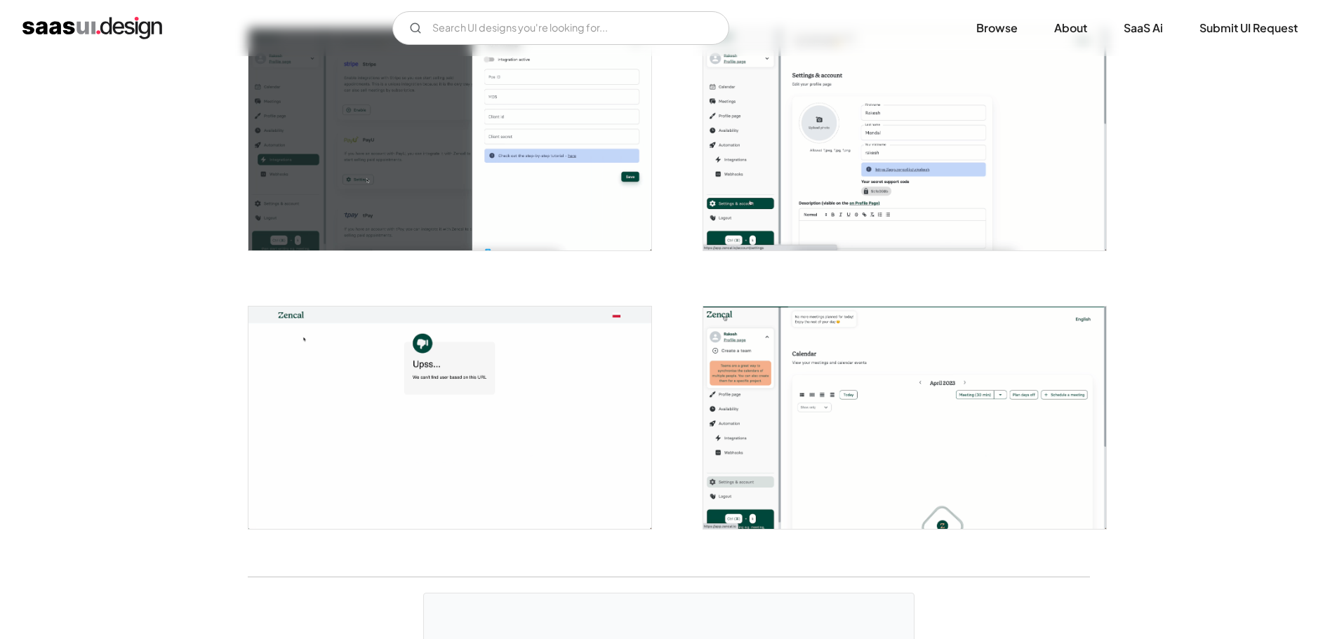
click at [783, 157] on img "open lightbox" at bounding box center [904, 139] width 403 height 222
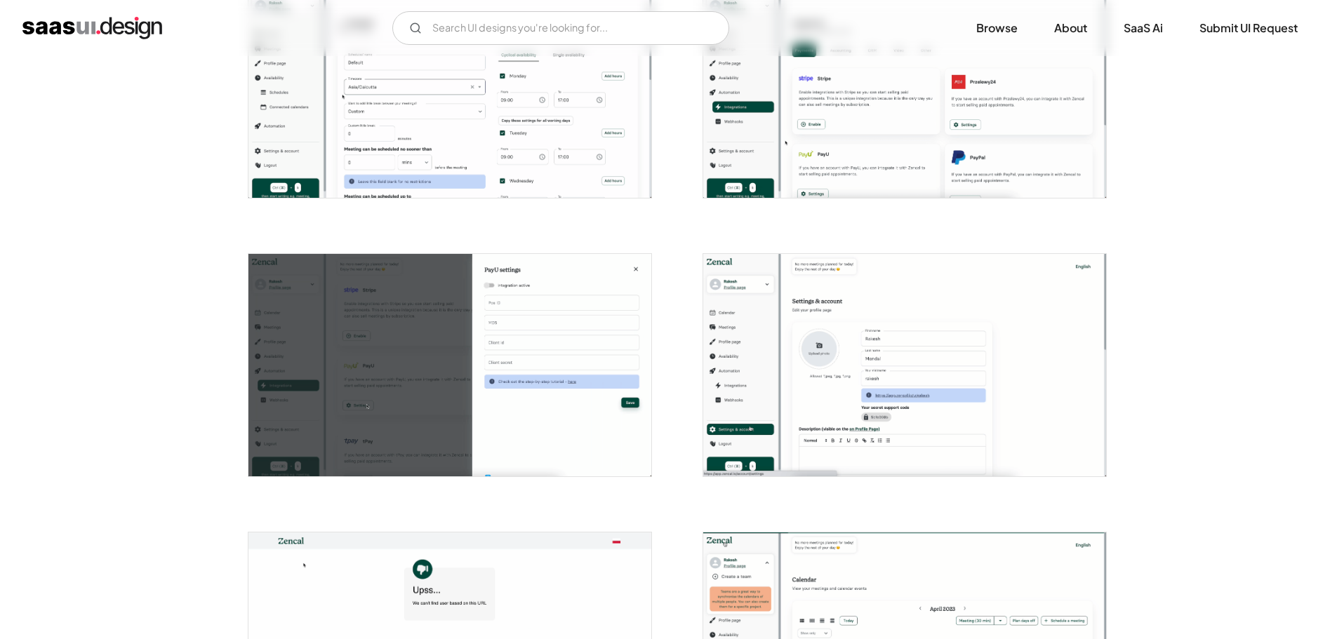
scroll to position [2807, 0]
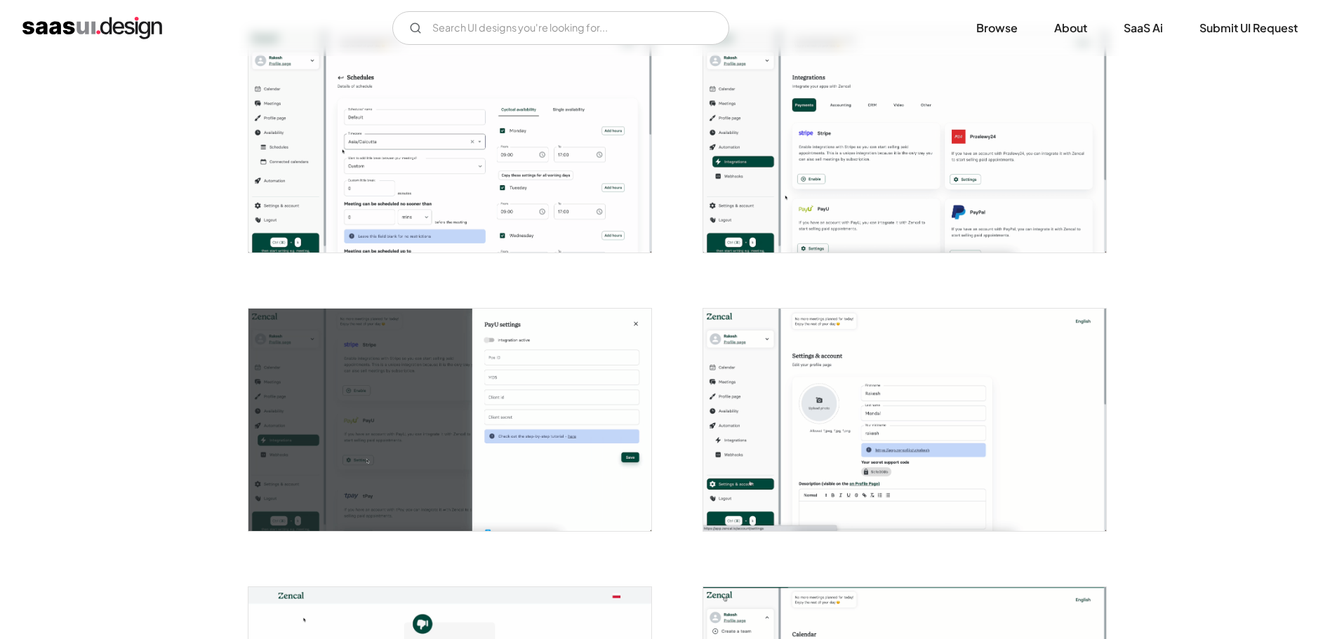
click at [777, 160] on img "open lightbox" at bounding box center [904, 141] width 403 height 222
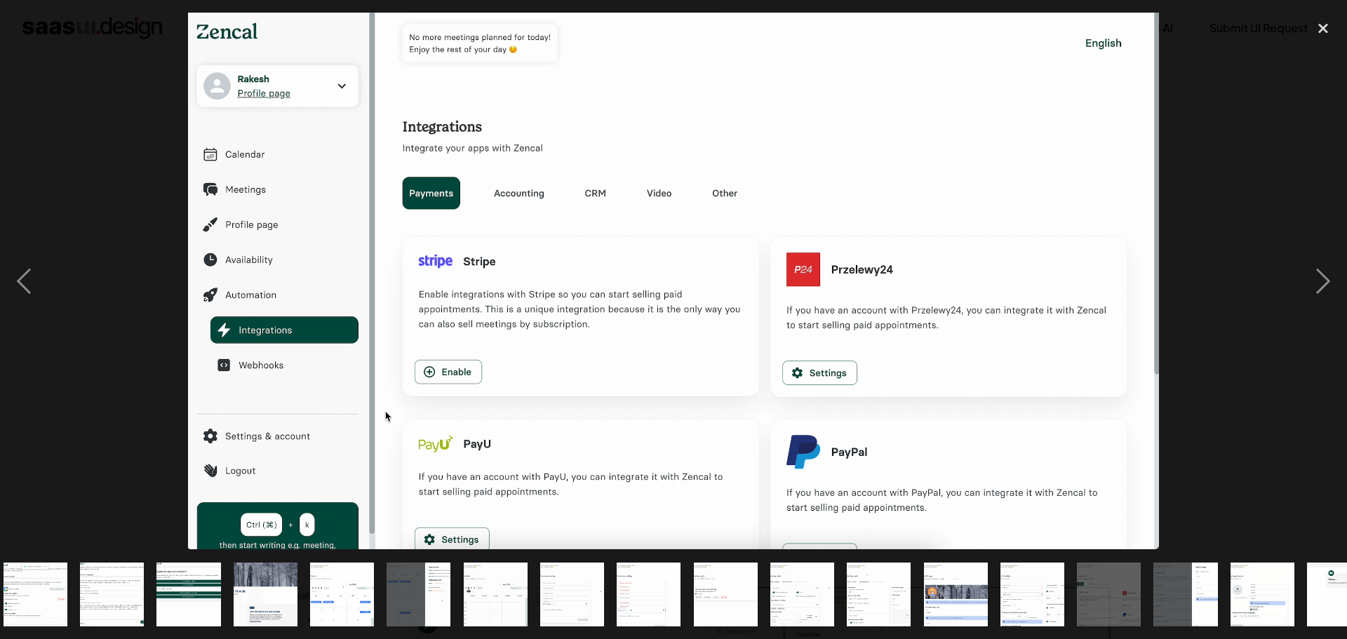
scroll to position [0, 507]
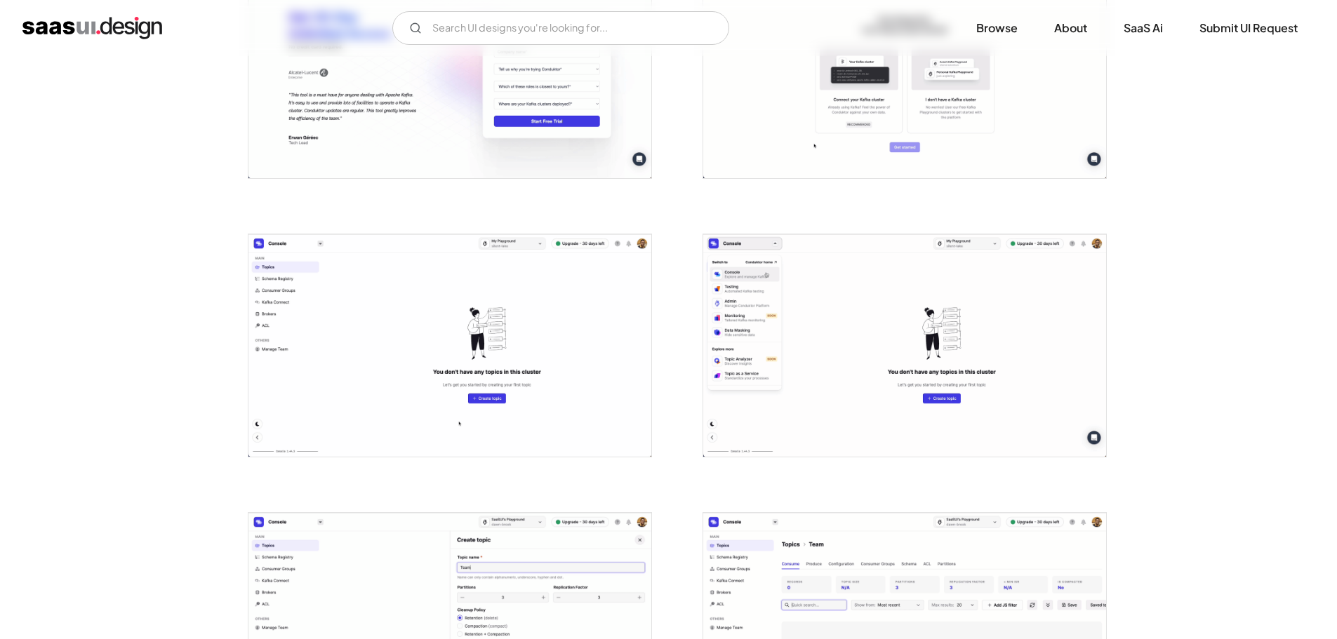
scroll to position [842, 0]
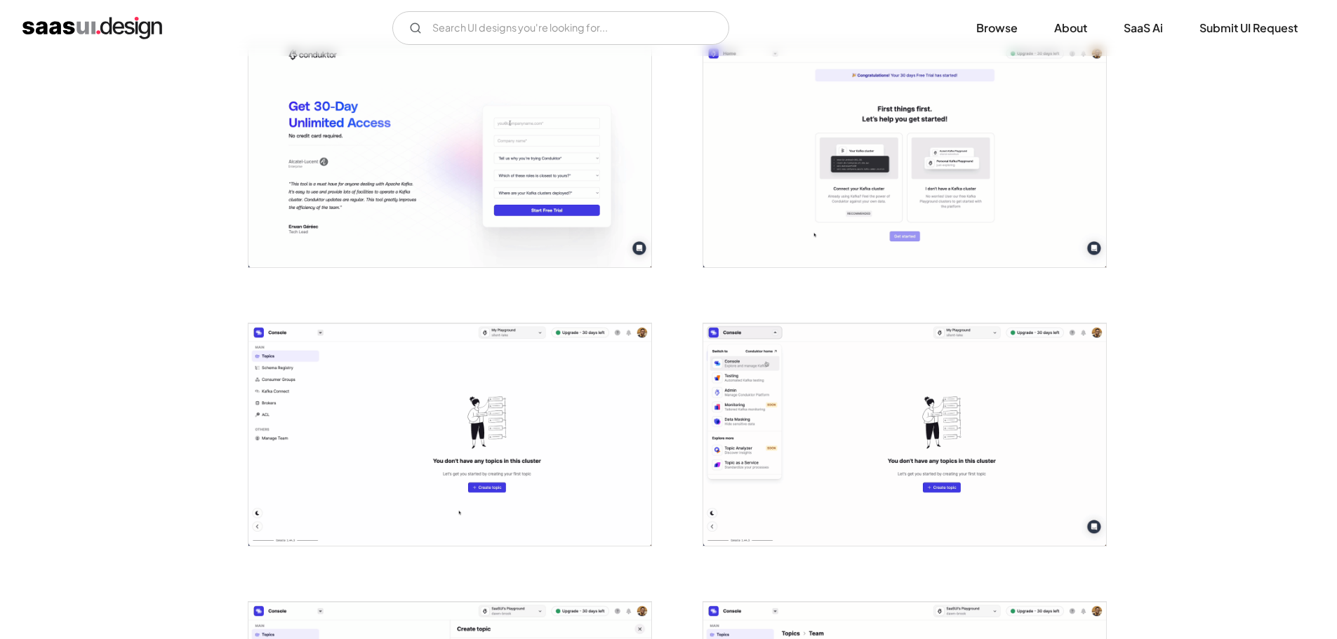
click at [879, 166] on img "open lightbox" at bounding box center [904, 155] width 403 height 222
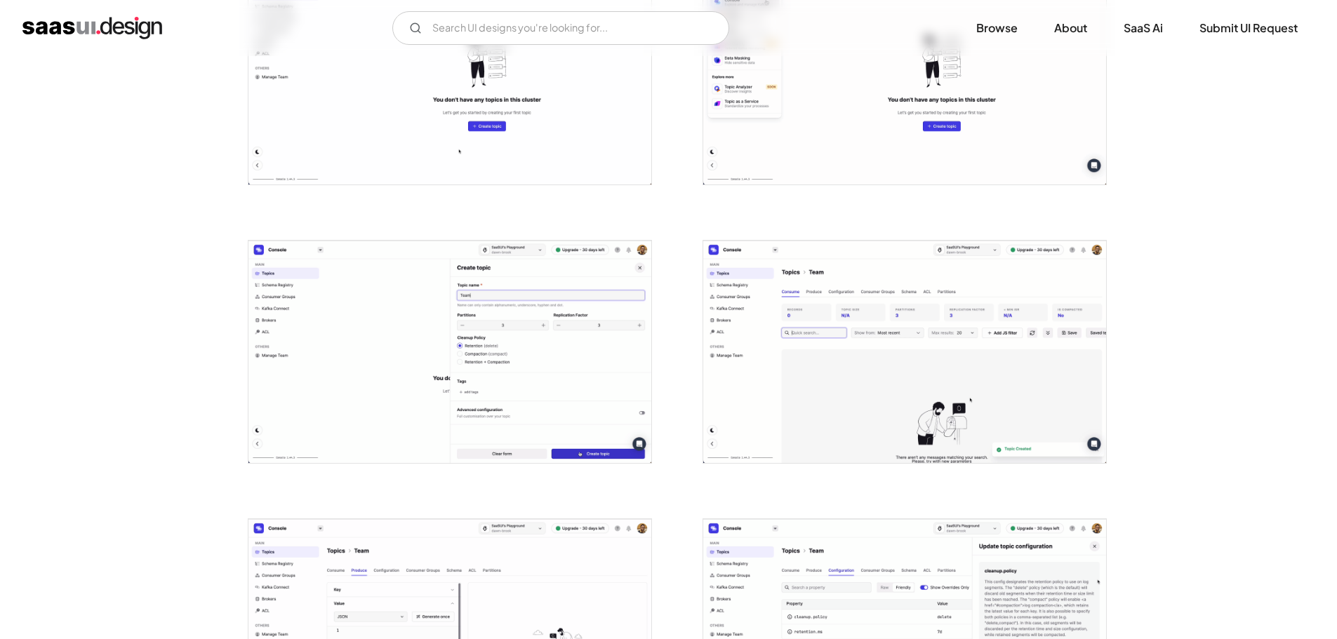
scroll to position [1263, 0]
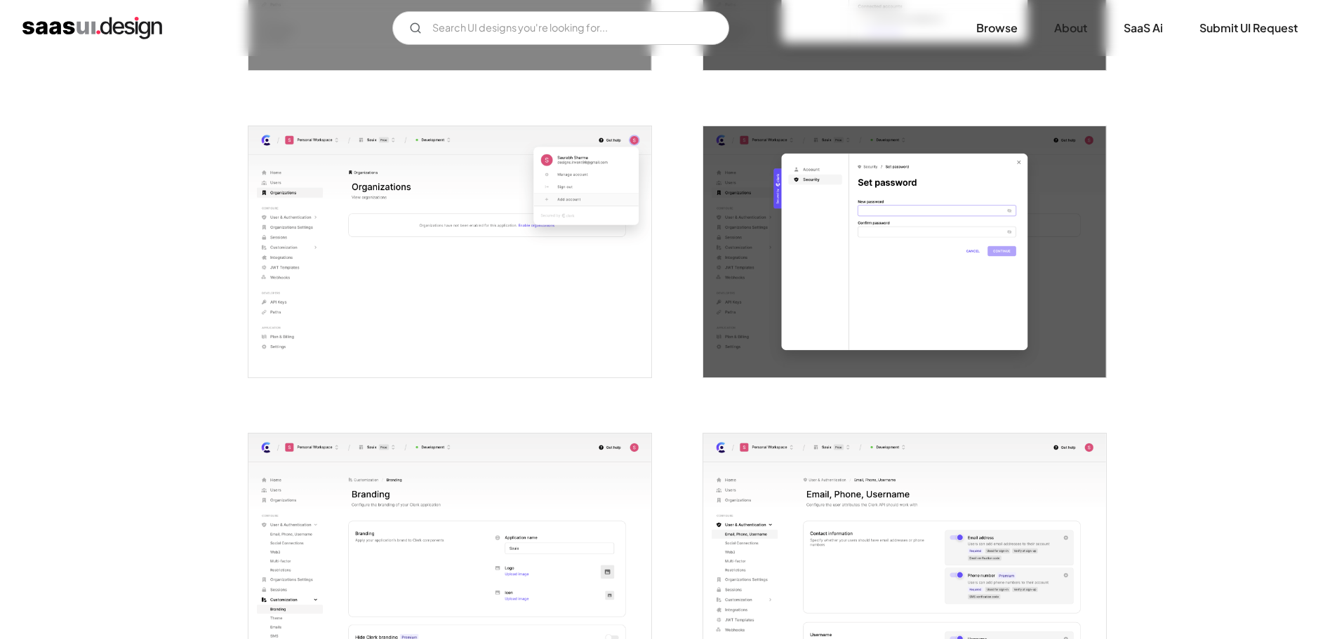
scroll to position [1684, 0]
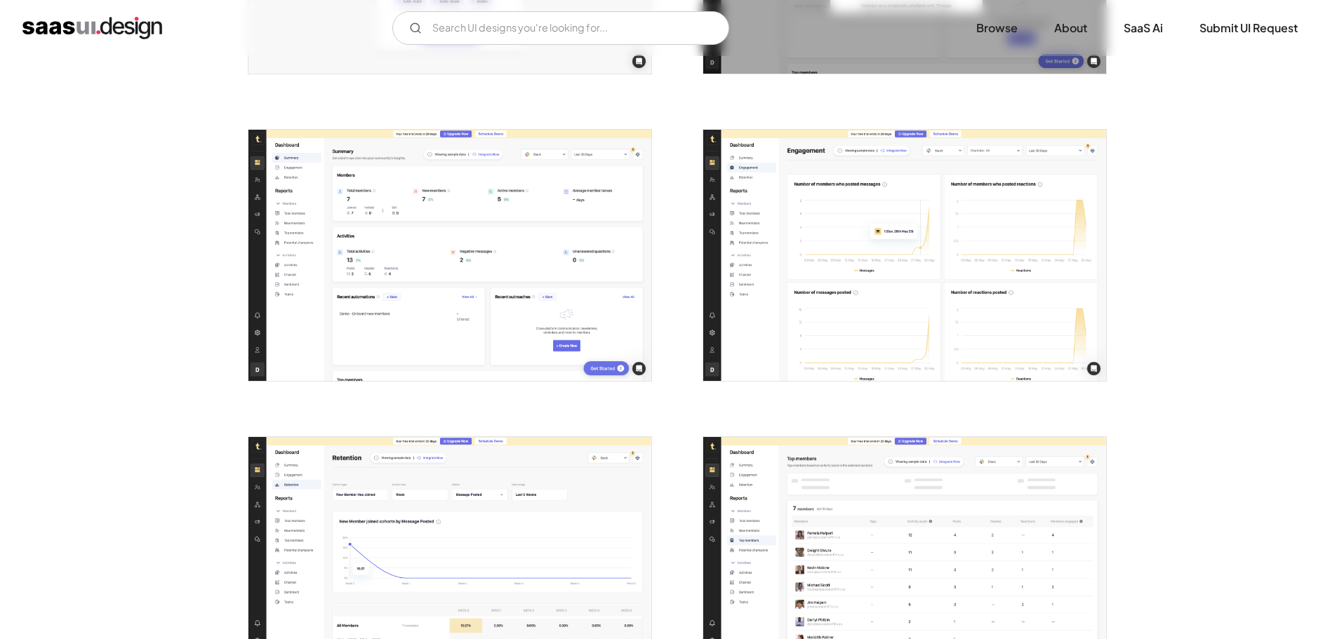
click at [348, 232] on img "open lightbox" at bounding box center [449, 256] width 403 height 252
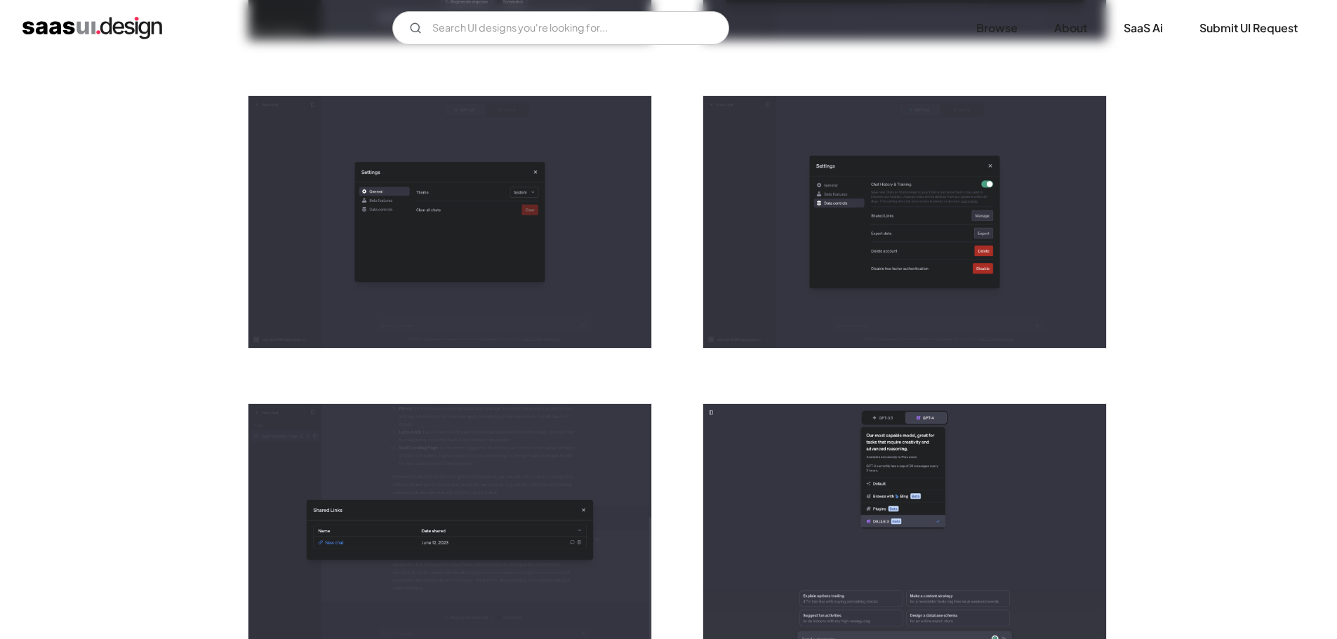
scroll to position [3368, 0]
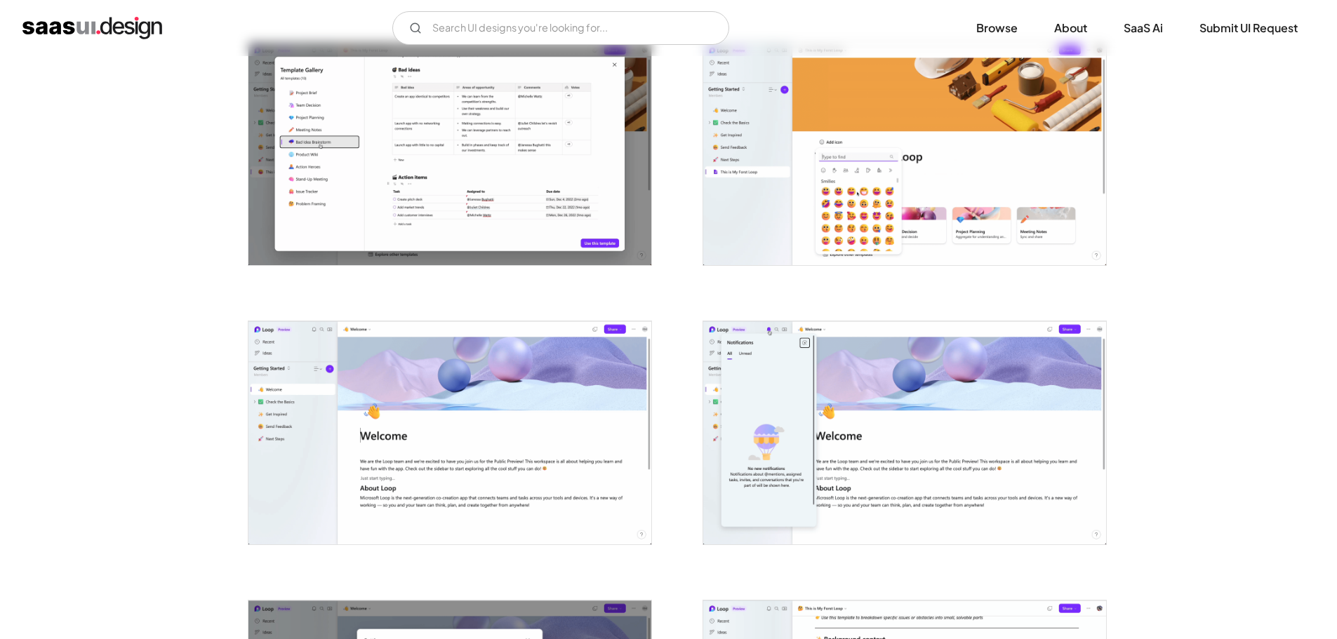
scroll to position [1511, 0]
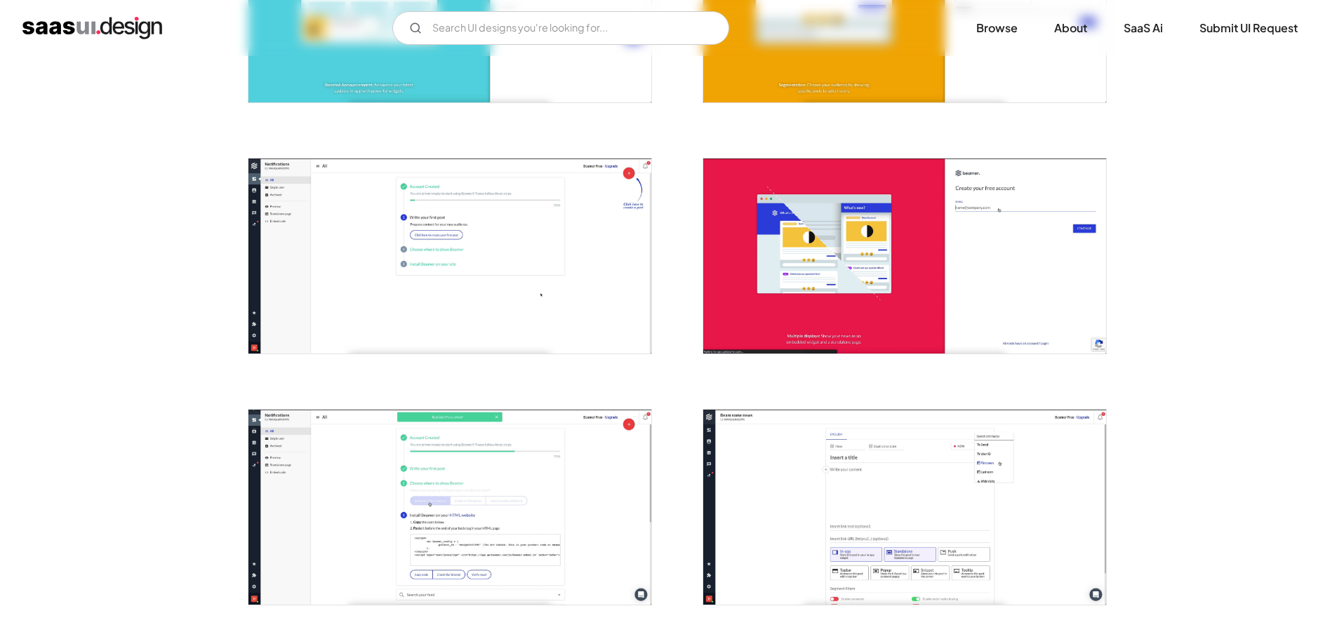
scroll to position [281, 0]
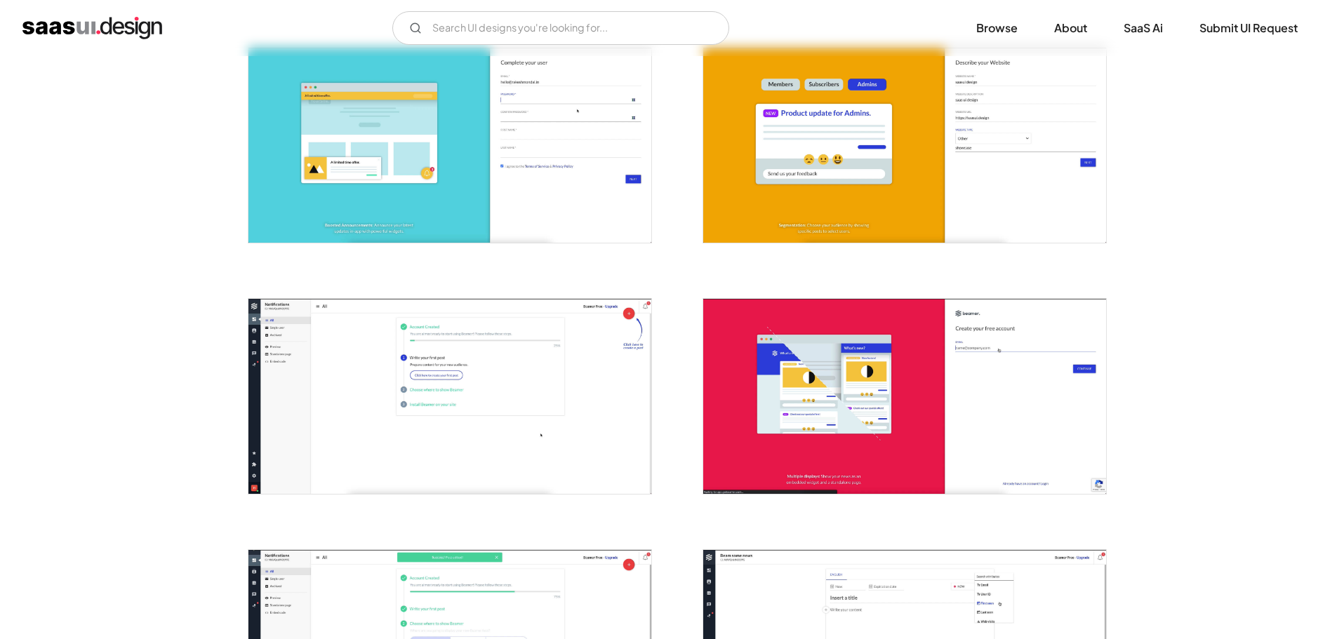
click at [475, 305] on img "open lightbox" at bounding box center [449, 396] width 403 height 195
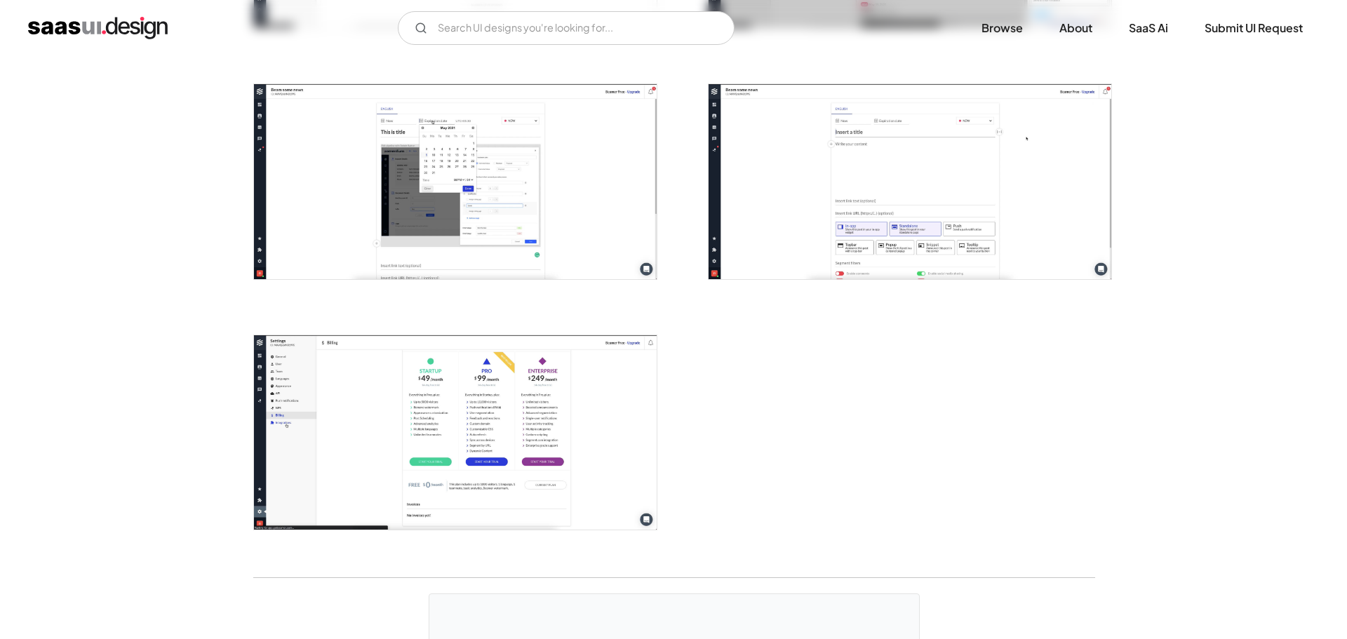
scroll to position [1544, 0]
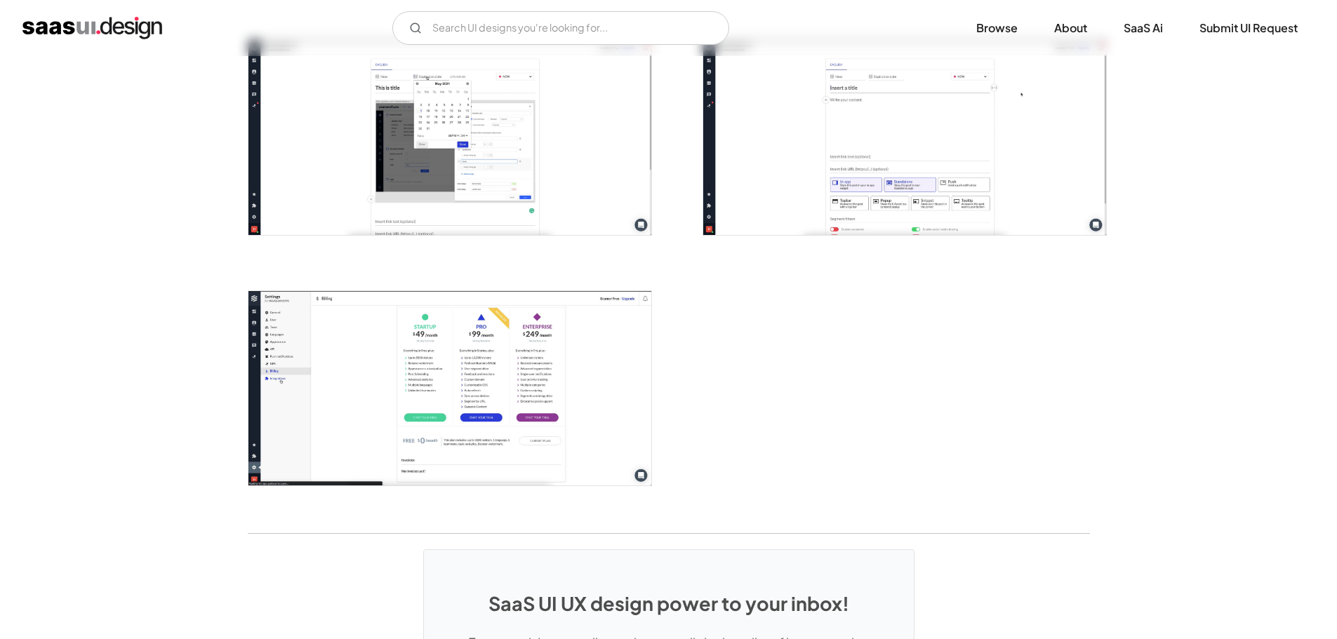
click at [851, 160] on img "open lightbox" at bounding box center [904, 137] width 403 height 195
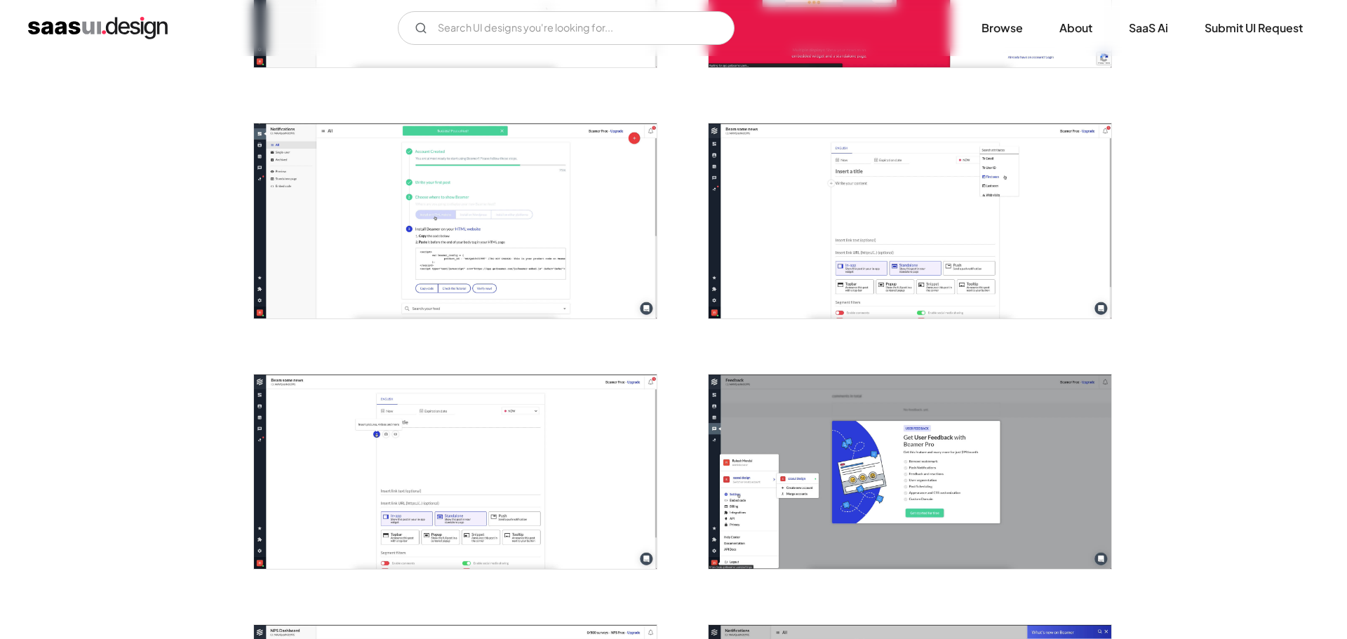
scroll to position [702, 0]
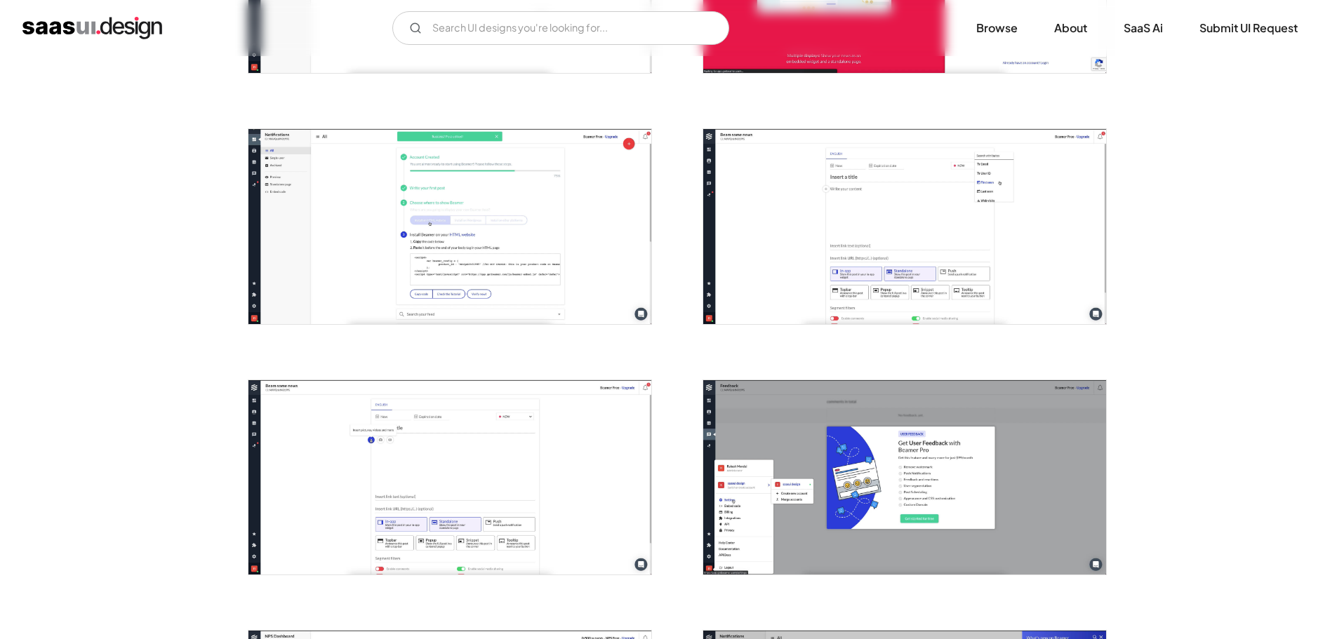
click at [844, 167] on img "open lightbox" at bounding box center [904, 226] width 403 height 195
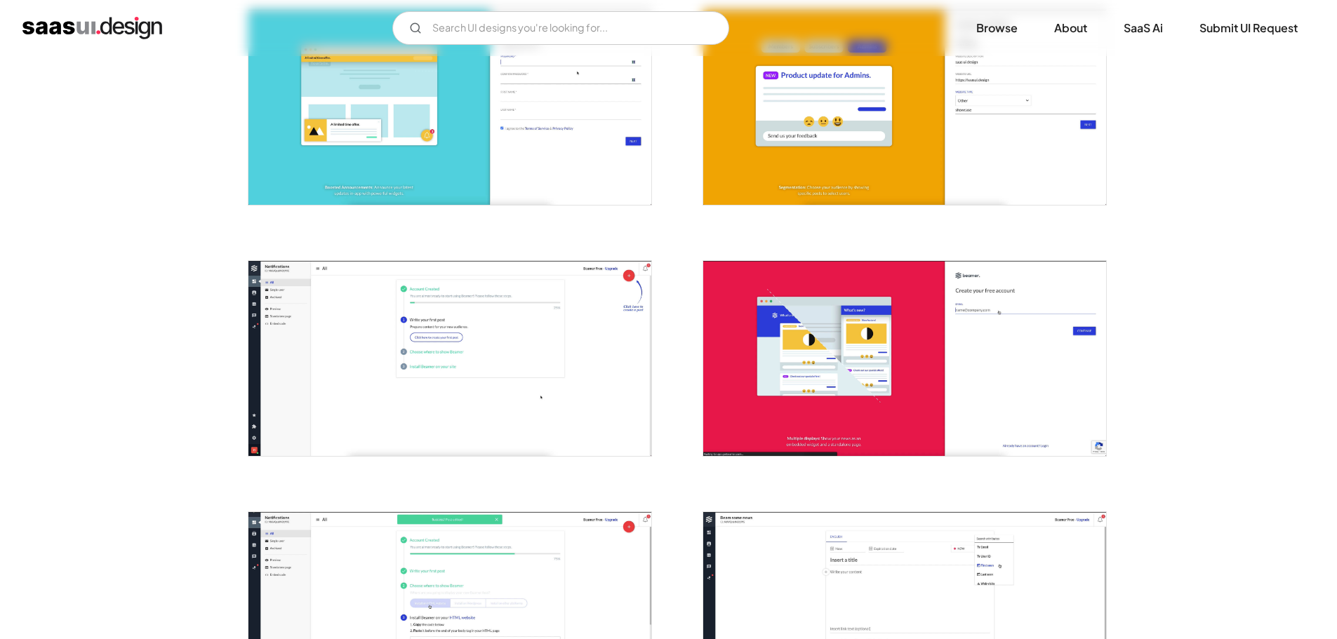
scroll to position [0, 0]
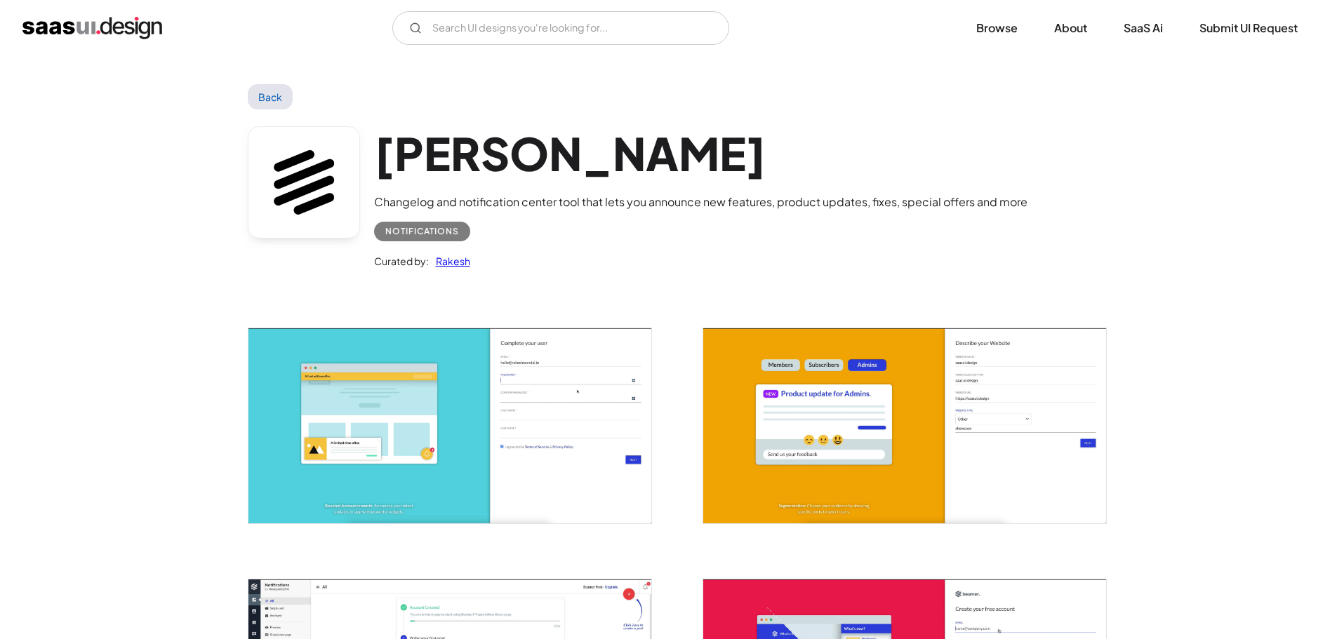
click at [584, 414] on img "open lightbox" at bounding box center [449, 425] width 403 height 195
click at [767, 392] on img "open lightbox" at bounding box center [904, 425] width 403 height 195
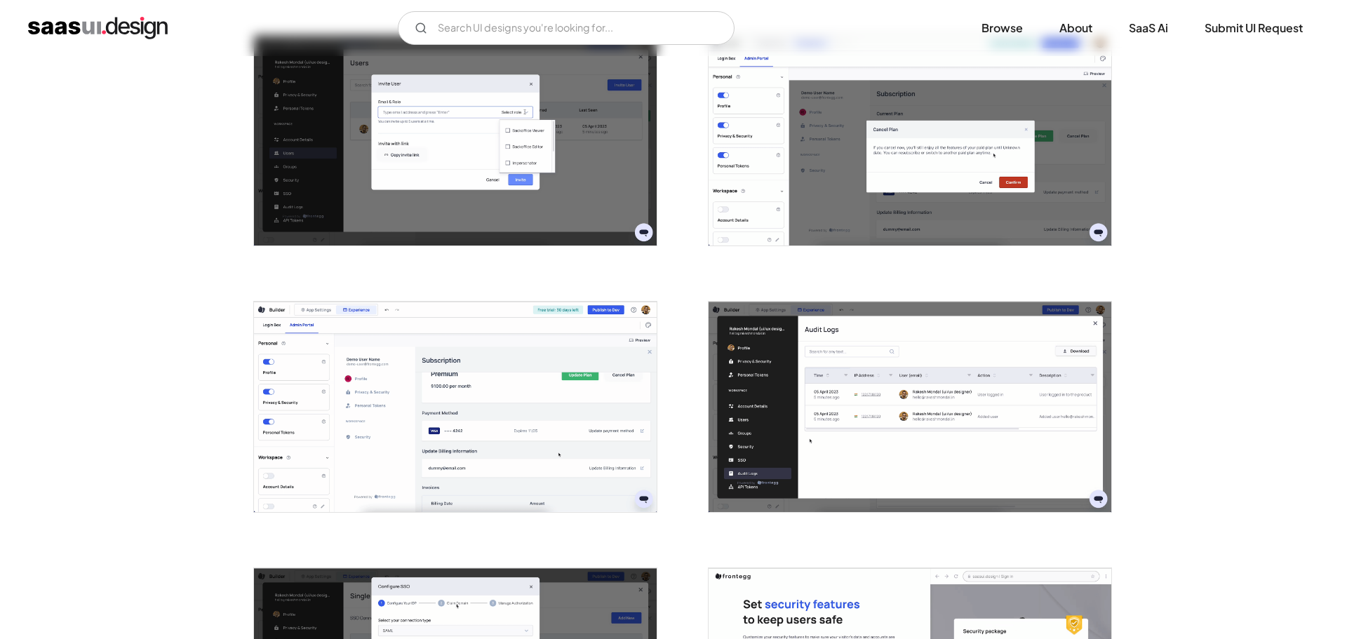
scroll to position [702, 0]
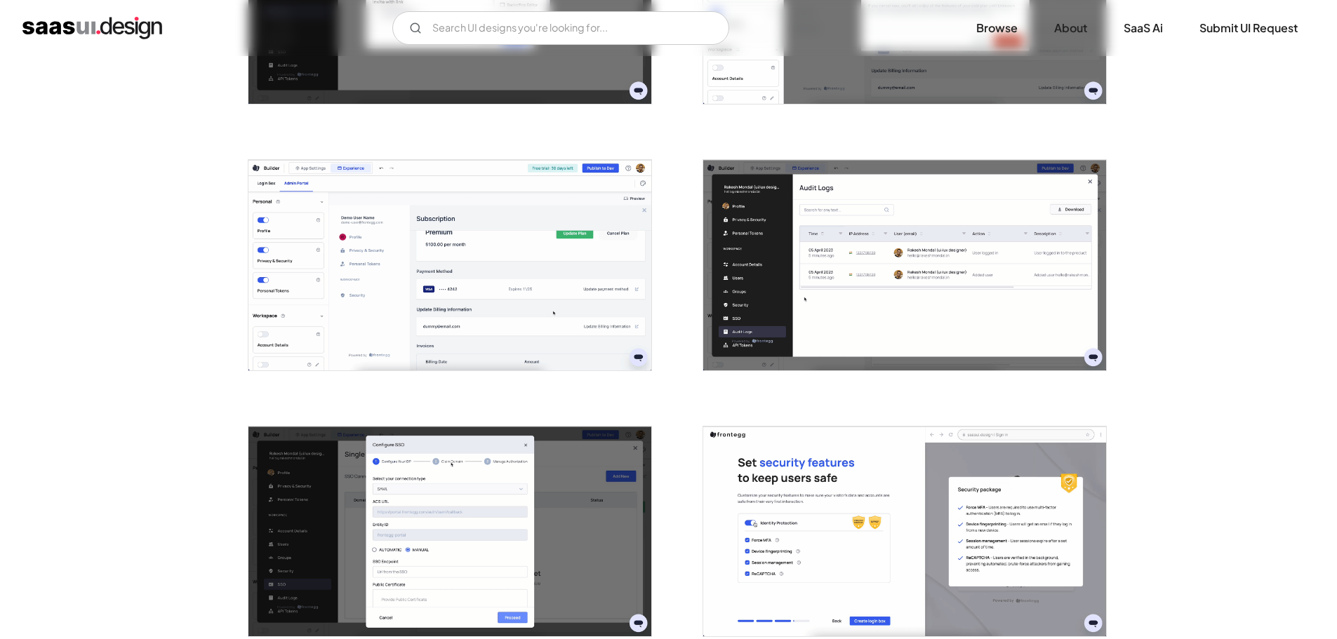
click at [551, 281] on img "open lightbox" at bounding box center [449, 265] width 403 height 211
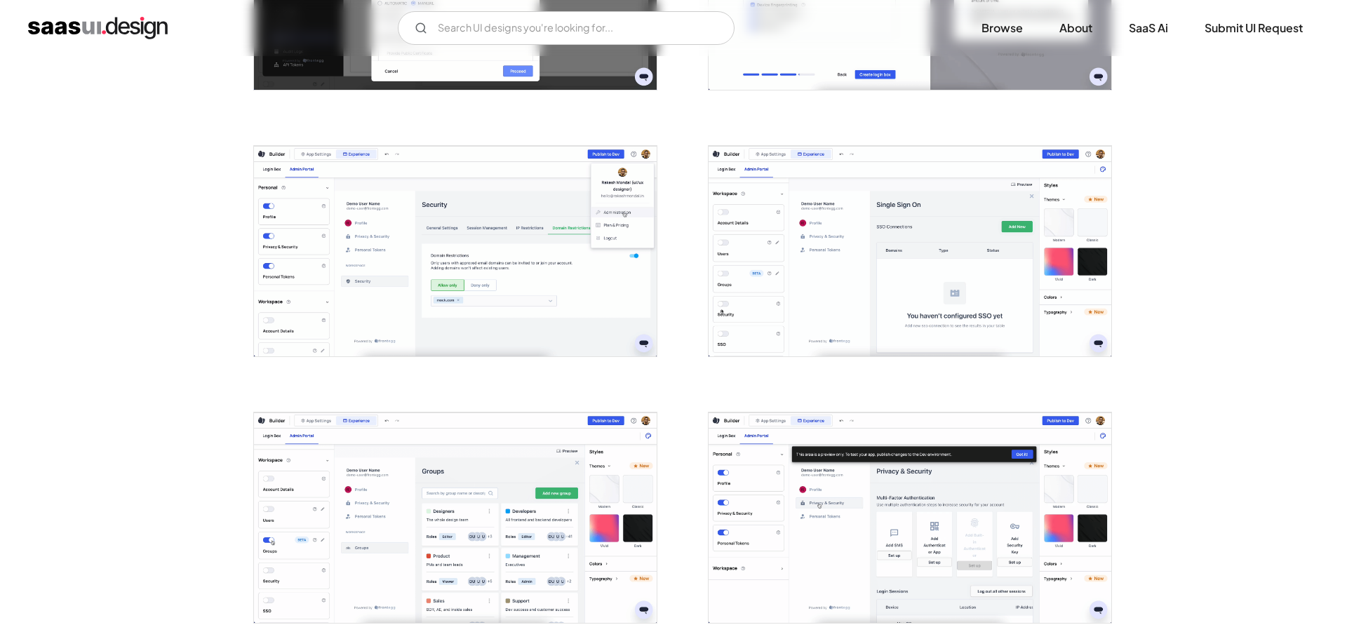
scroll to position [1263, 0]
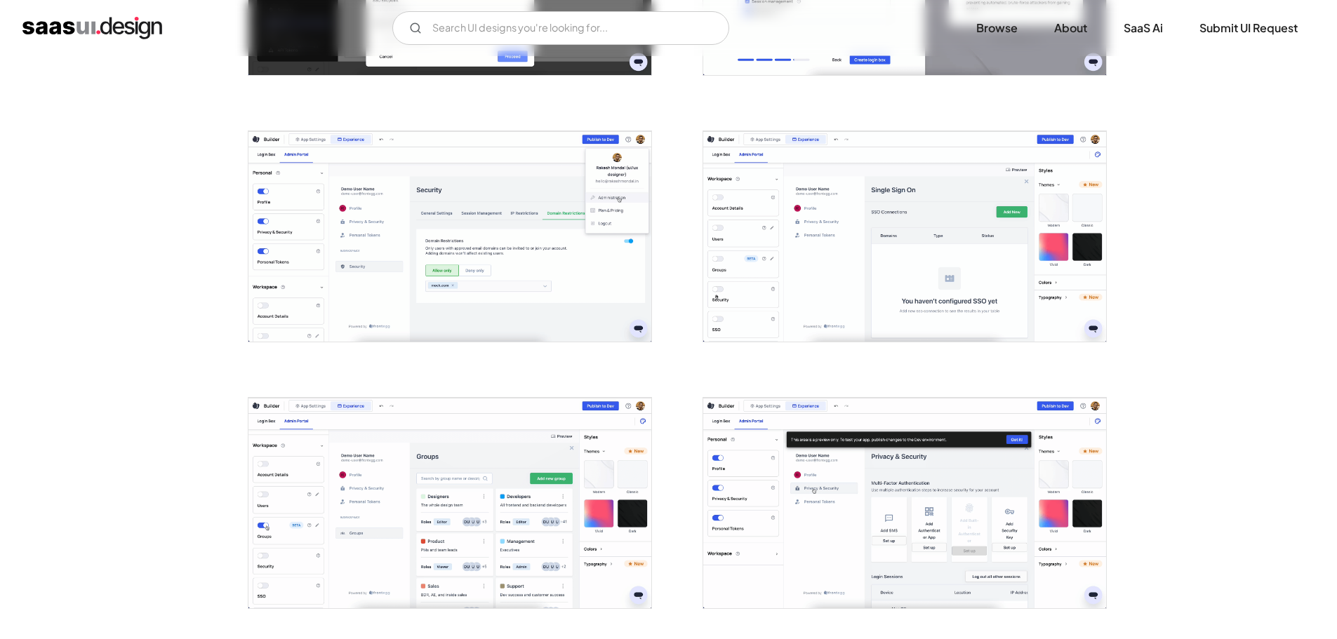
click at [448, 473] on img "open lightbox" at bounding box center [449, 503] width 403 height 211
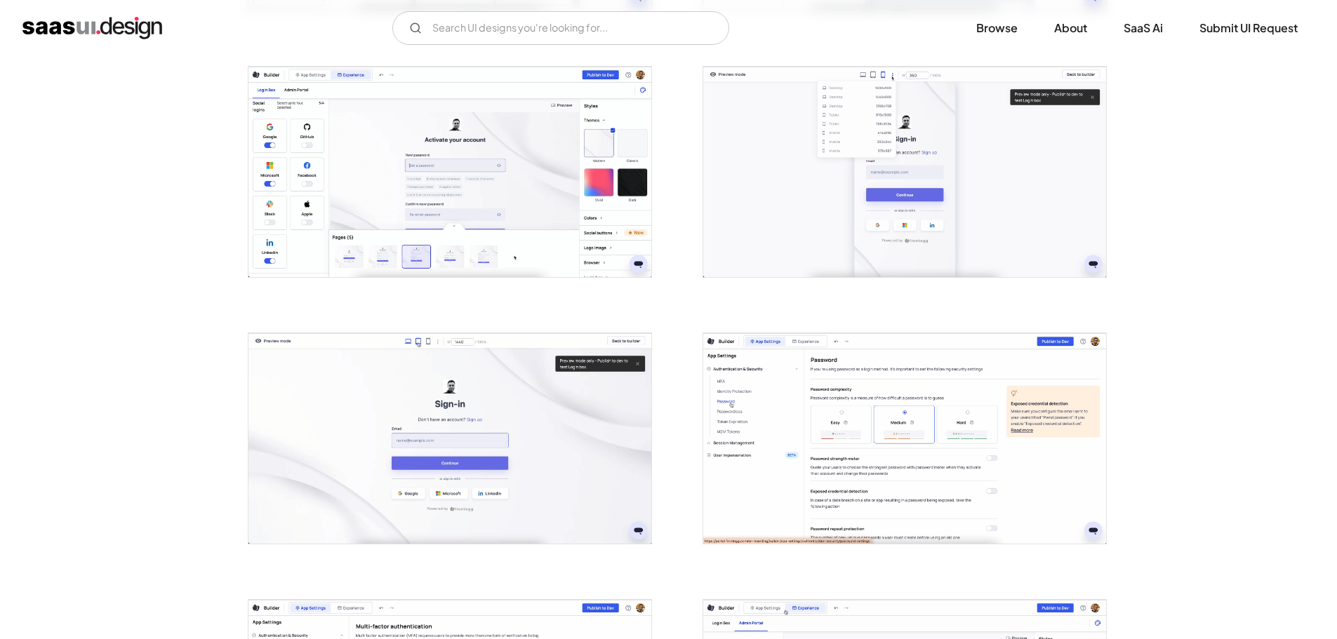
scroll to position [1965, 0]
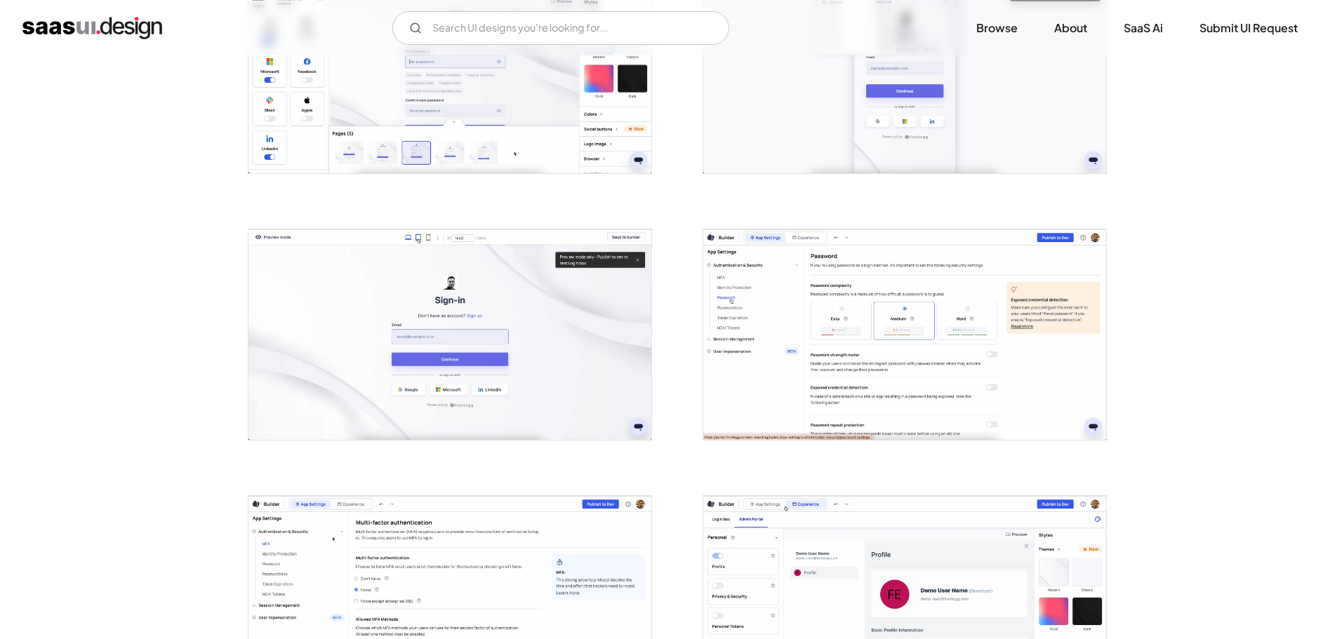
click at [919, 288] on img "open lightbox" at bounding box center [904, 334] width 403 height 211
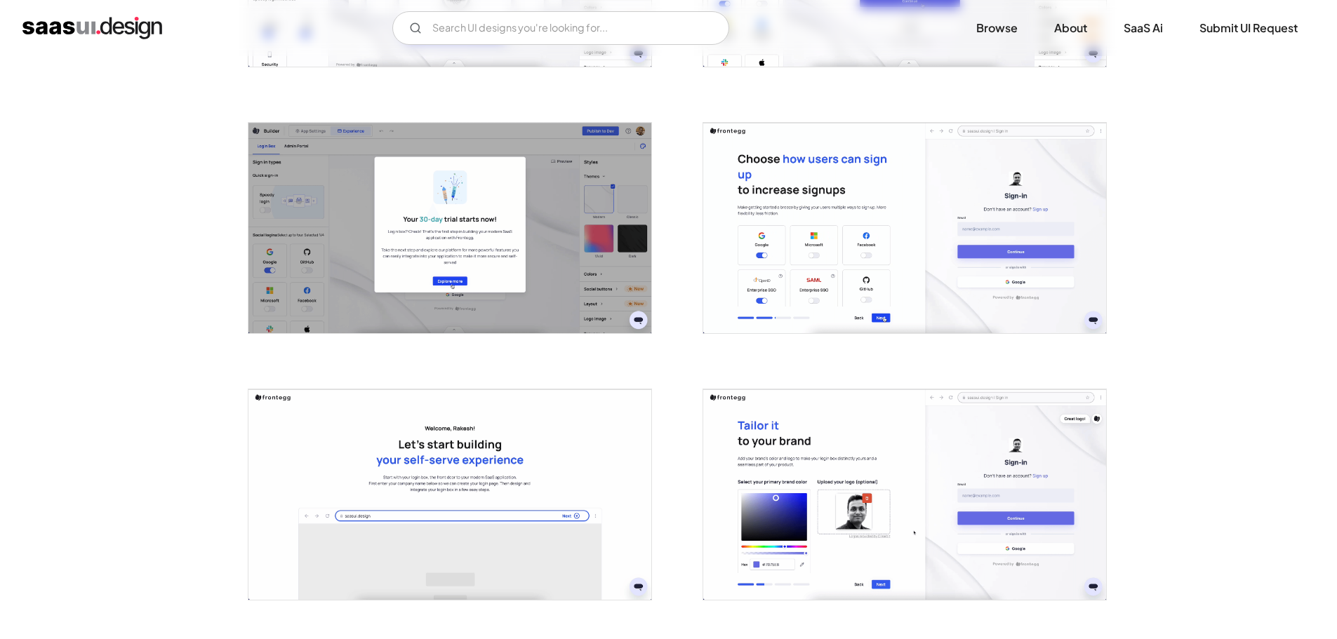
scroll to position [3088, 0]
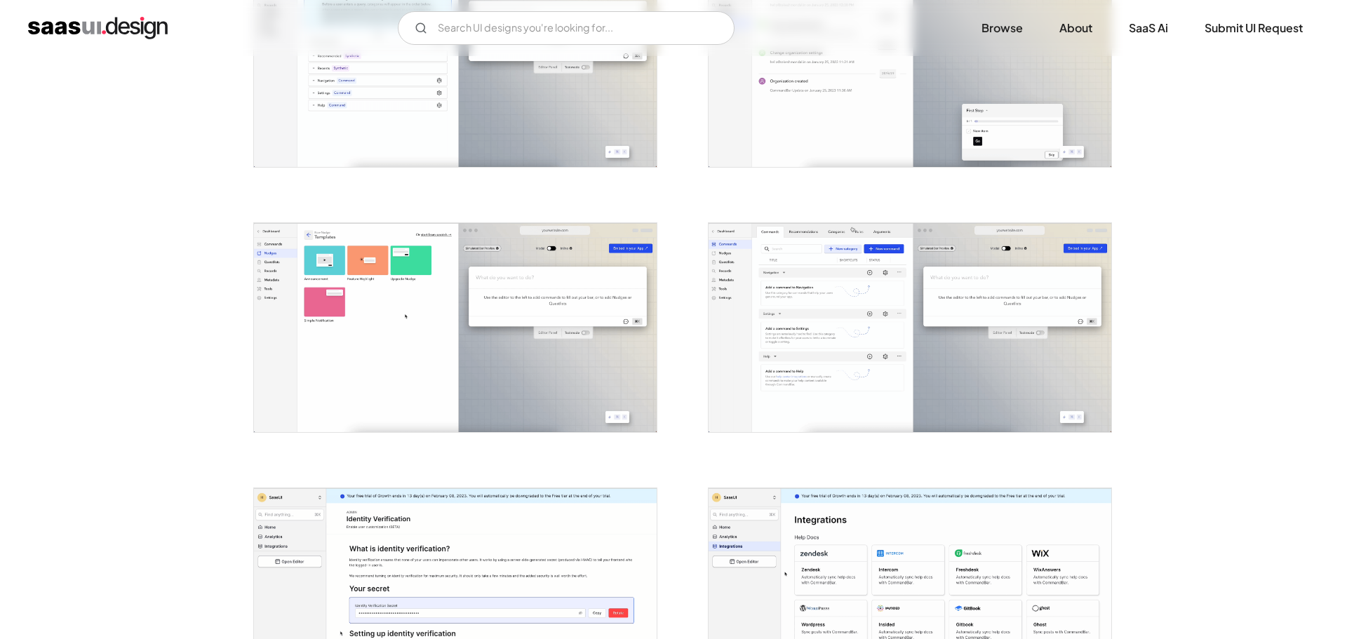
scroll to position [2386, 0]
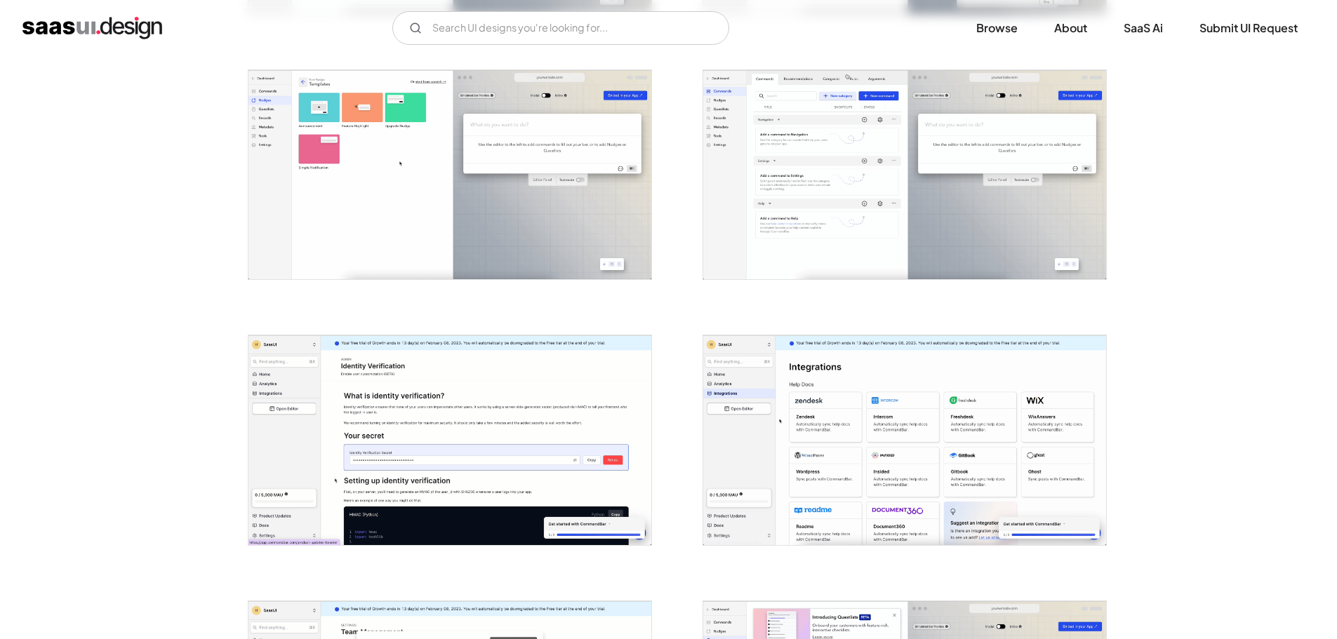
click at [749, 425] on img "open lightbox" at bounding box center [904, 440] width 403 height 210
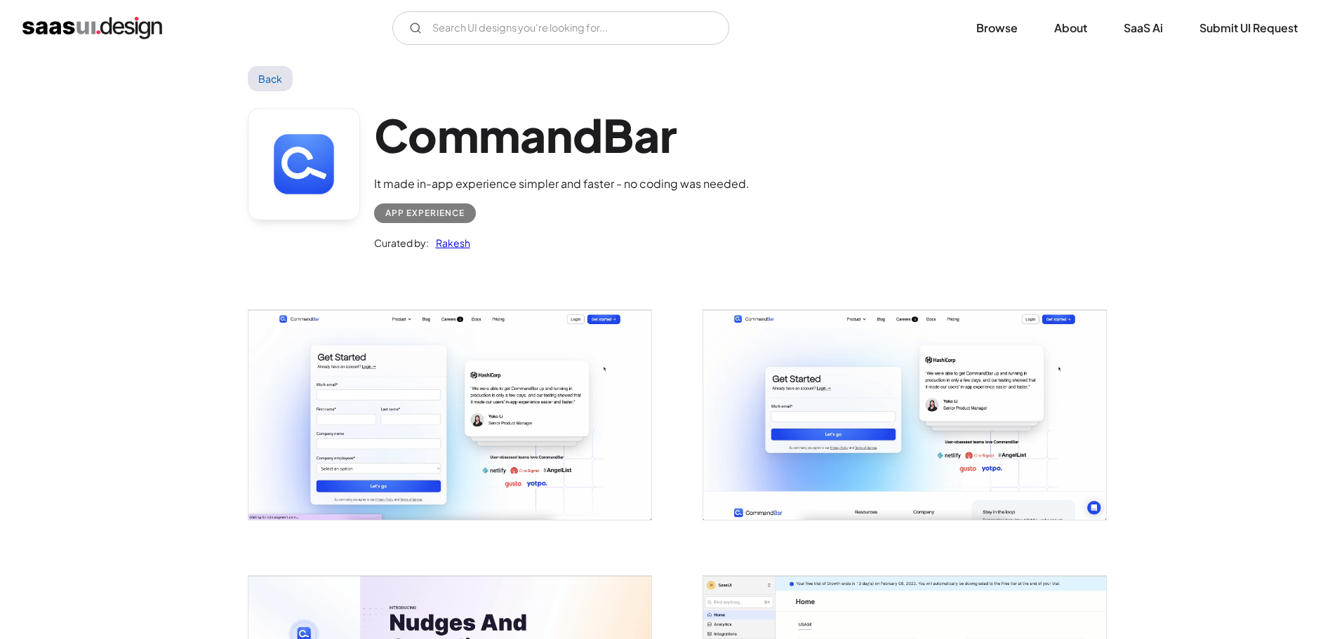
scroll to position [0, 0]
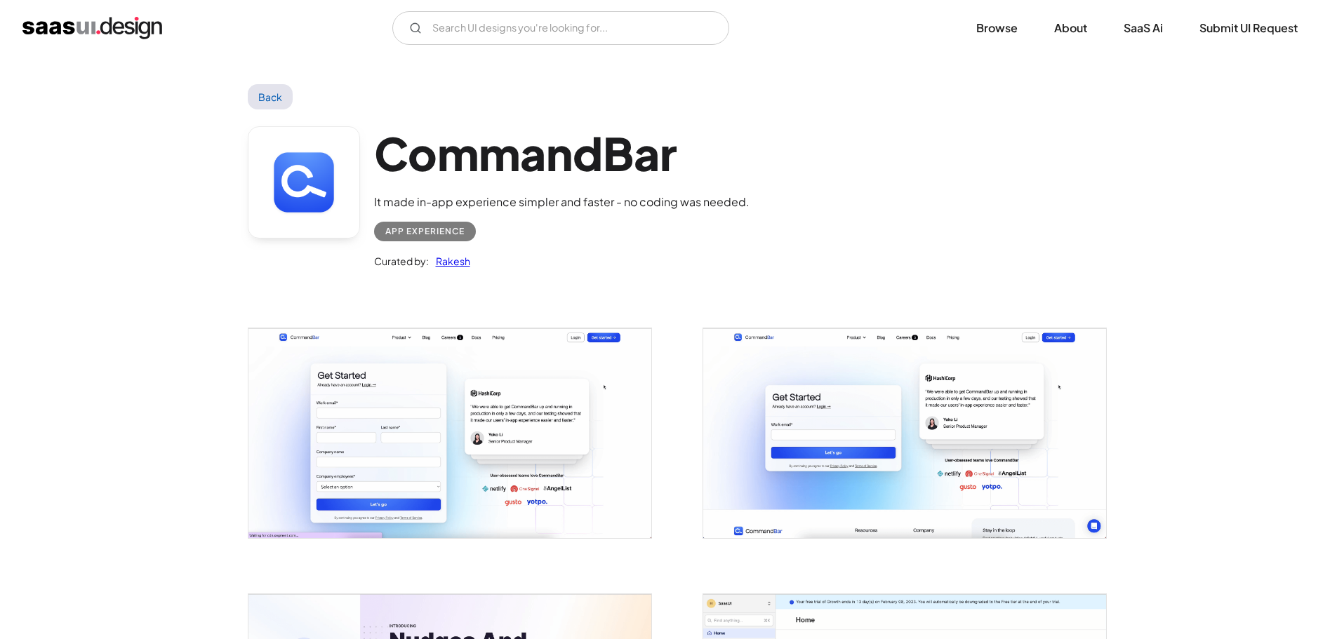
click at [594, 425] on img "open lightbox" at bounding box center [449, 433] width 403 height 210
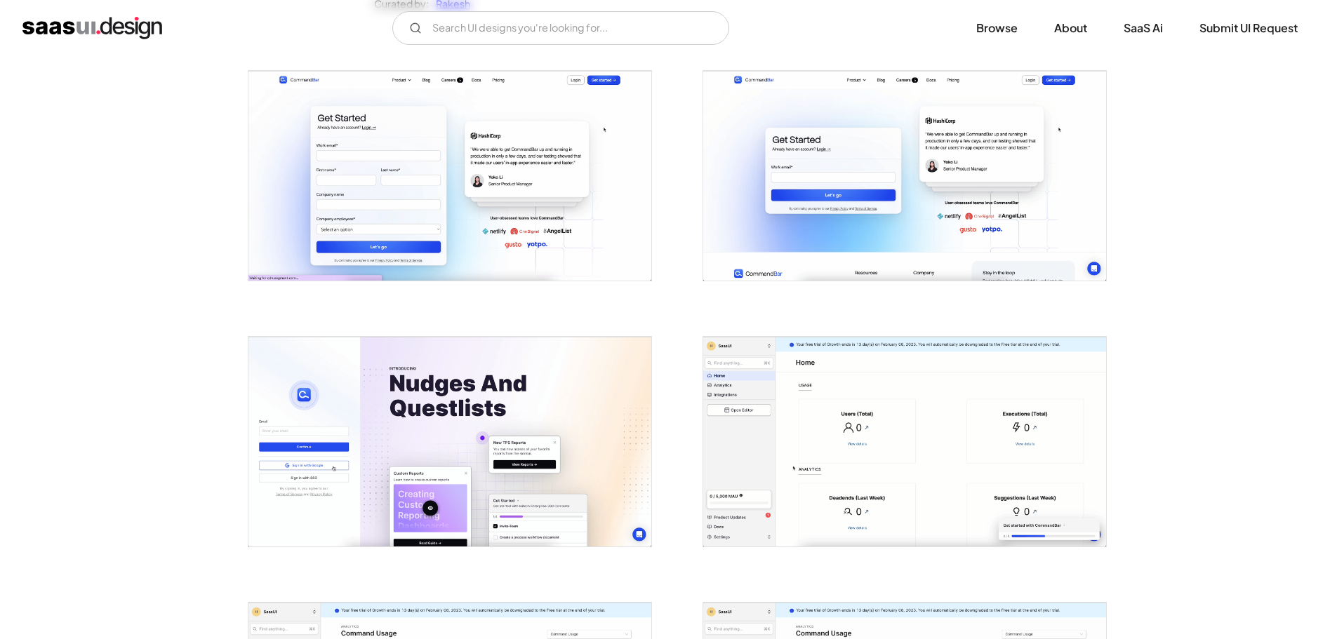
scroll to position [561, 0]
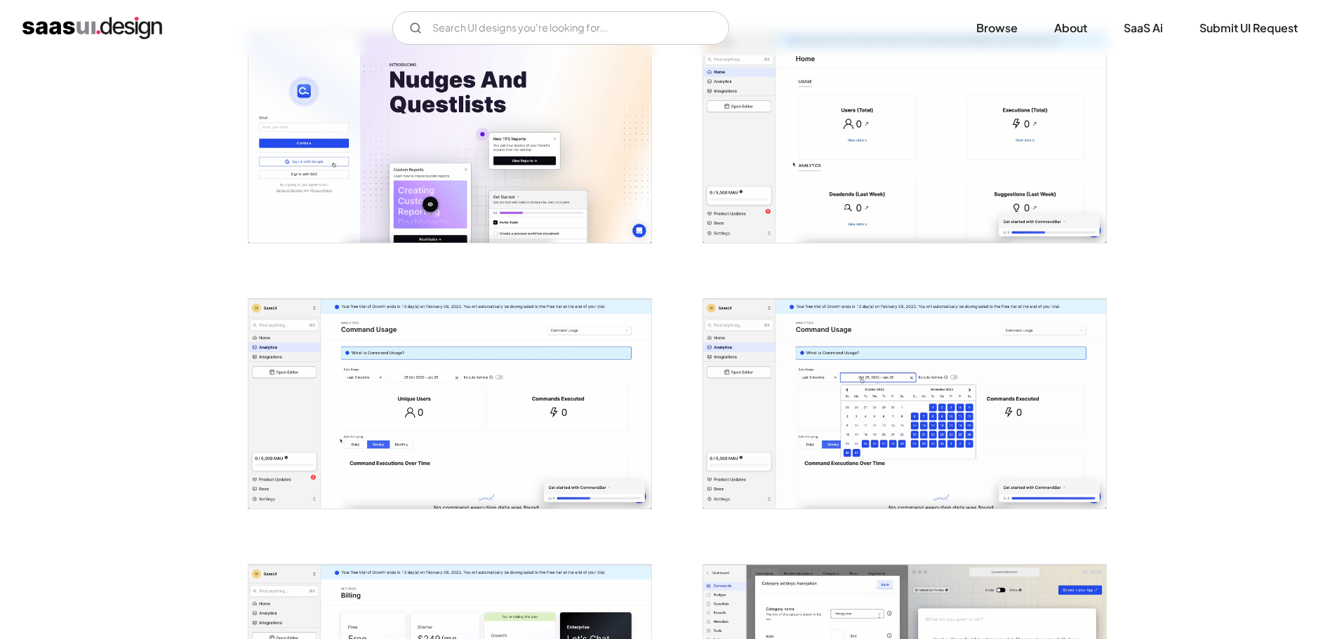
click at [489, 350] on img "open lightbox" at bounding box center [449, 404] width 403 height 210
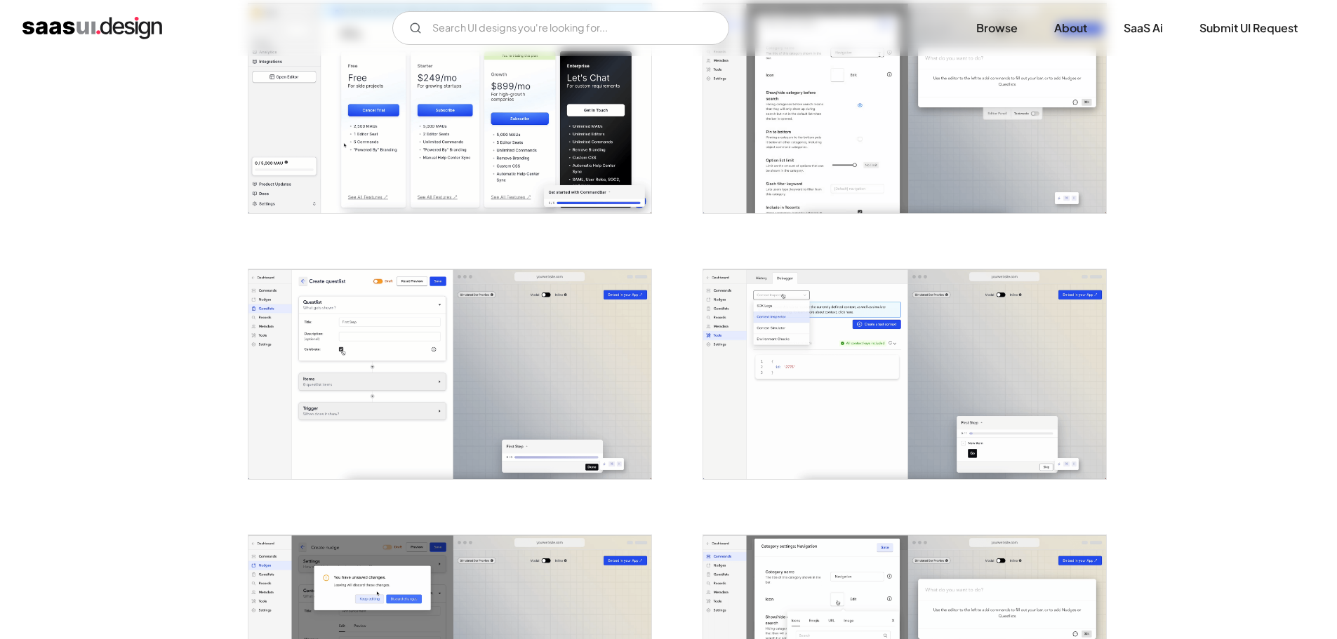
click at [502, 219] on div at bounding box center [441, 100] width 421 height 266
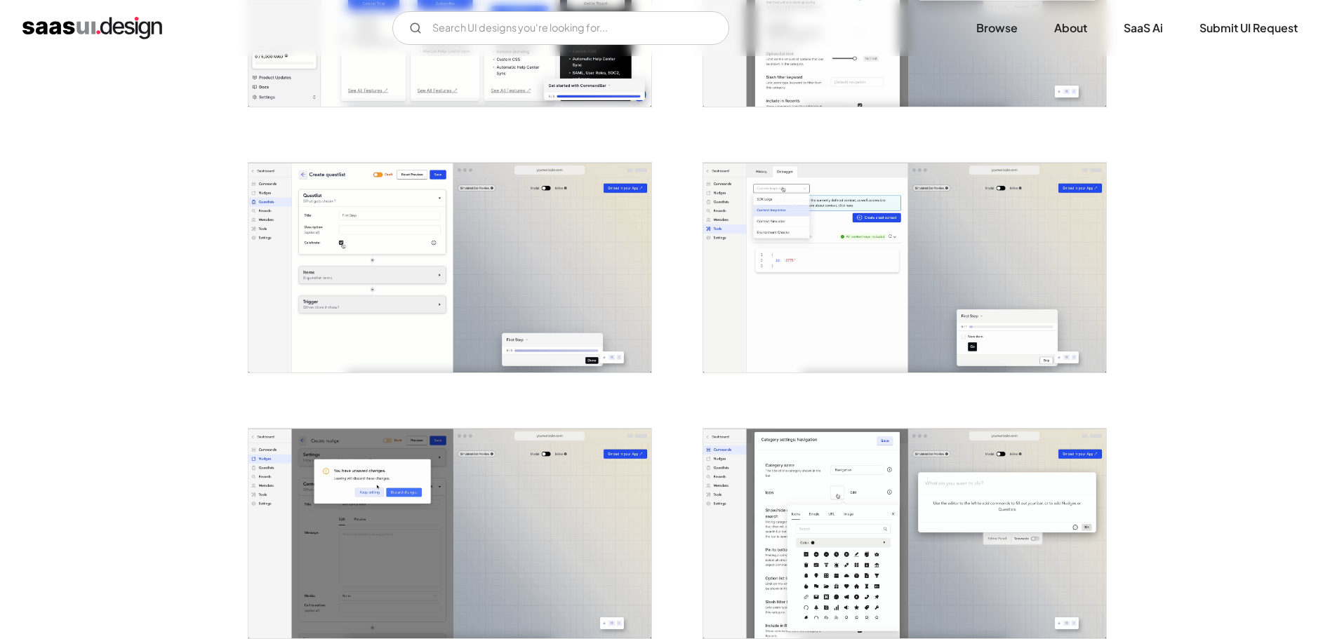
scroll to position [1263, 0]
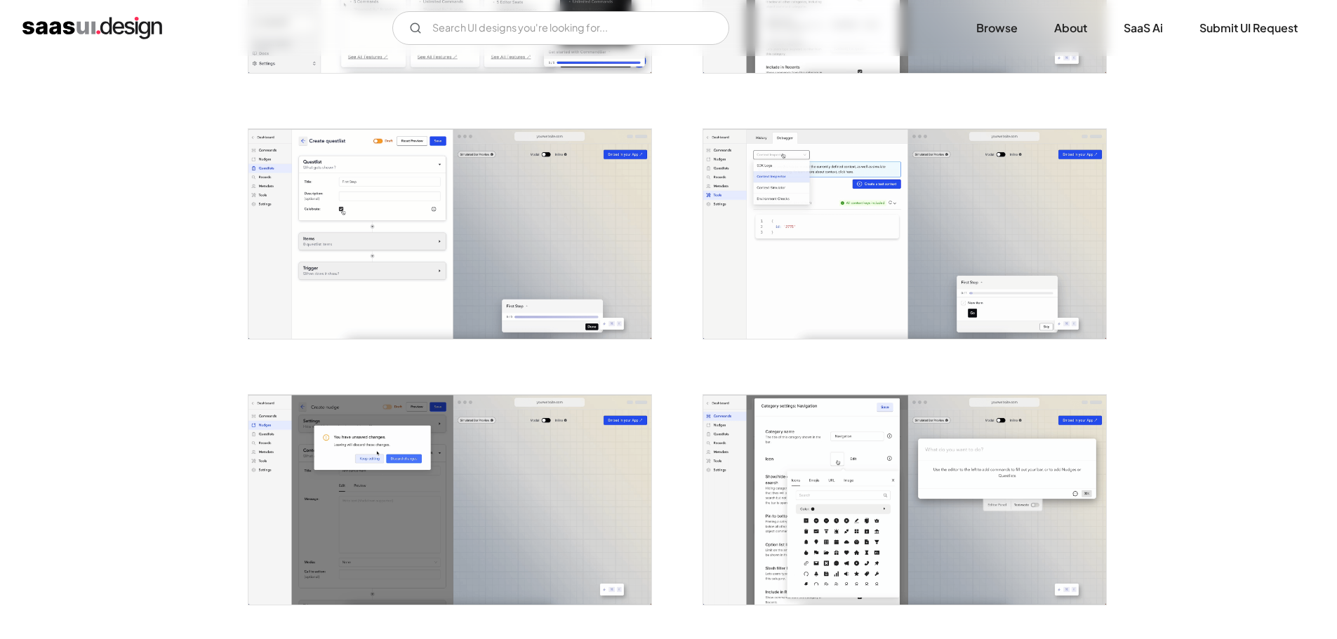
click at [502, 220] on img "open lightbox" at bounding box center [449, 234] width 403 height 210
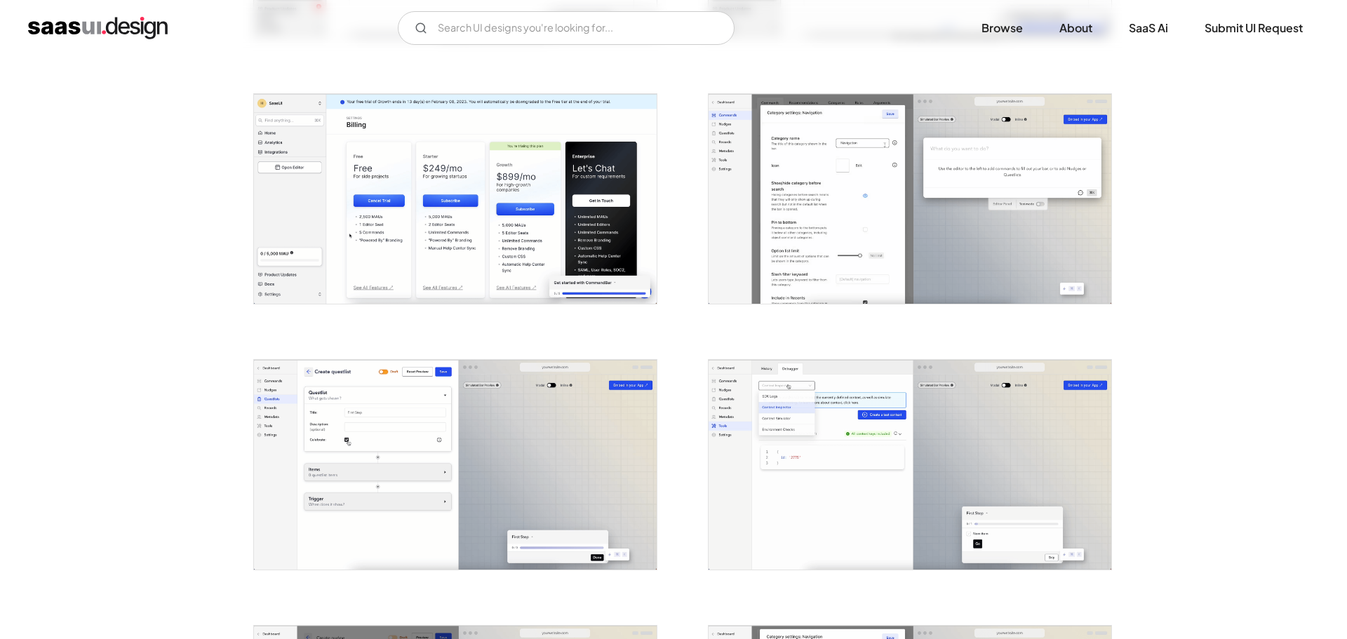
scroll to position [982, 0]
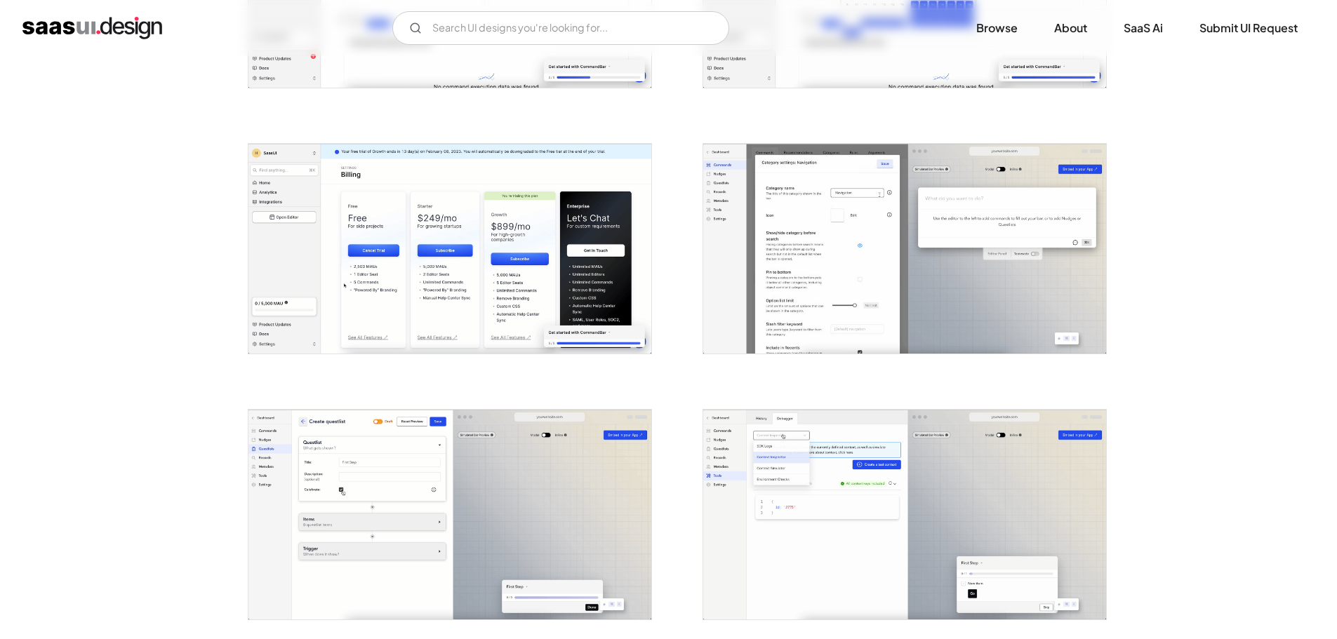
click at [538, 240] on img "open lightbox" at bounding box center [449, 249] width 403 height 210
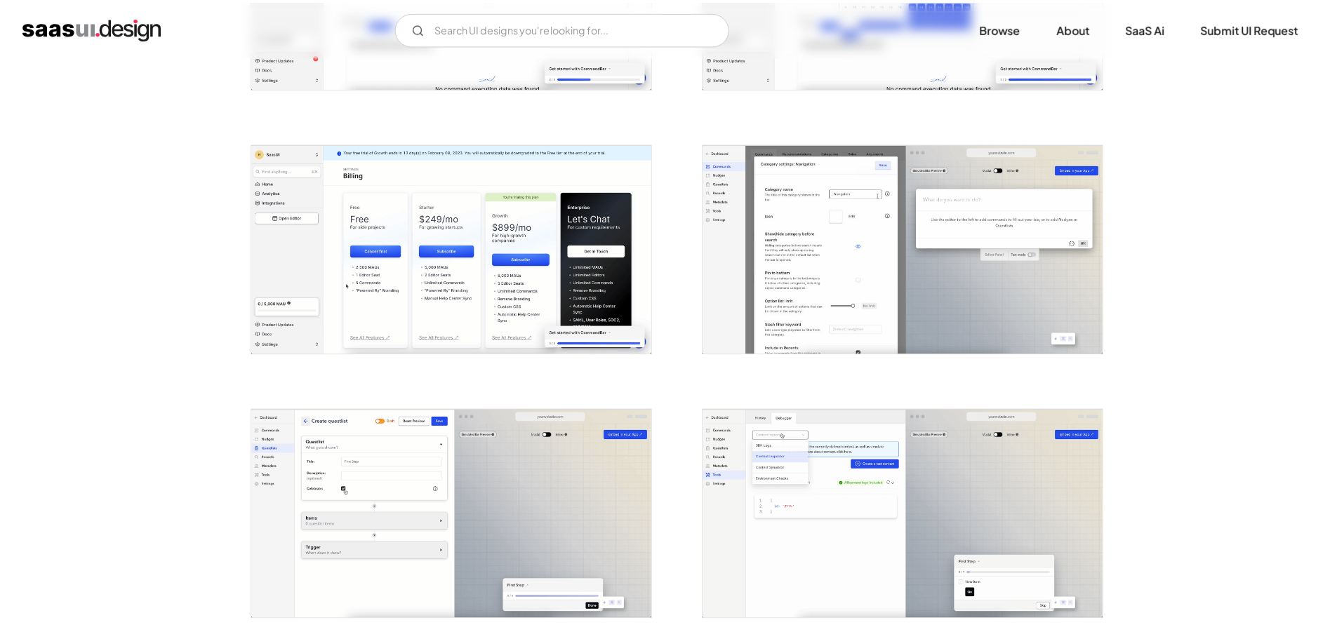
scroll to position [702, 0]
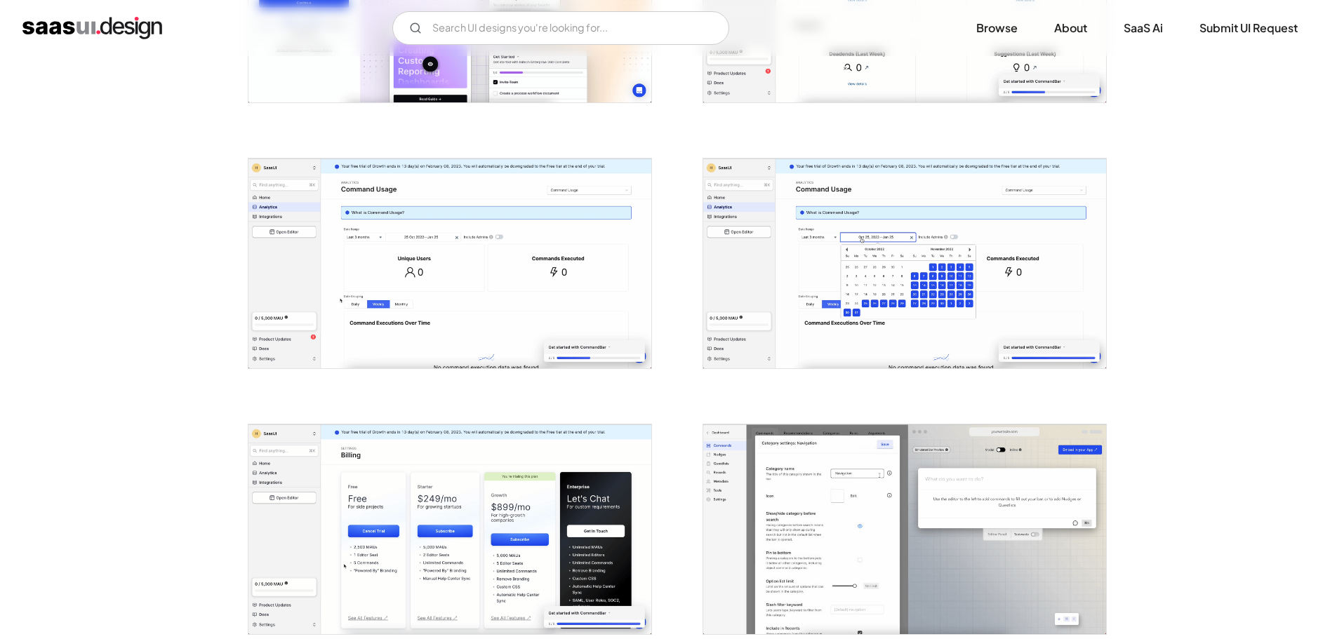
click at [538, 240] on img "open lightbox" at bounding box center [449, 264] width 403 height 210
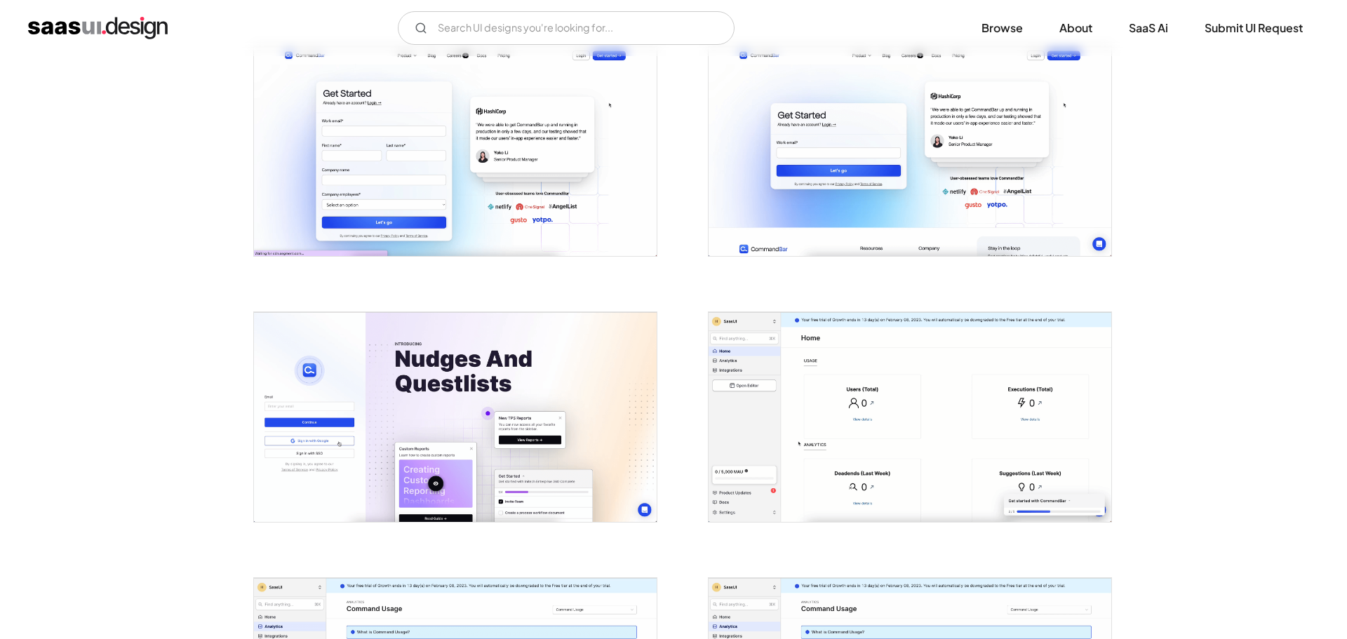
scroll to position [281, 0]
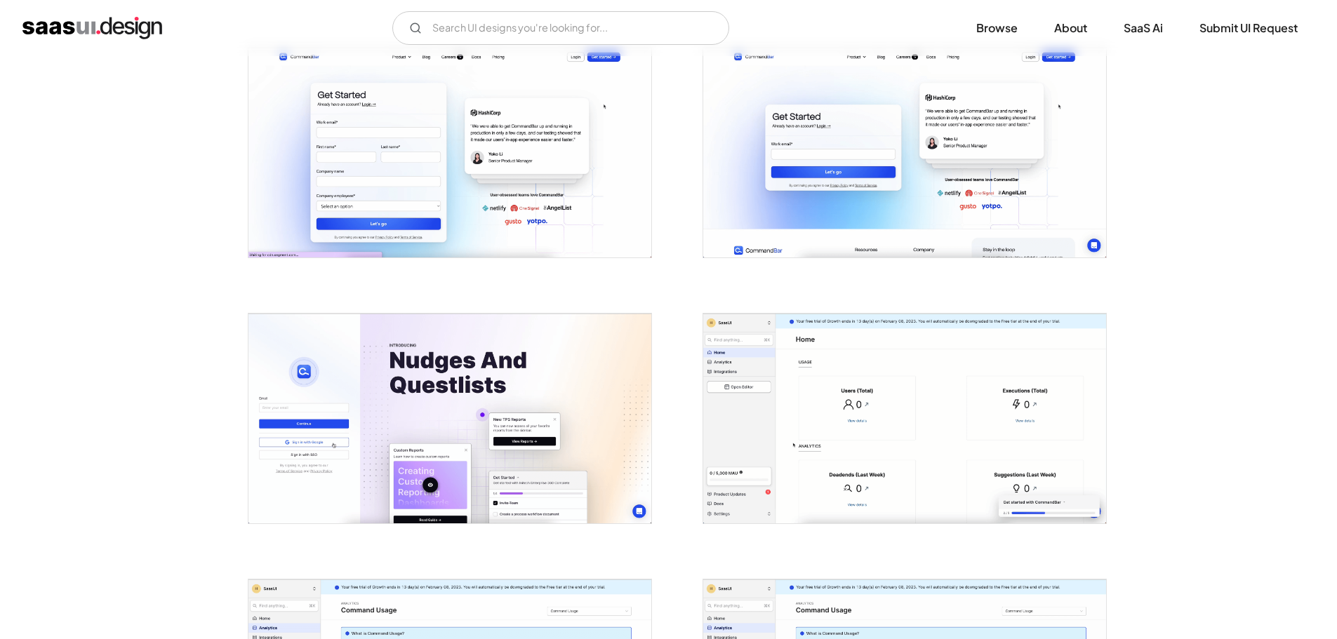
click at [538, 240] on img "open lightbox" at bounding box center [449, 153] width 403 height 210
click at [407, 432] on img "open lightbox" at bounding box center [449, 419] width 403 height 210
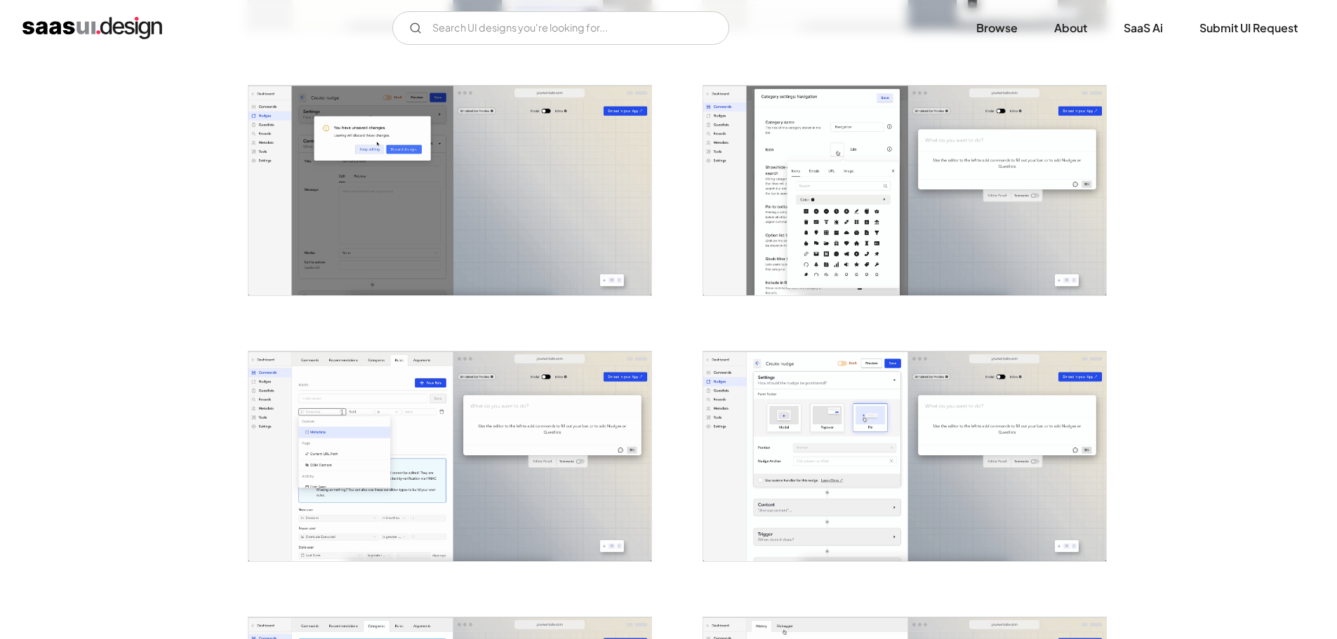
scroll to position [1824, 0]
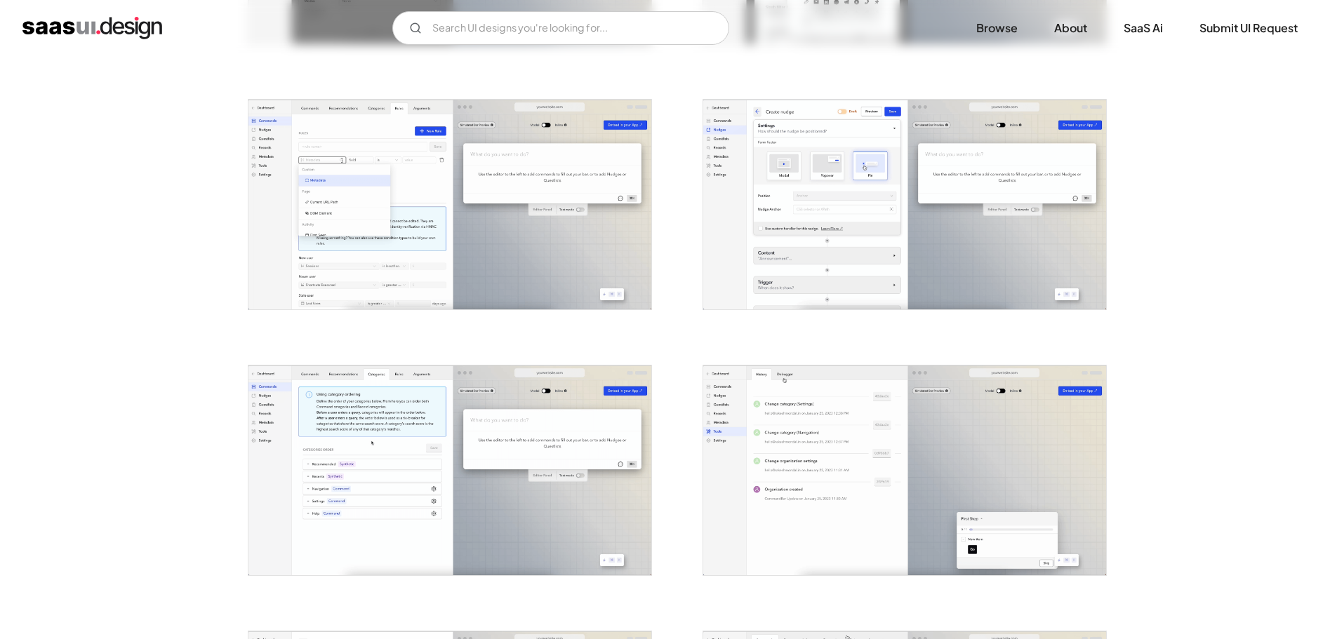
click at [777, 473] on img "open lightbox" at bounding box center [904, 471] width 403 height 210
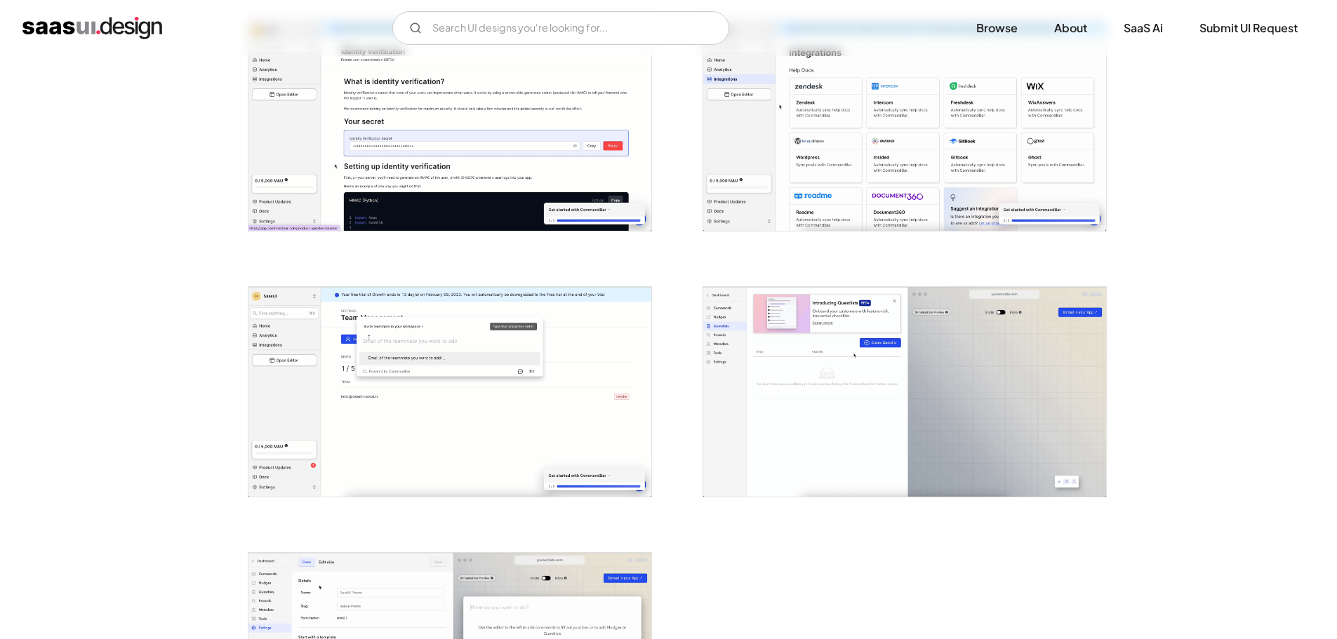
scroll to position [2666, 0]
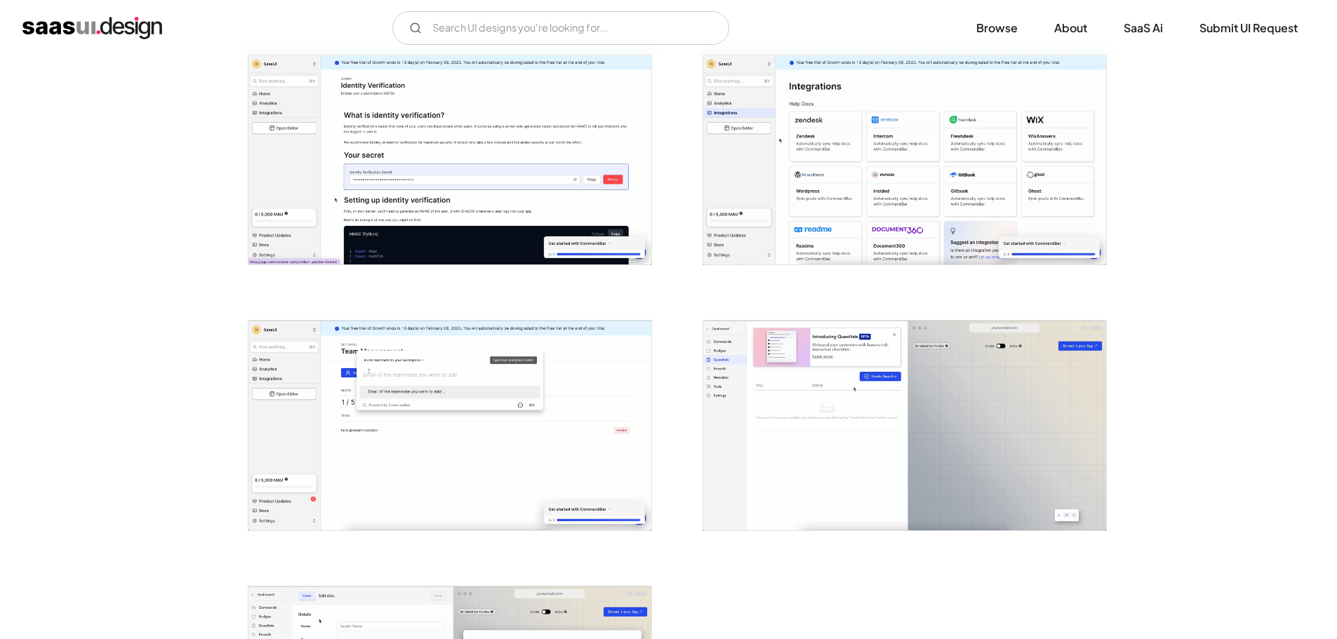
click at [563, 352] on img "open lightbox" at bounding box center [449, 426] width 403 height 210
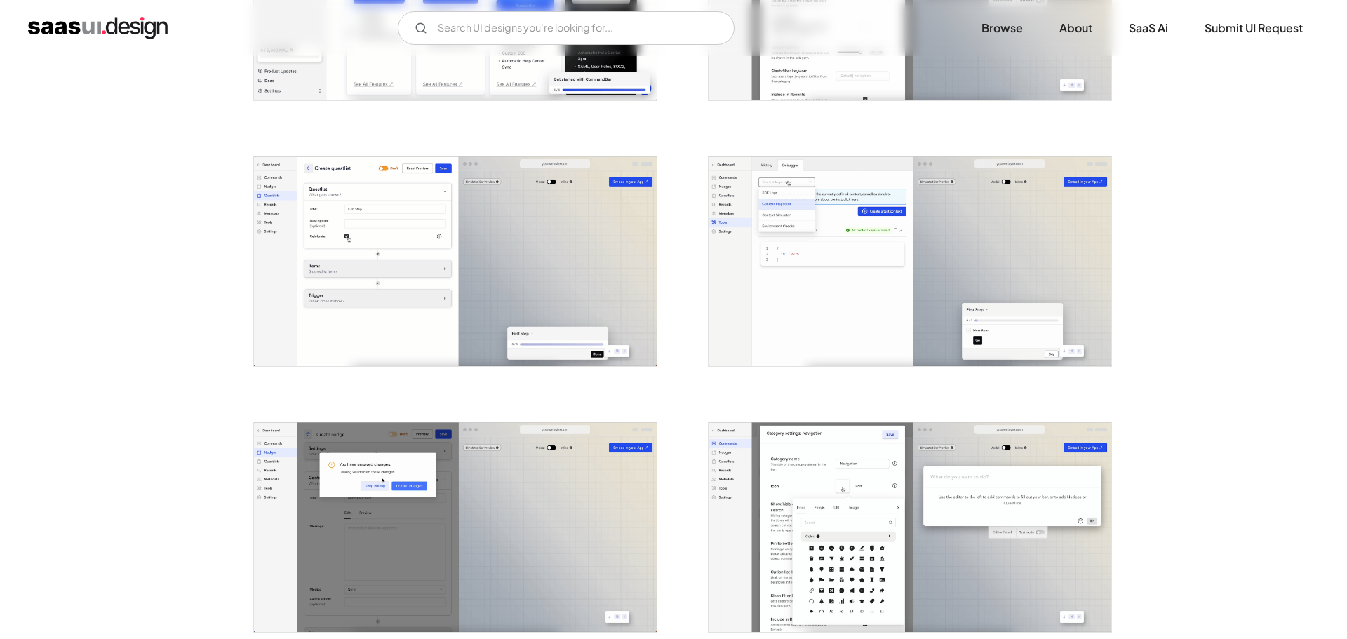
scroll to position [1263, 0]
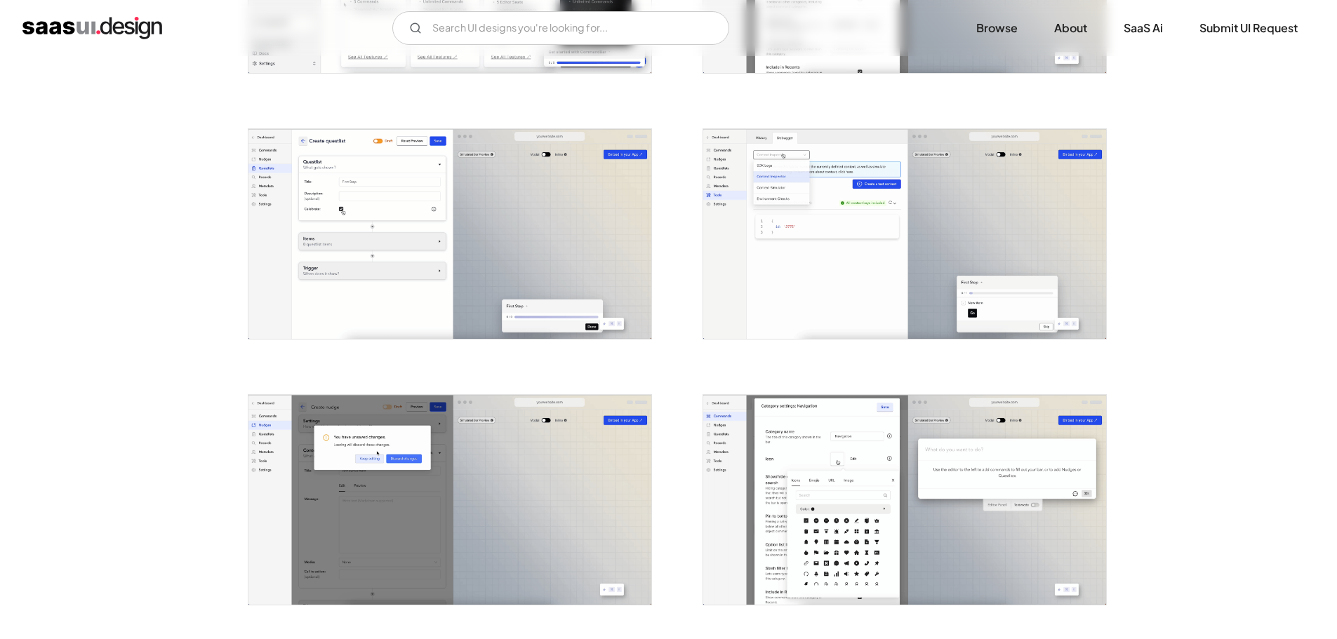
click at [891, 239] on img "open lightbox" at bounding box center [904, 234] width 403 height 210
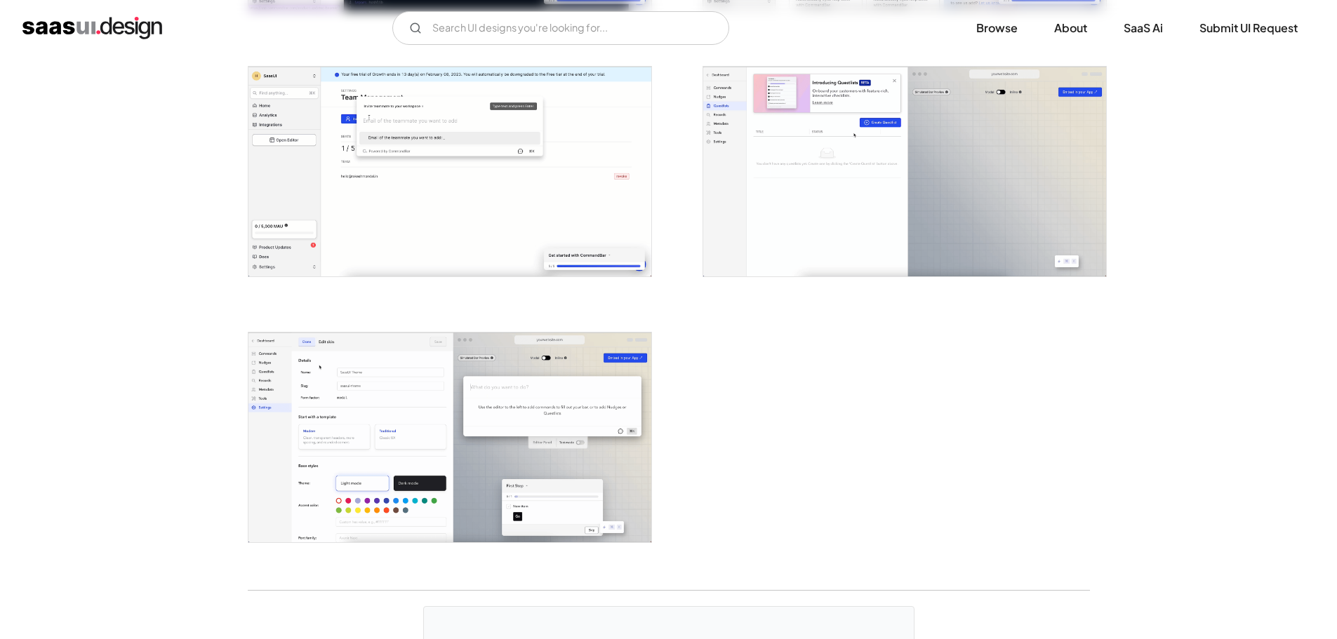
scroll to position [2947, 0]
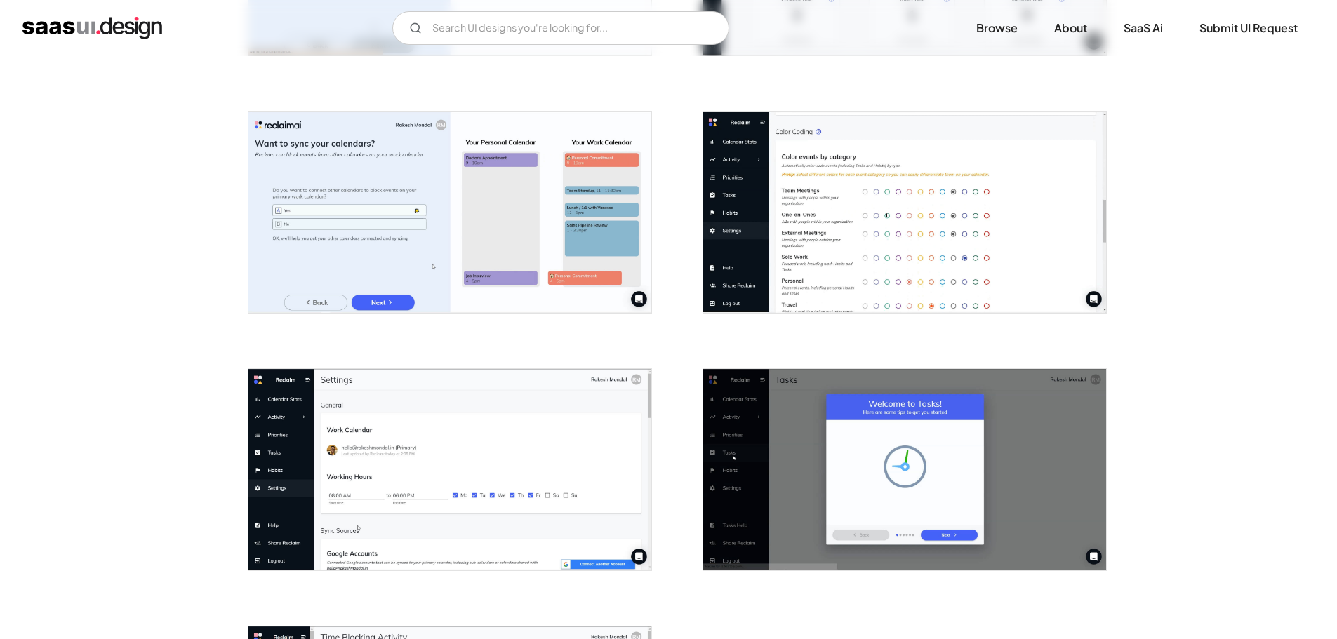
scroll to position [1899, 0]
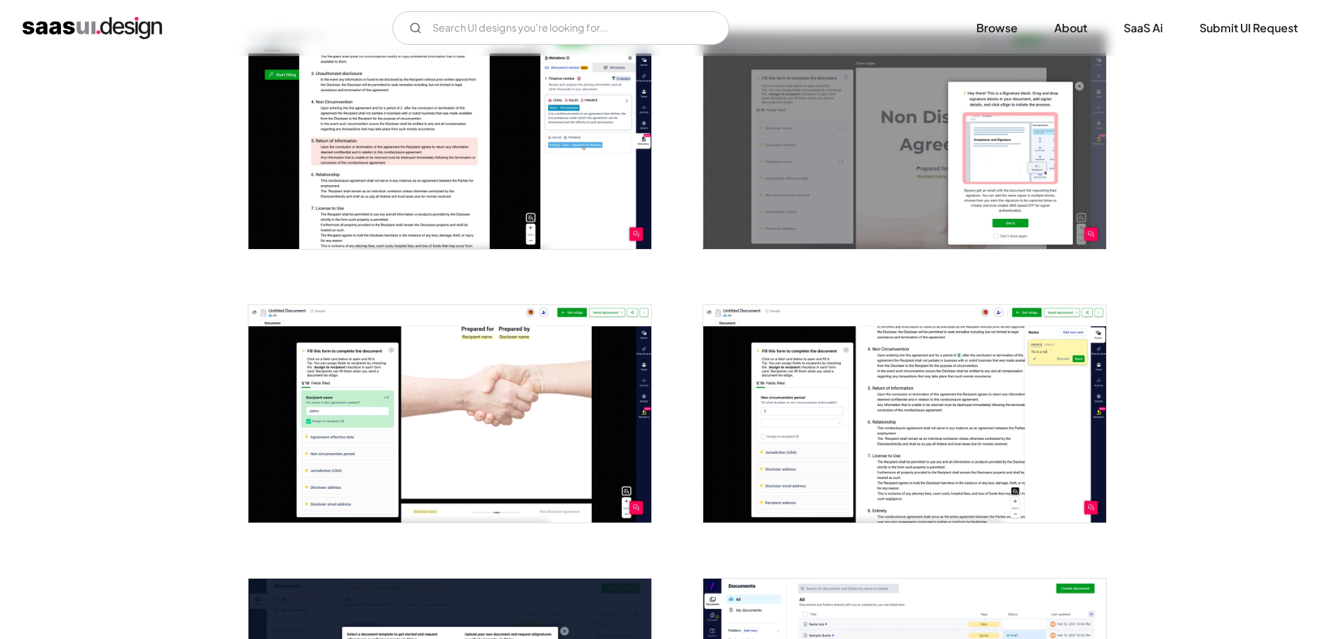
scroll to position [1965, 0]
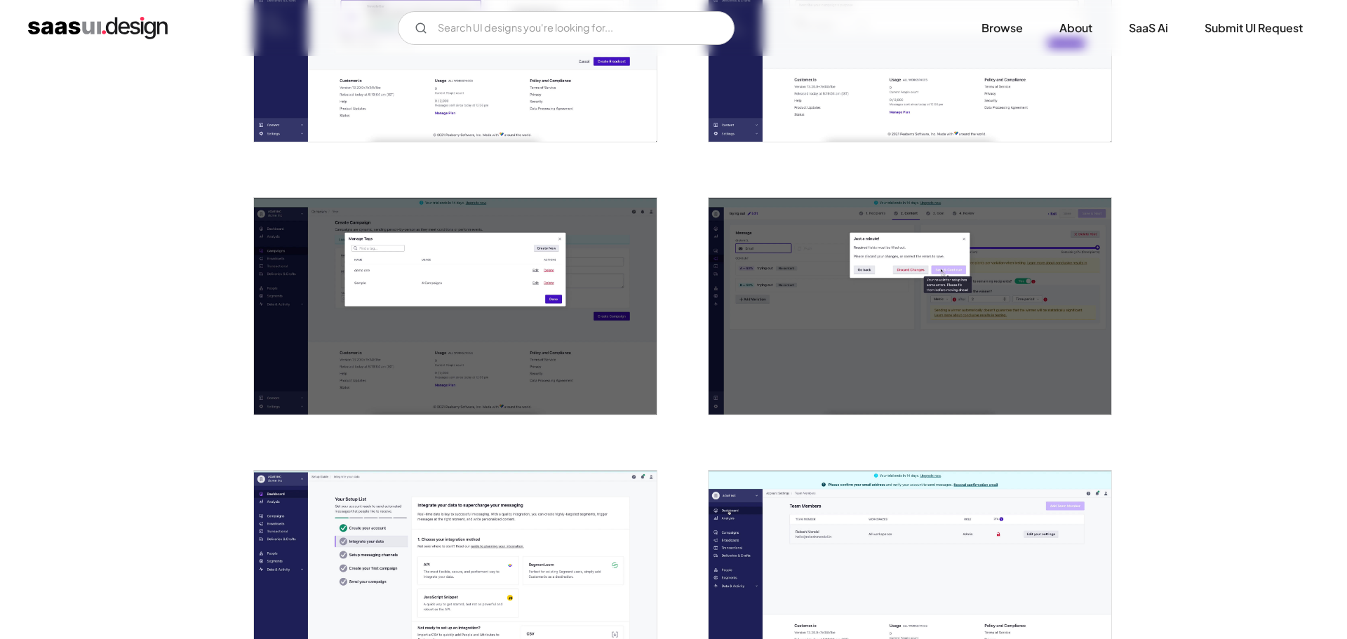
scroll to position [2386, 0]
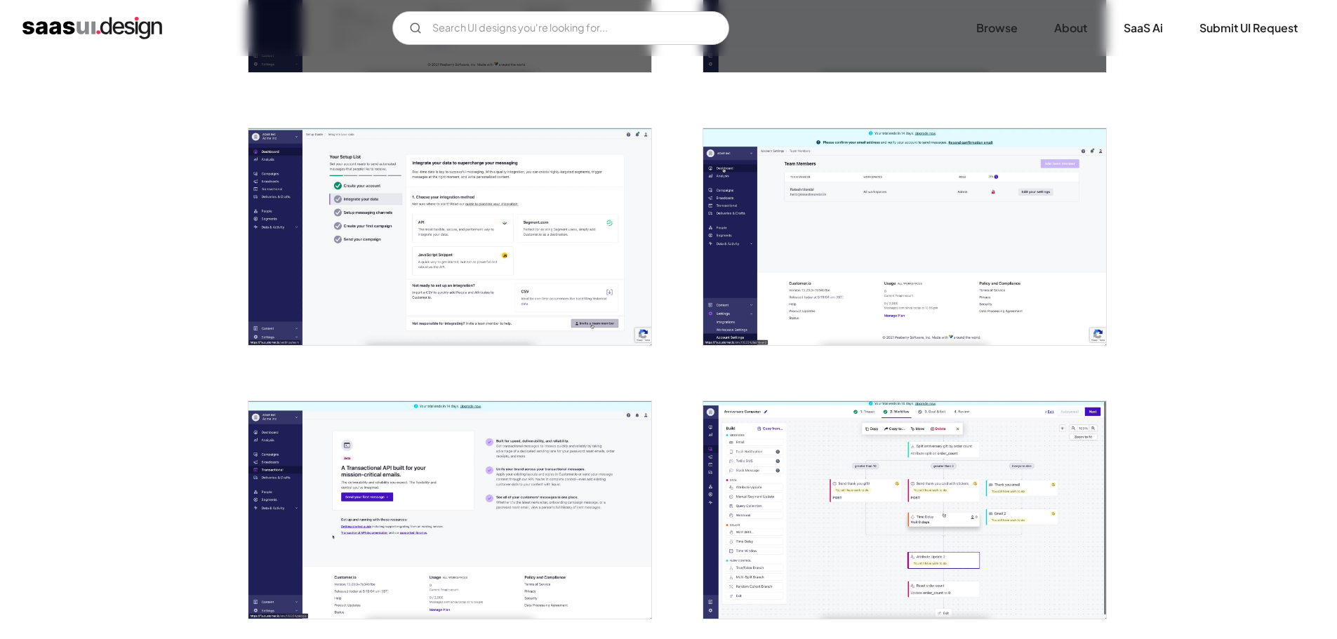
click at [780, 440] on img "open lightbox" at bounding box center [904, 509] width 403 height 217
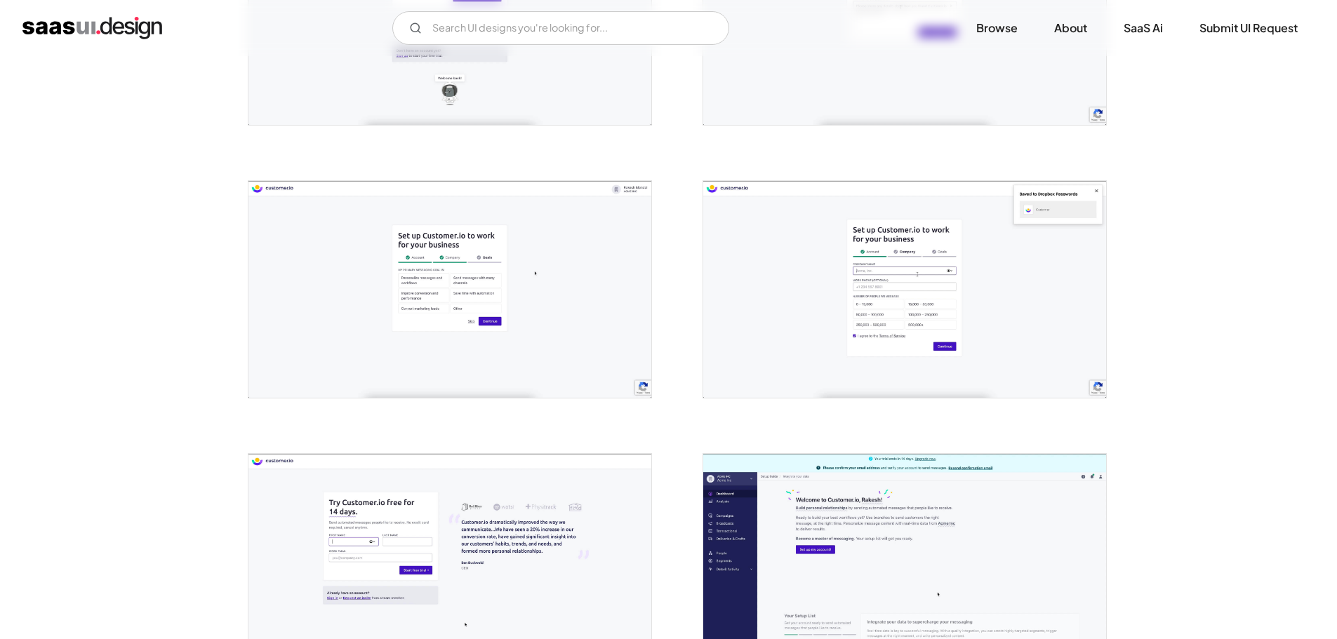
scroll to position [0, 0]
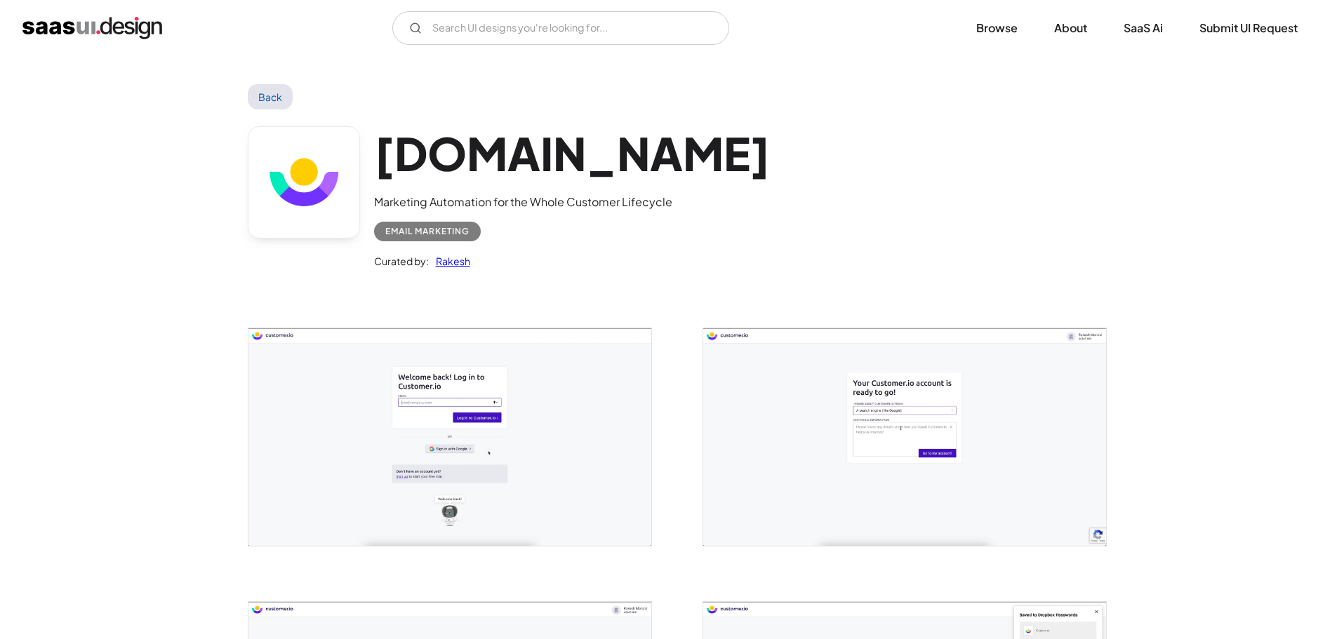
click at [523, 172] on h1 "customer.io" at bounding box center [572, 153] width 396 height 54
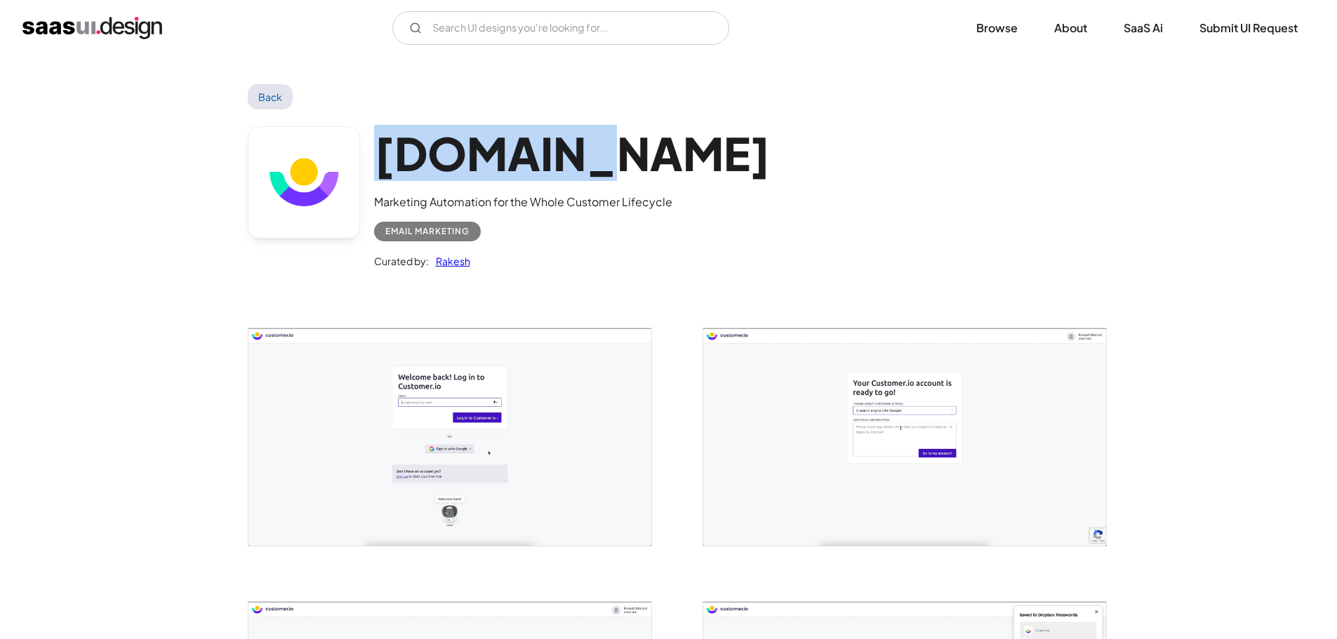
click at [523, 172] on h1 "customer.io" at bounding box center [572, 153] width 396 height 54
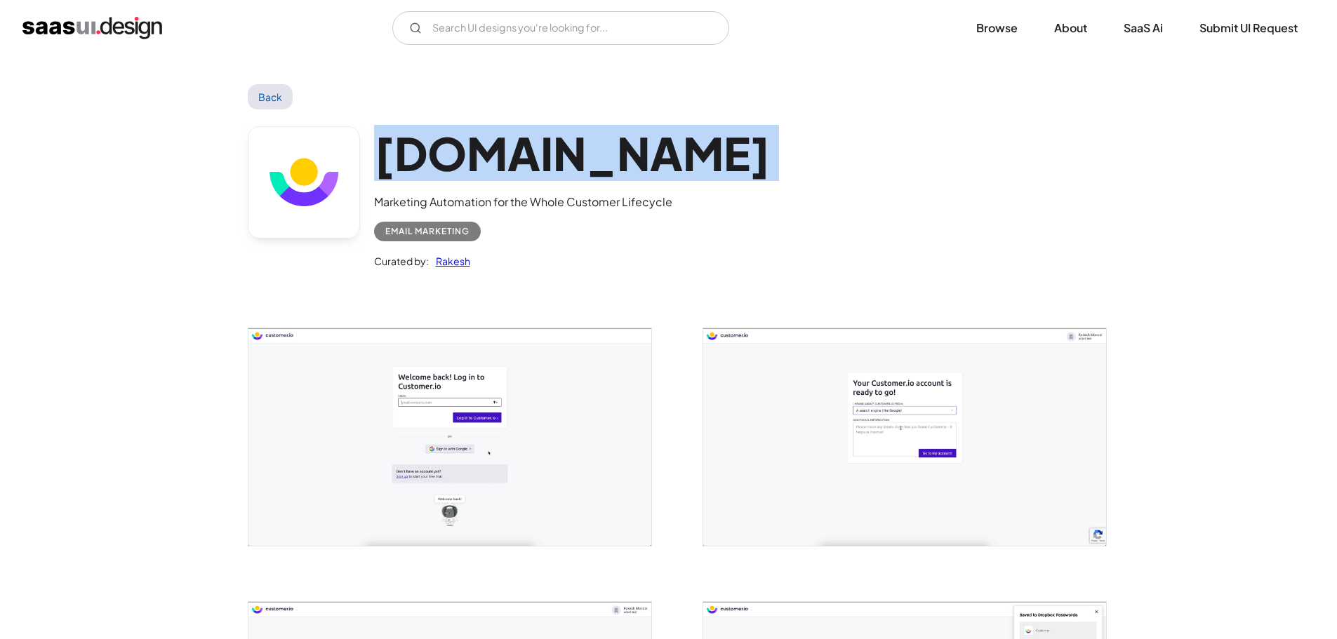
click at [523, 172] on h1 "customer.io" at bounding box center [572, 153] width 396 height 54
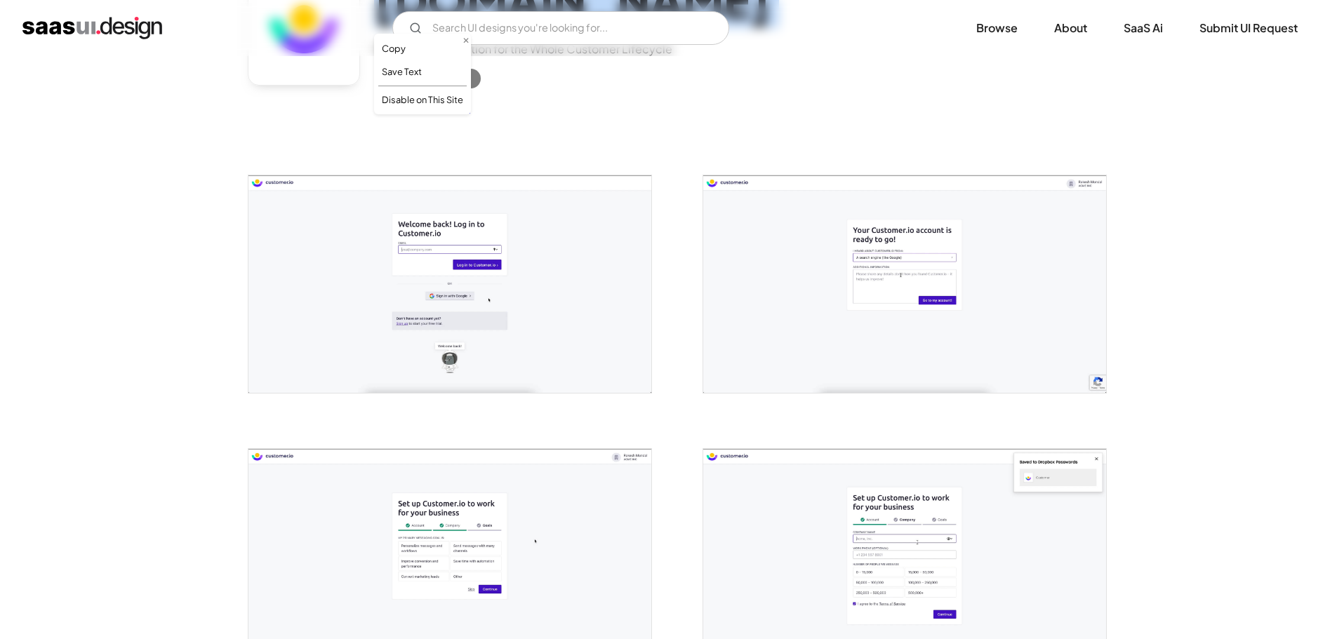
scroll to position [281, 0]
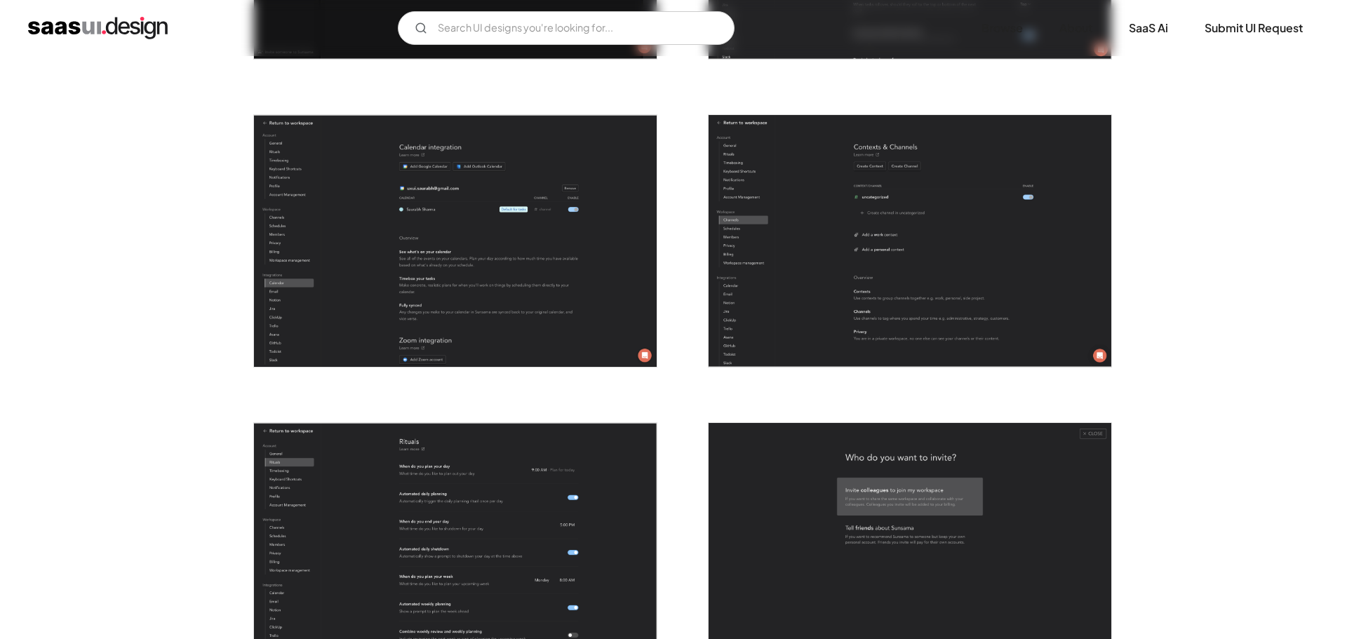
scroll to position [3368, 0]
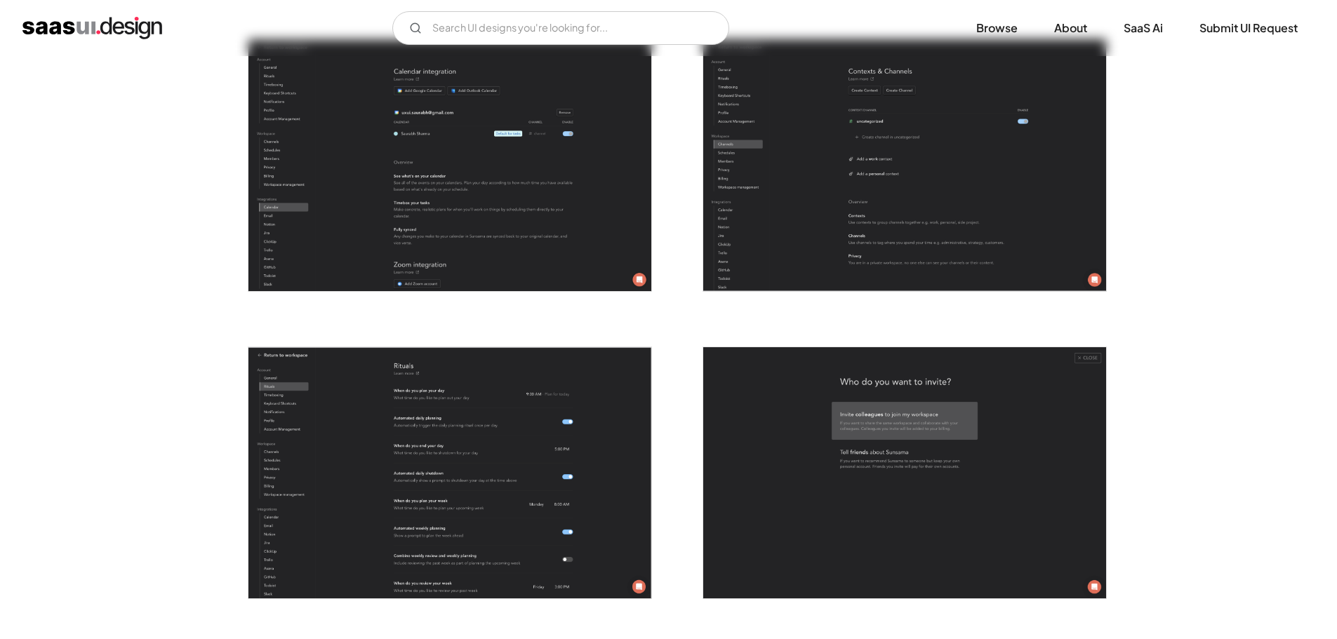
click at [612, 239] on img "open lightbox" at bounding box center [449, 165] width 403 height 252
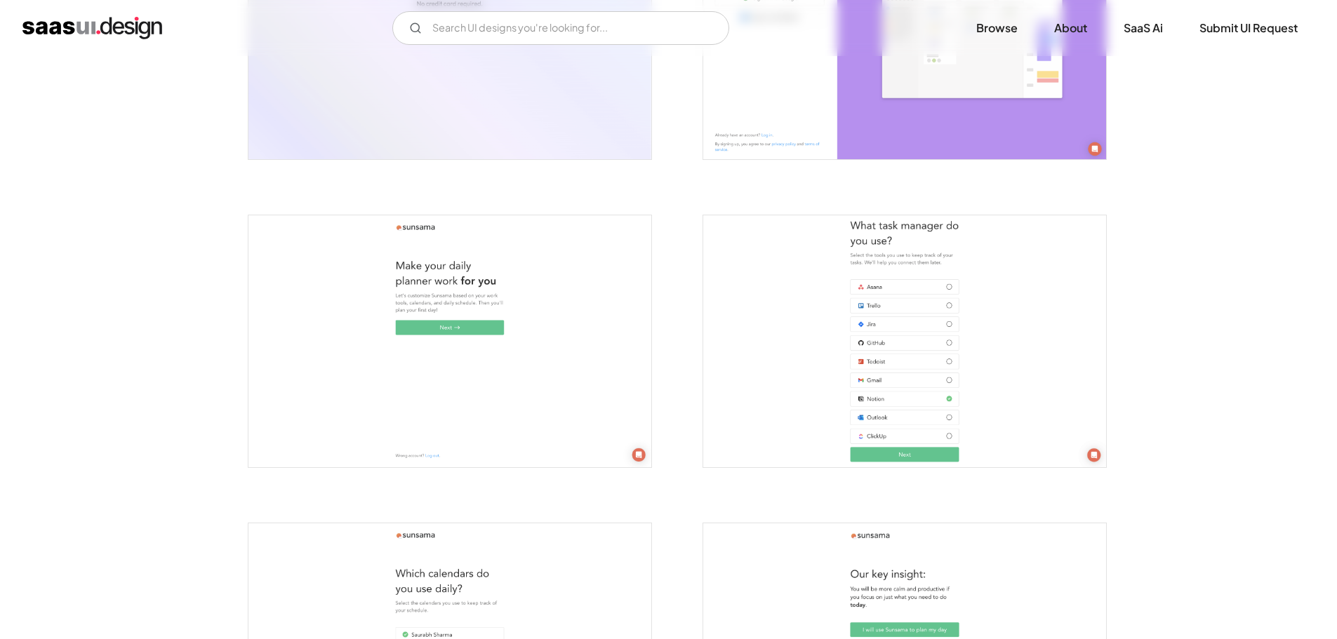
scroll to position [0, 0]
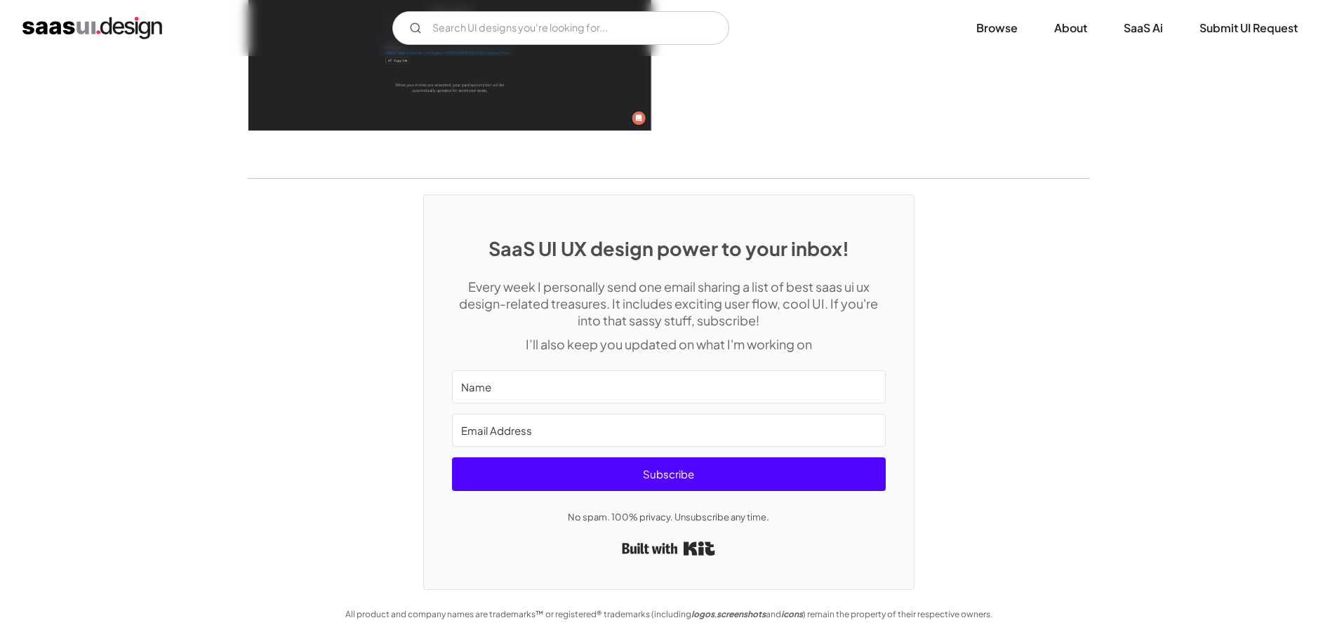
drag, startPoint x: 694, startPoint y: 207, endPoint x: 616, endPoint y: 634, distance: 433.7
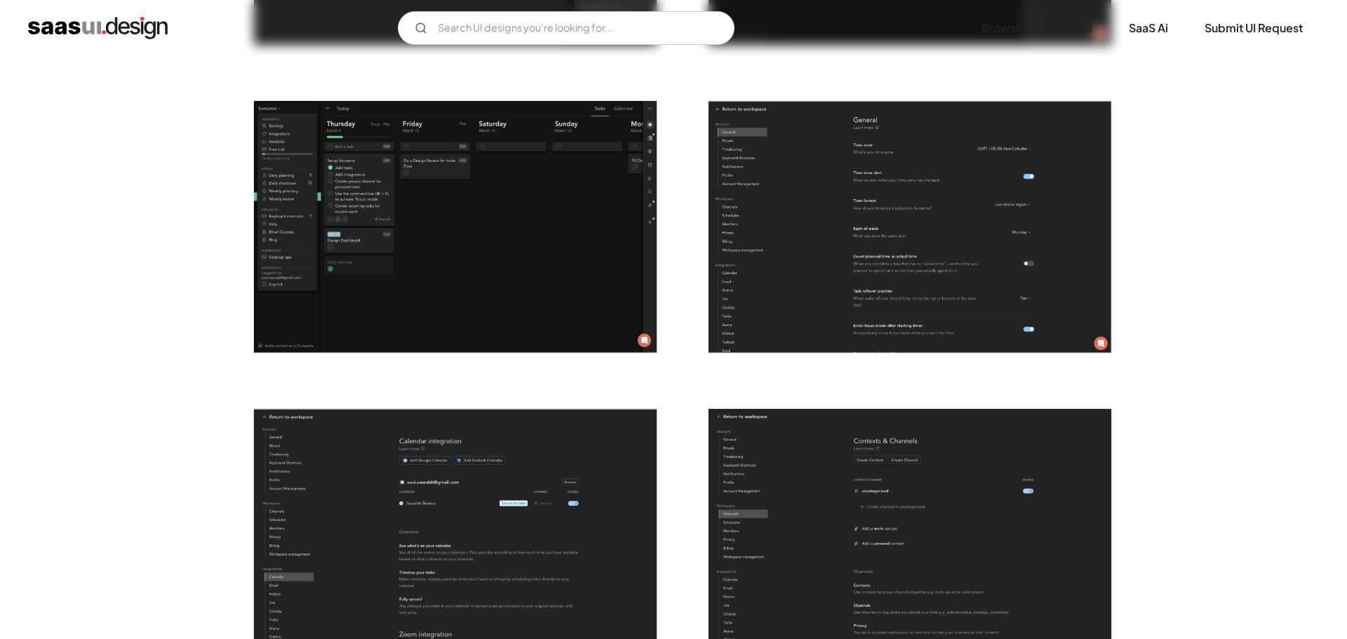
scroll to position [2881, 0]
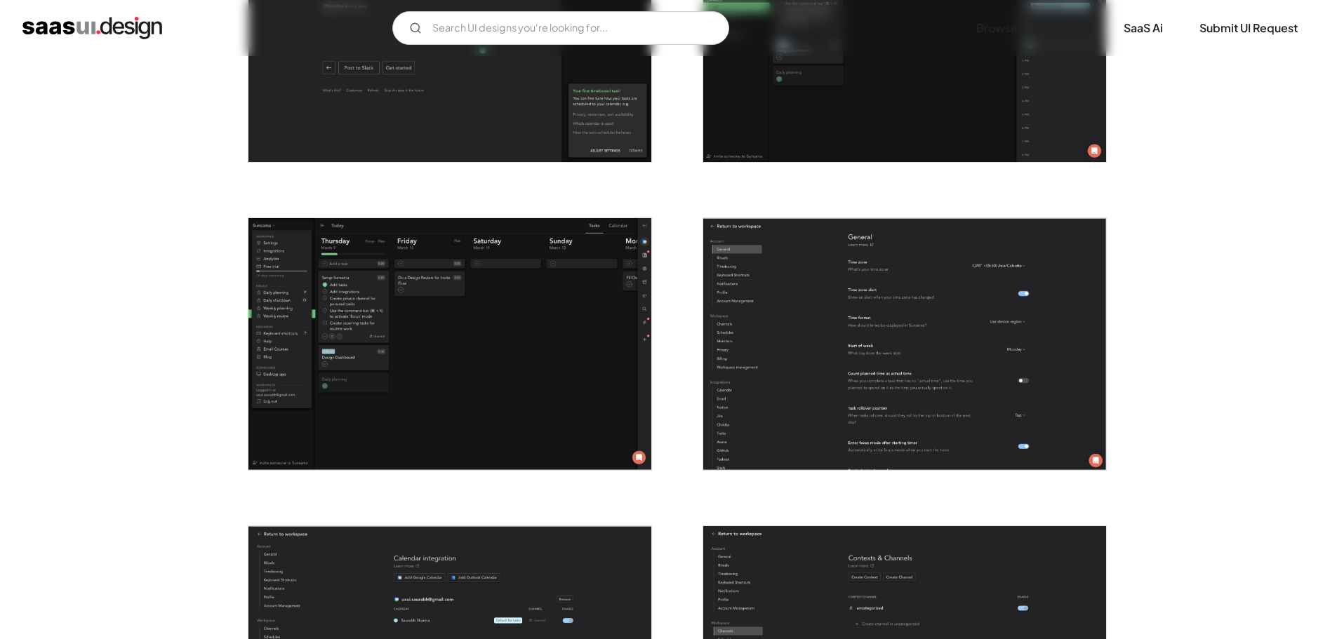
click at [839, 304] on img "open lightbox" at bounding box center [904, 344] width 403 height 252
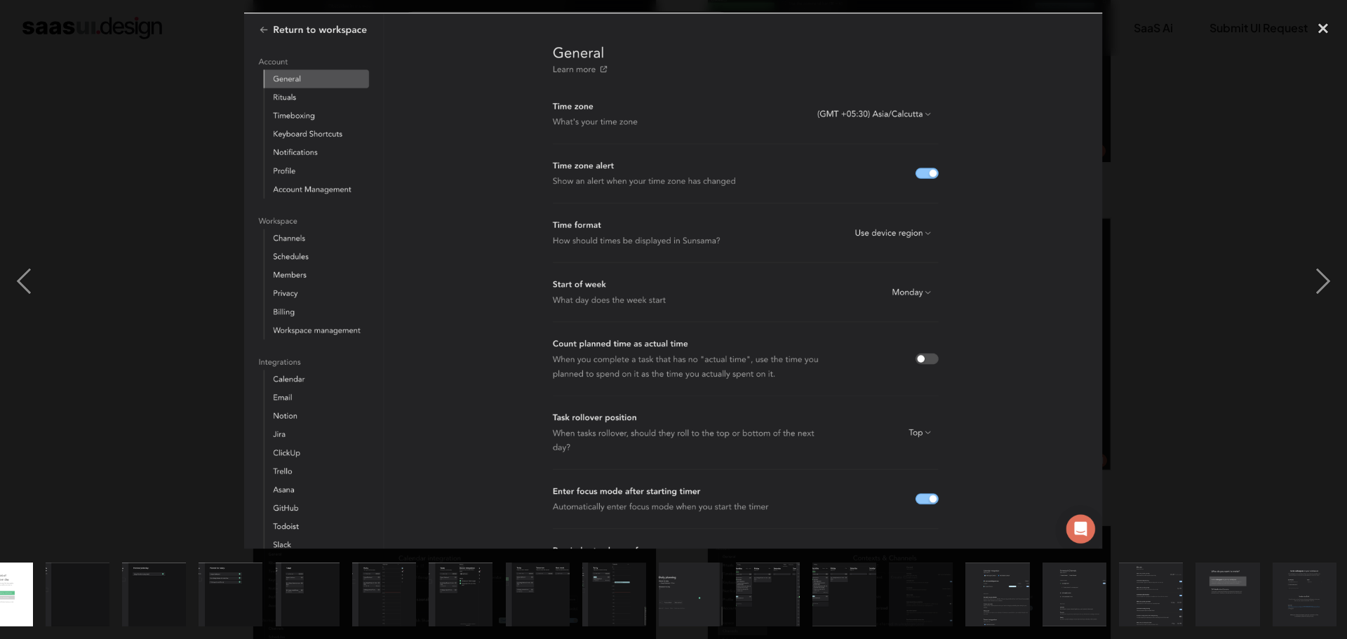
scroll to position [0, 583]
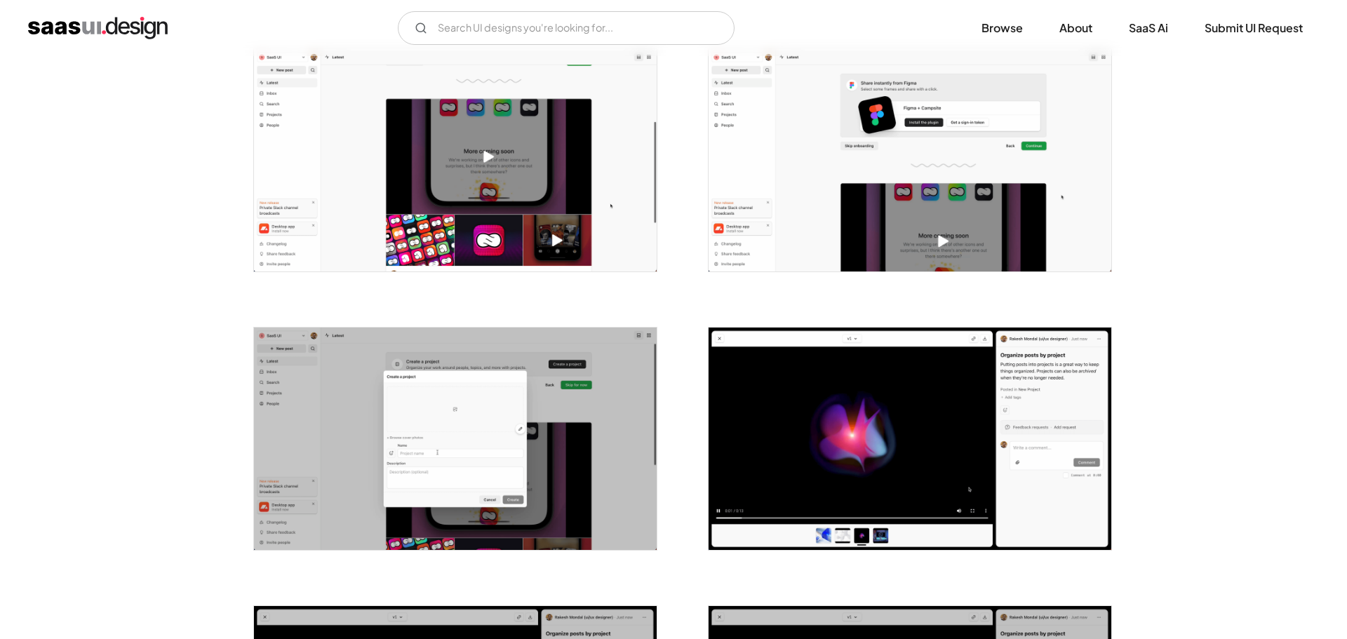
scroll to position [842, 0]
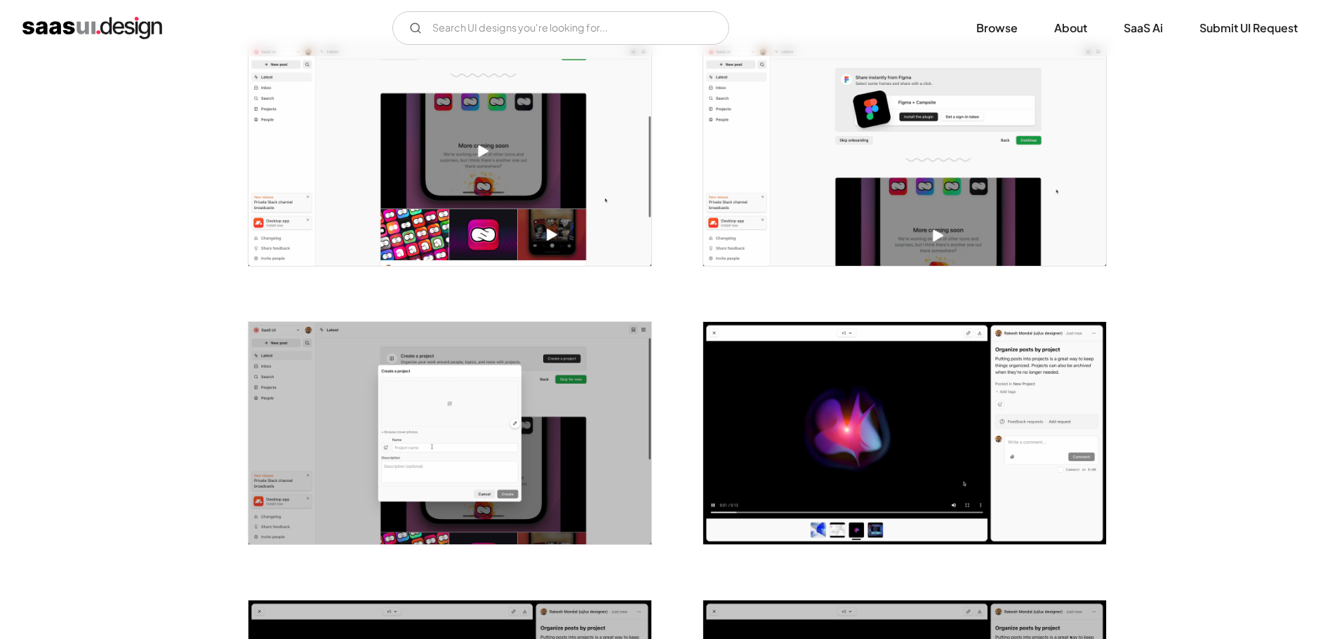
click at [474, 222] on img "open lightbox" at bounding box center [449, 155] width 403 height 222
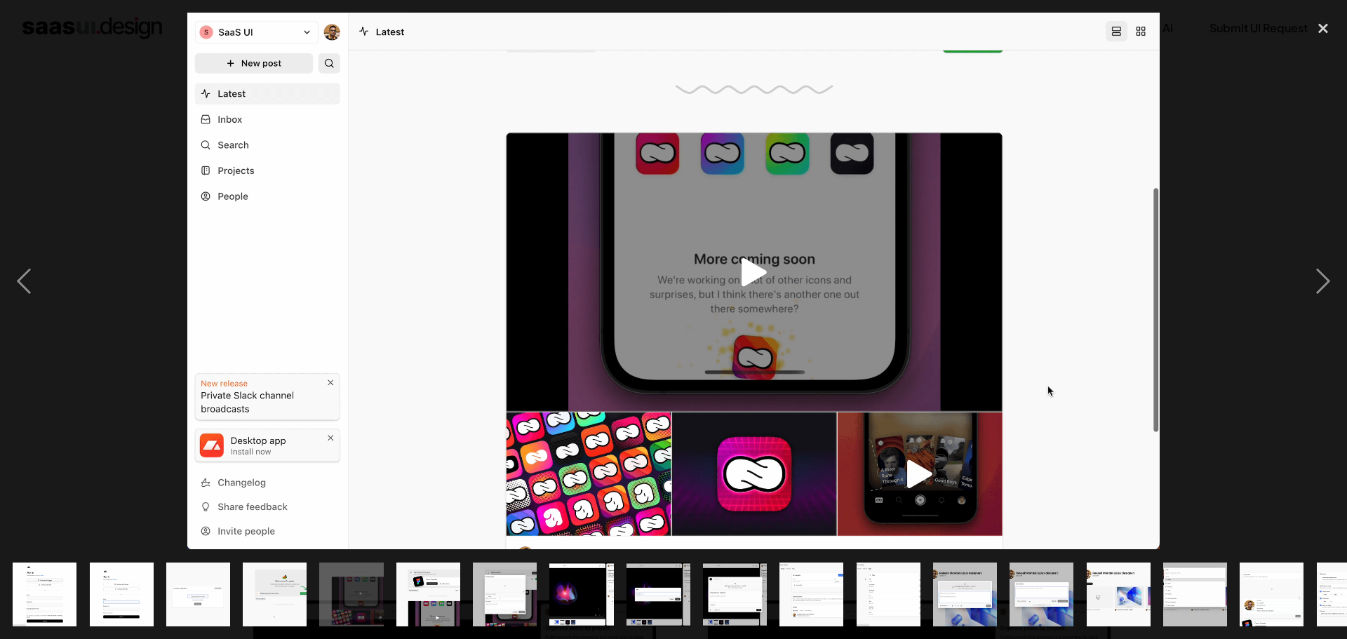
click at [76, 239] on div at bounding box center [673, 281] width 1347 height 537
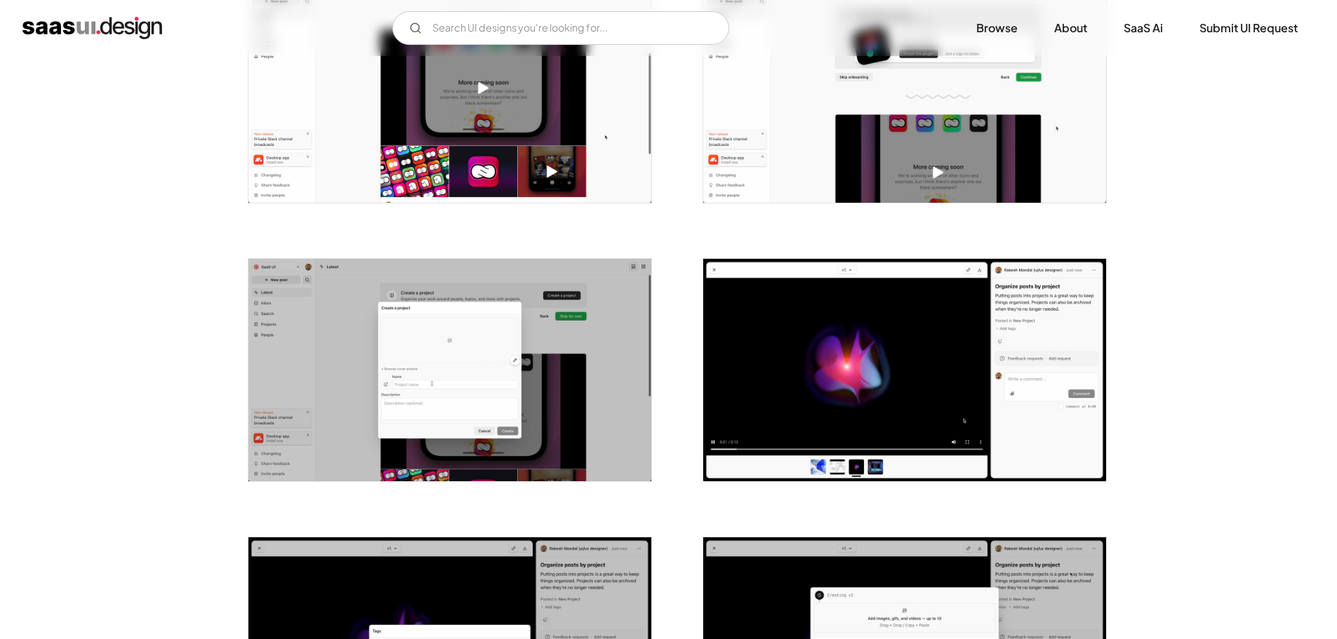
scroll to position [1263, 0]
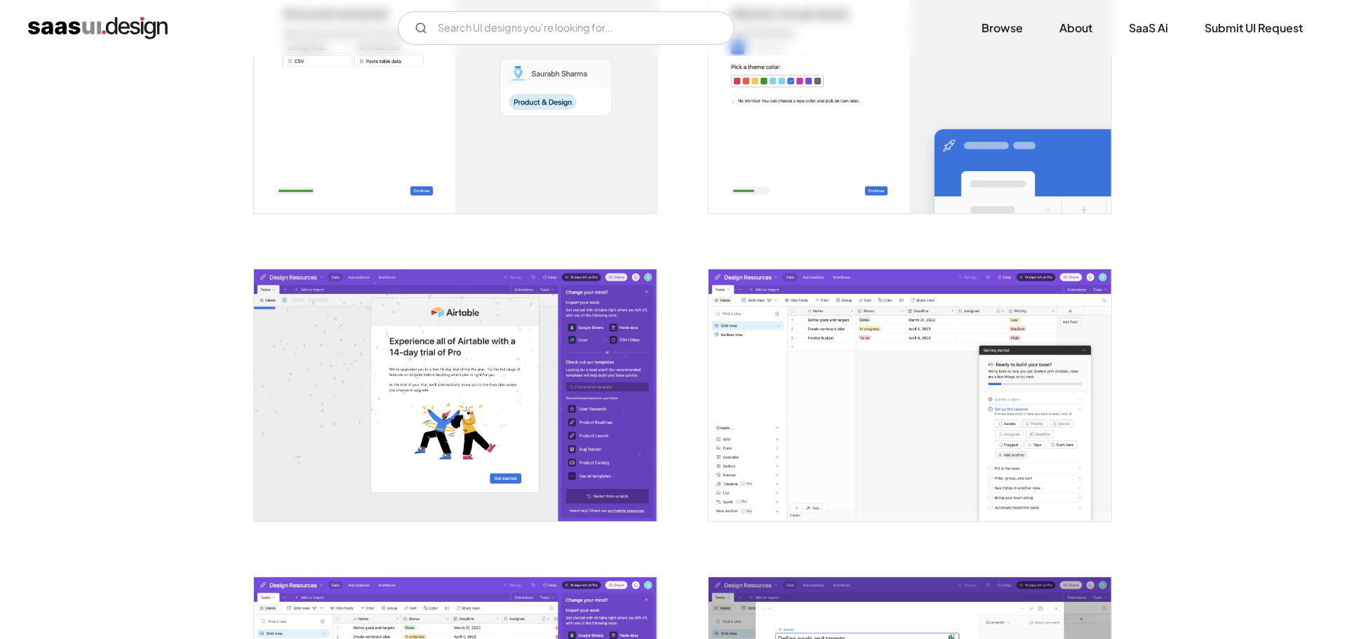
scroll to position [1123, 0]
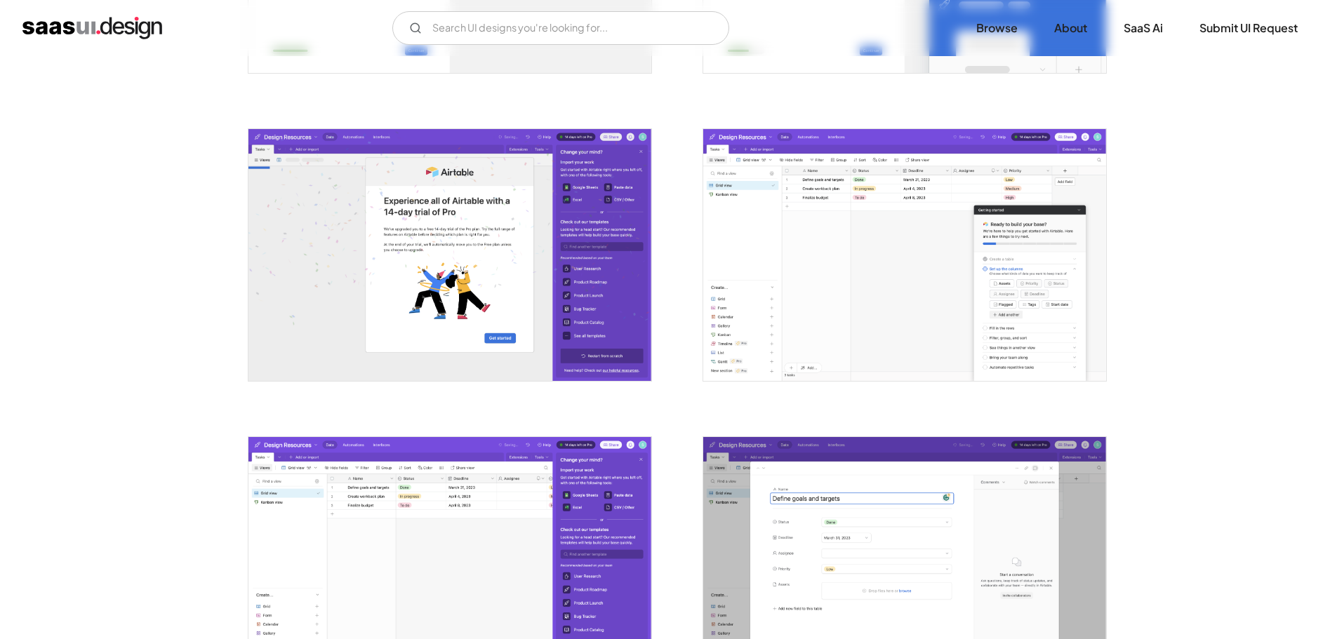
click at [838, 363] on img "open lightbox" at bounding box center [904, 255] width 403 height 252
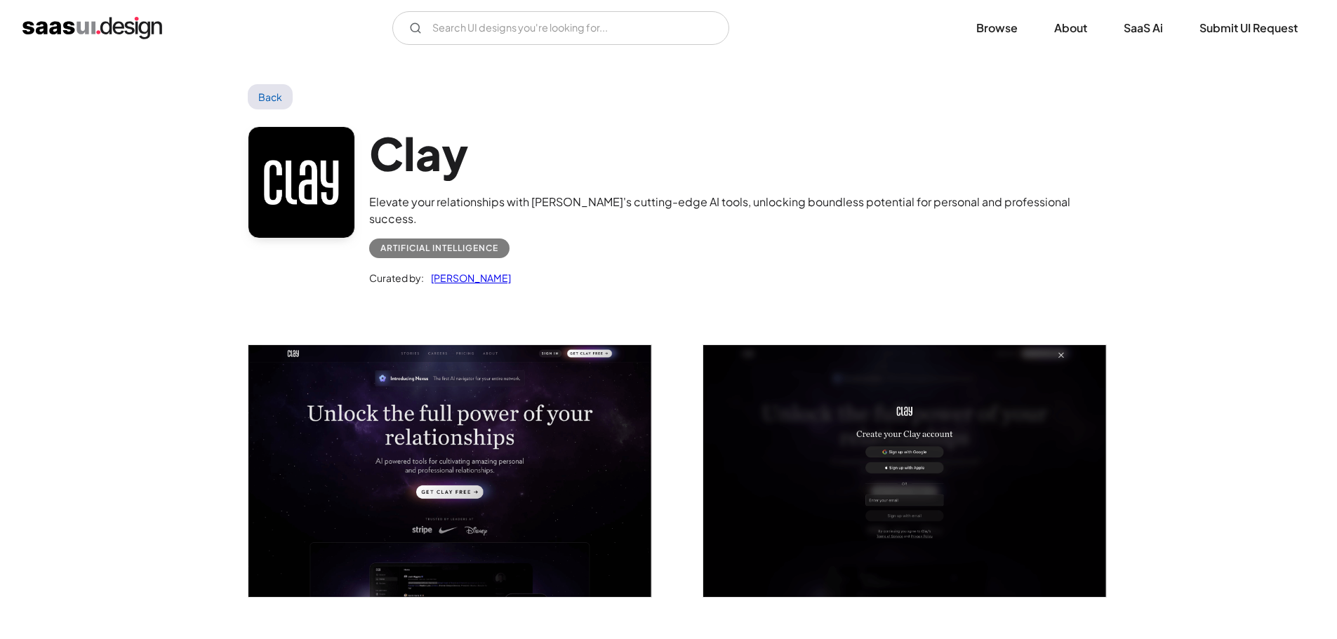
drag, startPoint x: 0, startPoint y: 594, endPoint x: 1, endPoint y: 25, distance: 569.1
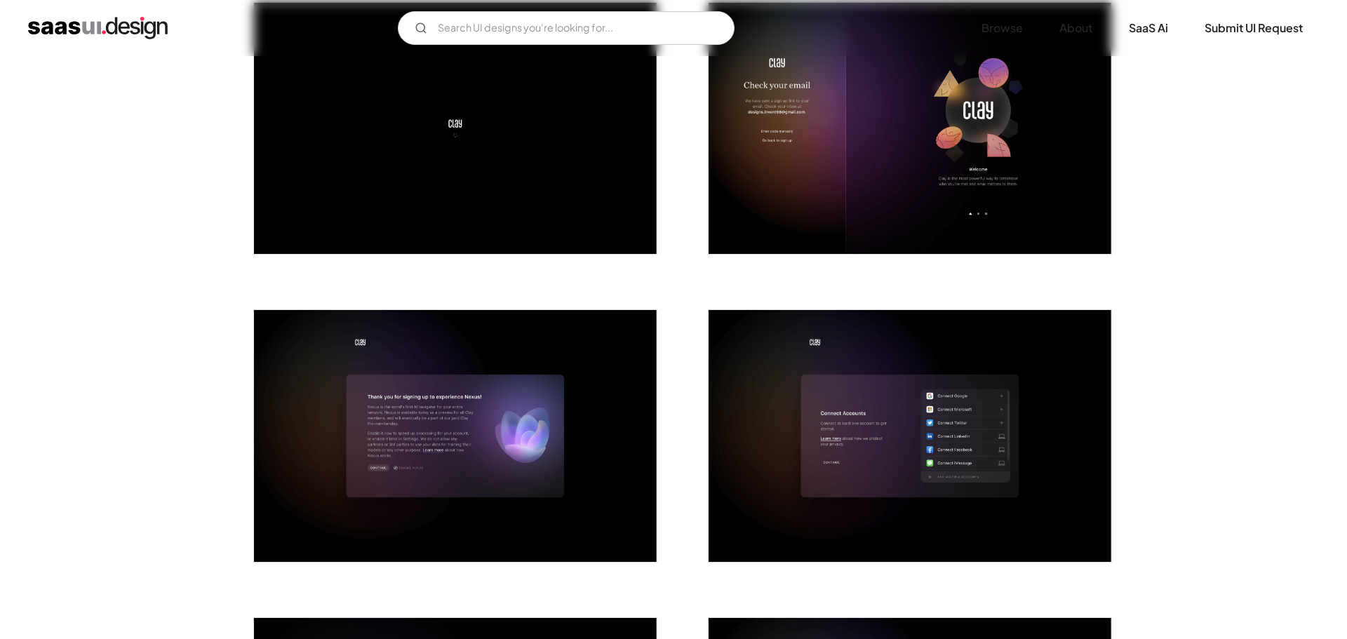
scroll to position [702, 0]
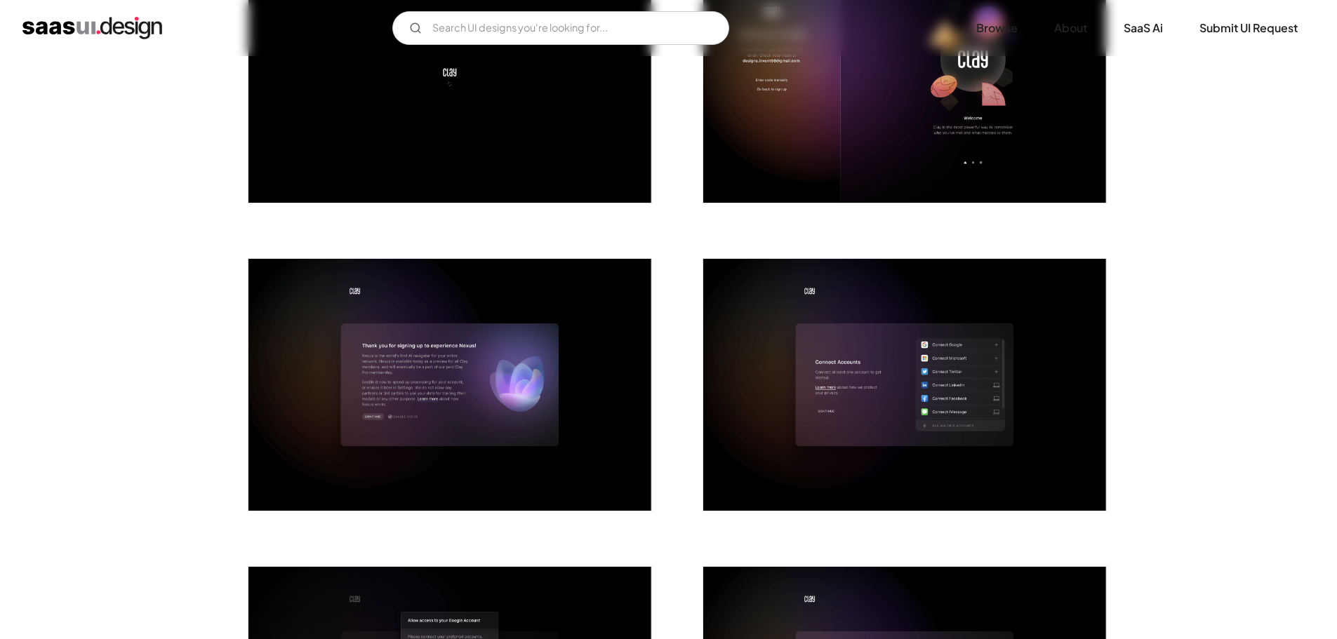
click at [813, 259] on img "open lightbox" at bounding box center [904, 385] width 403 height 252
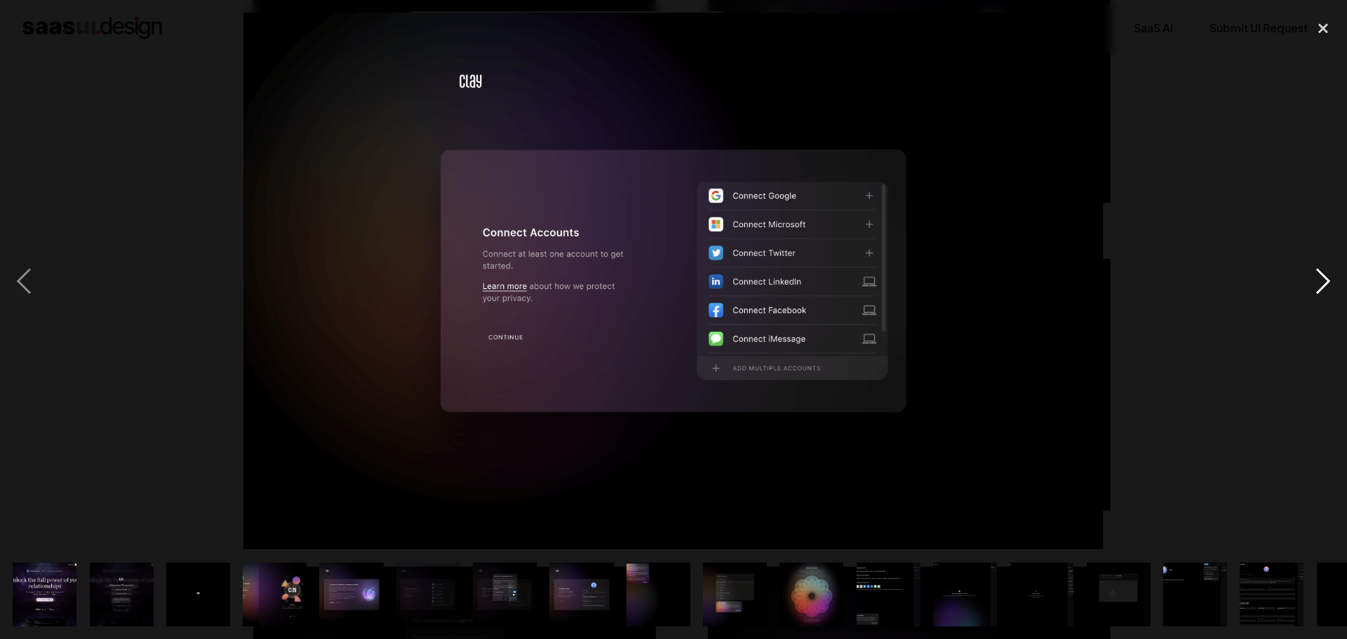
click at [1320, 272] on div "next image" at bounding box center [1324, 281] width 48 height 537
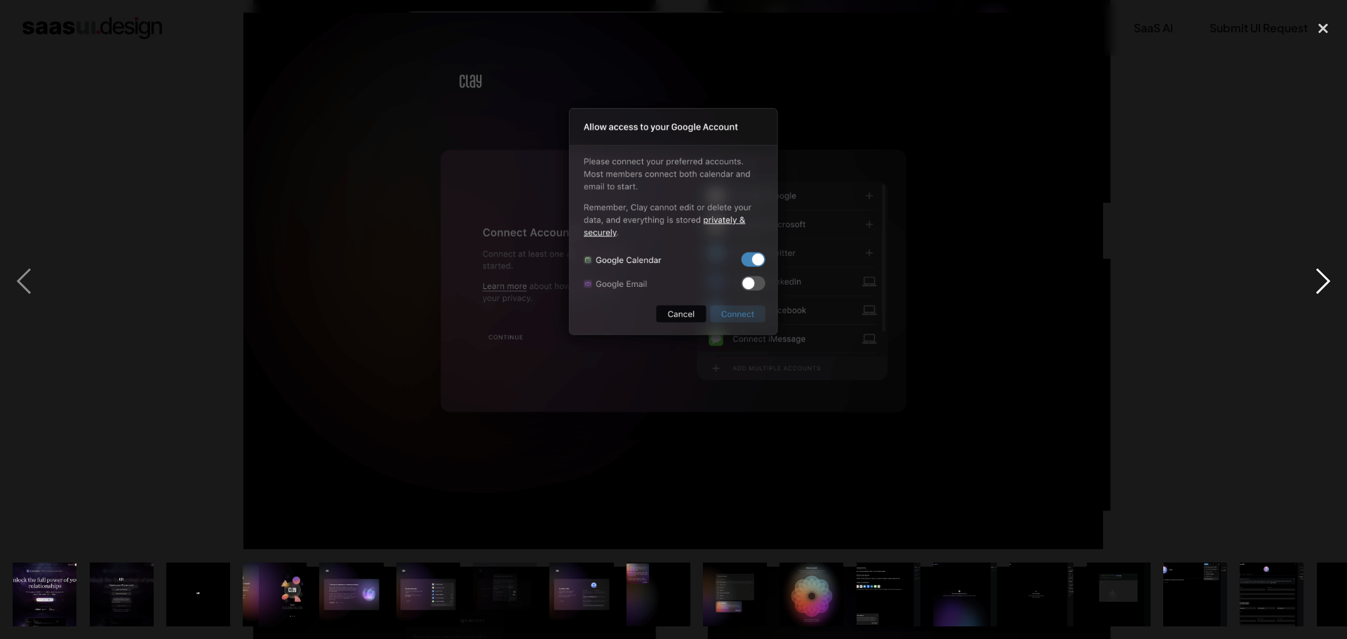
click at [1320, 272] on div "next image" at bounding box center [1324, 281] width 48 height 537
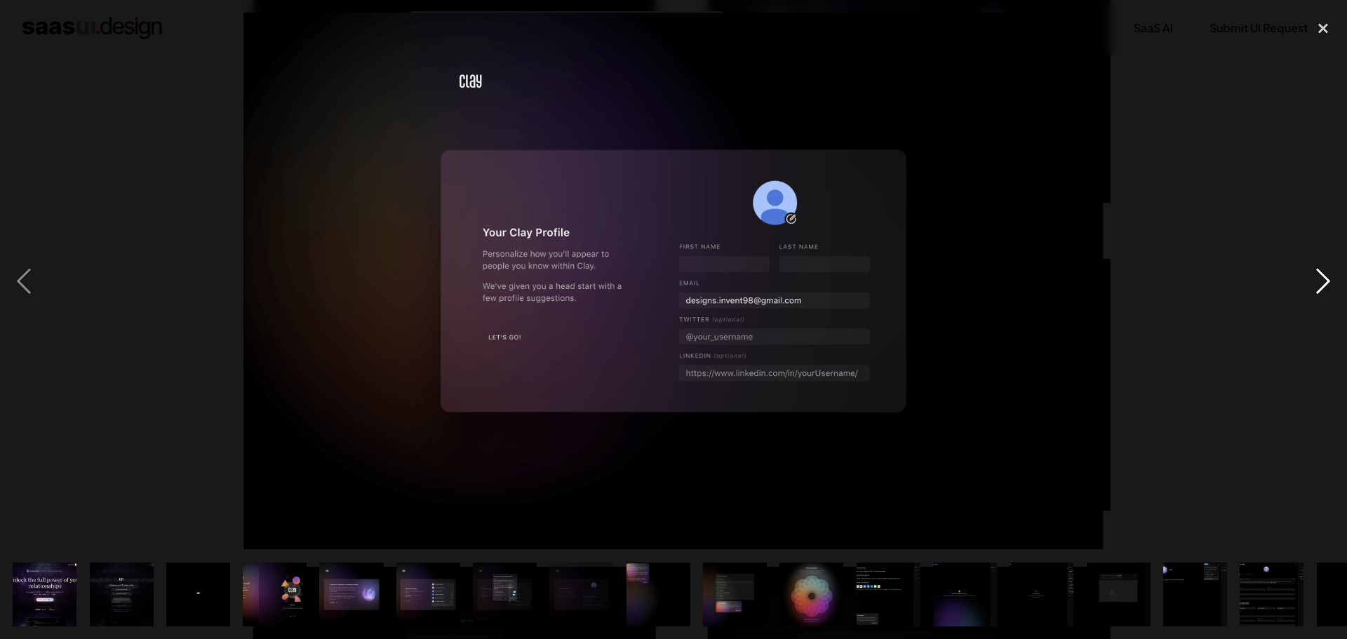
click at [1320, 272] on div "next image" at bounding box center [1324, 281] width 48 height 537
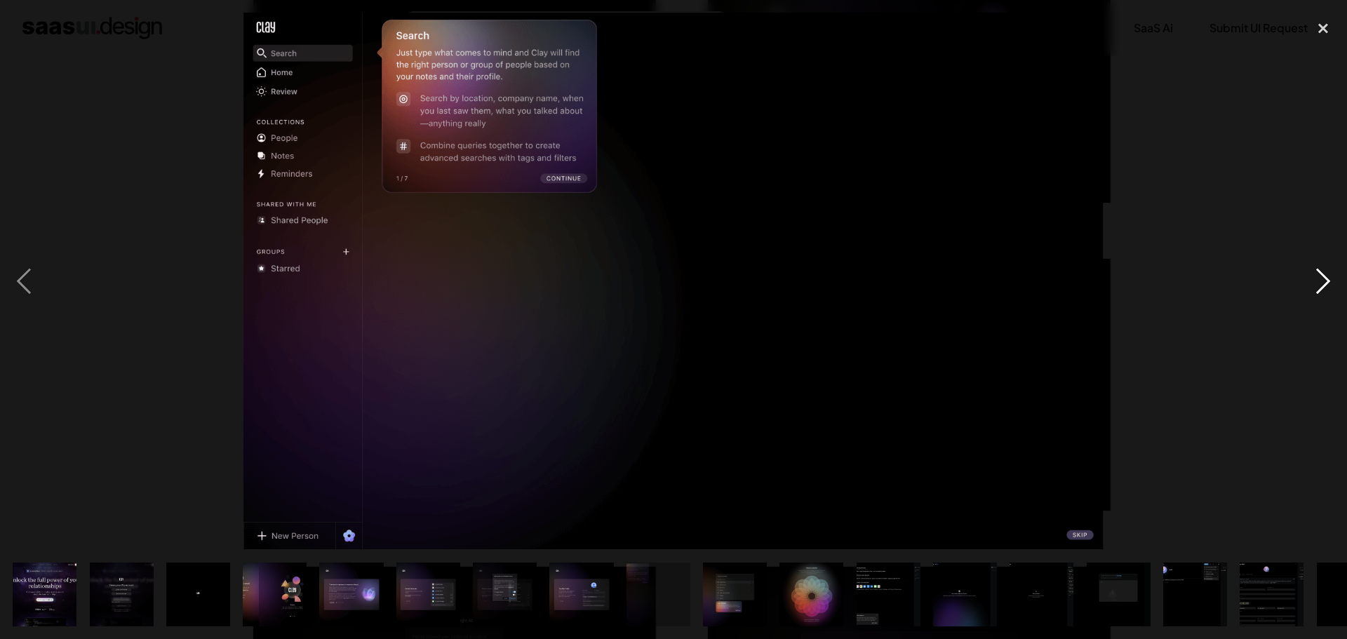
click at [1320, 272] on div "next image" at bounding box center [1324, 281] width 48 height 537
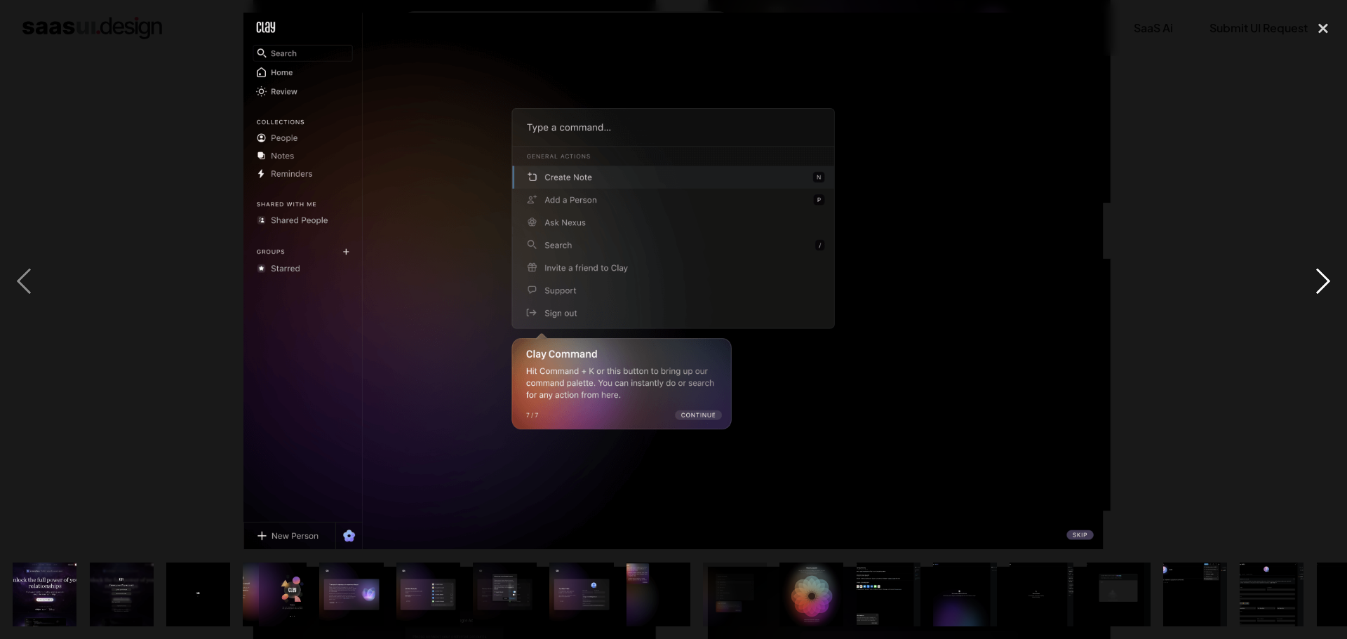
click at [1320, 272] on div "next image" at bounding box center [1324, 281] width 48 height 537
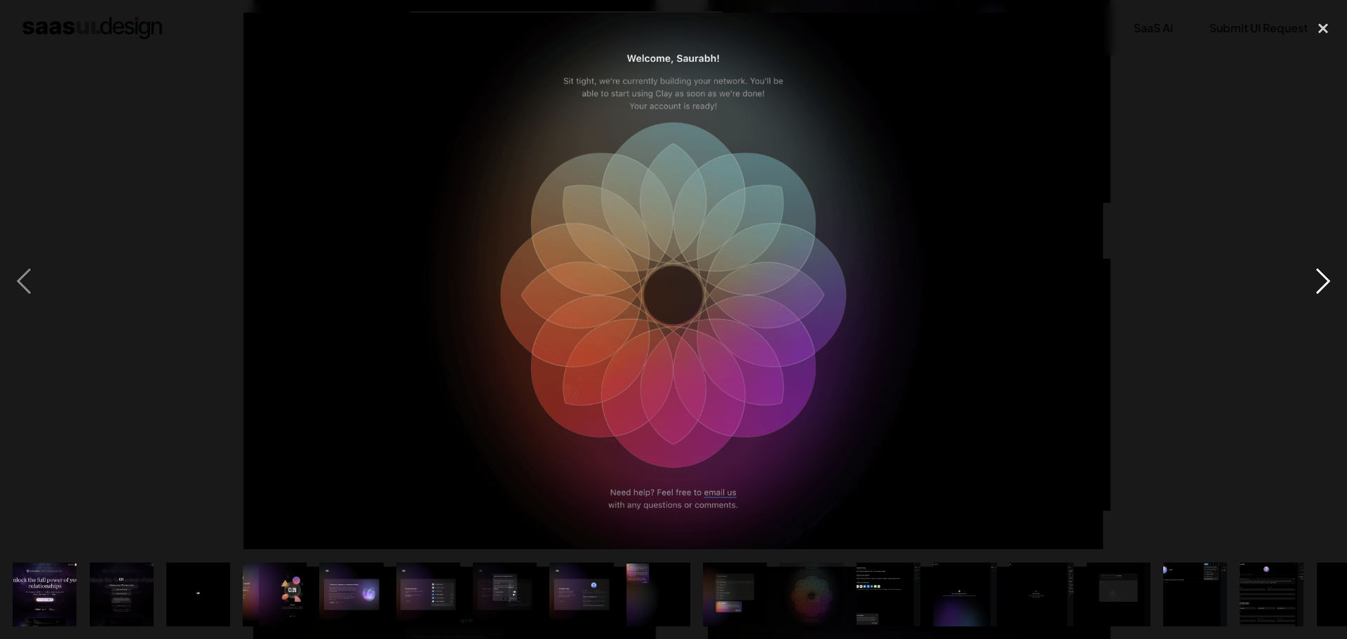
click at [1320, 272] on div "next image" at bounding box center [1324, 281] width 48 height 537
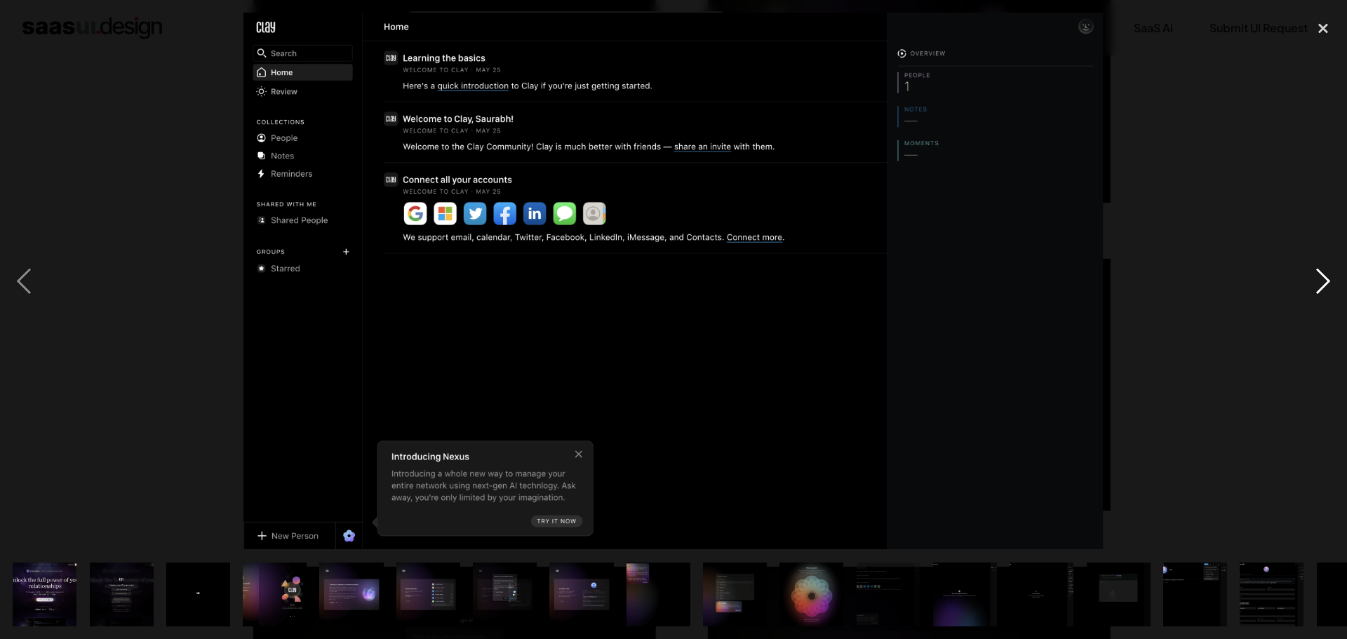
click at [1320, 272] on div "next image" at bounding box center [1324, 281] width 48 height 537
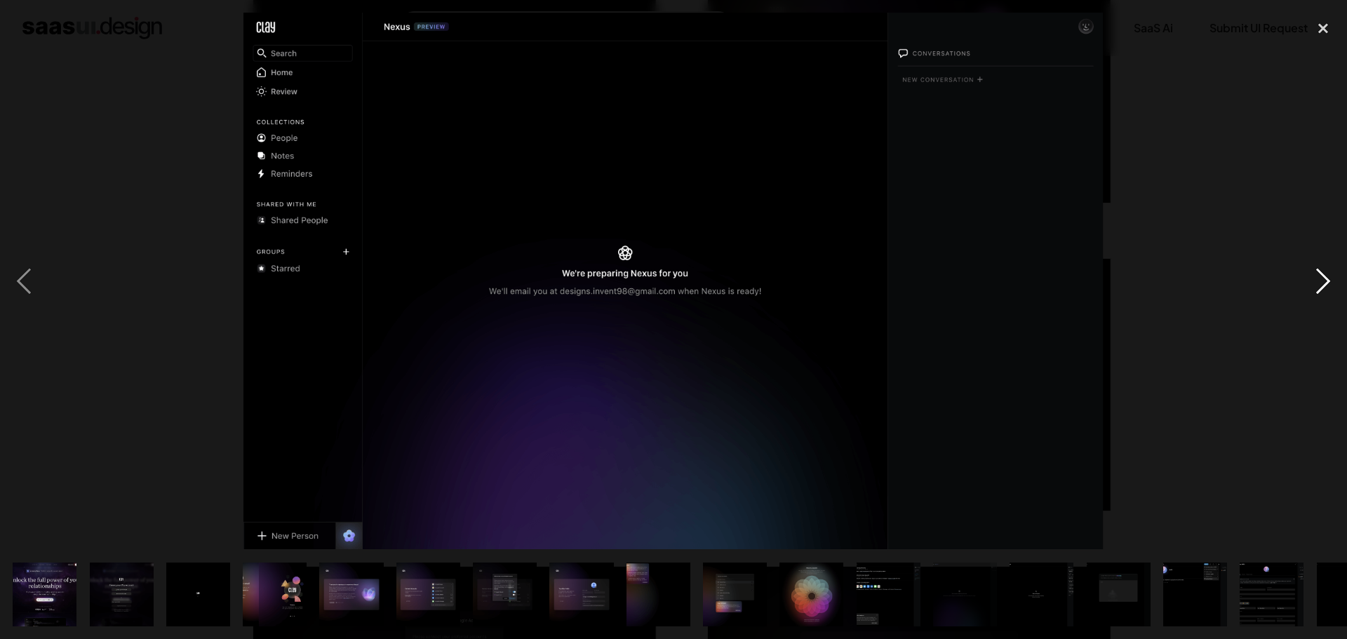
click at [1320, 272] on div "next image" at bounding box center [1324, 281] width 48 height 537
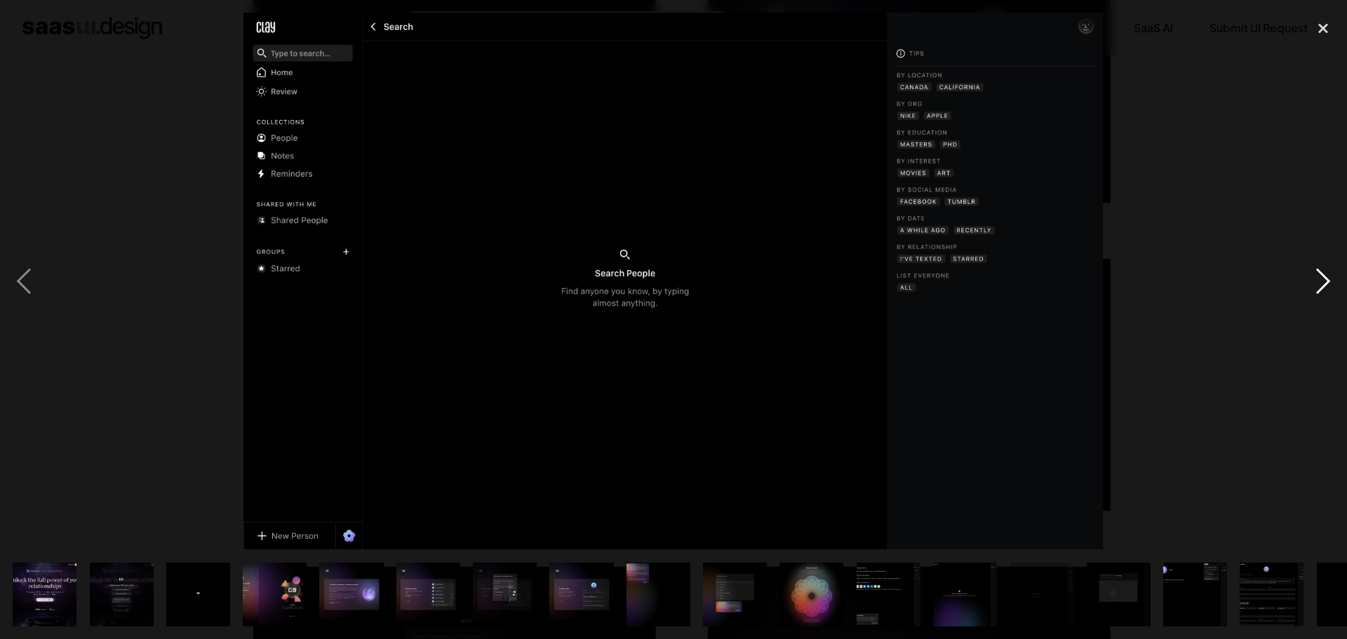
click at [1320, 272] on div "next image" at bounding box center [1324, 281] width 48 height 537
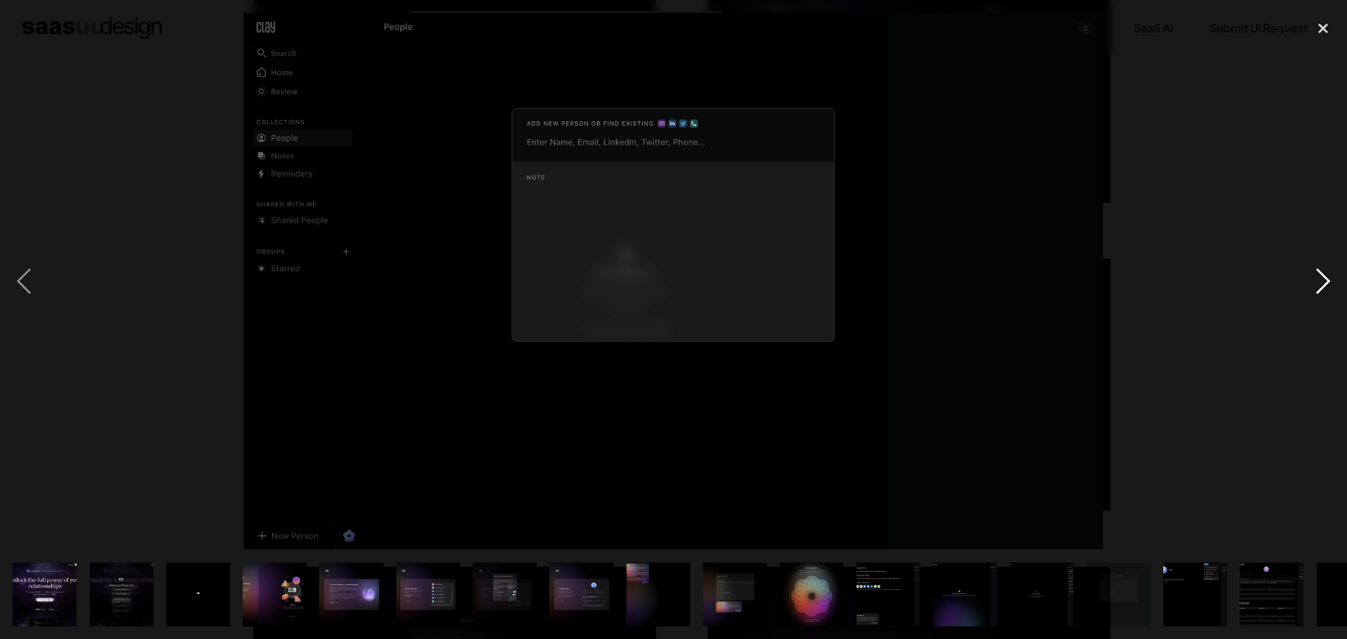
click at [1326, 280] on div "next image" at bounding box center [1324, 281] width 48 height 537
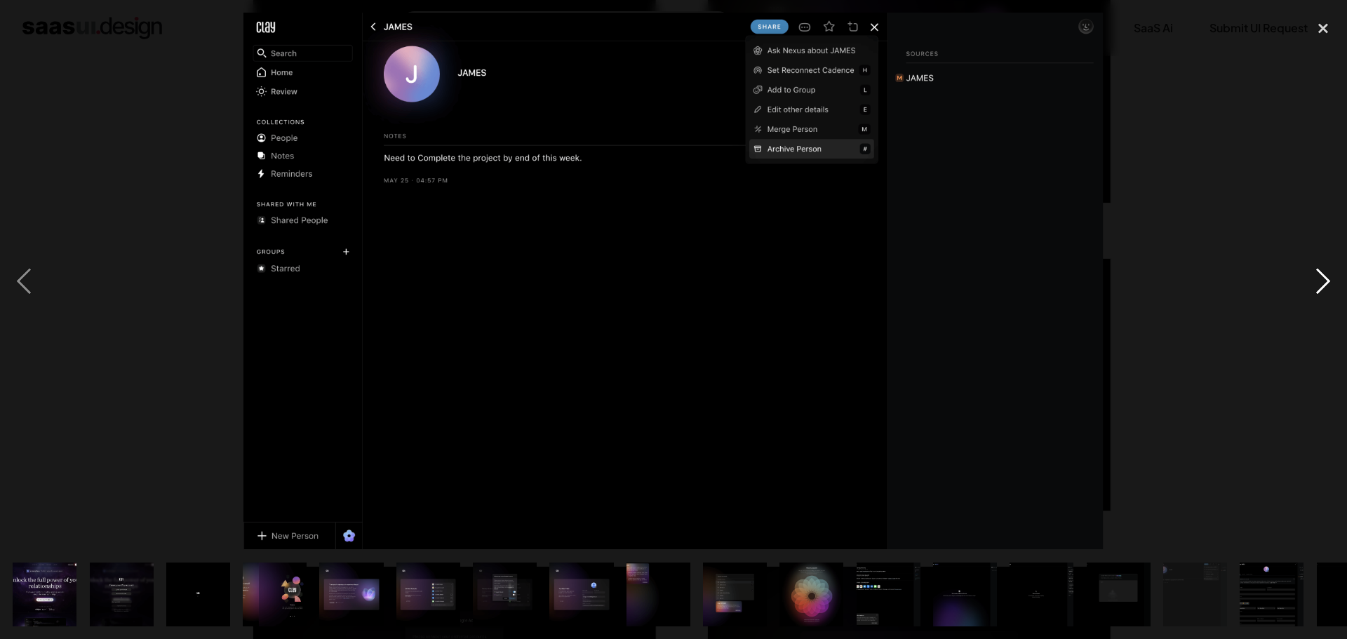
click at [1326, 280] on div "next image" at bounding box center [1324, 281] width 48 height 537
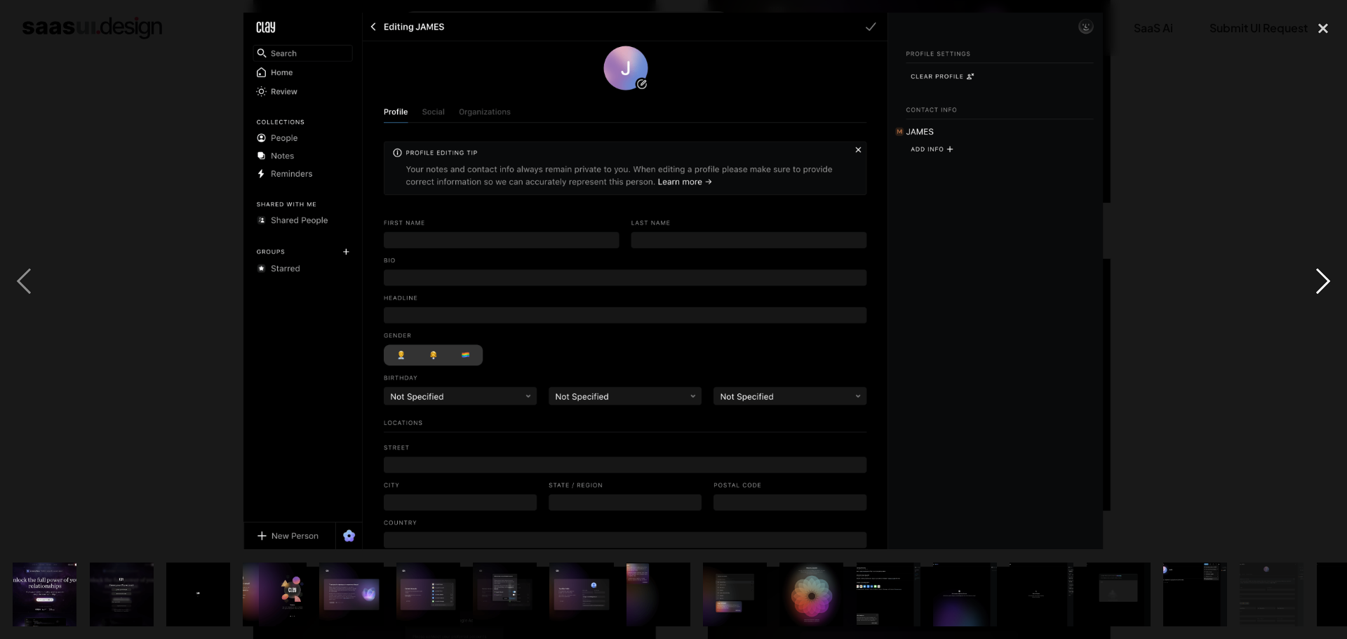
click at [1324, 280] on div "next image" at bounding box center [1324, 281] width 48 height 537
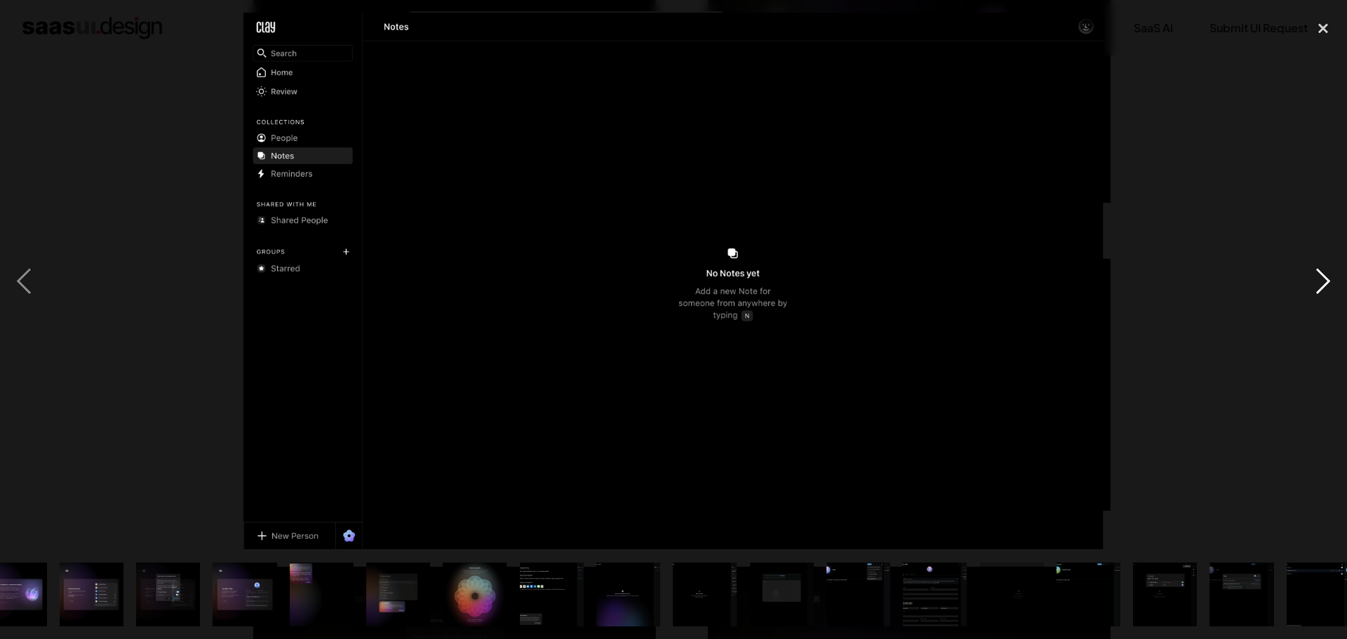
scroll to position [0, 429]
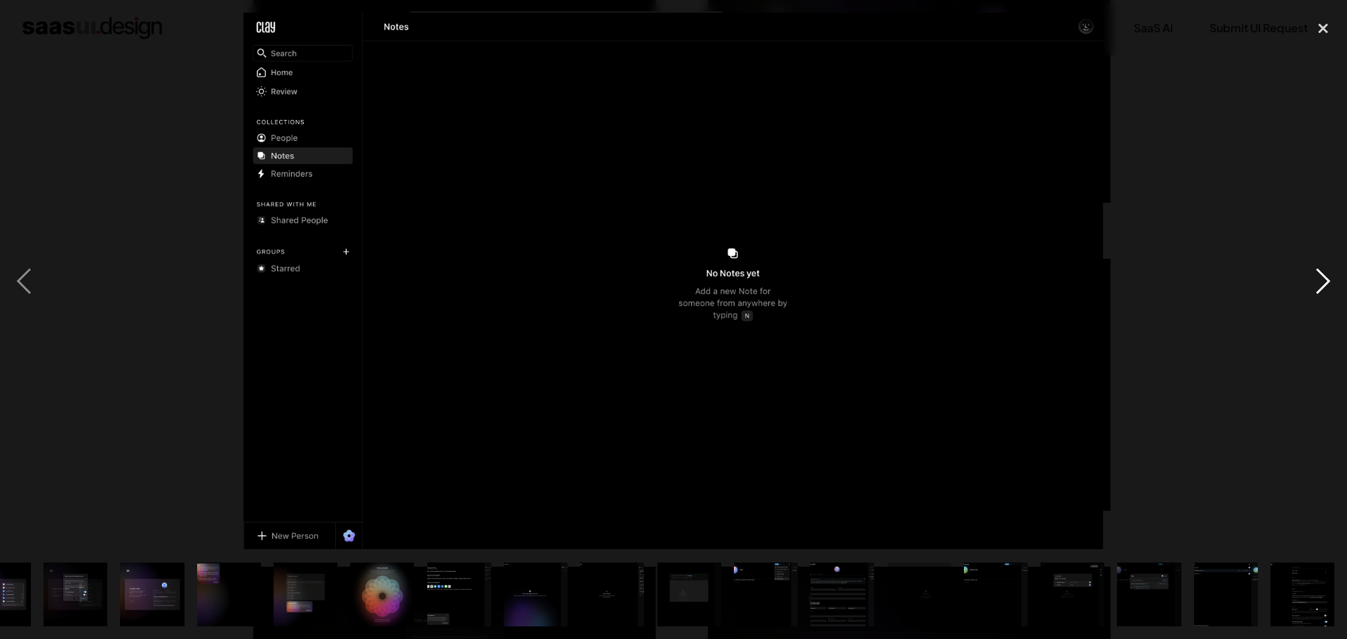
click at [1324, 280] on div "next image" at bounding box center [1324, 281] width 48 height 537
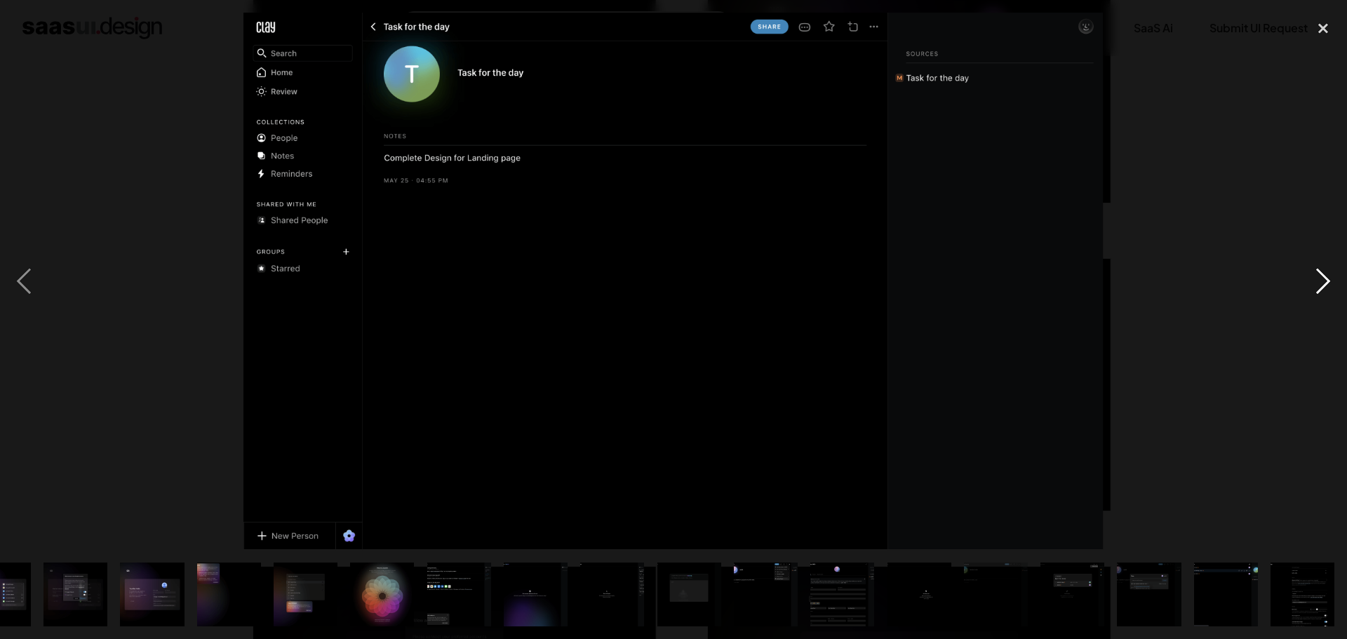
click at [1324, 280] on div "next image" at bounding box center [1324, 281] width 48 height 537
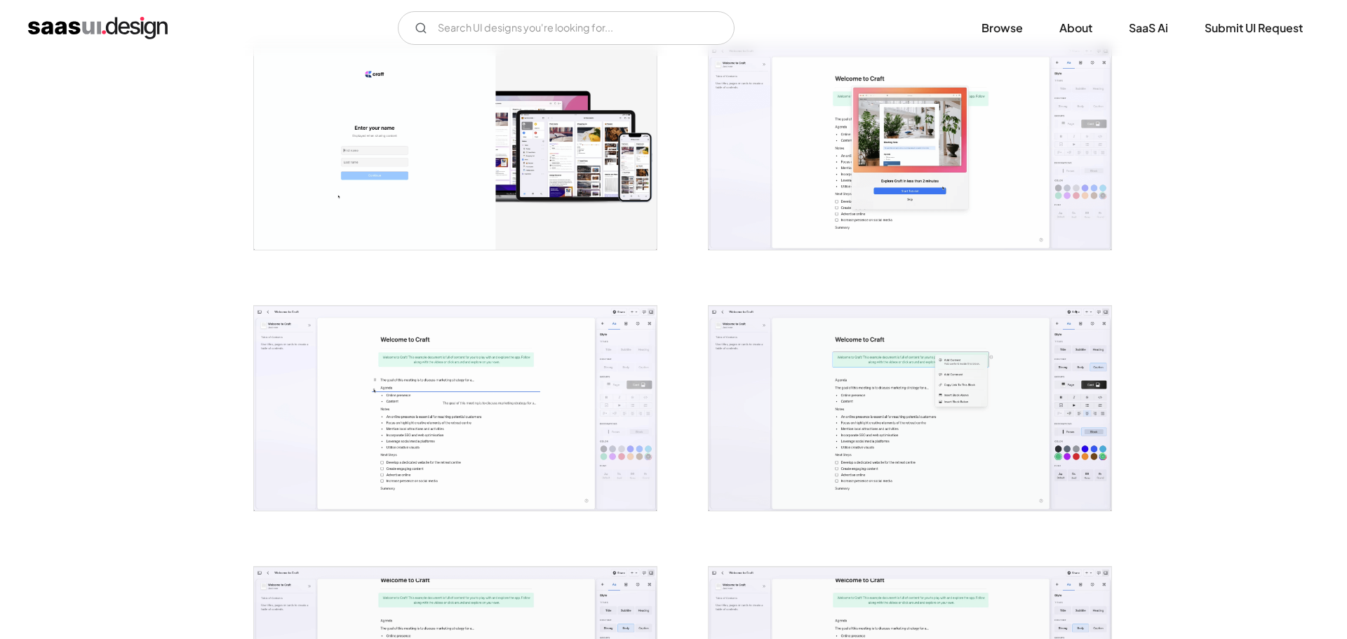
scroll to position [1123, 0]
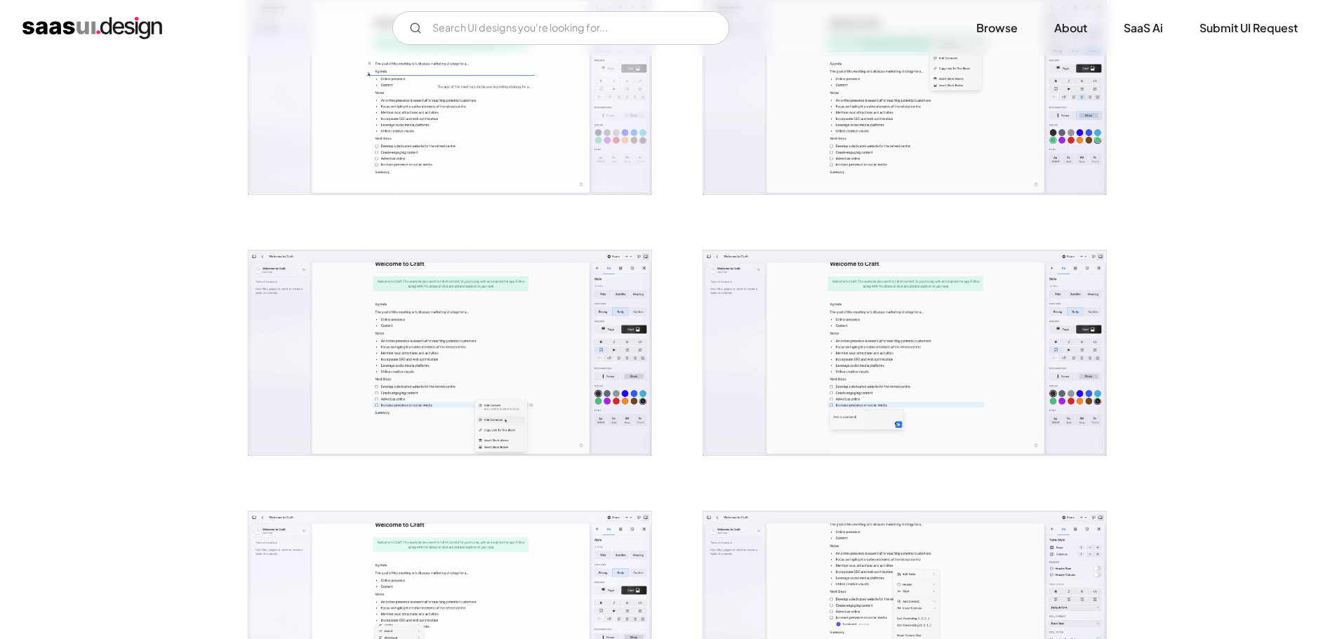
click at [535, 337] on img "open lightbox" at bounding box center [449, 353] width 403 height 205
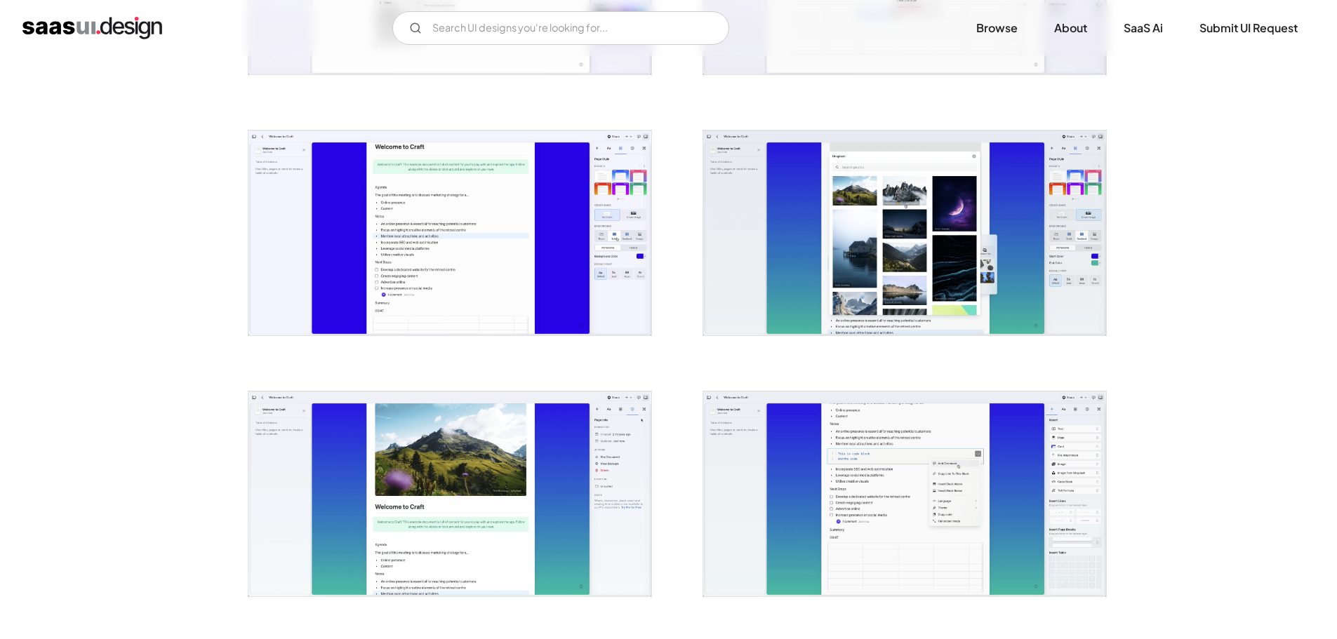
scroll to position [2105, 0]
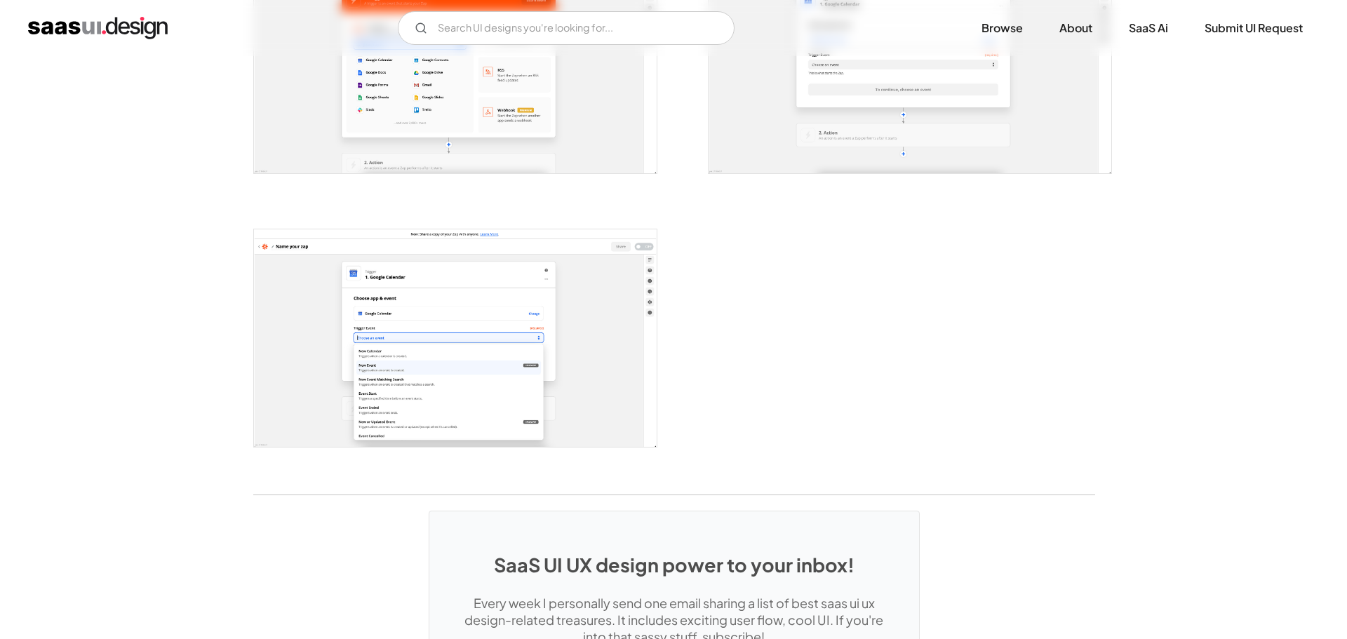
scroll to position [2314, 0]
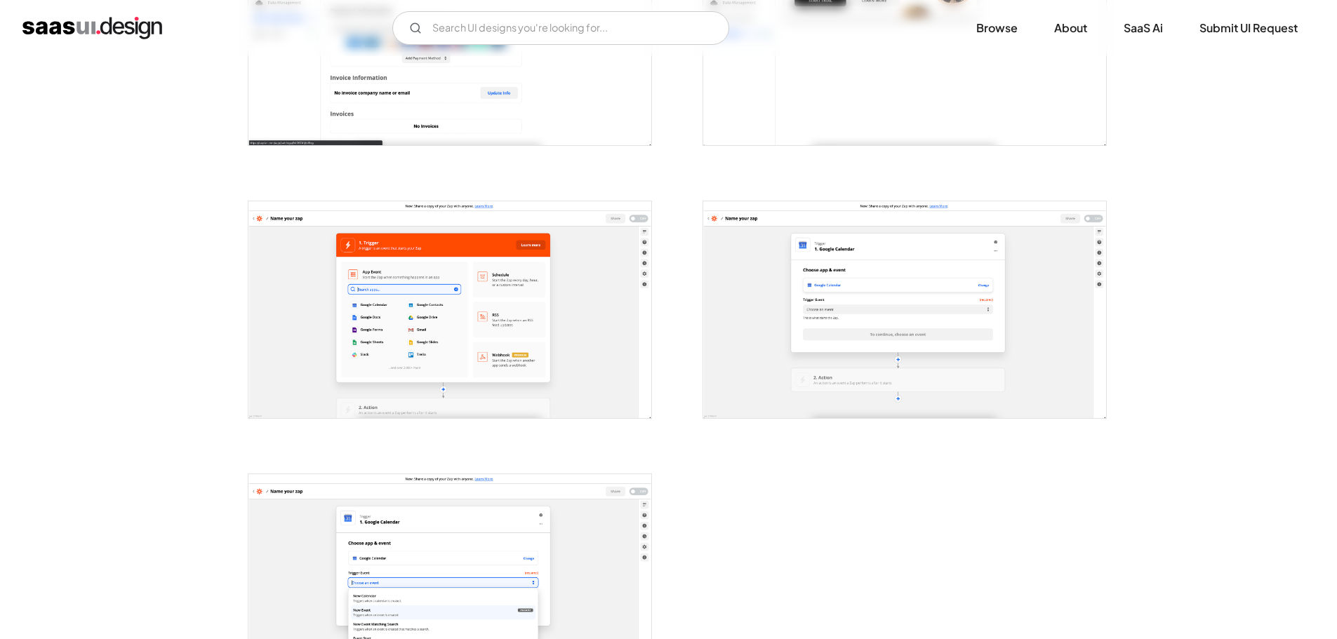
click at [519, 218] on img "open lightbox" at bounding box center [449, 309] width 403 height 217
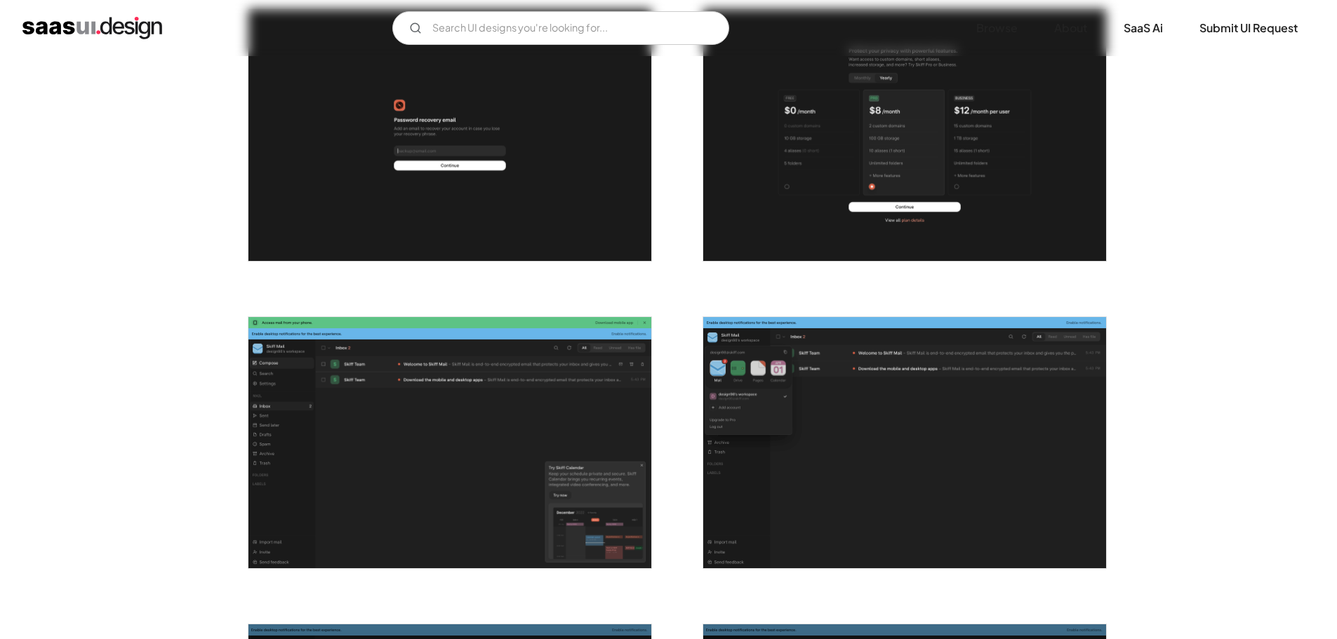
scroll to position [1123, 0]
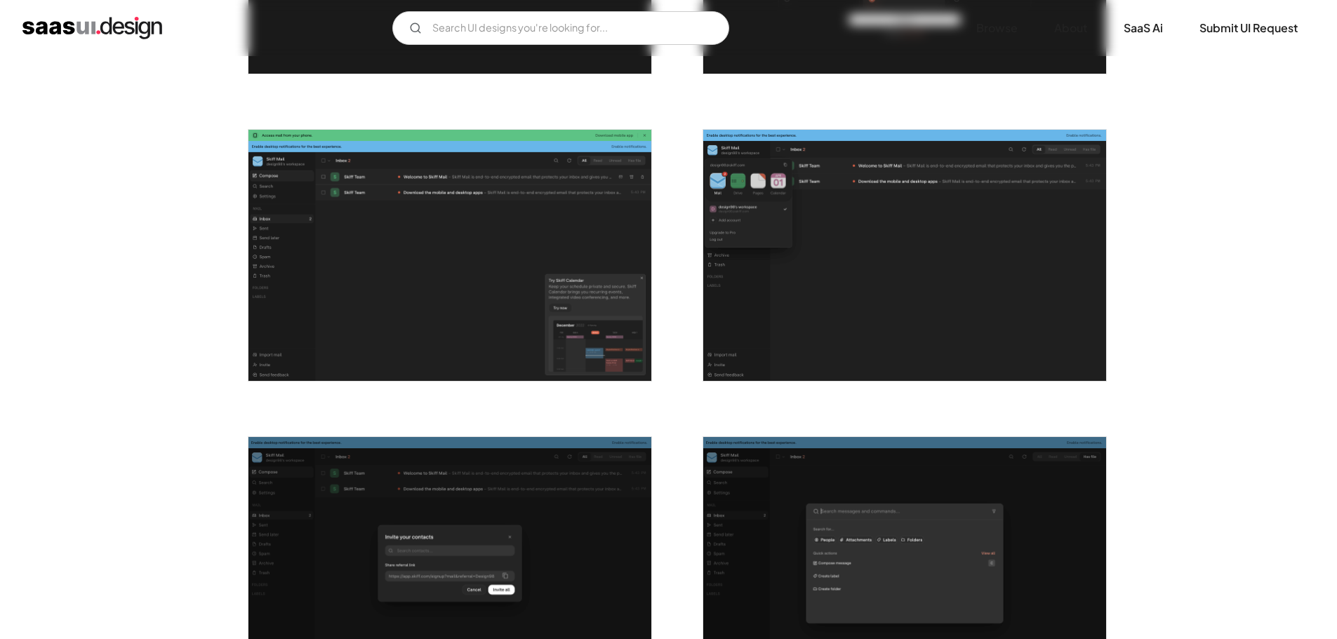
click at [495, 241] on img "open lightbox" at bounding box center [449, 256] width 403 height 252
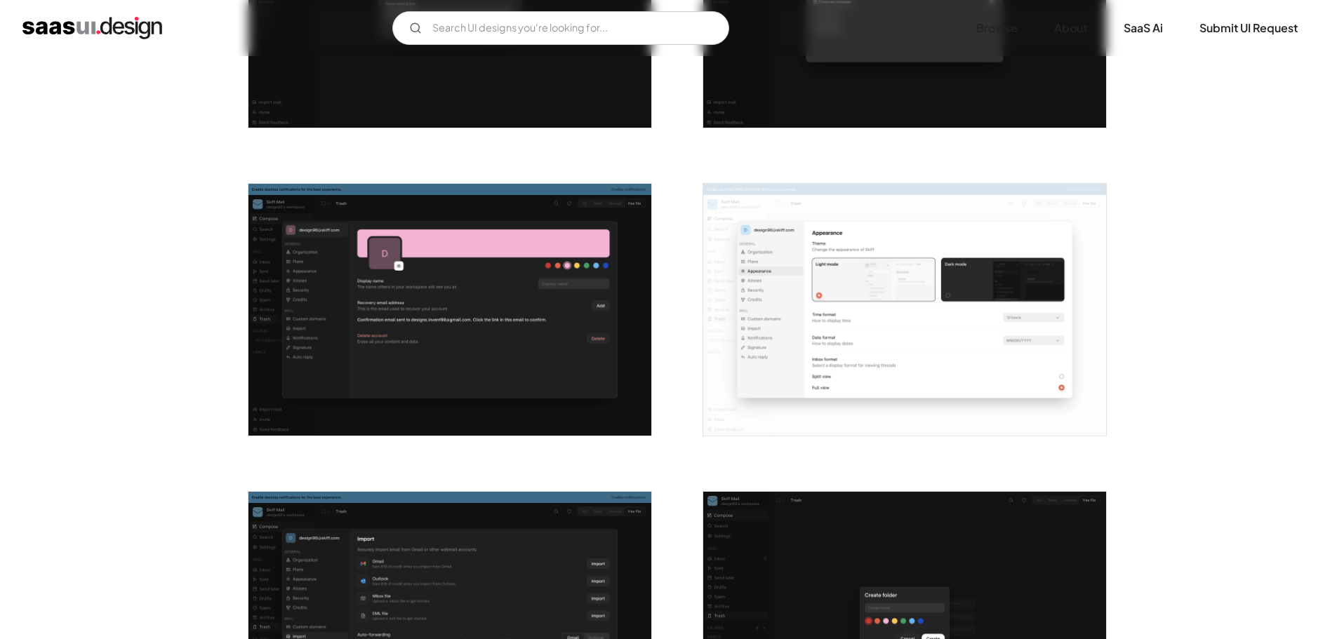
click at [495, 243] on img "open lightbox" at bounding box center [449, 310] width 403 height 252
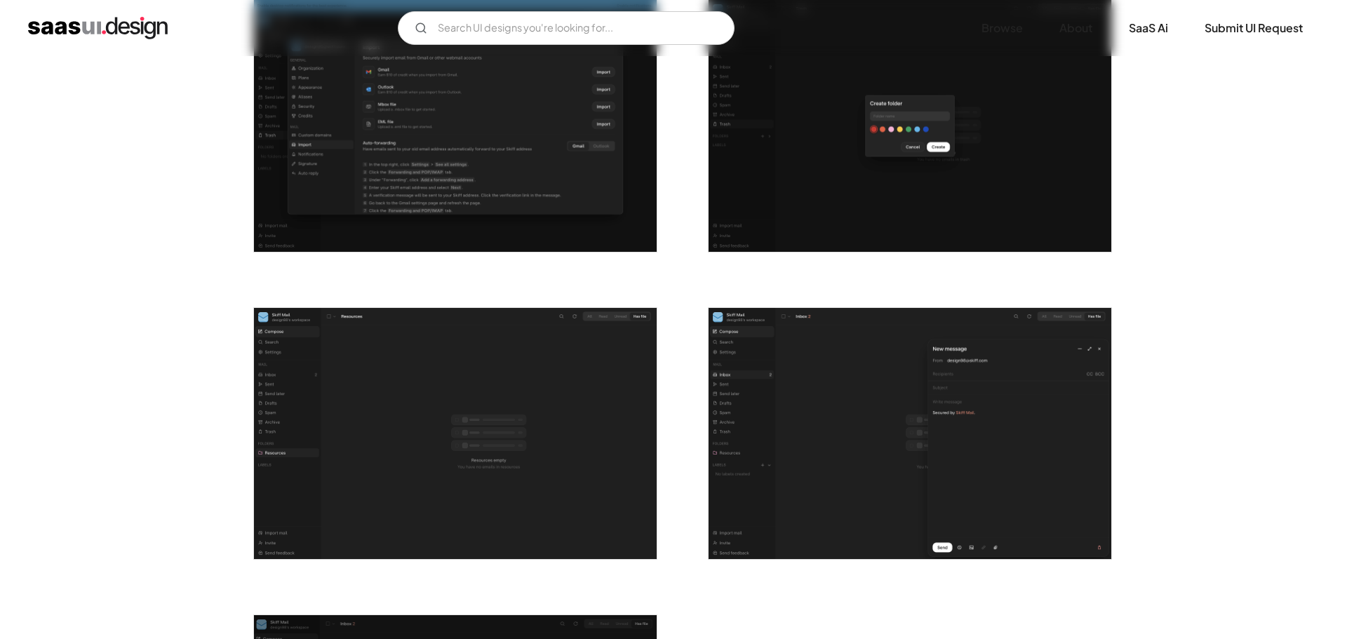
scroll to position [2071, 0]
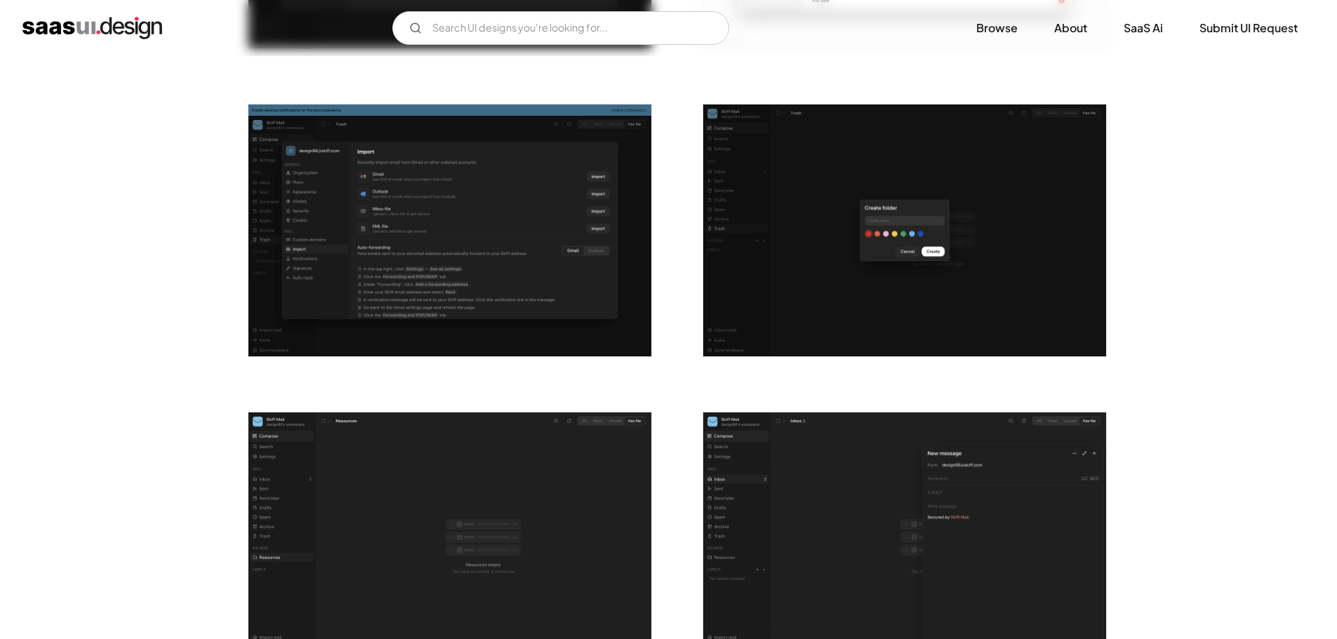
click at [518, 207] on img "open lightbox" at bounding box center [449, 231] width 403 height 252
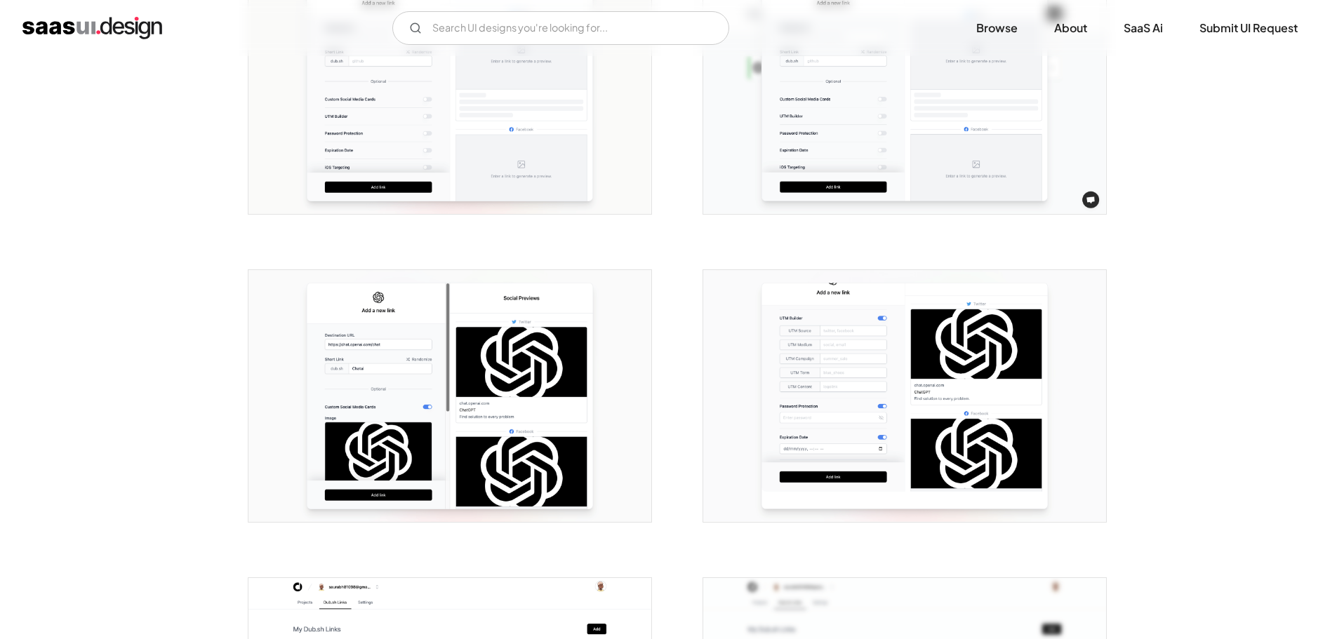
scroll to position [1123, 0]
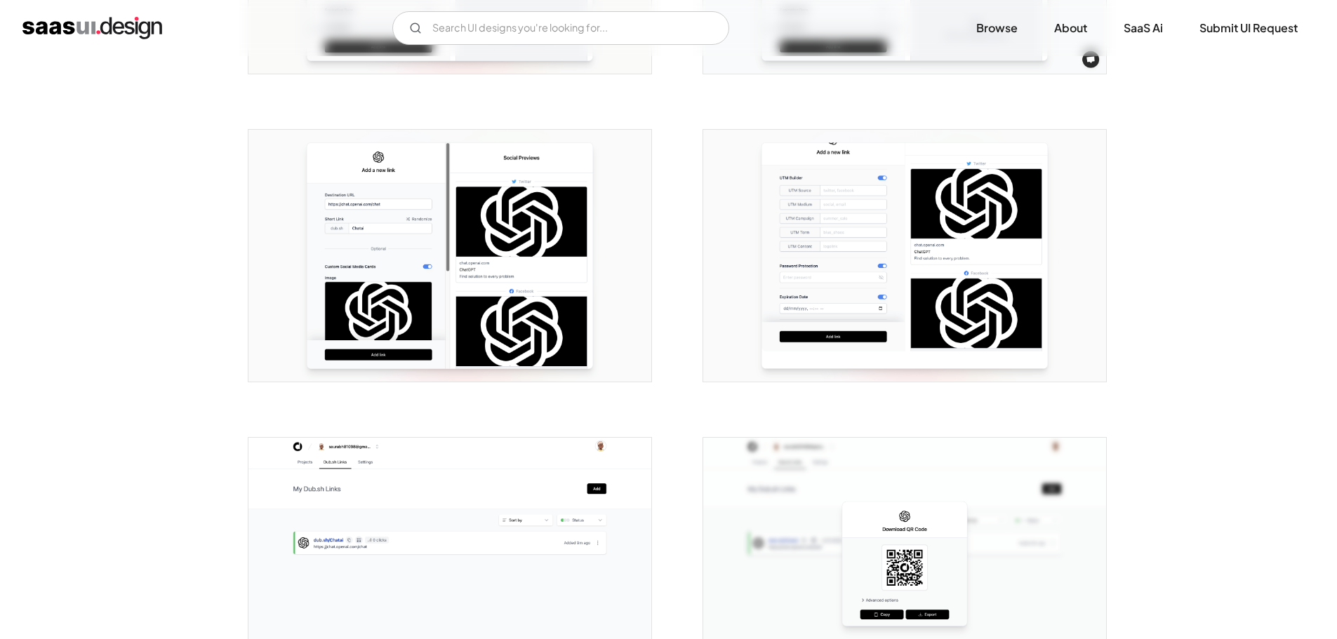
click at [518, 208] on img "open lightbox" at bounding box center [449, 256] width 403 height 252
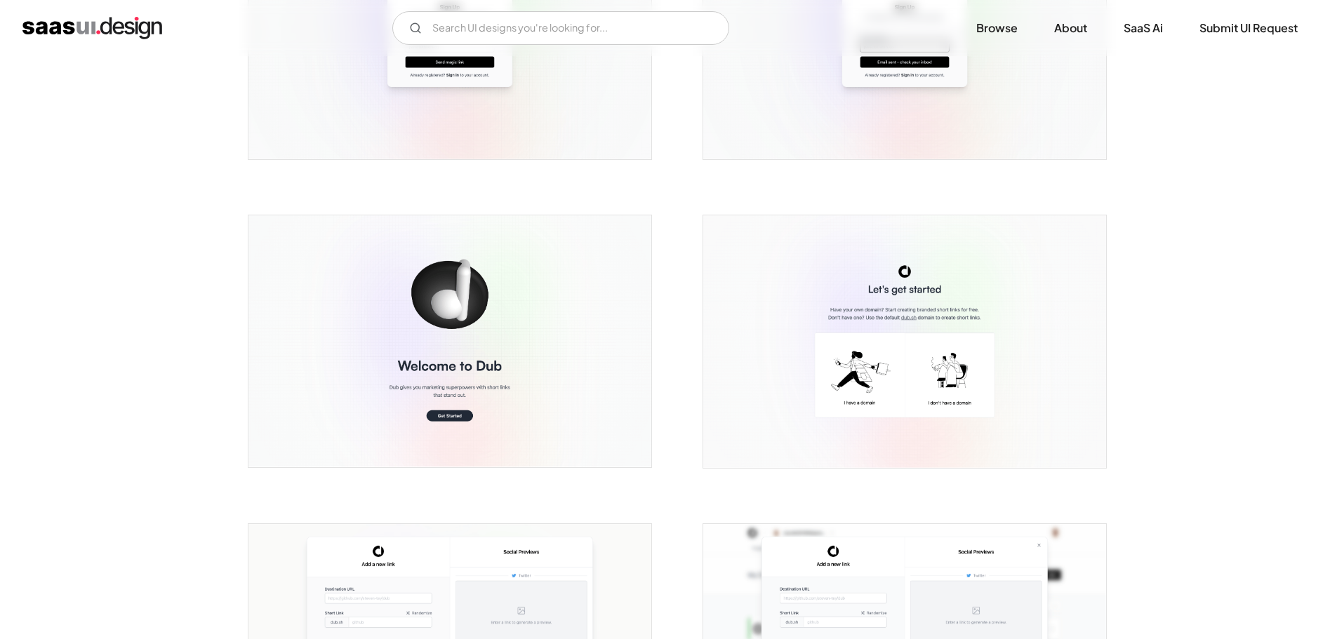
scroll to position [0, 0]
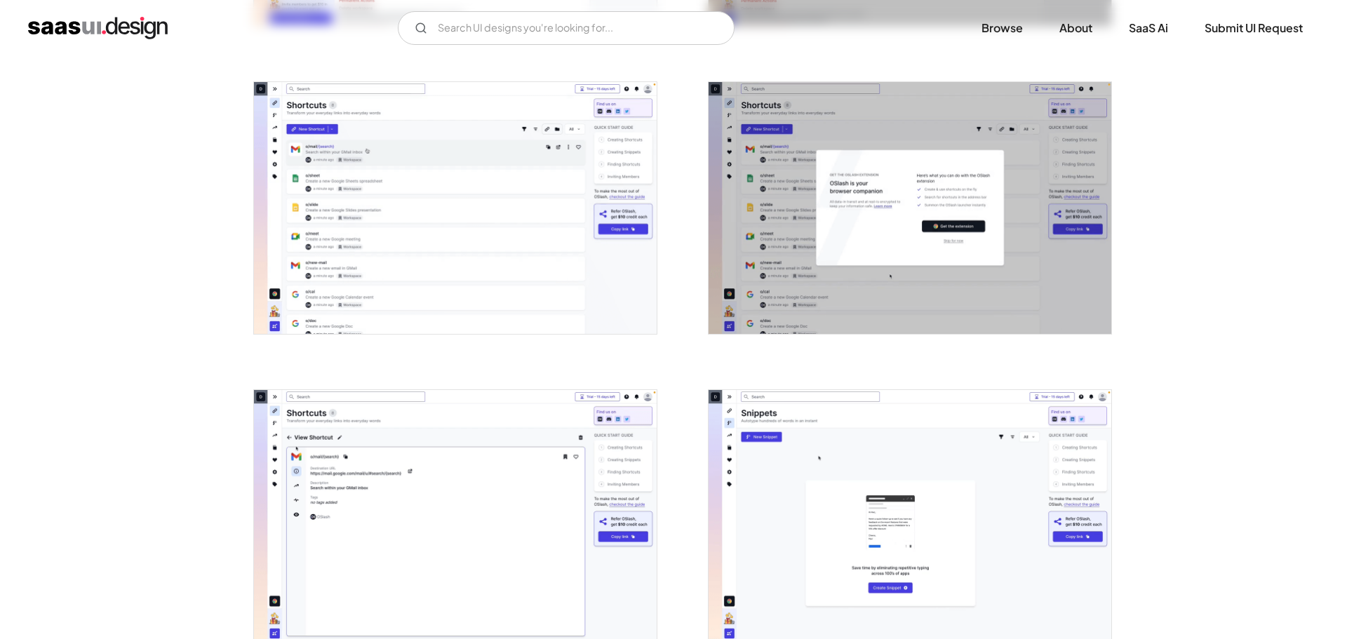
scroll to position [561, 0]
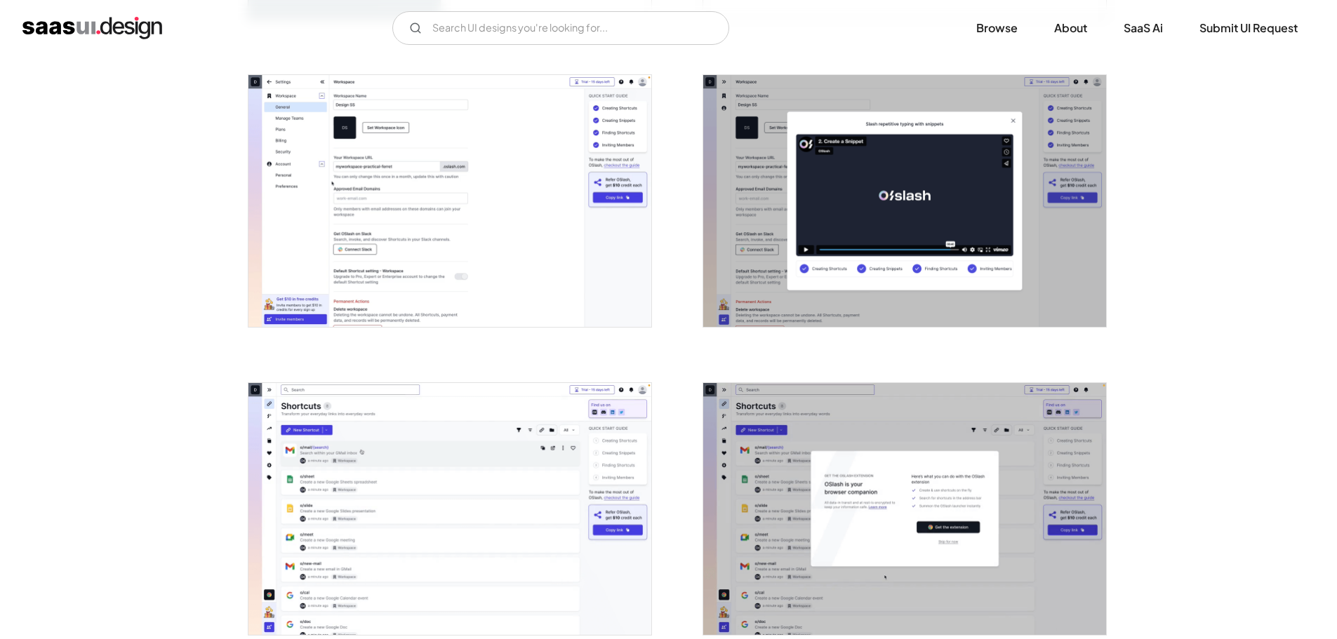
click at [919, 190] on img "open lightbox" at bounding box center [904, 201] width 403 height 252
click at [337, 225] on img "open lightbox" at bounding box center [449, 201] width 403 height 252
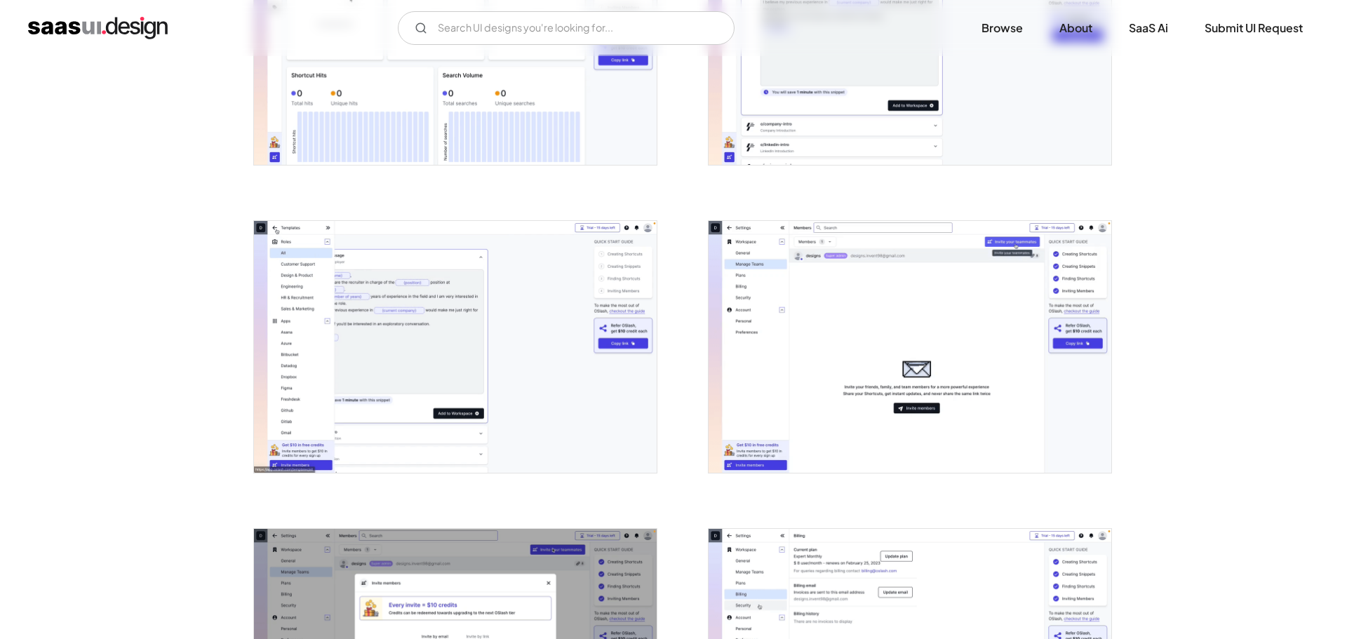
scroll to position [1965, 0]
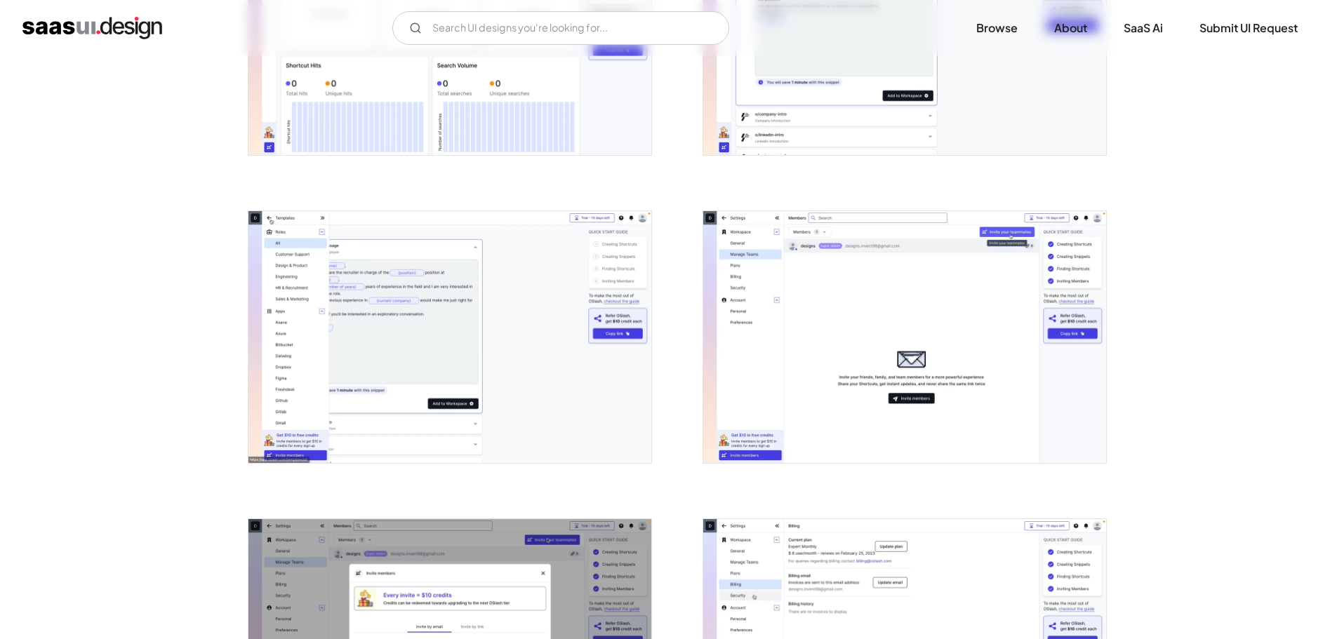
click at [853, 241] on img "open lightbox" at bounding box center [904, 337] width 403 height 252
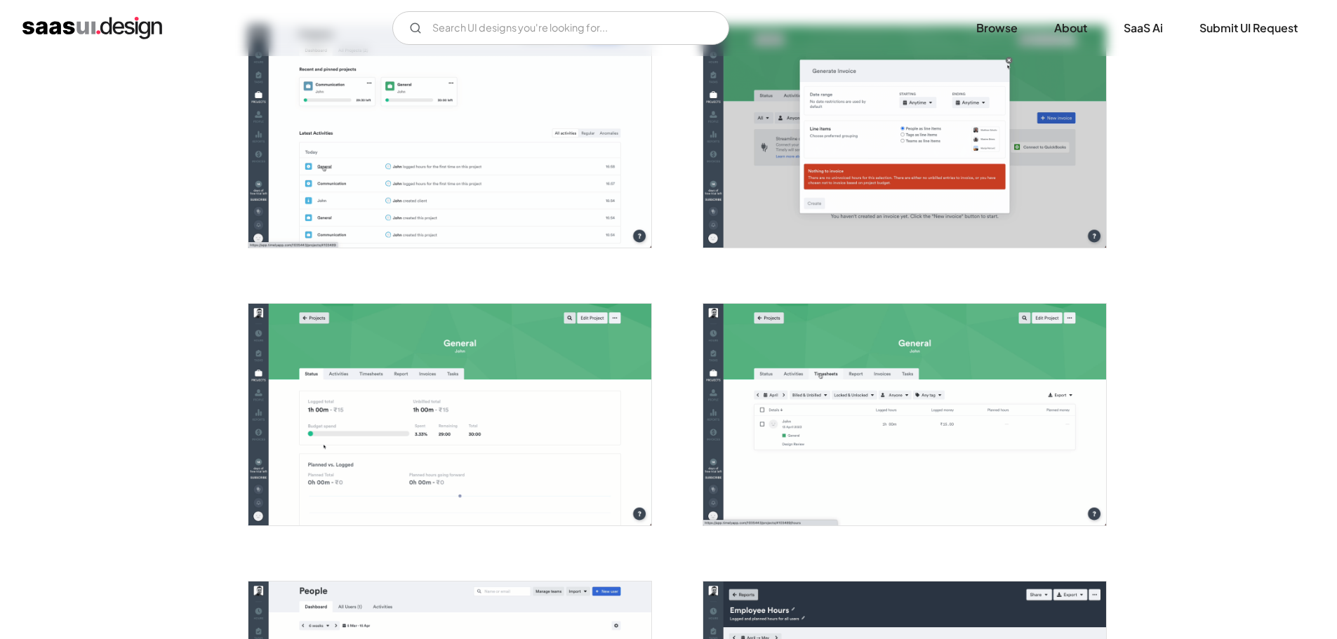
scroll to position [3228, 0]
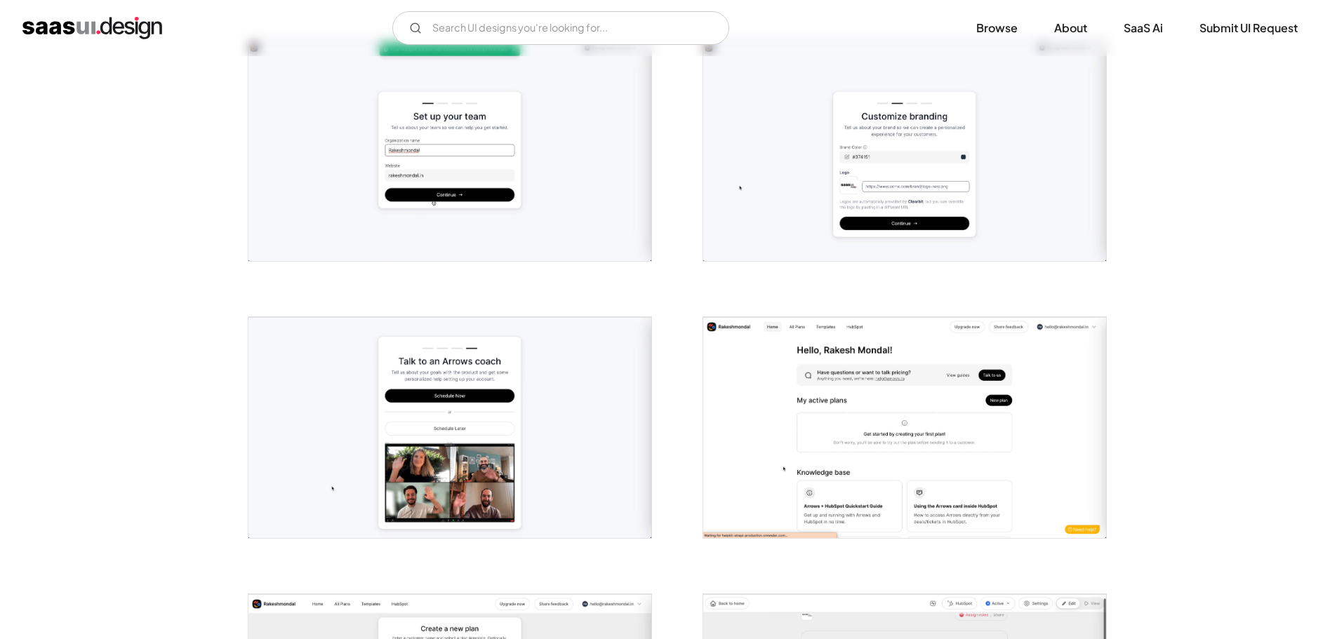
scroll to position [982, 0]
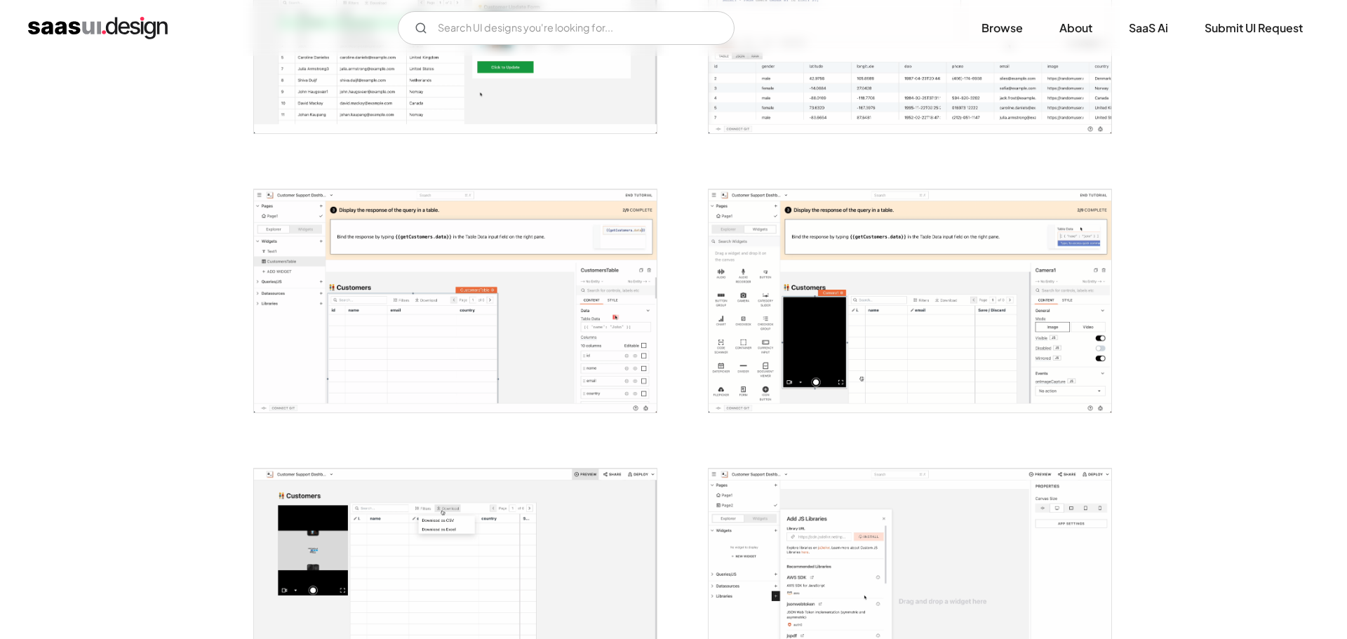
scroll to position [982, 0]
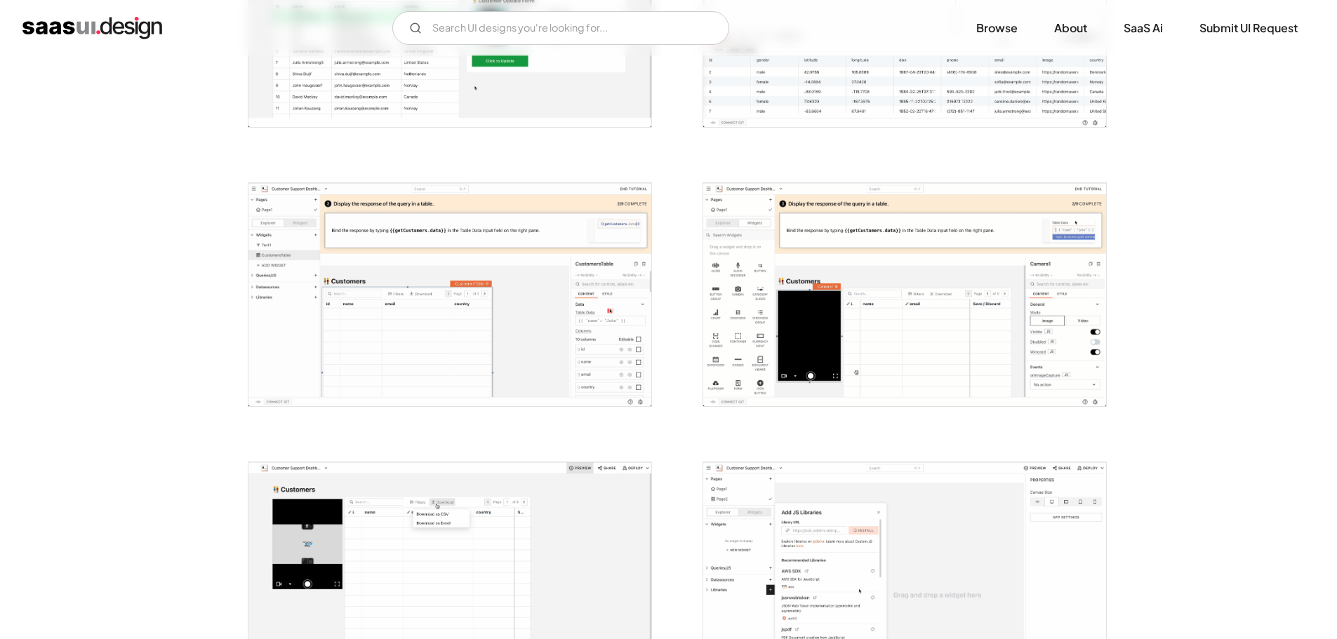
click at [872, 196] on img "open lightbox" at bounding box center [904, 294] width 403 height 223
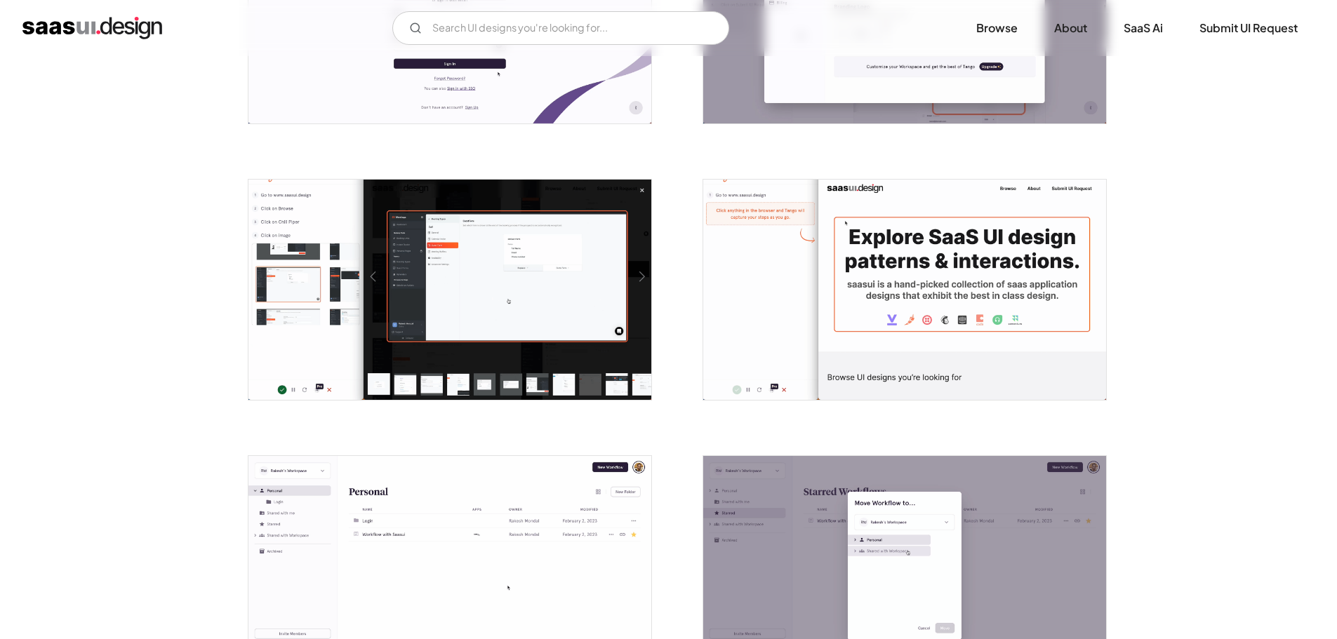
scroll to position [982, 0]
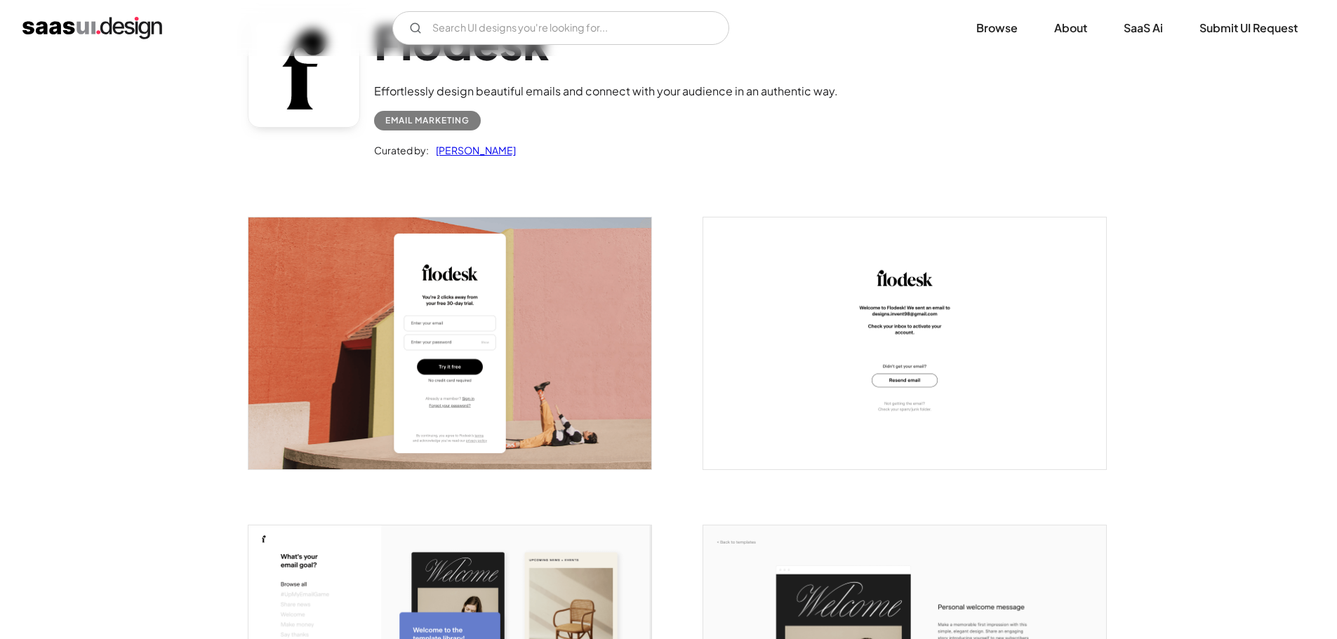
scroll to position [140, 0]
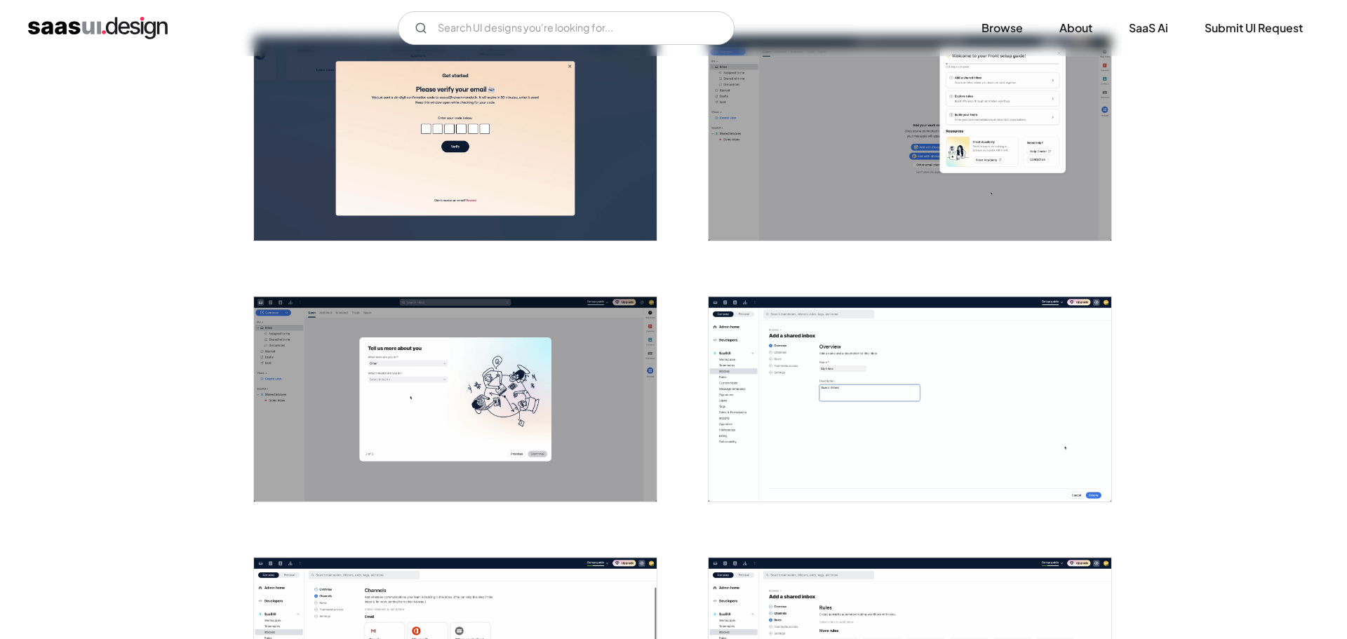
scroll to position [561, 0]
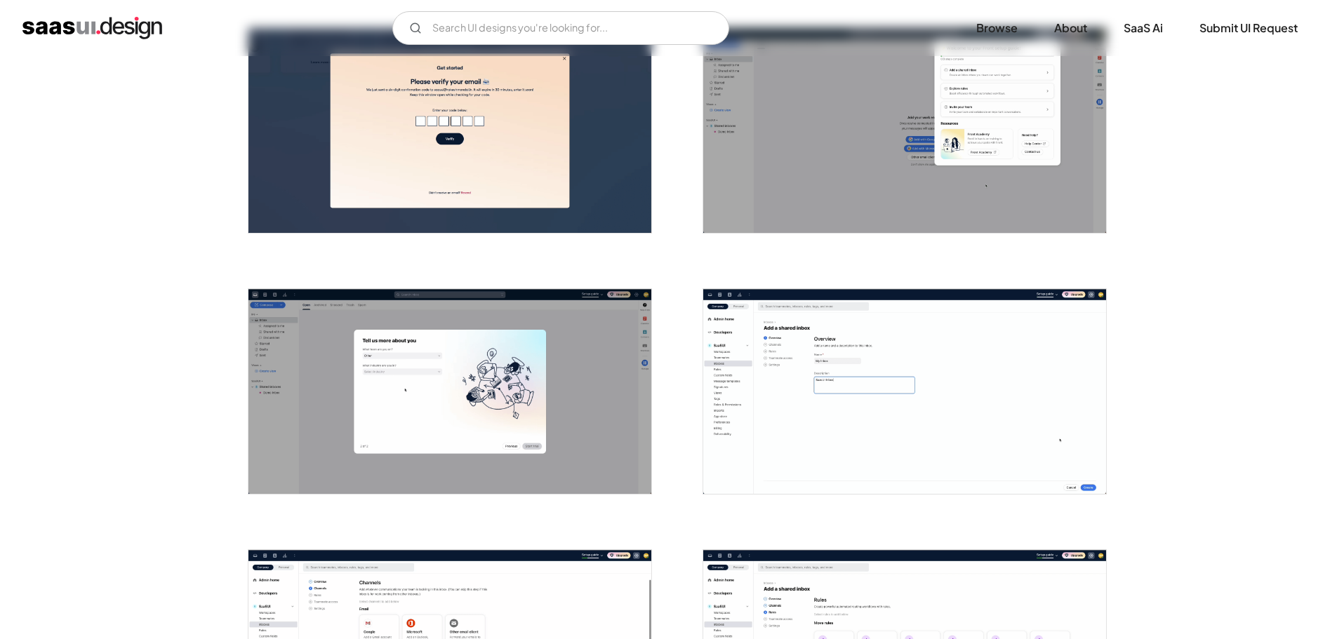
click at [761, 419] on img "open lightbox" at bounding box center [904, 391] width 403 height 205
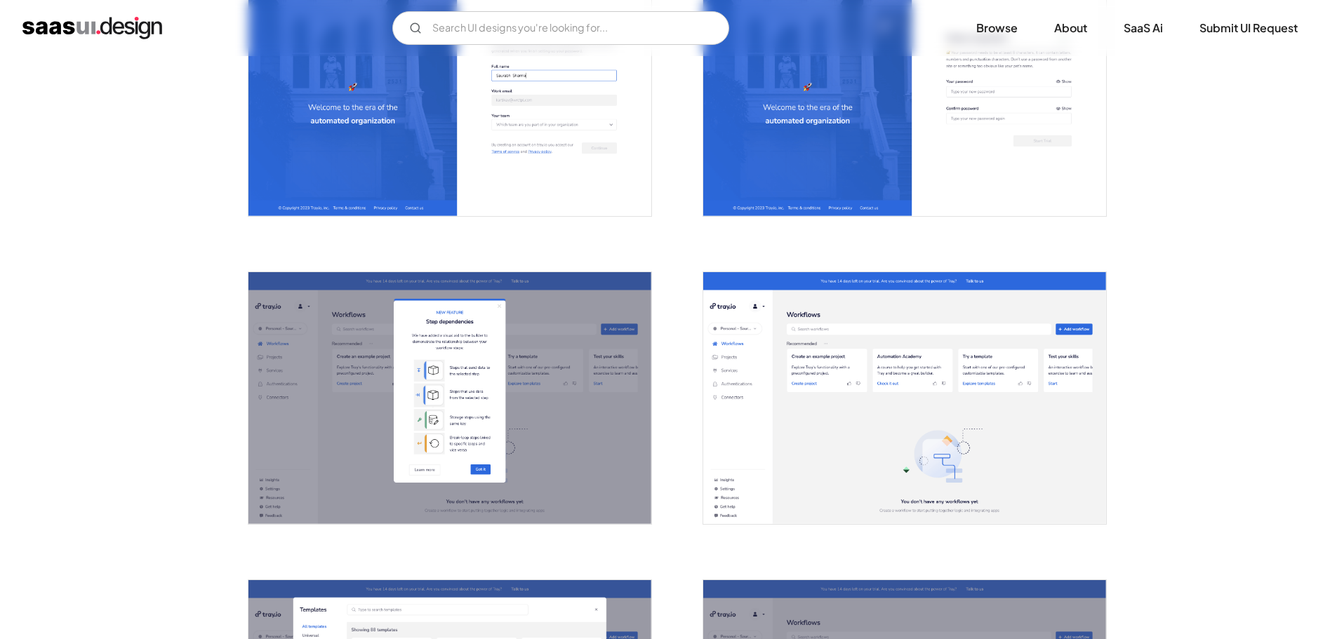
scroll to position [702, 0]
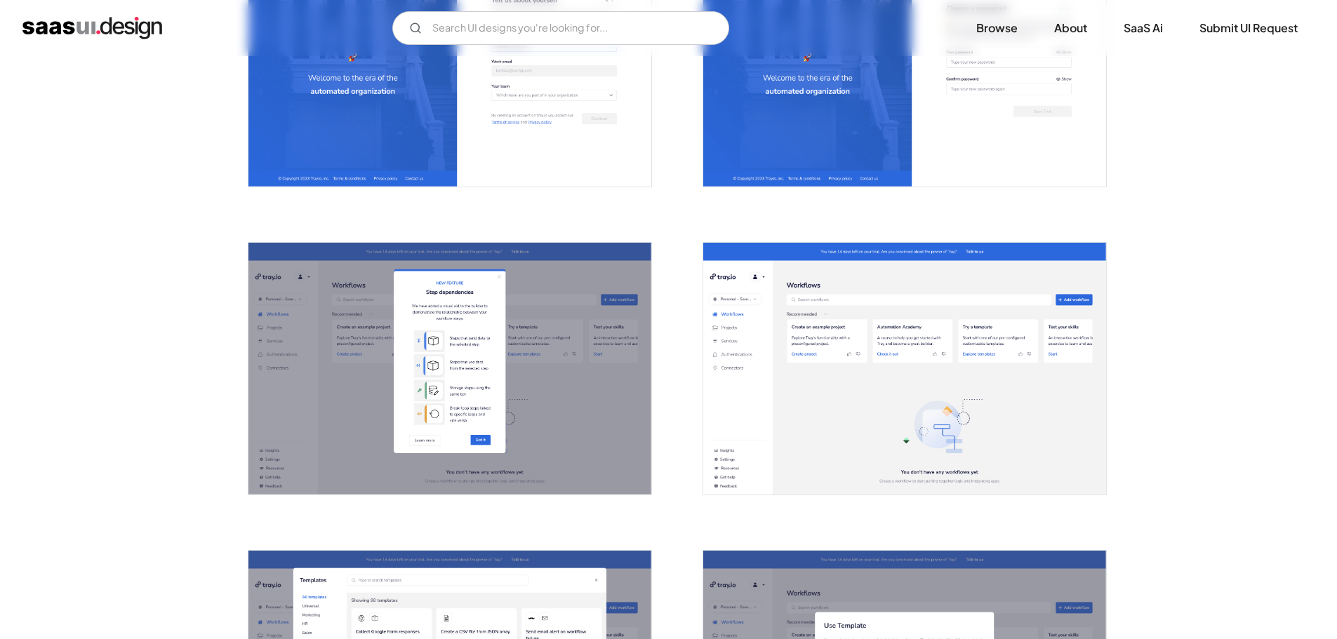
click at [565, 414] on img "open lightbox" at bounding box center [449, 369] width 403 height 252
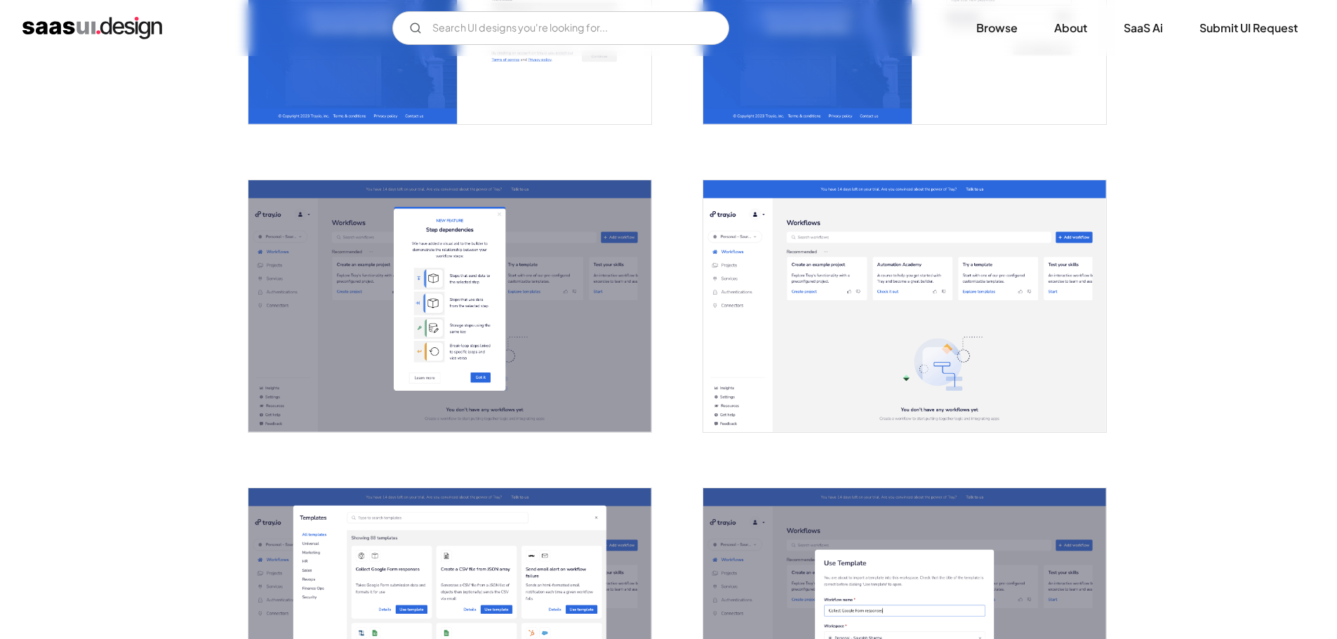
scroll to position [1544, 0]
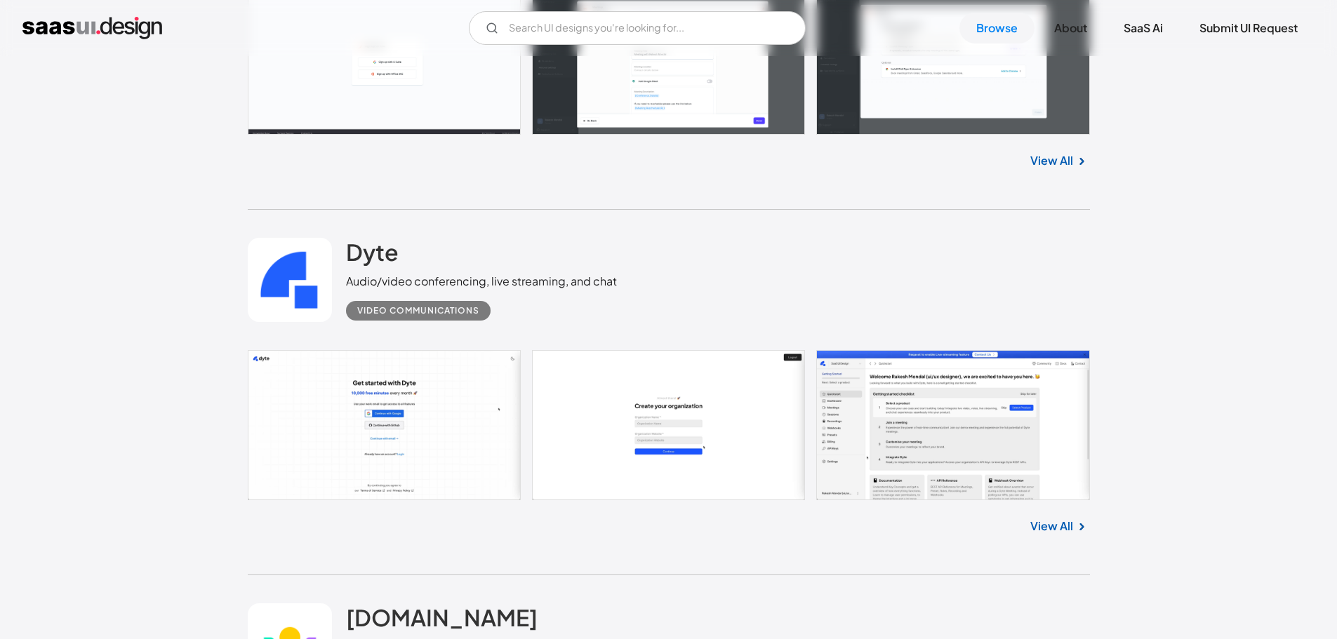
drag, startPoint x: 1188, startPoint y: 79, endPoint x: 1171, endPoint y: 406, distance: 327.4
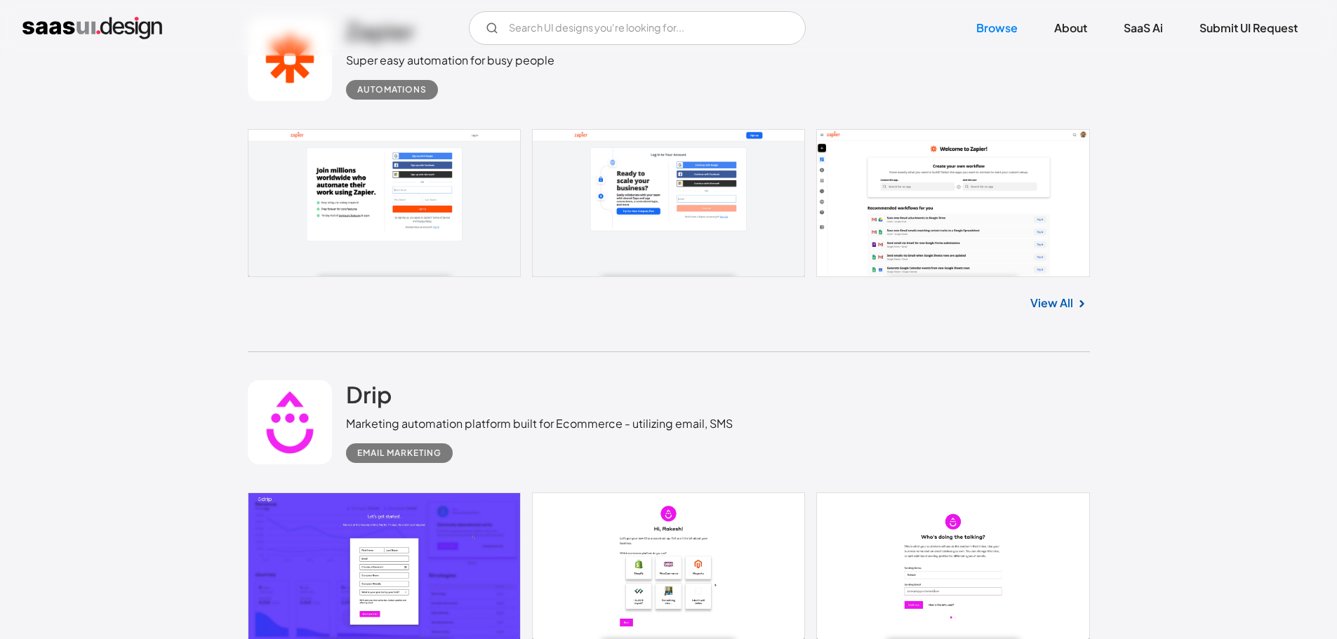
scroll to position [5962, 0]
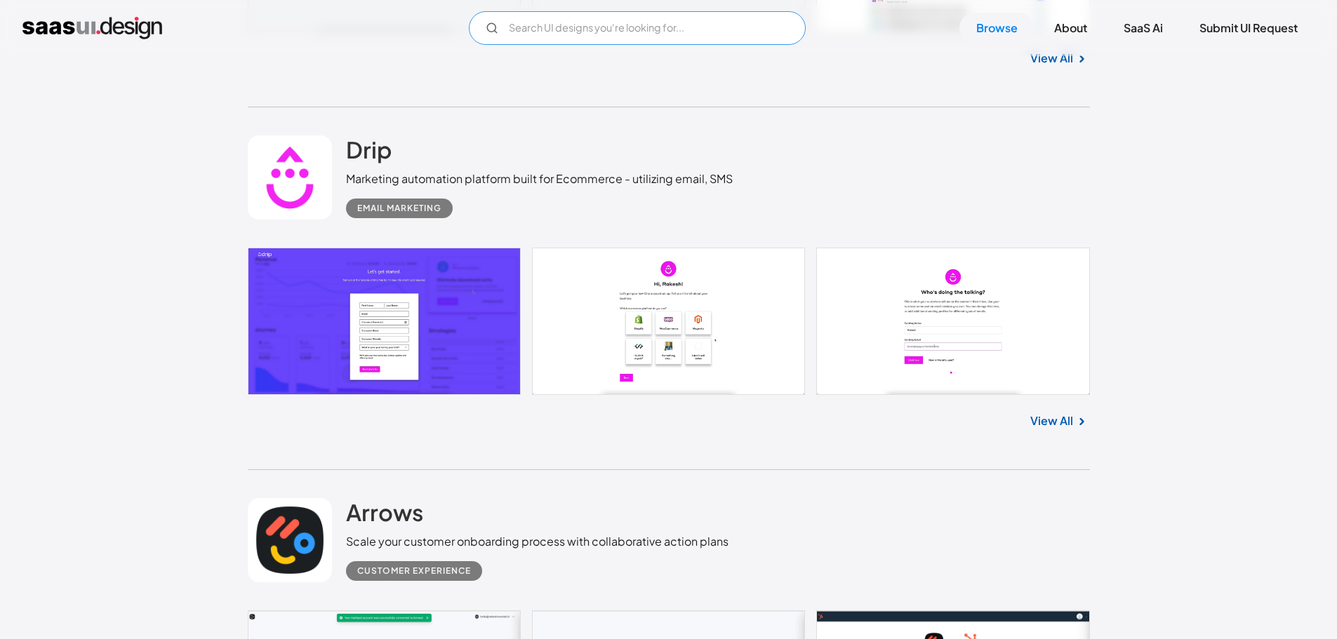
click at [556, 21] on input "Email Form" at bounding box center [637, 28] width 337 height 34
type input "sex"
